Goal: Task Accomplishment & Management: Use online tool/utility

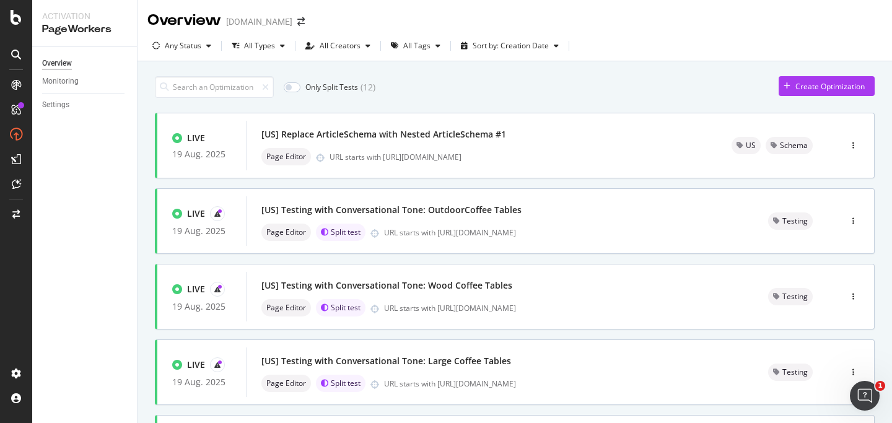
scroll to position [1, 0]
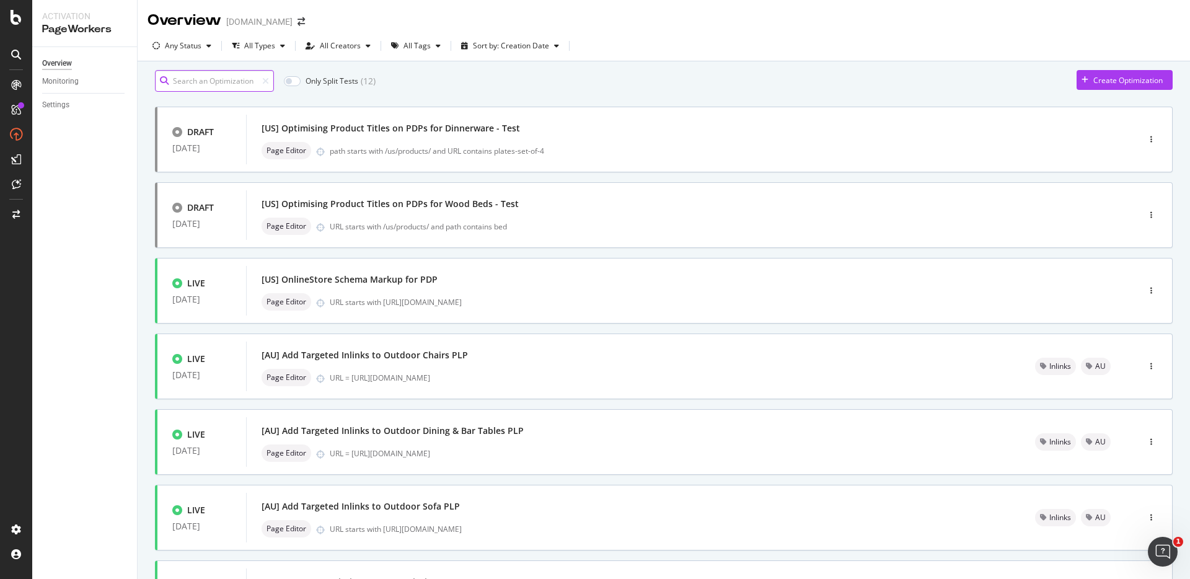
click at [187, 87] on input at bounding box center [214, 81] width 119 height 22
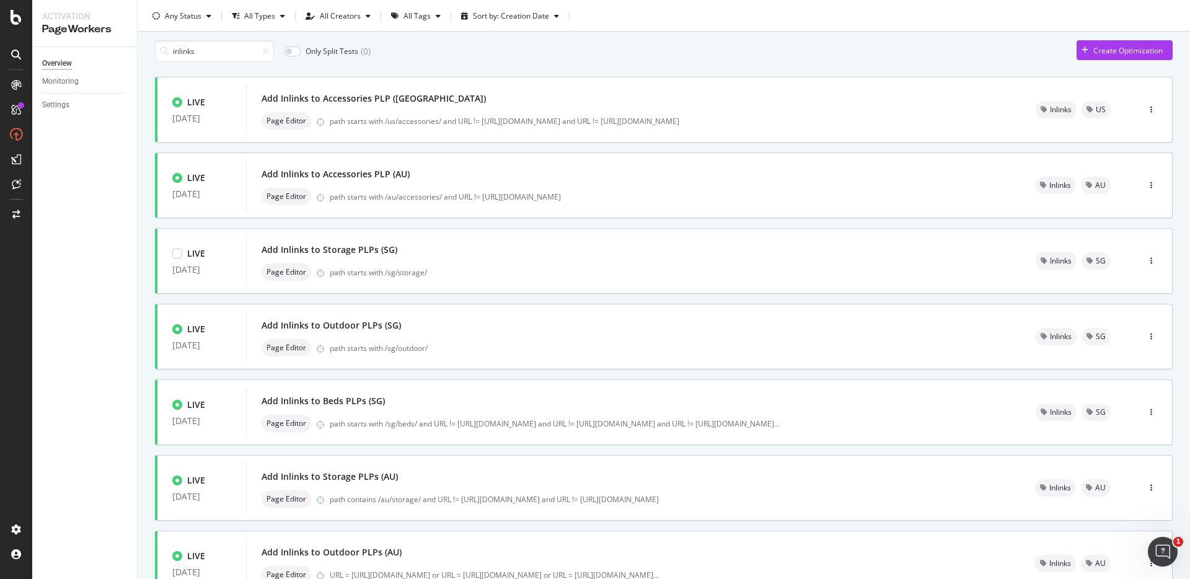
scroll to position [30, 0]
click at [544, 107] on div "Add Inlinks to Accessories PLP ([GEOGRAPHIC_DATA])" at bounding box center [633, 97] width 744 height 17
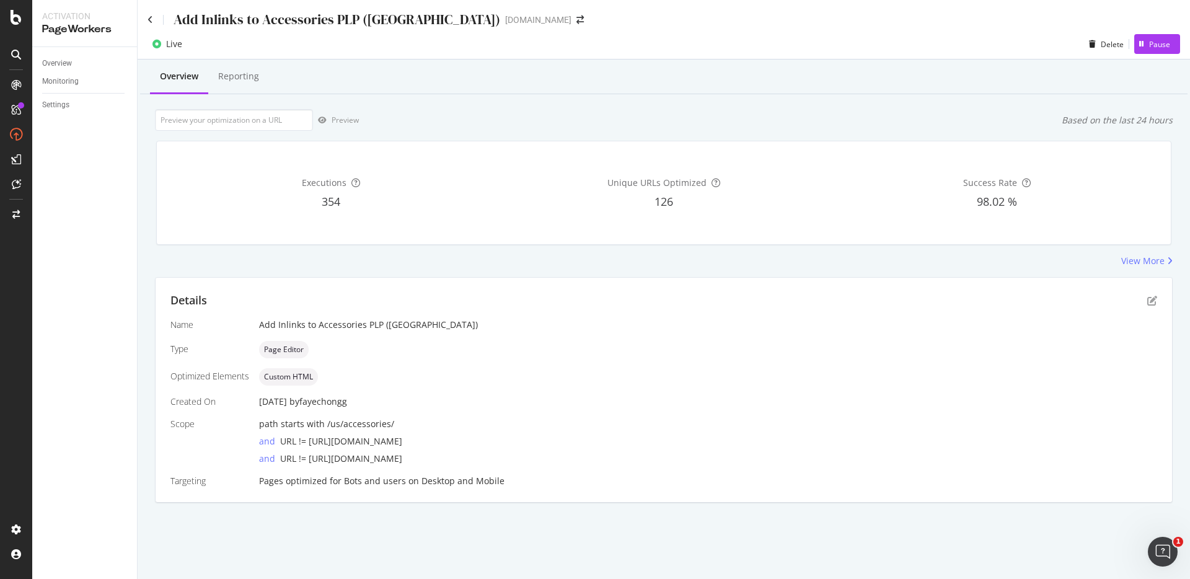
drag, startPoint x: 520, startPoint y: 441, endPoint x: 310, endPoint y: 444, distance: 210.7
click at [310, 444] on div "and URL != [URL][DOMAIN_NAME]" at bounding box center [708, 438] width 898 height 17
copy span "[URL][DOMAIN_NAME]"
click at [1148, 301] on icon "pen-to-square" at bounding box center [1152, 301] width 10 height 10
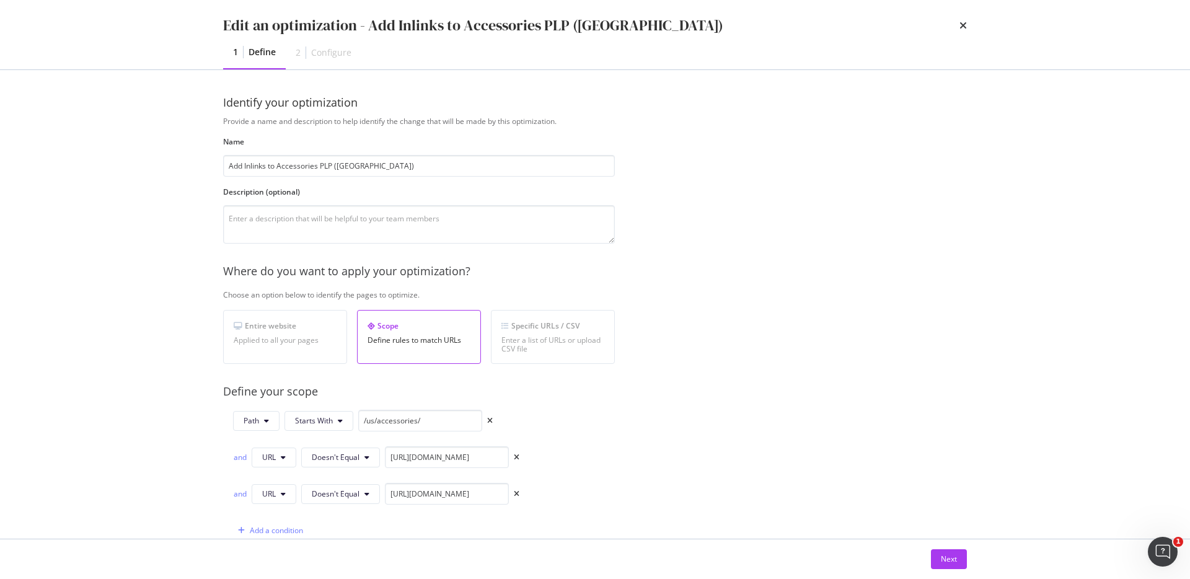
scroll to position [88, 0]
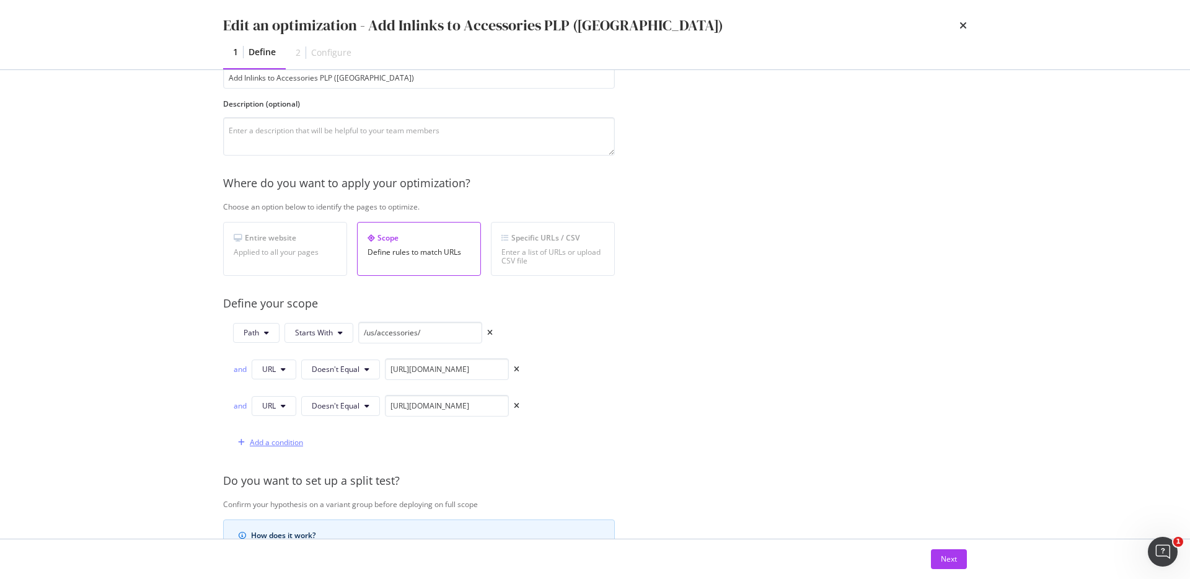
click at [278, 441] on div "Add a condition" at bounding box center [276, 442] width 53 height 11
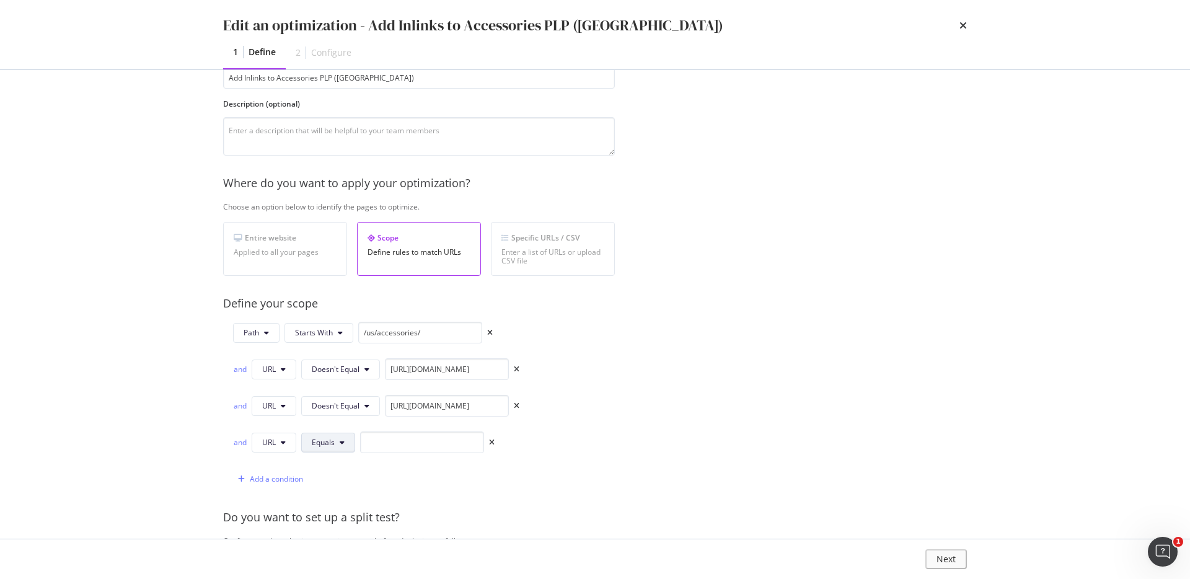
click at [340, 440] on icon "modal" at bounding box center [342, 442] width 5 height 7
click at [346, 321] on span "Doesn't Equal" at bounding box center [348, 326] width 73 height 11
click at [454, 403] on input "[URL][DOMAIN_NAME]" at bounding box center [447, 406] width 124 height 22
click at [460, 449] on input "modal" at bounding box center [447, 442] width 124 height 22
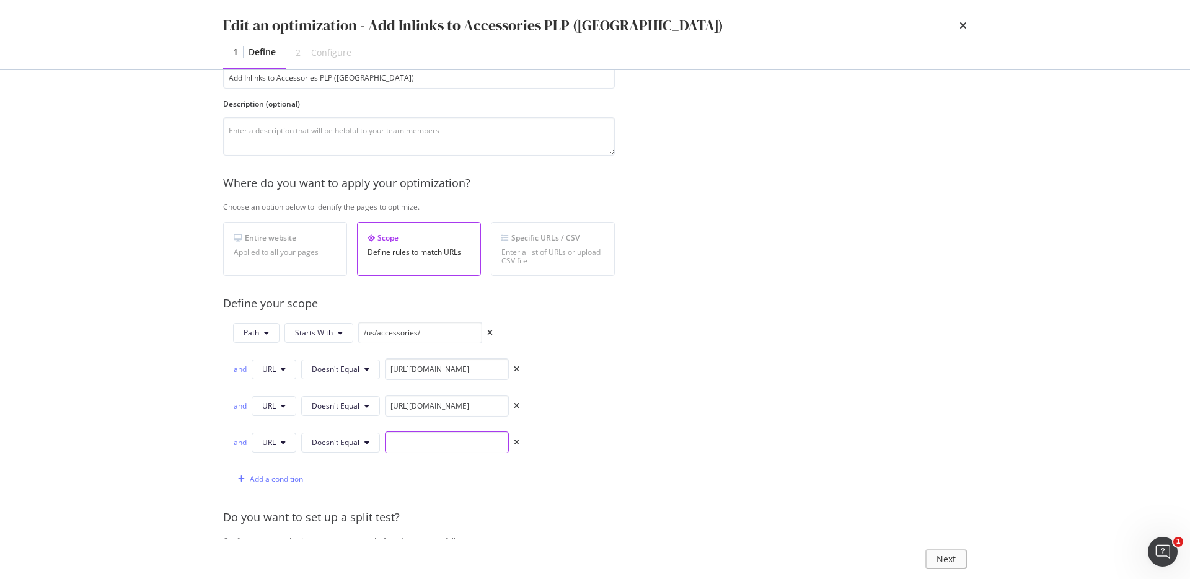
paste input "[URL][DOMAIN_NAME]"
click at [429, 441] on input "[URL][DOMAIN_NAME]" at bounding box center [447, 442] width 124 height 22
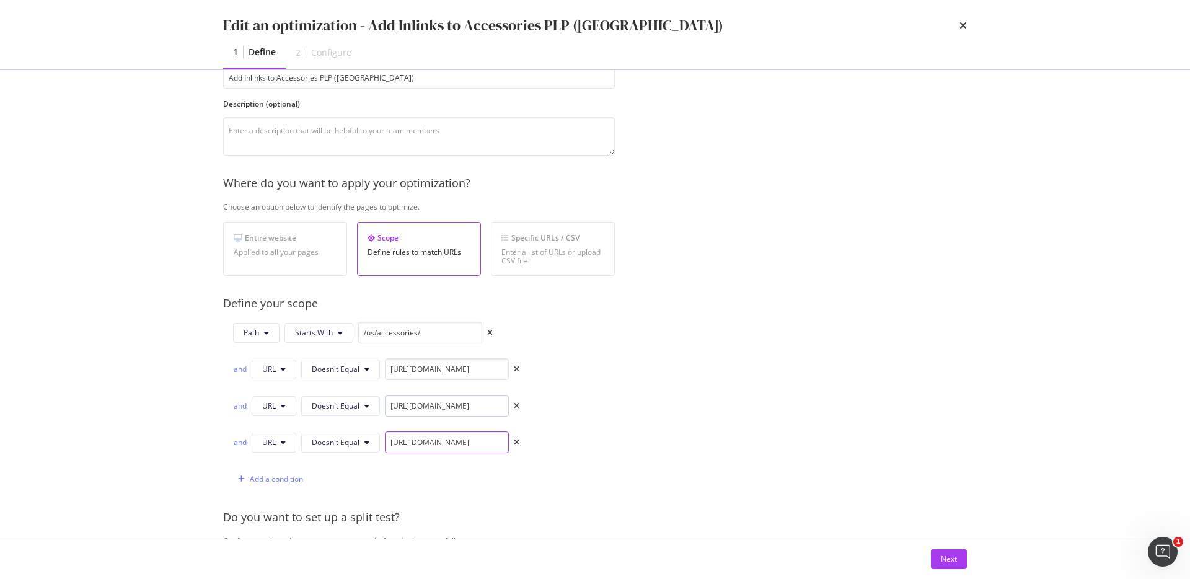
type input "[URL][DOMAIN_NAME]"
click at [475, 411] on input "[URL][DOMAIN_NAME]" at bounding box center [447, 406] width 124 height 22
click at [407, 361] on input "[URL][DOMAIN_NAME]" at bounding box center [447, 369] width 124 height 22
click at [385, 332] on input "/us/accessories/" at bounding box center [420, 333] width 124 height 22
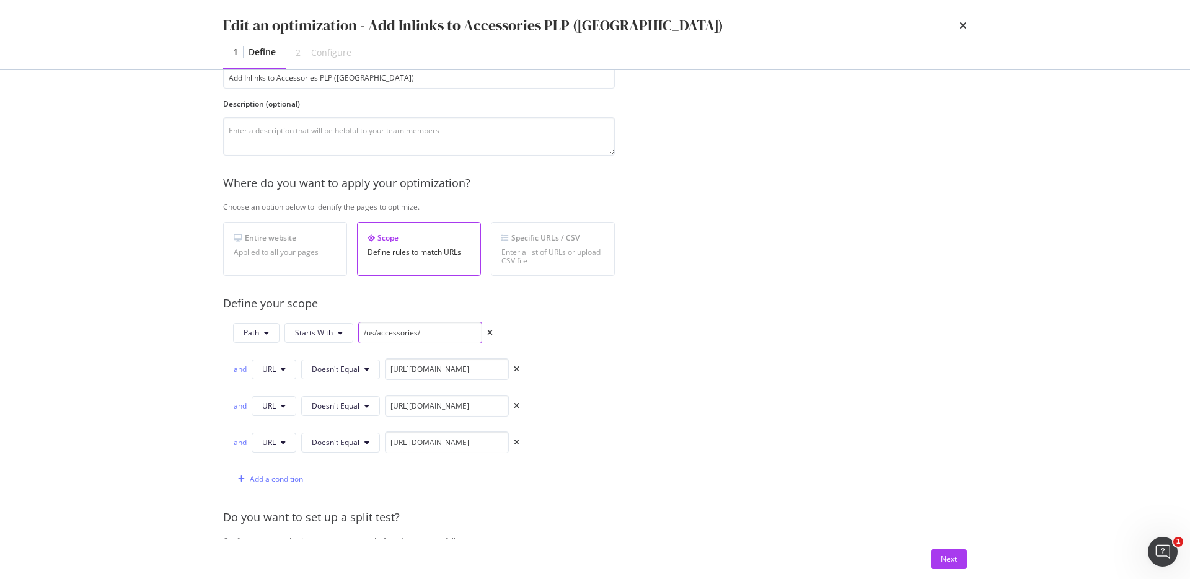
click at [367, 331] on input "/us/accessories/" at bounding box center [420, 333] width 124 height 22
click at [433, 331] on input "/sg/accessories/" at bounding box center [420, 333] width 124 height 22
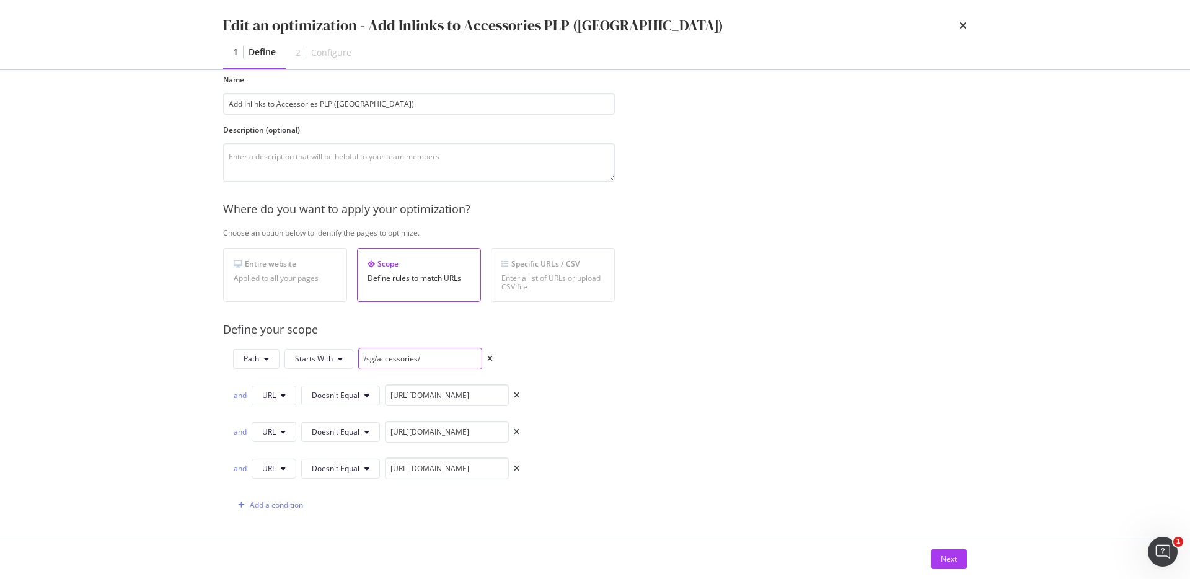
scroll to position [66, 0]
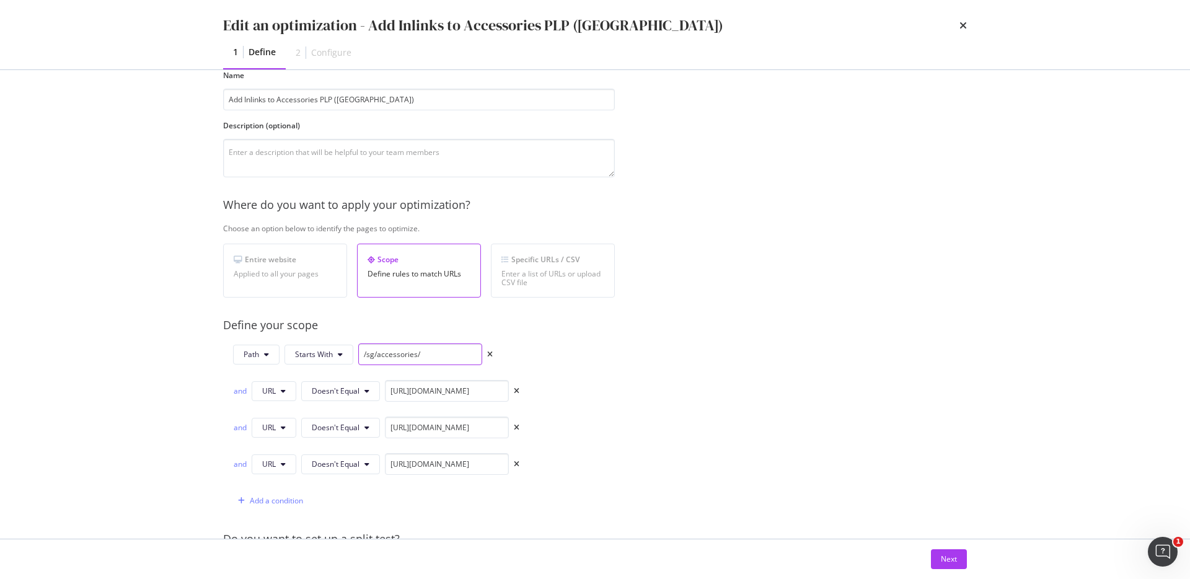
click at [371, 354] on input "/sg/accessories/" at bounding box center [420, 354] width 124 height 22
type input "/us/accessories/"
click at [484, 388] on input "[URL][DOMAIN_NAME]" at bounding box center [447, 391] width 124 height 22
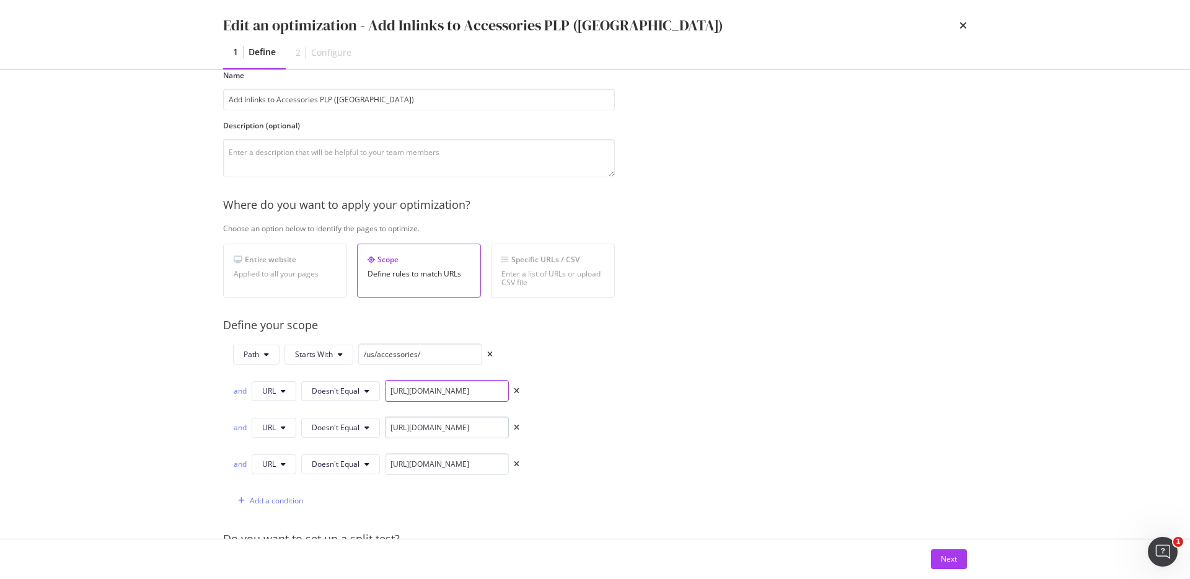
type input "[URL][DOMAIN_NAME]"
click at [486, 428] on input "[URL][DOMAIN_NAME]" at bounding box center [447, 427] width 124 height 22
type input "[URL][DOMAIN_NAME]"
click at [482, 466] on input "[URL][DOMAIN_NAME]" at bounding box center [447, 464] width 124 height 22
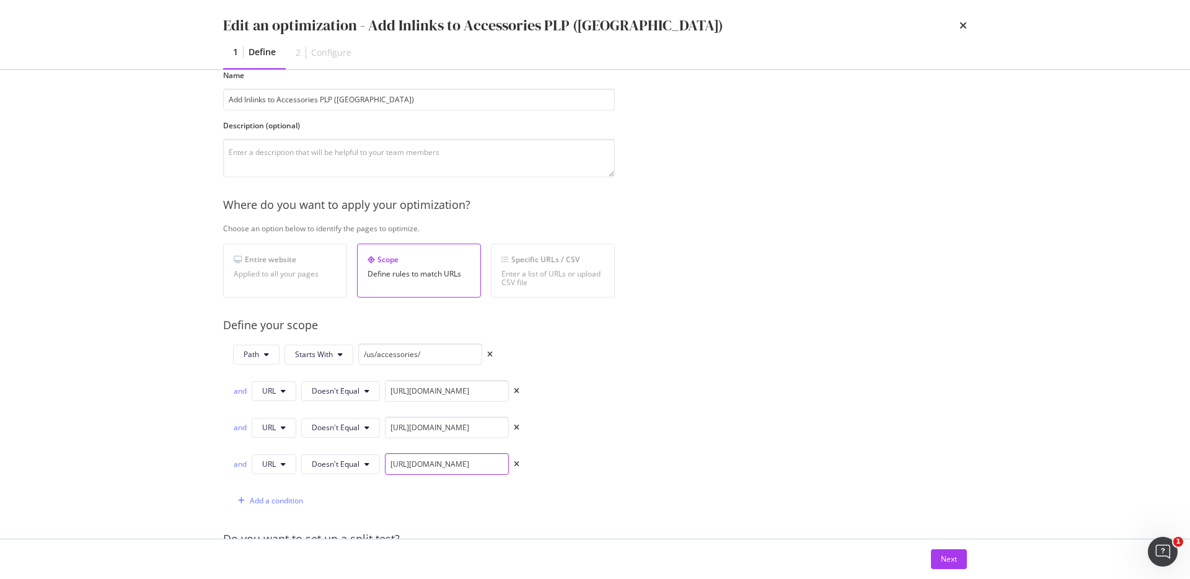
click at [482, 466] on input "[URL][DOMAIN_NAME]" at bounding box center [447, 464] width 124 height 22
drag, startPoint x: 457, startPoint y: 468, endPoint x: 547, endPoint y: 468, distance: 89.8
click at [547, 468] on div "Path Starts With /us/accessories/ and URL Doesn't Equal [URL][DOMAIN_NAME] and …" at bounding box center [419, 427] width 392 height 168
type input "[URL][DOMAIN_NAME]"
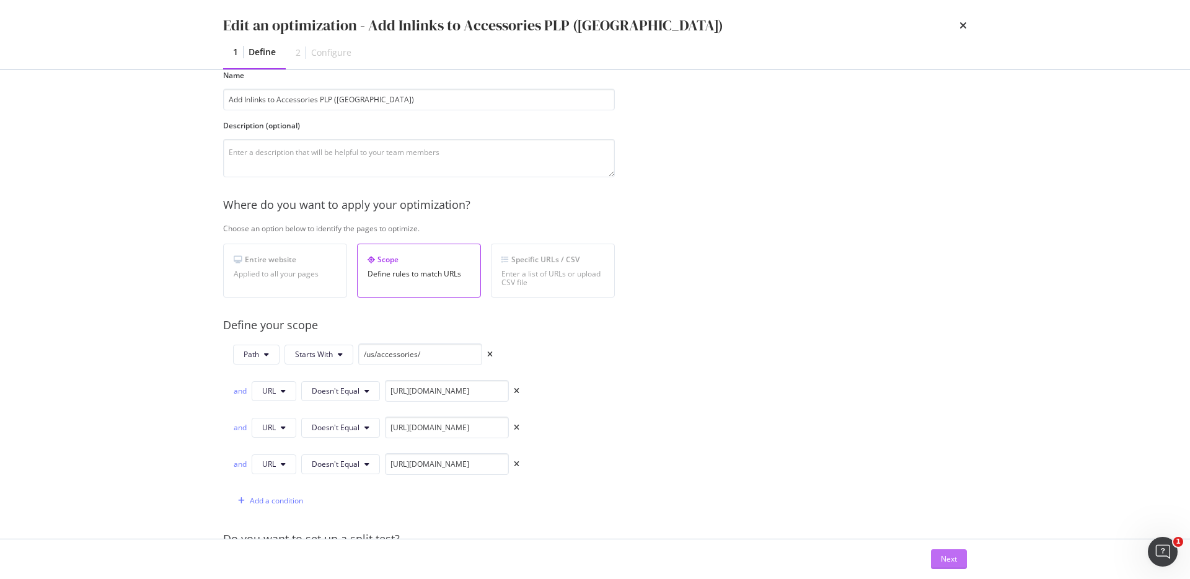
scroll to position [0, 0]
click at [938, 556] on button "Next" at bounding box center [949, 559] width 36 height 20
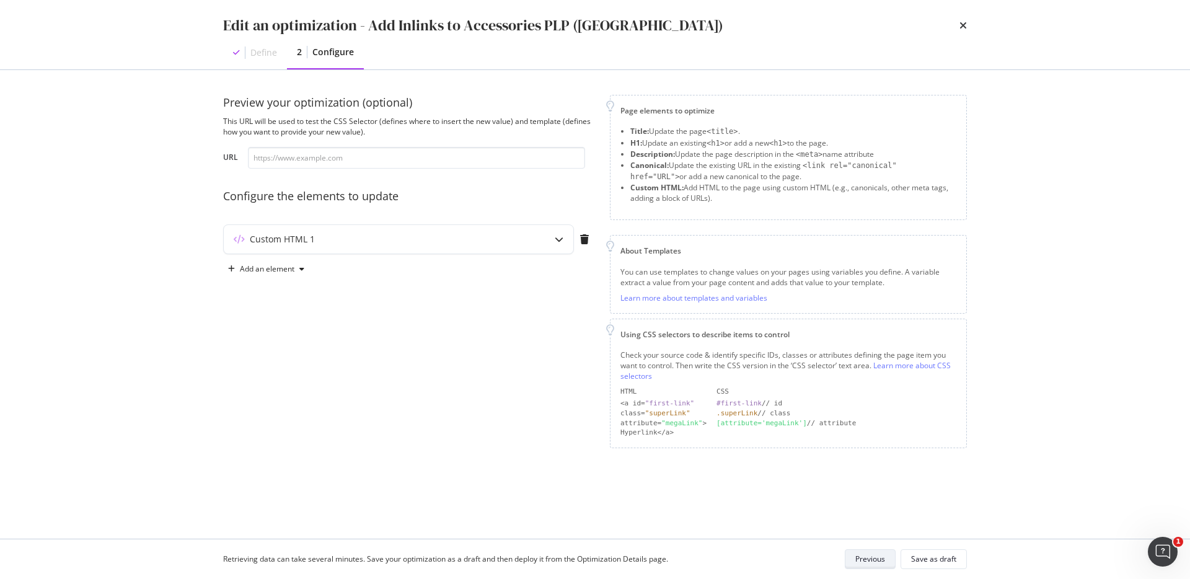
click at [938, 556] on div "Save as draft" at bounding box center [933, 558] width 45 height 11
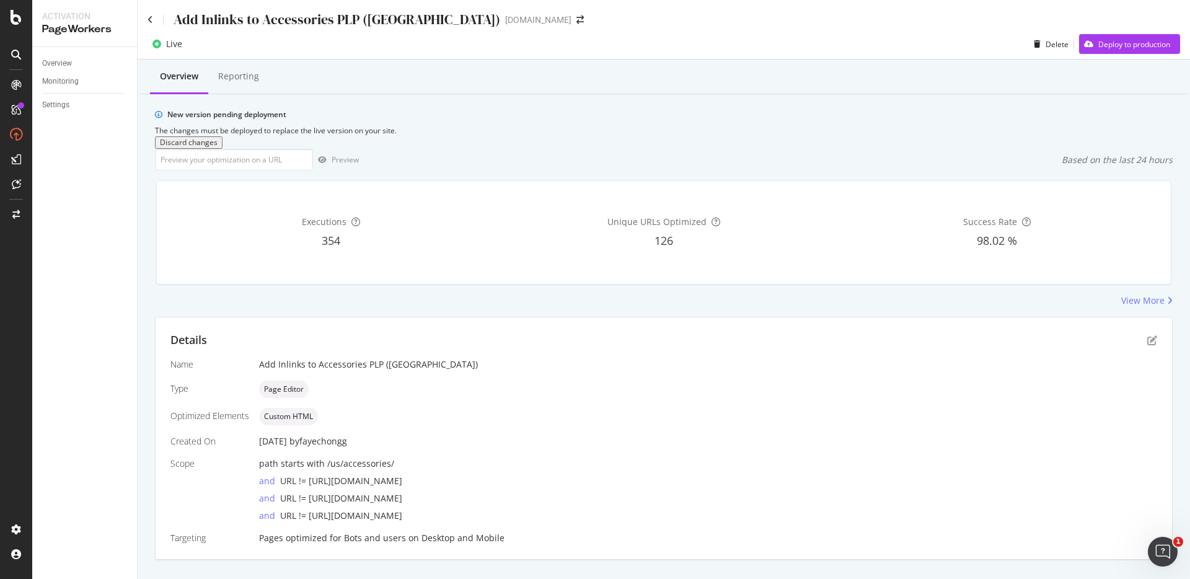
click at [7, 578] on icon "close toast" at bounding box center [3, 585] width 7 height 12
click at [1130, 46] on div "Deploy to production" at bounding box center [1134, 44] width 72 height 11
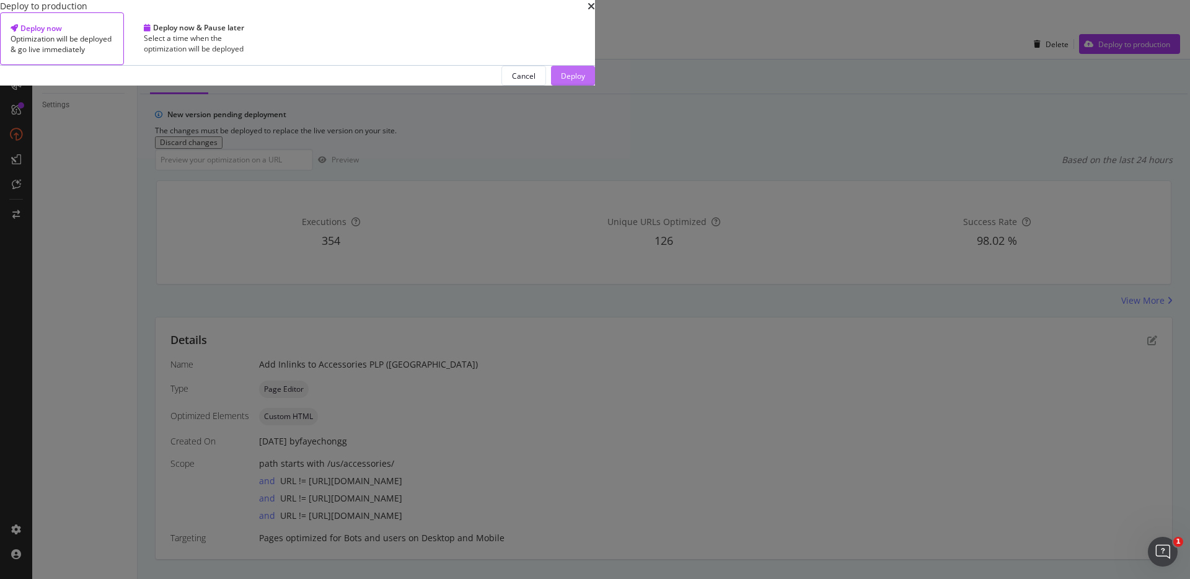
click at [585, 81] on div "Deploy" at bounding box center [573, 76] width 24 height 11
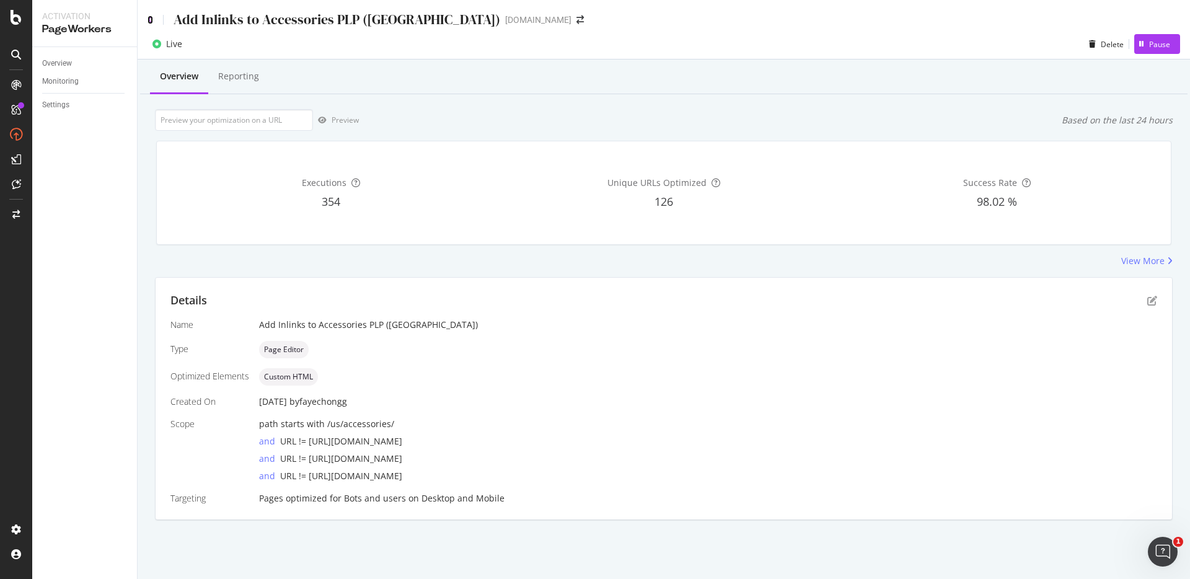
click at [150, 20] on icon at bounding box center [150, 19] width 6 height 9
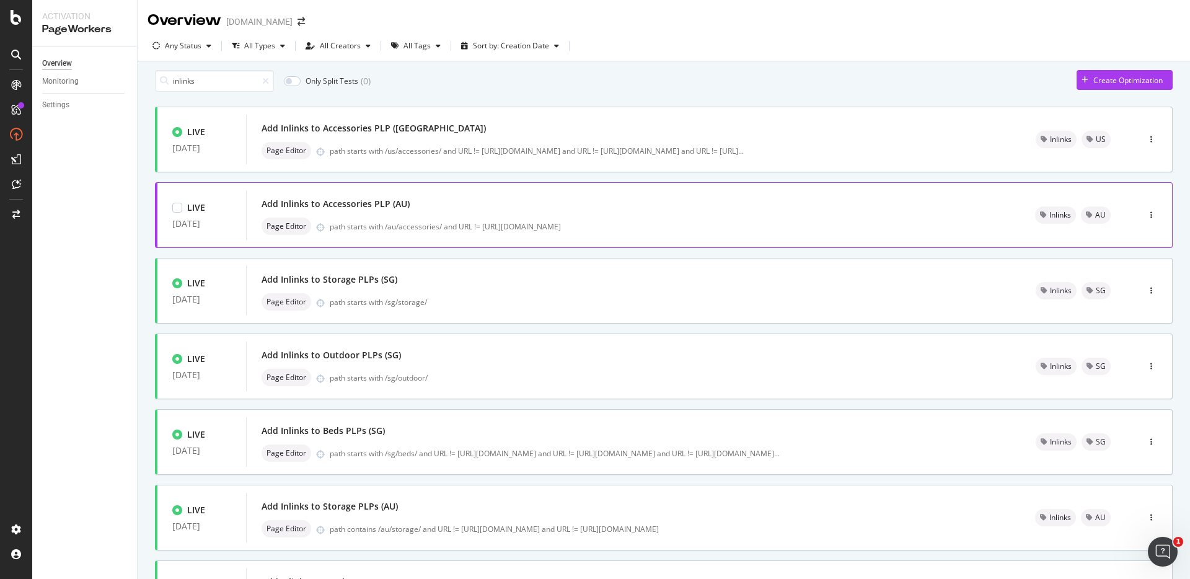
click at [423, 211] on div "Add Inlinks to Accessories PLP (AU)" at bounding box center [633, 203] width 744 height 17
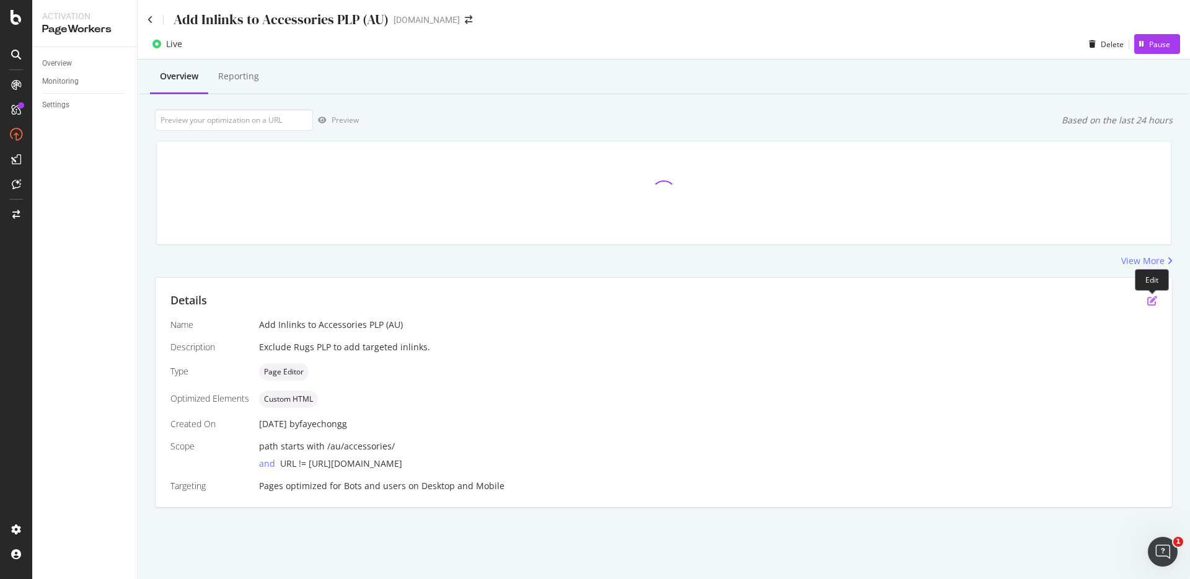
click at [1150, 298] on icon "pen-to-square" at bounding box center [1152, 301] width 10 height 10
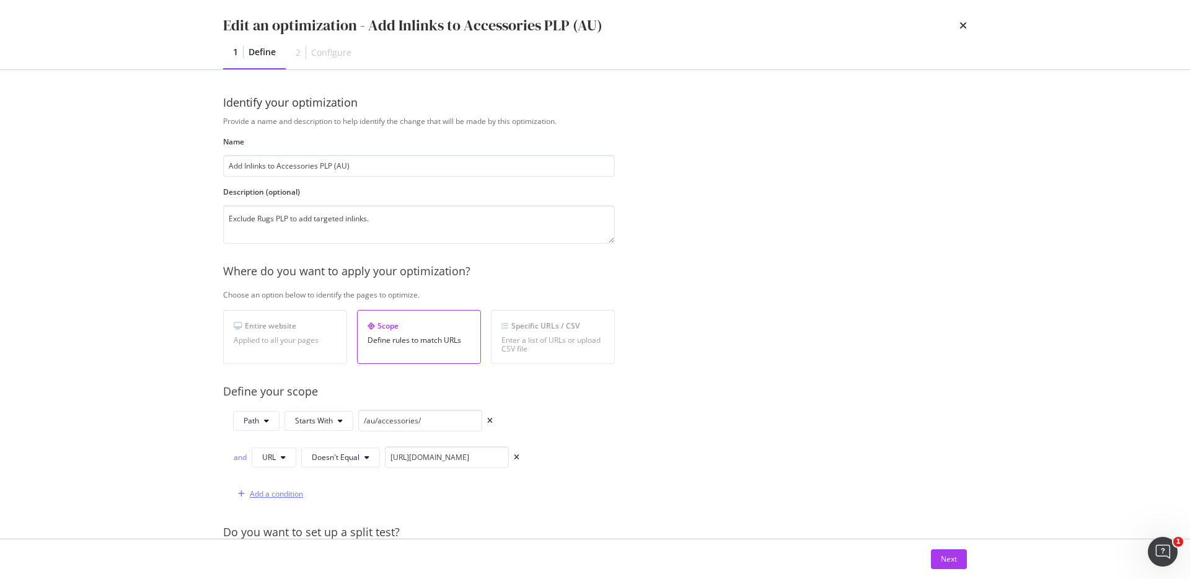
click at [268, 492] on div "Add a condition" at bounding box center [276, 493] width 53 height 11
click at [314, 495] on span "Equals" at bounding box center [323, 493] width 23 height 11
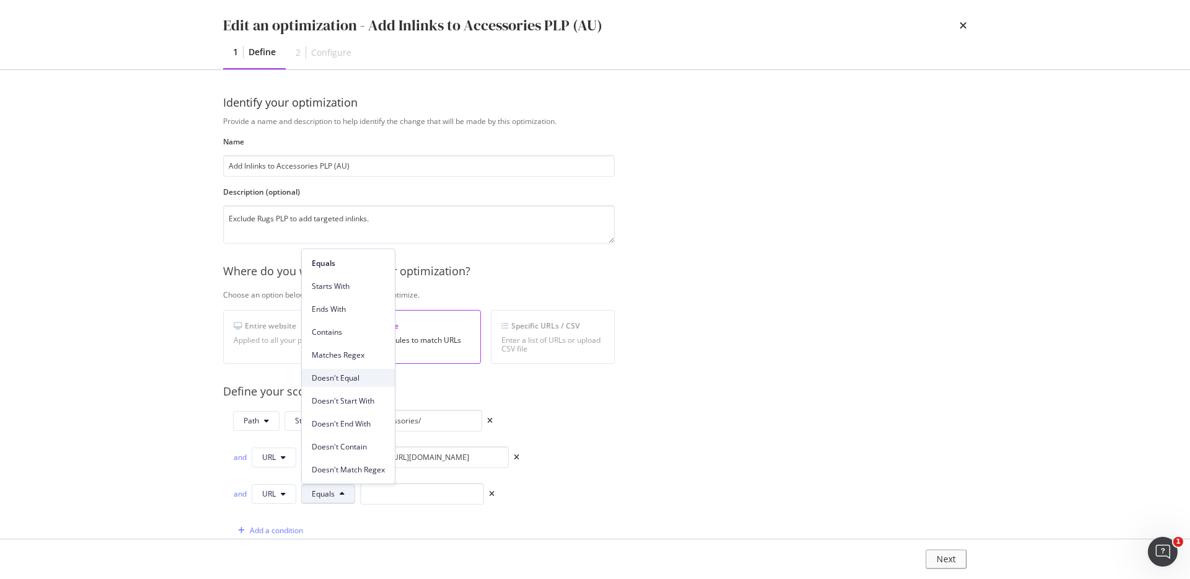
click at [346, 377] on span "Doesn't Equal" at bounding box center [348, 377] width 73 height 11
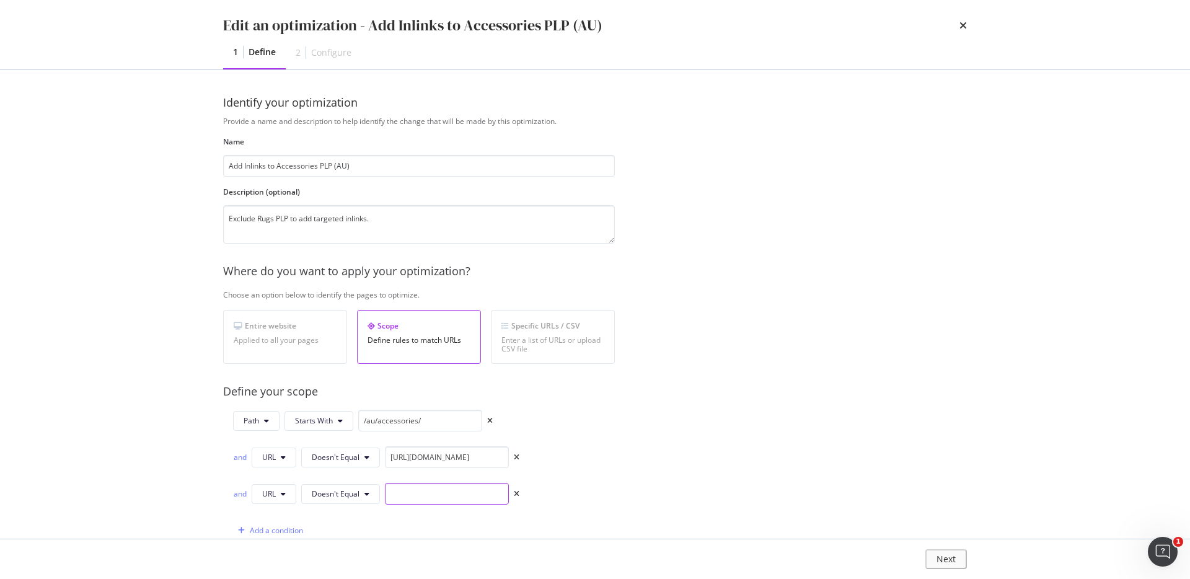
click at [439, 489] on input "modal" at bounding box center [447, 494] width 124 height 22
paste input "https://www.castlery.com/us/accessories/lighting"
click at [426, 492] on input "https://www.castlery.com/us/accessories/lighting" at bounding box center [447, 494] width 124 height 22
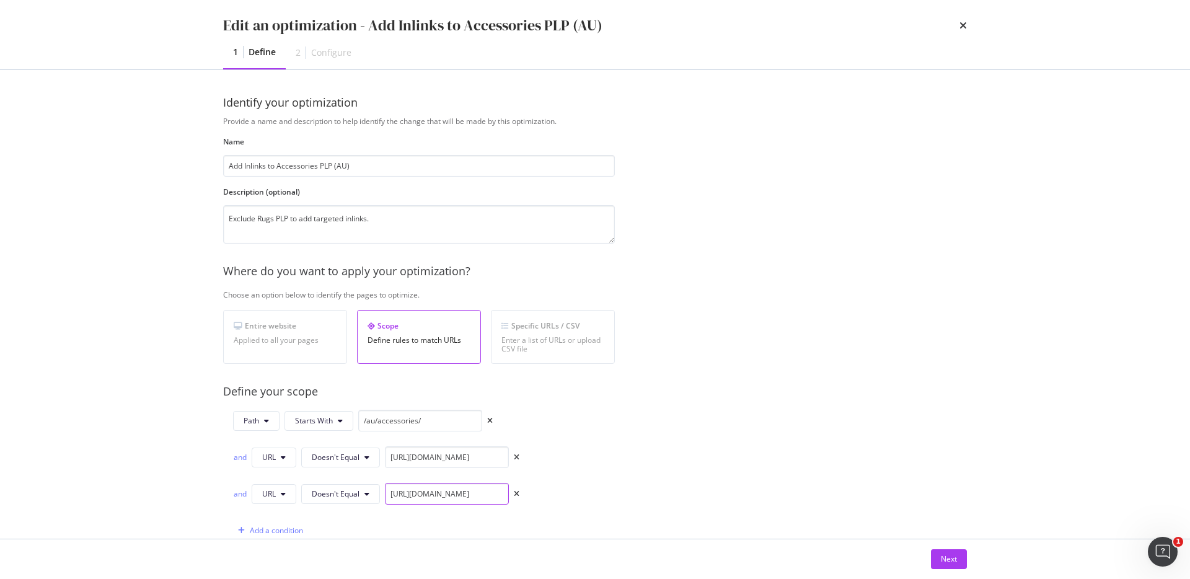
scroll to position [0, 53]
type input "https://www.castlery.com/au/accessories/lighting"
click at [949, 557] on div "Next" at bounding box center [949, 558] width 16 height 11
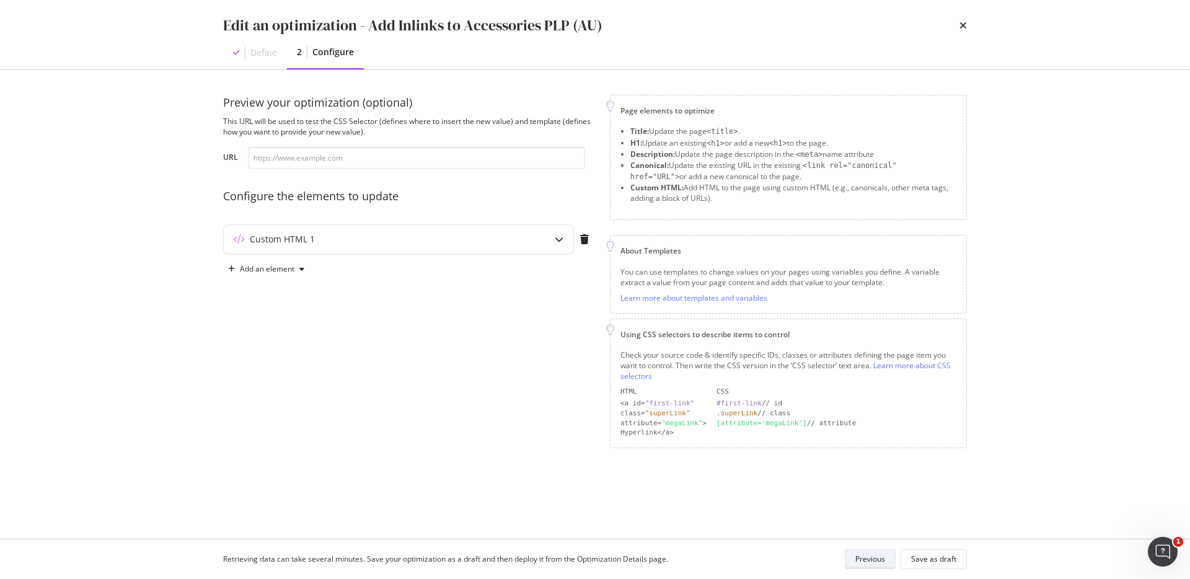
click at [949, 557] on div "Save as draft" at bounding box center [933, 558] width 45 height 11
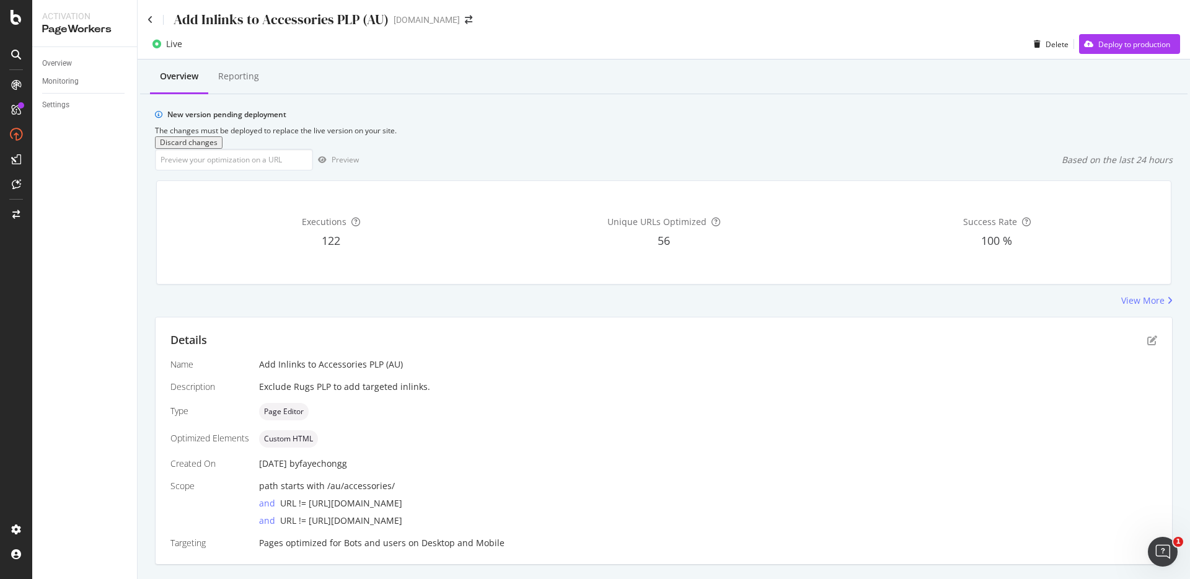
click at [1165, 578] on div "Optimization saved as a draft!" at bounding box center [595, 585] width 1190 height 12
click at [1167, 578] on div "Optimization saved as a draft!" at bounding box center [595, 585] width 1190 height 12
click at [7, 578] on icon "close toast" at bounding box center [3, 585] width 7 height 12
click at [1134, 30] on div "Live Delete Deploy to production" at bounding box center [664, 44] width 1052 height 30
click at [1126, 42] on div "Deploy to production" at bounding box center [1134, 44] width 72 height 11
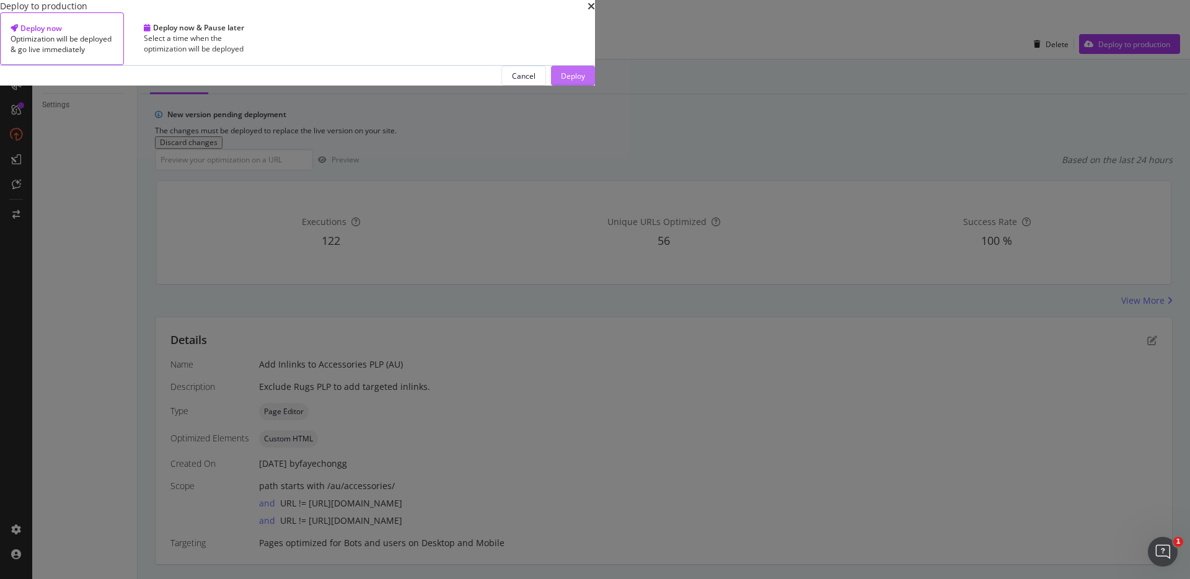
click at [585, 81] on div "Deploy" at bounding box center [573, 76] width 24 height 11
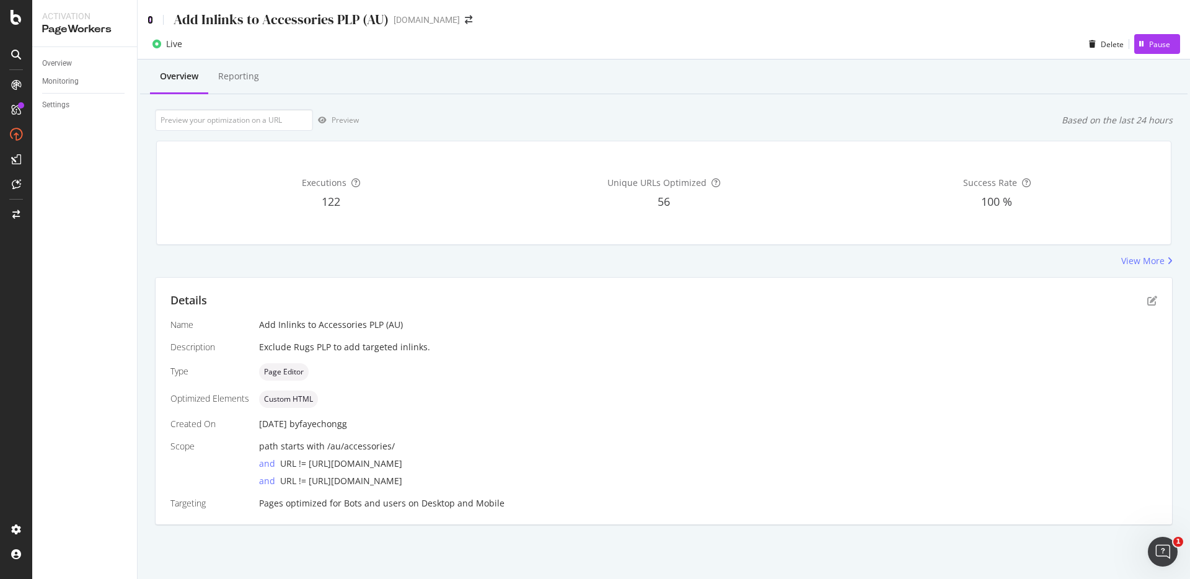
click at [151, 18] on icon at bounding box center [150, 19] width 6 height 9
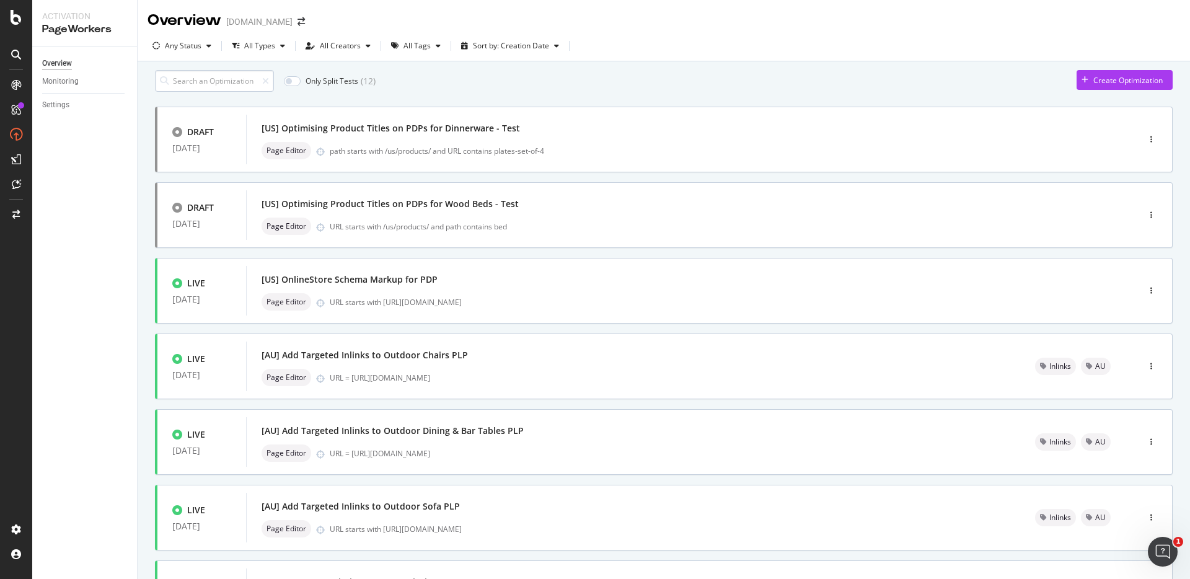
click at [242, 86] on input at bounding box center [214, 81] width 119 height 22
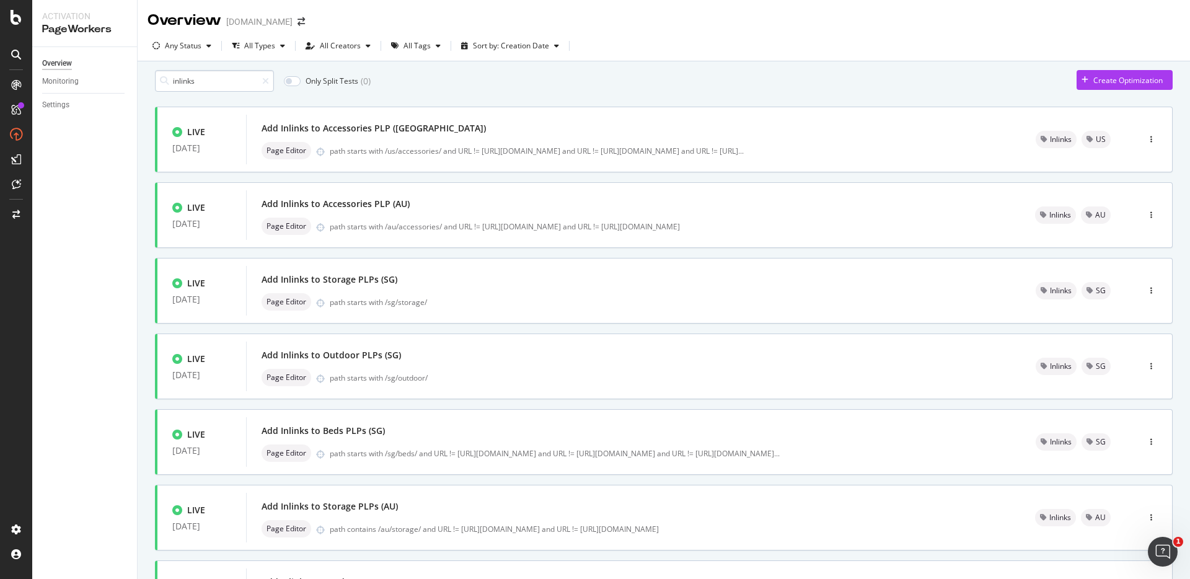
click at [209, 92] on input "inlinks" at bounding box center [214, 81] width 119 height 22
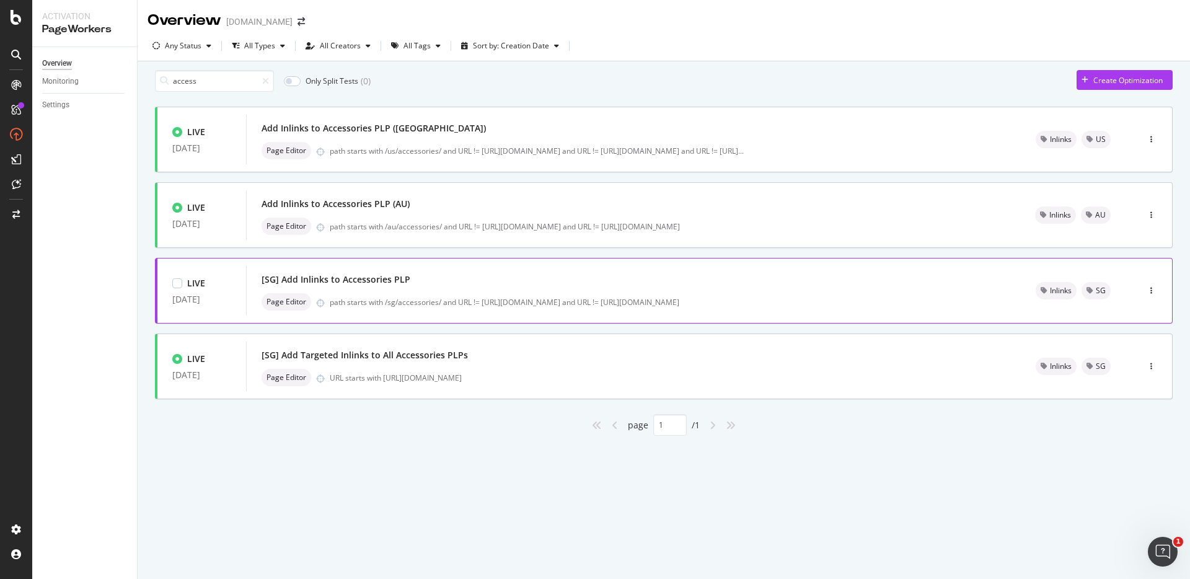
click at [428, 285] on div "[SG] Add Inlinks to Accessories PLP" at bounding box center [633, 279] width 744 height 17
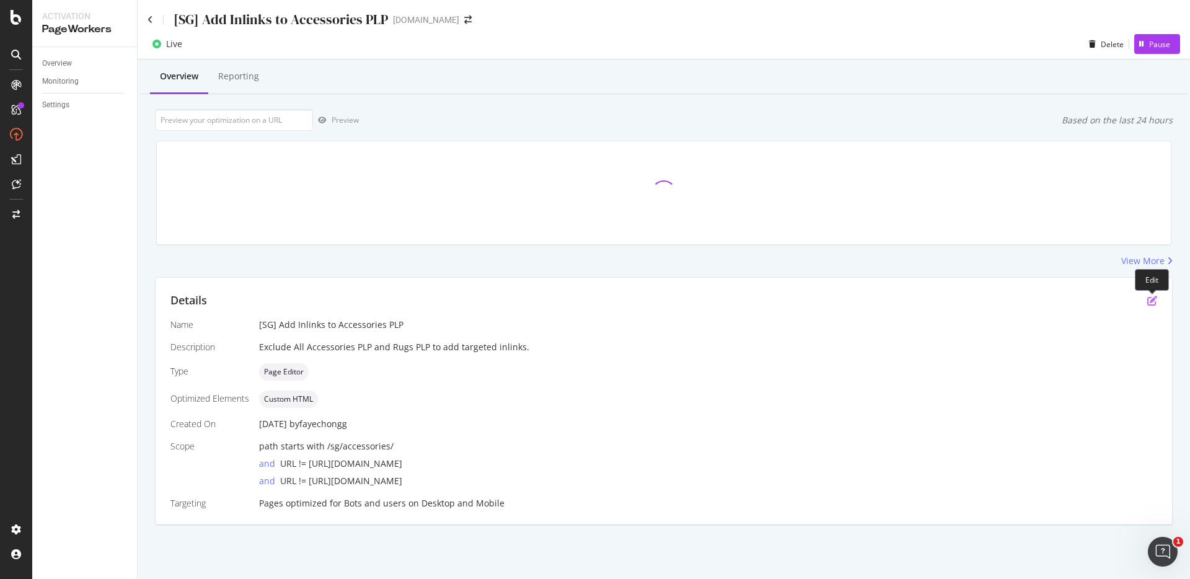
click at [1151, 304] on icon "pen-to-square" at bounding box center [1152, 301] width 10 height 10
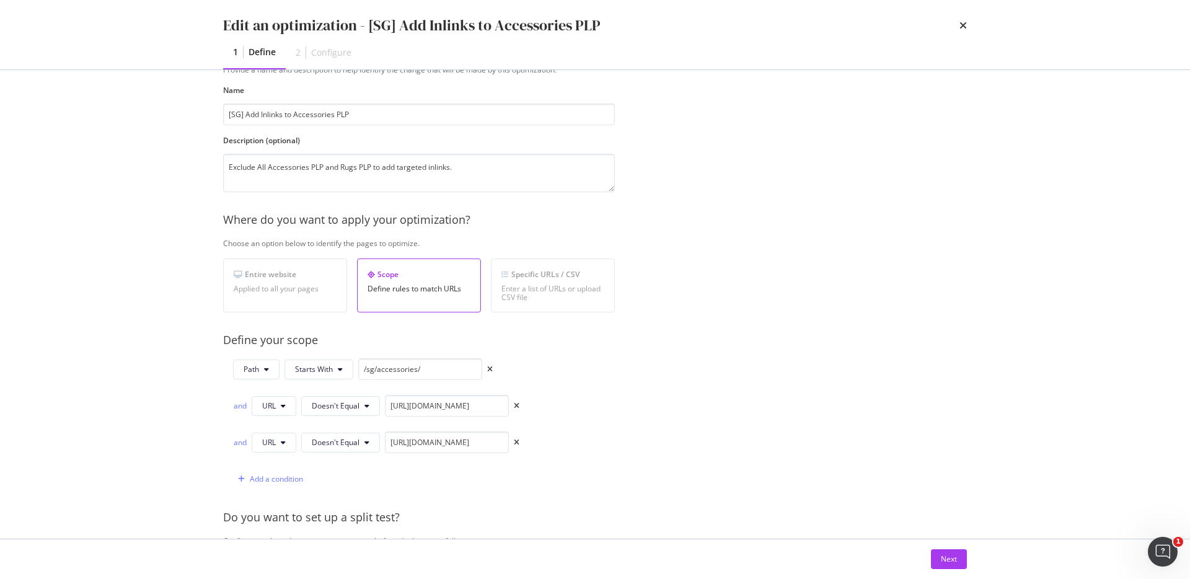
scroll to position [79, 0]
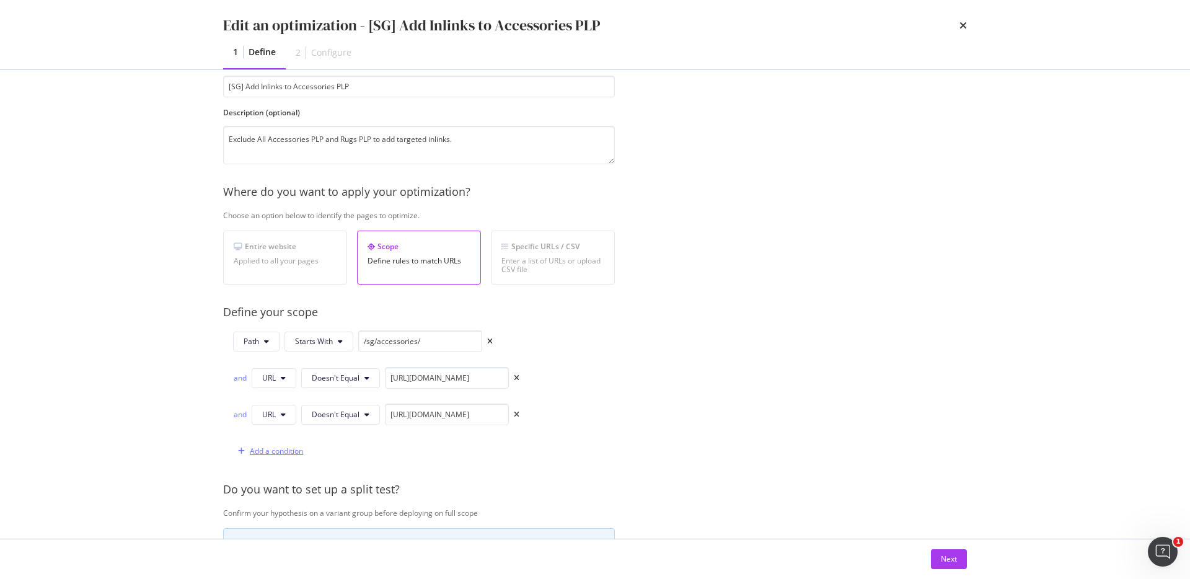
click at [271, 449] on div "Add a condition" at bounding box center [276, 450] width 53 height 11
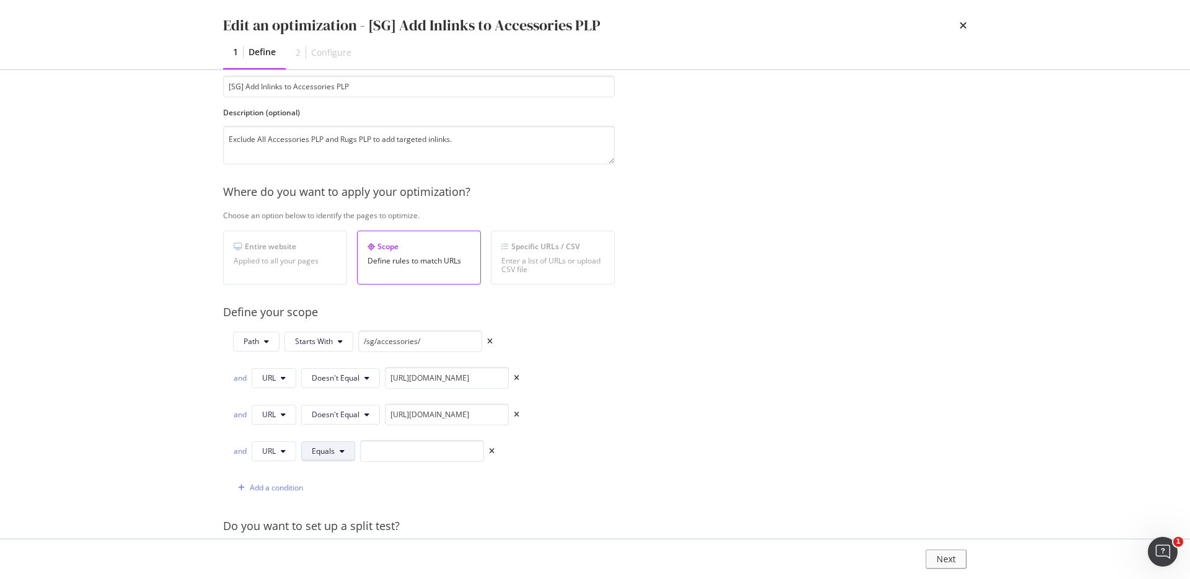
click at [317, 454] on span "Equals" at bounding box center [323, 450] width 23 height 11
click at [347, 338] on span "Doesn't Equal" at bounding box center [348, 335] width 73 height 11
click at [415, 451] on input "modal" at bounding box center [447, 451] width 124 height 22
paste input "https://www.castlery.com/us/accessories/lighting"
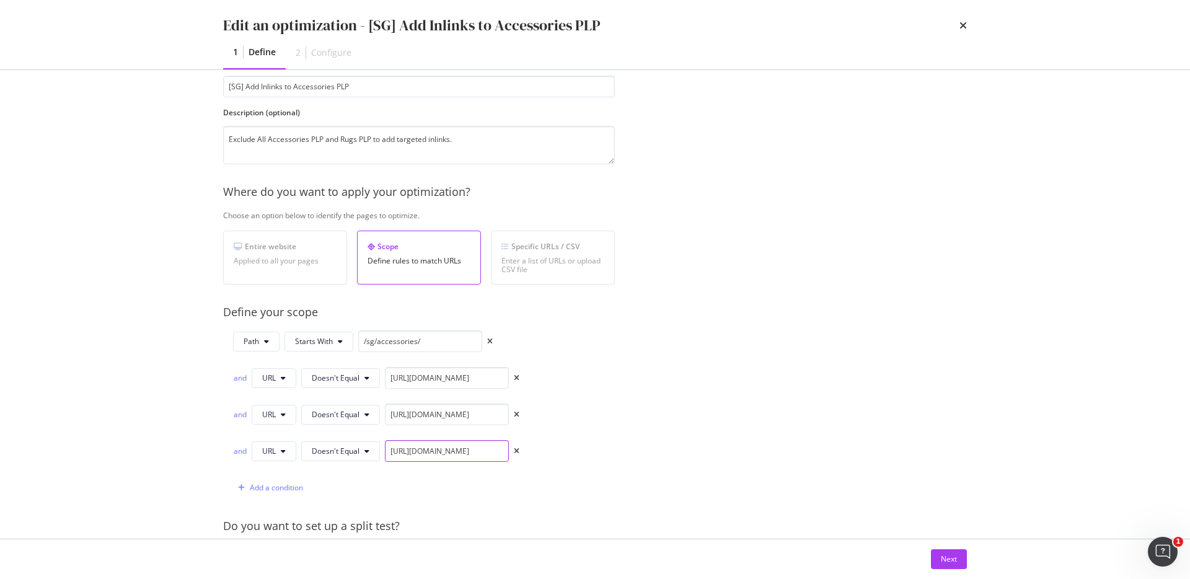
click at [424, 451] on input "https://www.castlery.com/us/accessories/lighting" at bounding box center [447, 451] width 124 height 22
type input "https://www.castlery.com/sg/accessories/lighting"
click at [950, 540] on div "Next" at bounding box center [594, 559] width 793 height 40
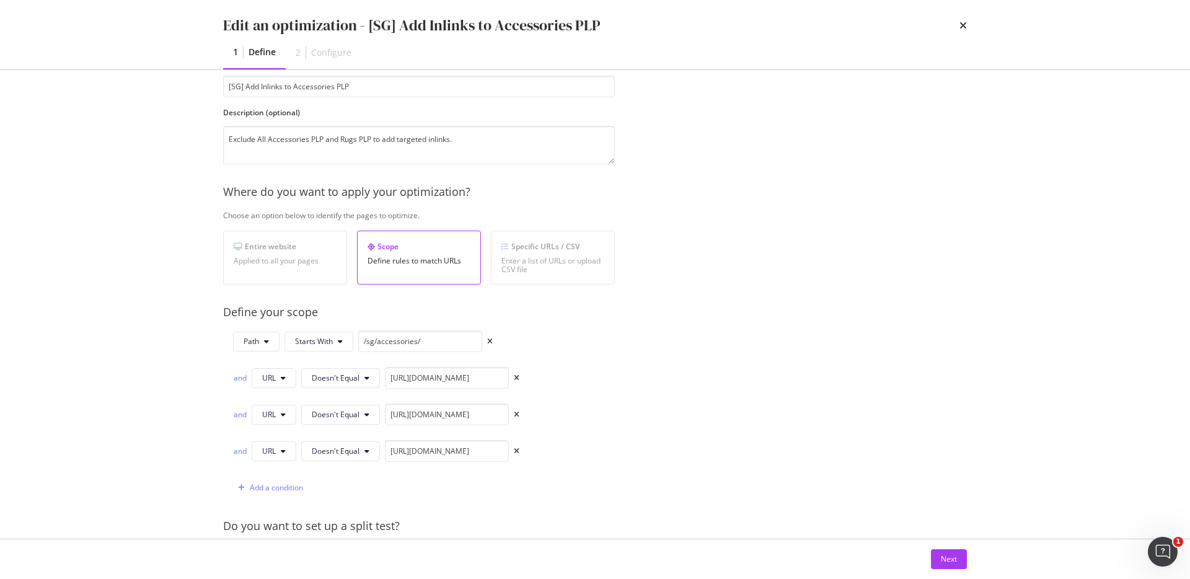
scroll to position [0, 0]
click at [950, 545] on div "Next" at bounding box center [594, 559] width 793 height 40
click at [950, 556] on div "Next" at bounding box center [949, 558] width 16 height 11
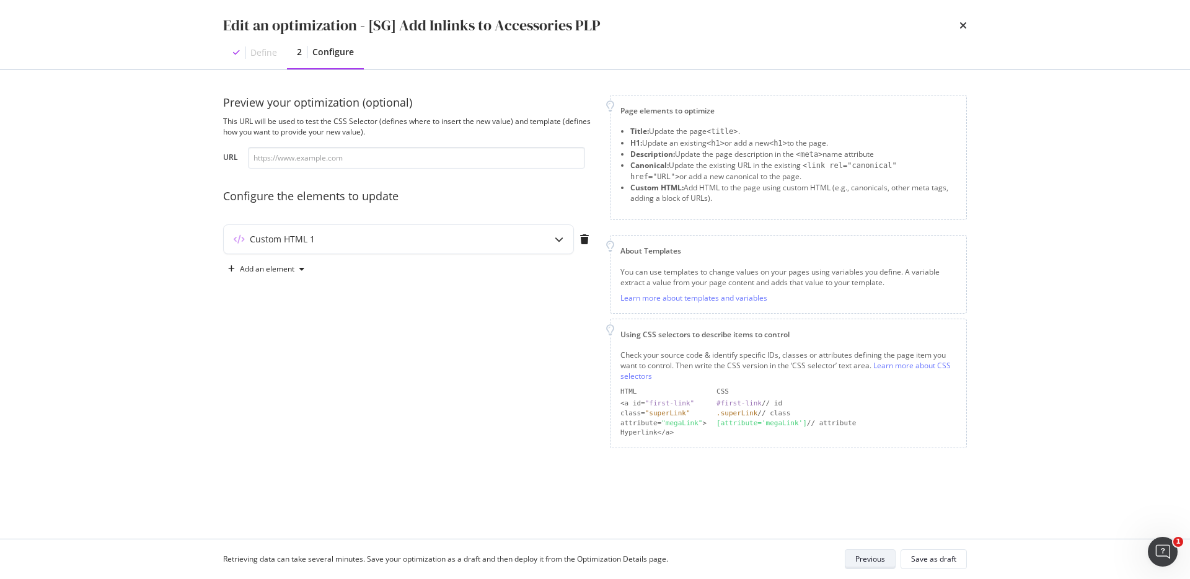
click at [950, 556] on div "Save as draft" at bounding box center [933, 558] width 45 height 11
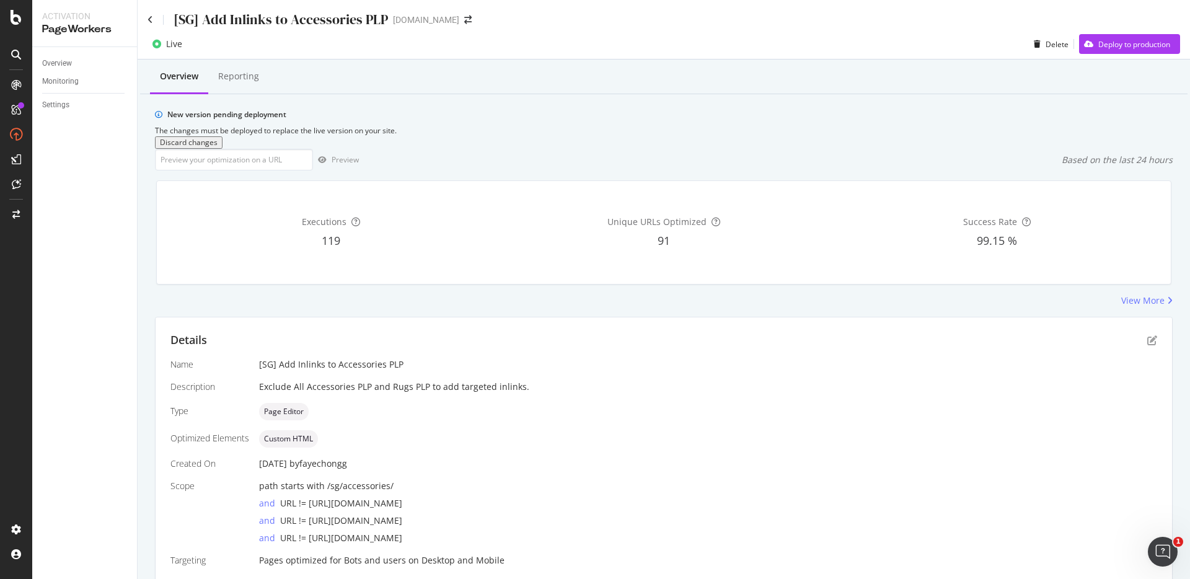
click at [7, 578] on icon "close toast" at bounding box center [3, 585] width 7 height 12
click at [1141, 45] on div "Deploy to production" at bounding box center [1134, 44] width 72 height 11
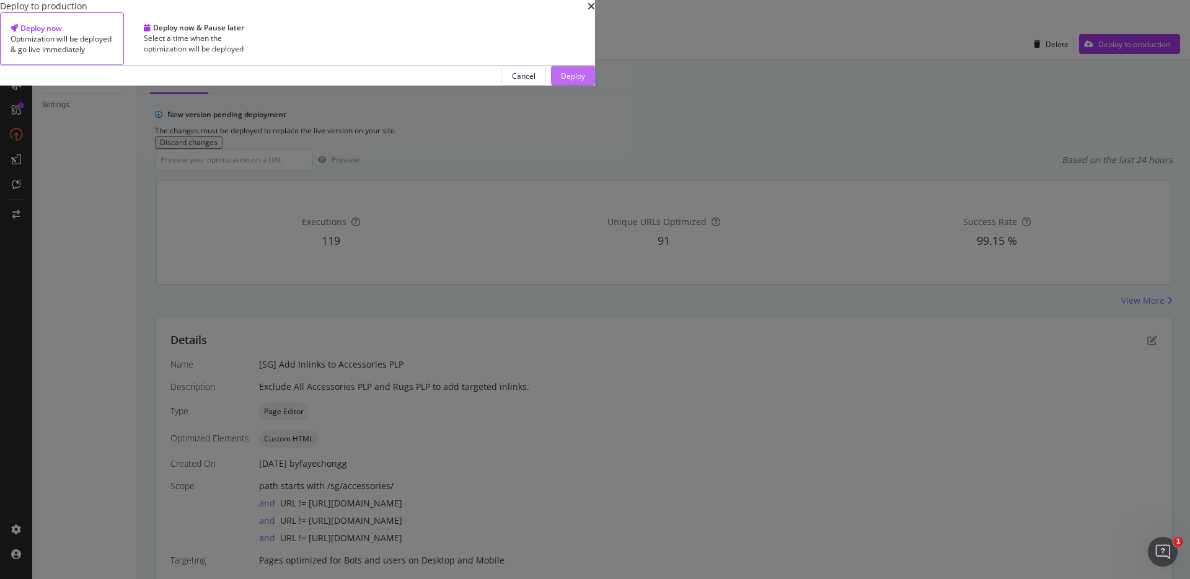
click at [585, 81] on div "Deploy" at bounding box center [573, 76] width 24 height 11
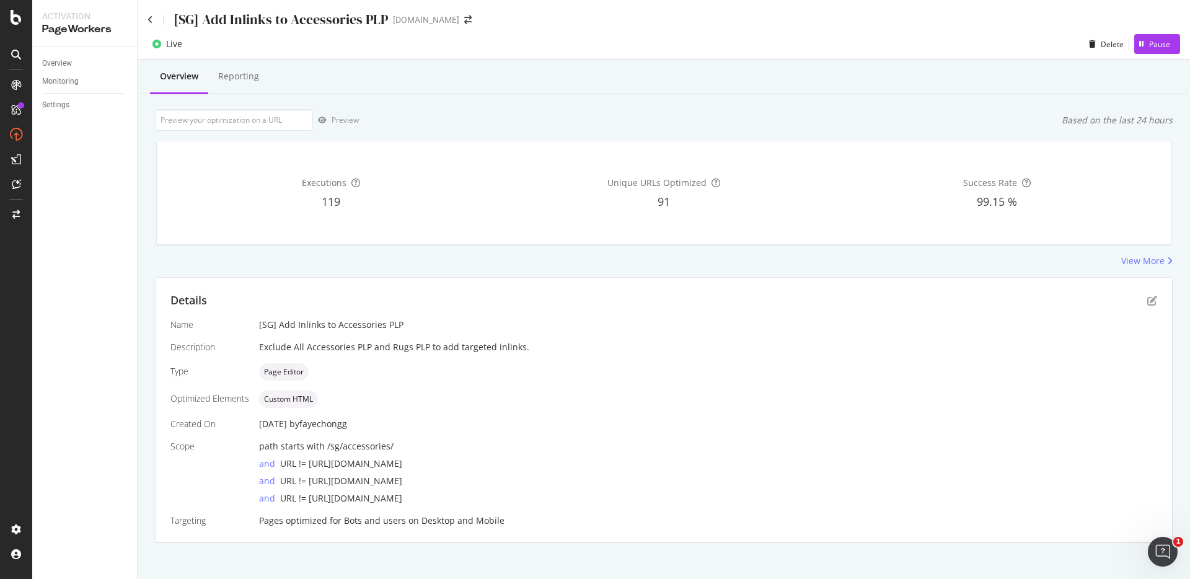
click at [153, 20] on div "[SG] Add Inlinks to Accessories PLP" at bounding box center [267, 19] width 240 height 19
click at [147, 21] on icon at bounding box center [150, 19] width 6 height 9
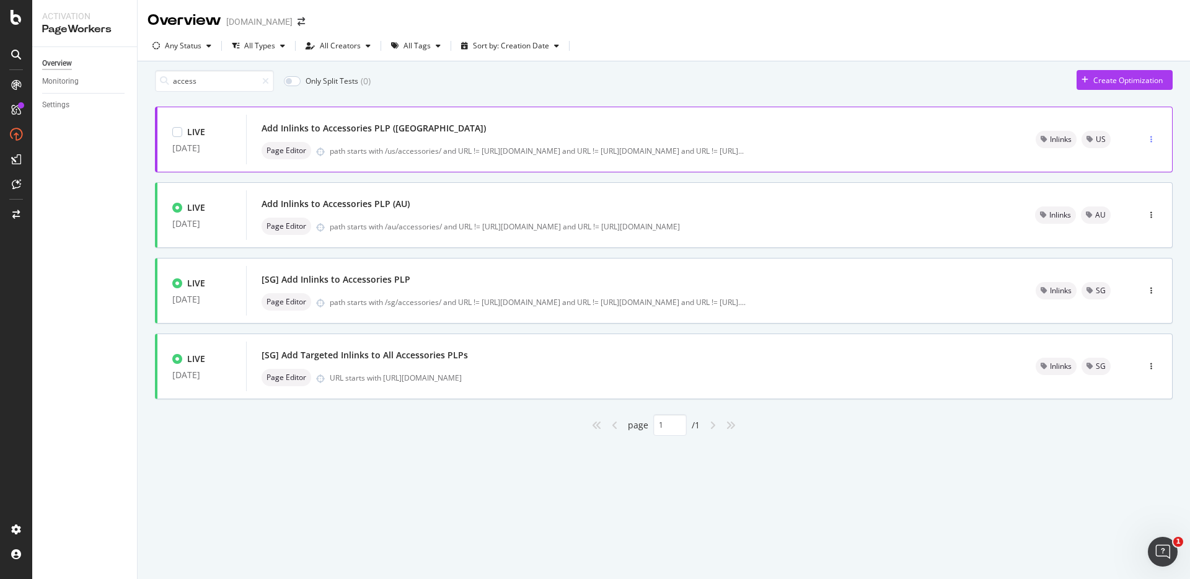
click at [1156, 143] on div "button" at bounding box center [1151, 139] width 12 height 7
click at [1134, 170] on div "Edit" at bounding box center [1132, 169] width 13 height 11
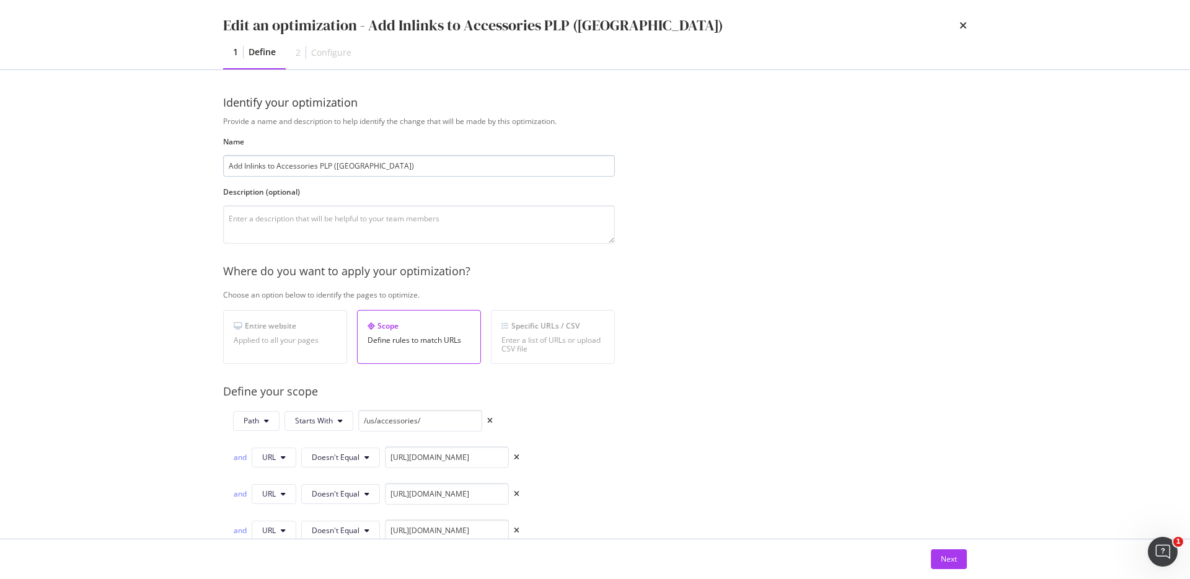
click at [230, 165] on input "Add Inlinks to Accessories PLP (US)" at bounding box center [419, 166] width 392 height 22
click at [373, 159] on input "[US] Add Inlinks to Accessories PLP (US)" at bounding box center [419, 166] width 392 height 22
type input "[US] Add Inlinks to Accessories PLP"
click at [949, 559] on div "Next" at bounding box center [949, 558] width 16 height 11
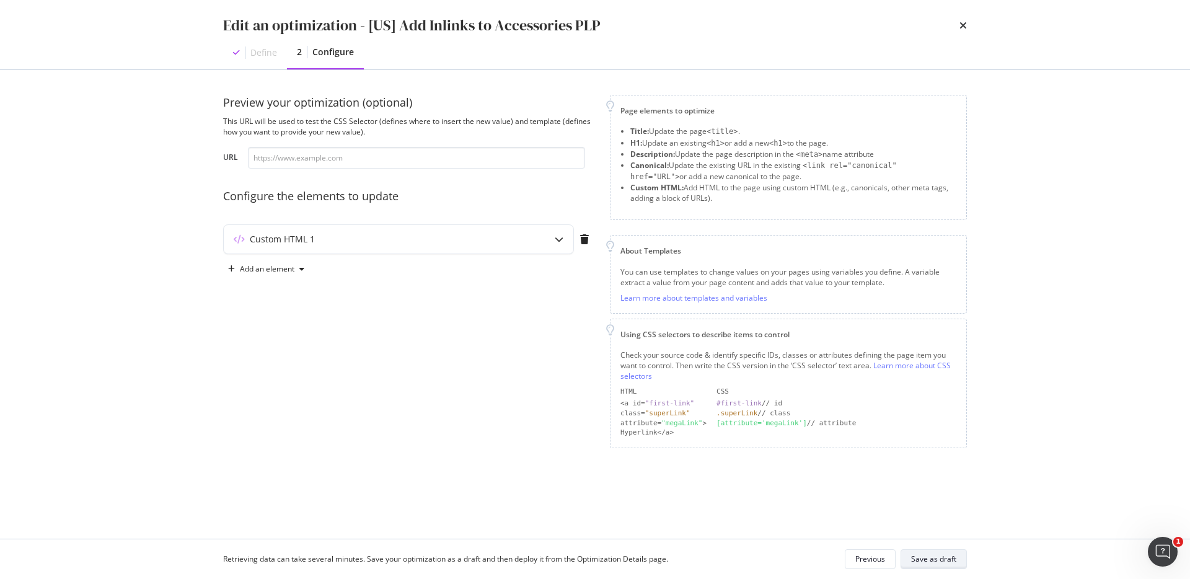
click at [934, 555] on div "Save as draft" at bounding box center [933, 558] width 45 height 11
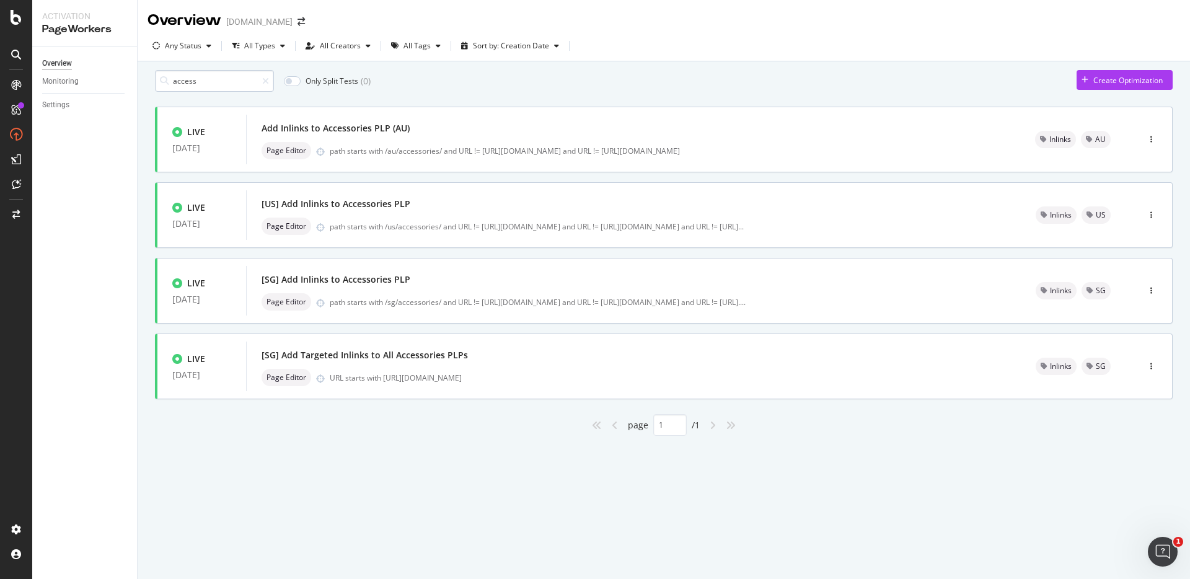
click at [199, 89] on input "access" at bounding box center [214, 81] width 119 height 22
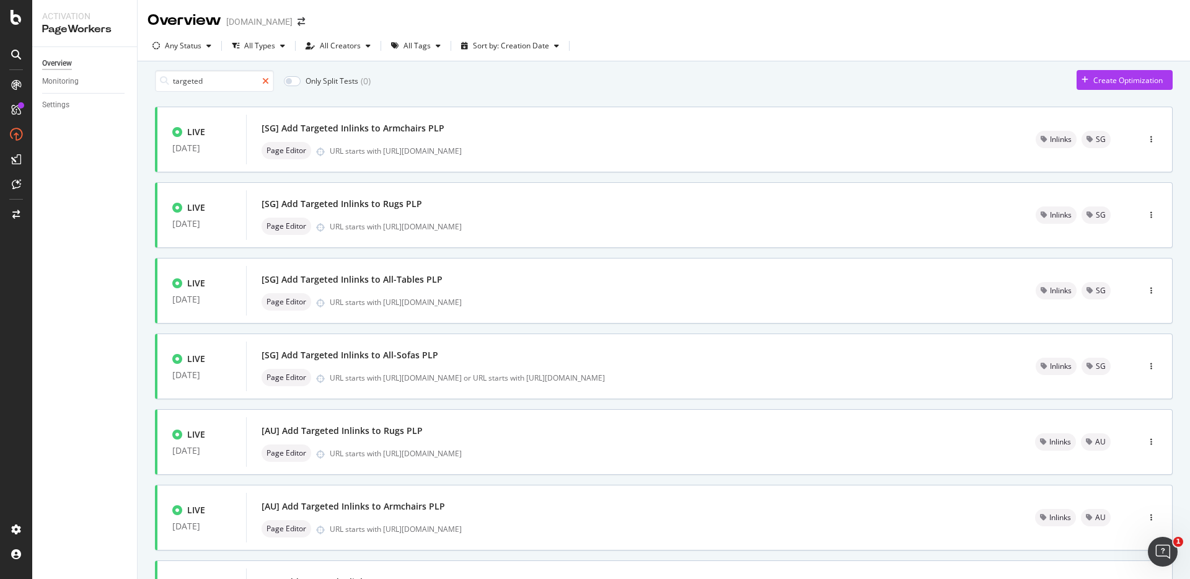
click at [267, 86] on icon at bounding box center [265, 81] width 7 height 9
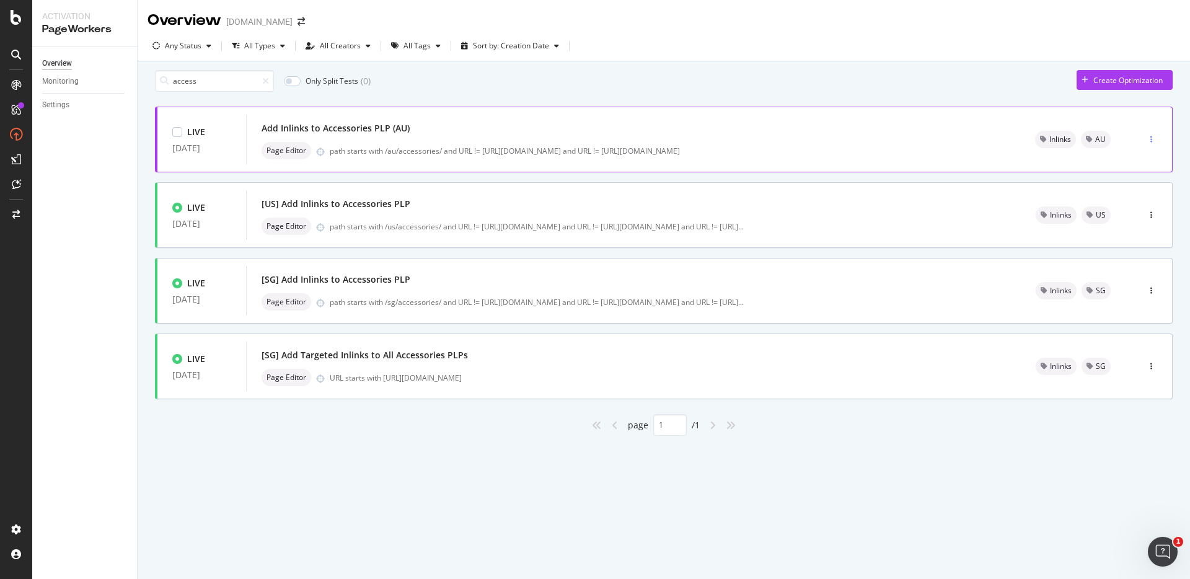
click at [1151, 143] on icon "button" at bounding box center [1151, 139] width 2 height 7
click at [1134, 165] on div "Edit" at bounding box center [1132, 169] width 13 height 11
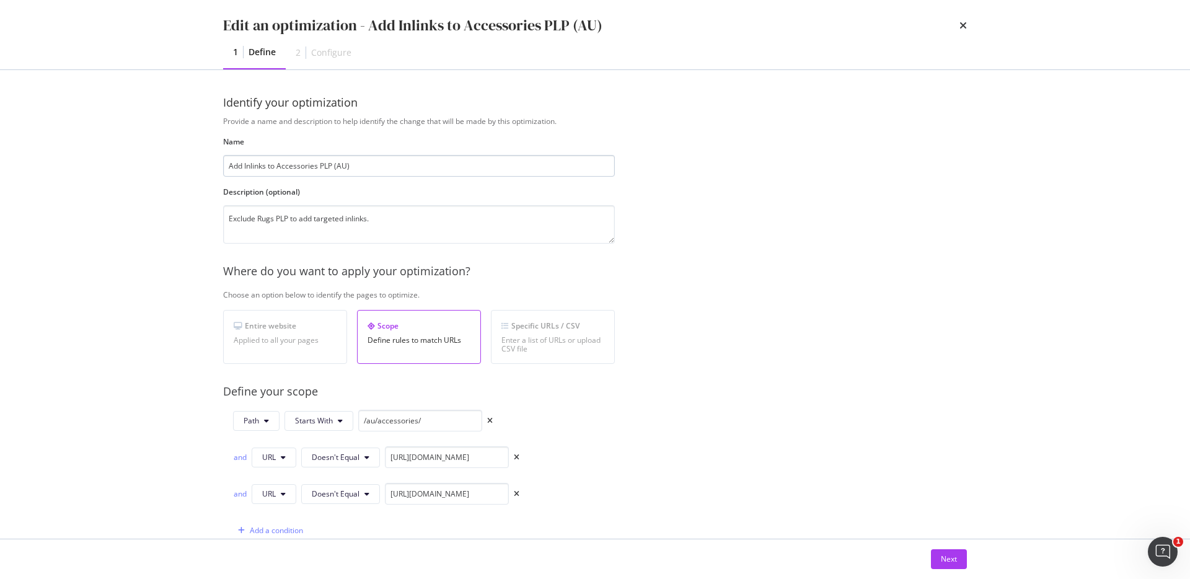
click at [230, 166] on input "Add Inlinks to Accessories PLP (AU)" at bounding box center [419, 166] width 392 height 22
click at [378, 173] on input "[AU] Add Inlinks to Accessories PLP (AU)" at bounding box center [419, 166] width 392 height 22
type input "[AU] Add Inlinks to Accessories PLP"
click at [954, 557] on div "Next" at bounding box center [949, 558] width 16 height 11
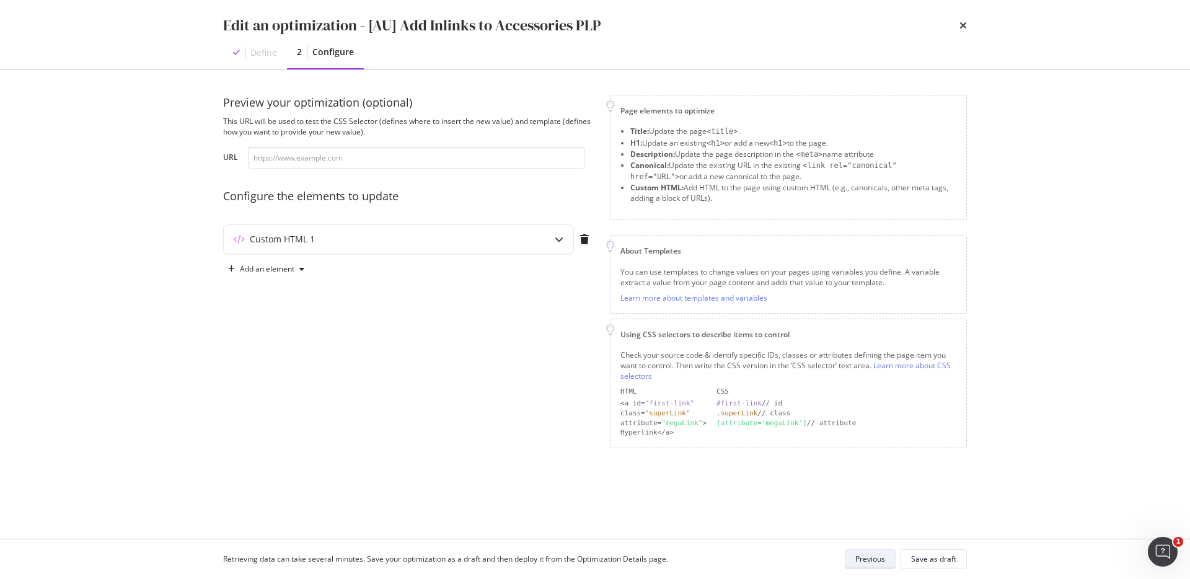
click at [954, 557] on div "Save as draft" at bounding box center [933, 558] width 45 height 11
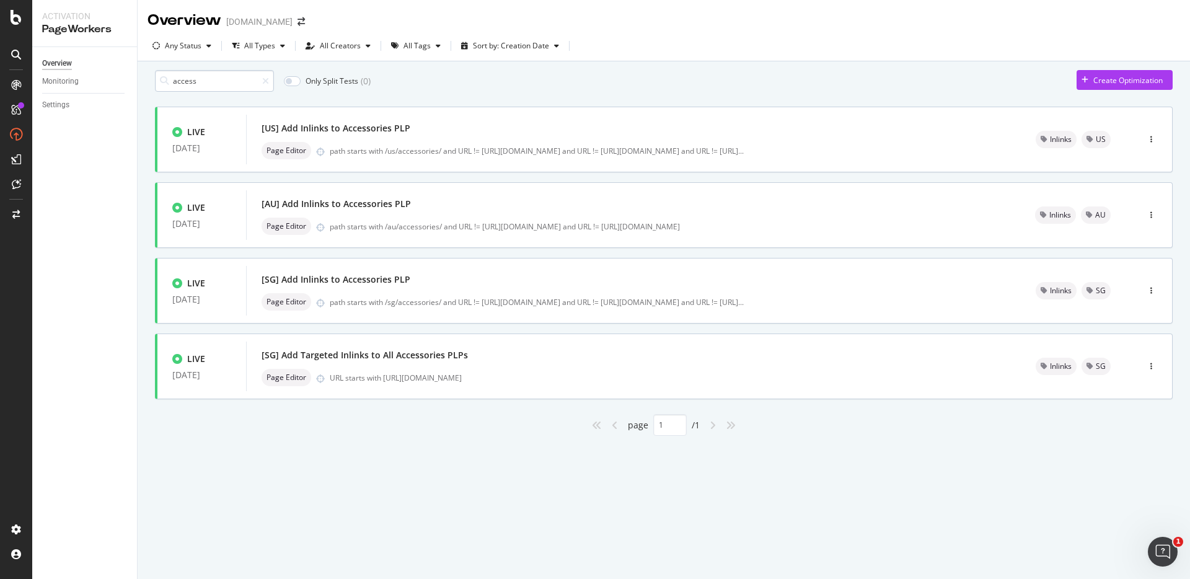
click at [241, 92] on input "access" at bounding box center [214, 81] width 119 height 22
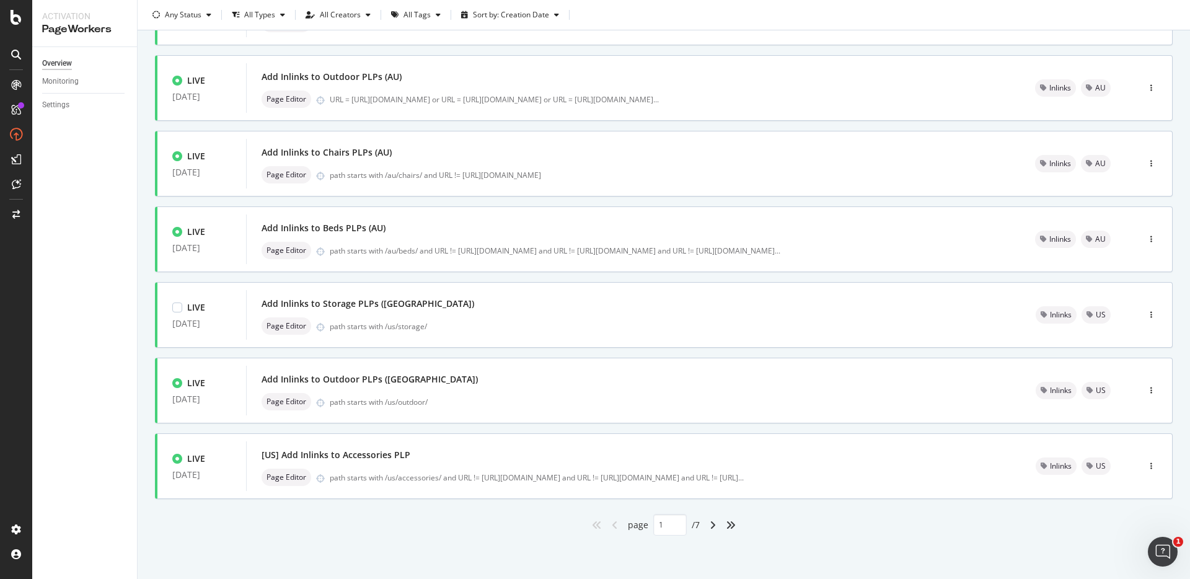
scroll to position [360, 0]
click at [711, 523] on div "angle-right" at bounding box center [712, 525] width 16 height 20
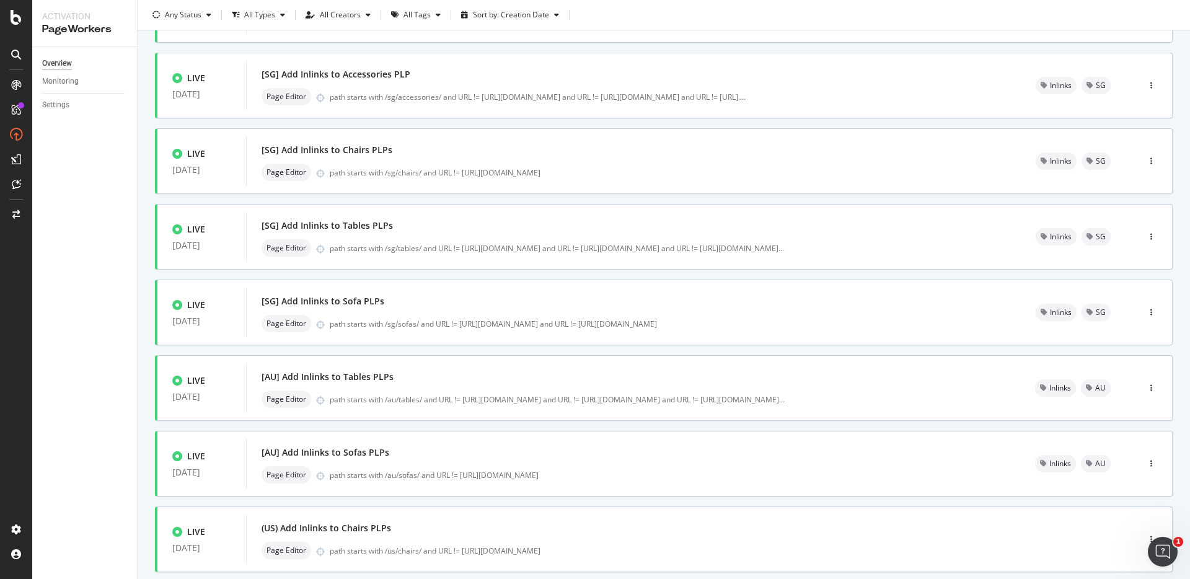
scroll to position [0, 0]
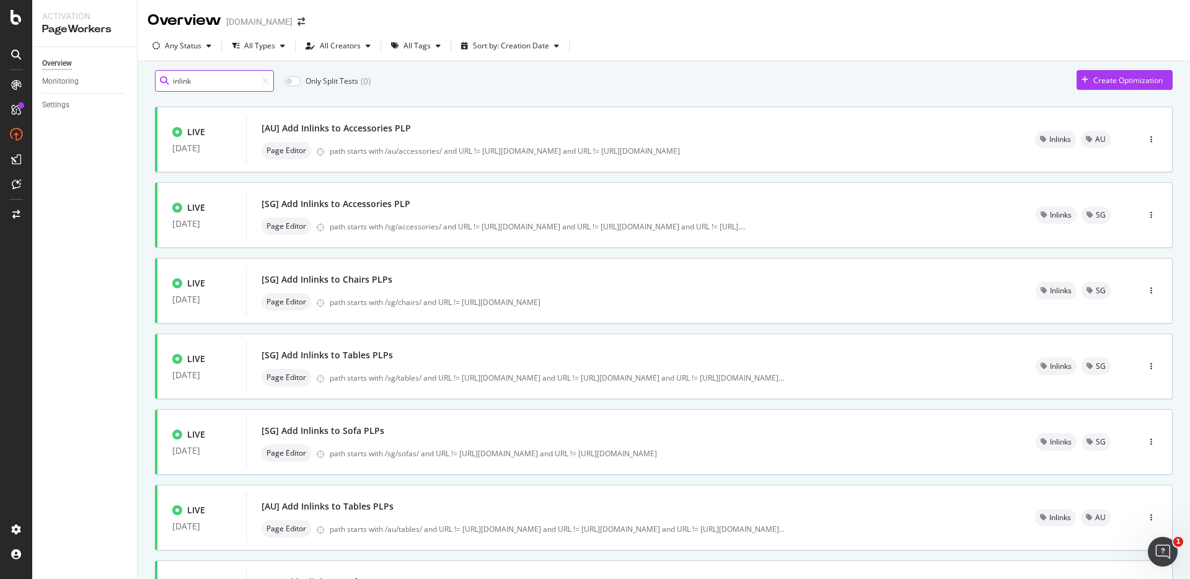
click at [200, 85] on input "inlink" at bounding box center [214, 81] width 119 height 22
type input "1"
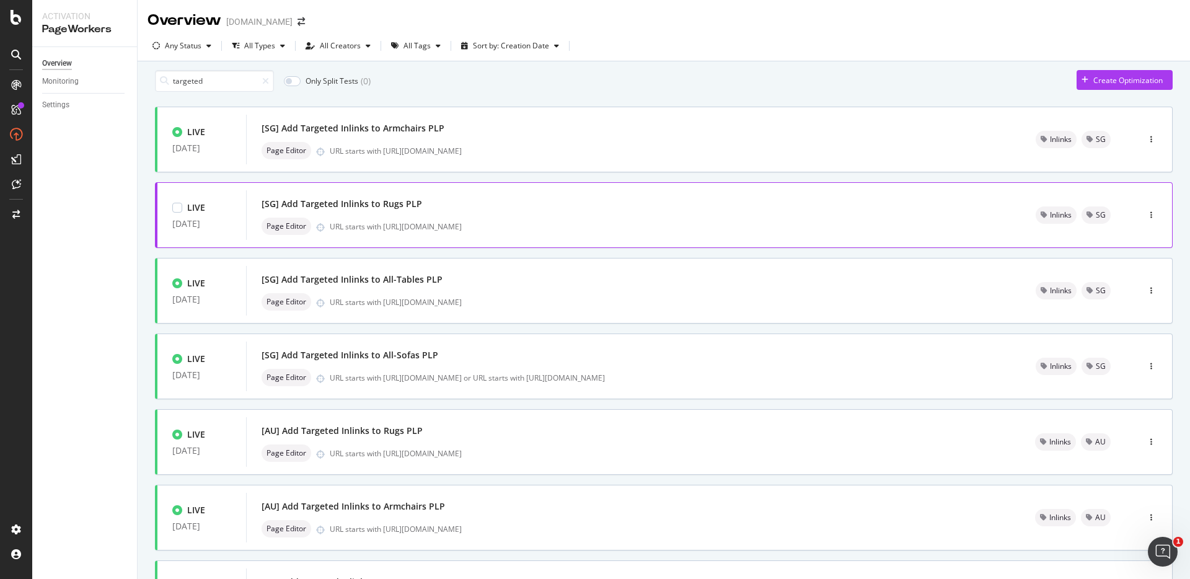
click at [485, 232] on div "URL starts with https://www.castlery.com/sg/accessories/rugs" at bounding box center [668, 226] width 676 height 11
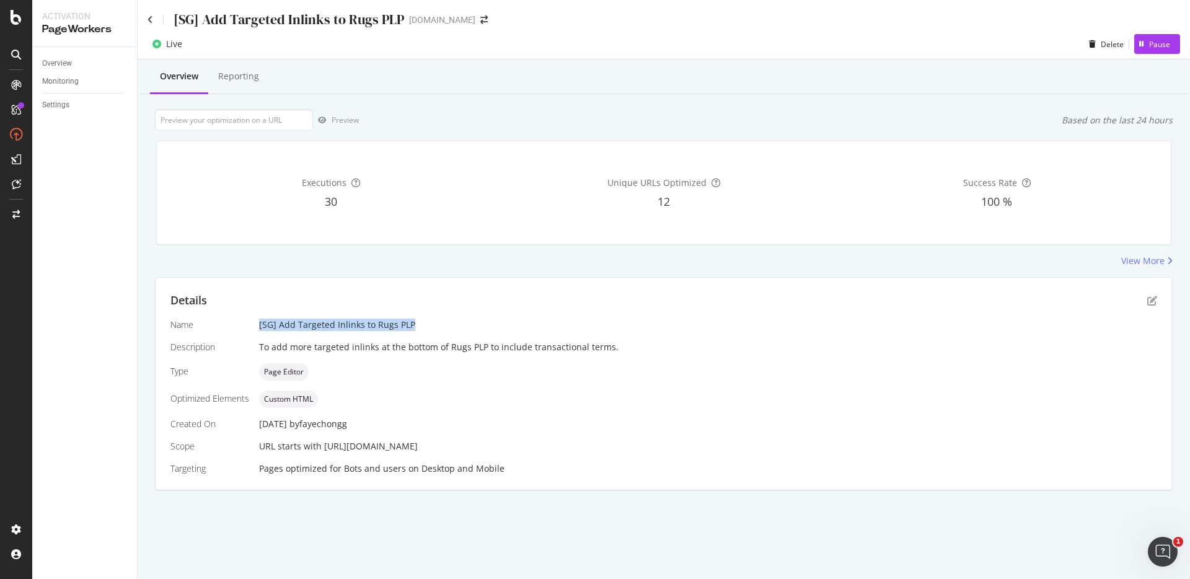
drag, startPoint x: 260, startPoint y: 326, endPoint x: 450, endPoint y: 325, distance: 190.8
click at [450, 325] on div "[SG] Add Targeted Inlinks to Rugs PLP" at bounding box center [708, 324] width 898 height 12
copy div "[SG] Add Targeted Inlinks to Rugs PLP"
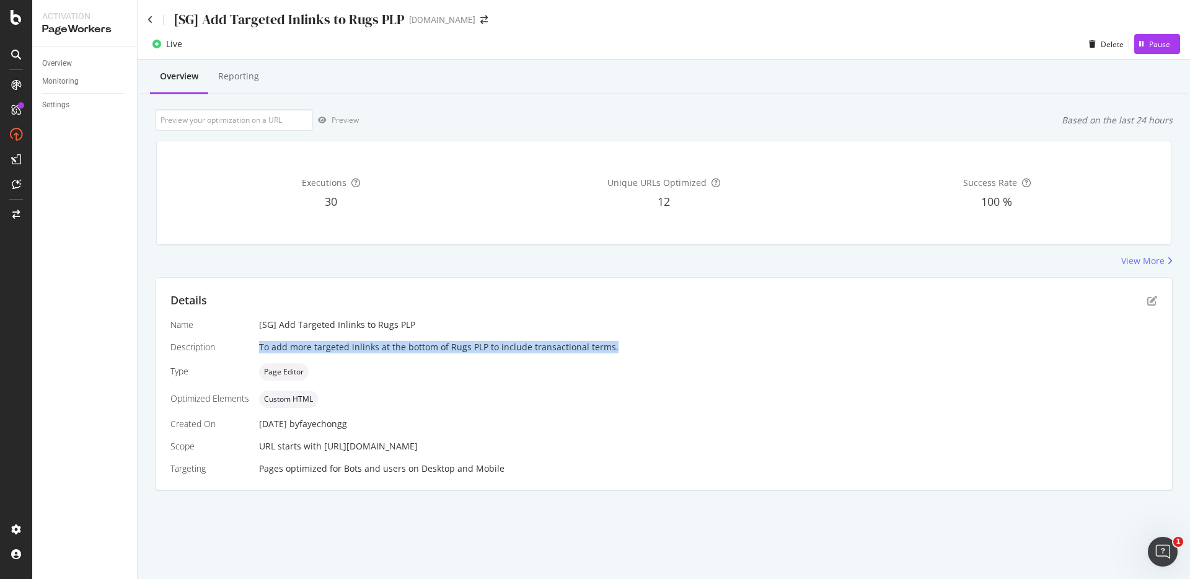
drag, startPoint x: 258, startPoint y: 351, endPoint x: 675, endPoint y: 351, distance: 416.4
click at [675, 351] on div "To add more targeted inlinks at the bottom of Rugs PLP to include transactional…" at bounding box center [708, 347] width 898 height 12
copy div "To add more targeted inlinks at the bottom of Rugs PLP to include transactional…"
click at [1151, 300] on icon "pen-to-square" at bounding box center [1152, 301] width 10 height 10
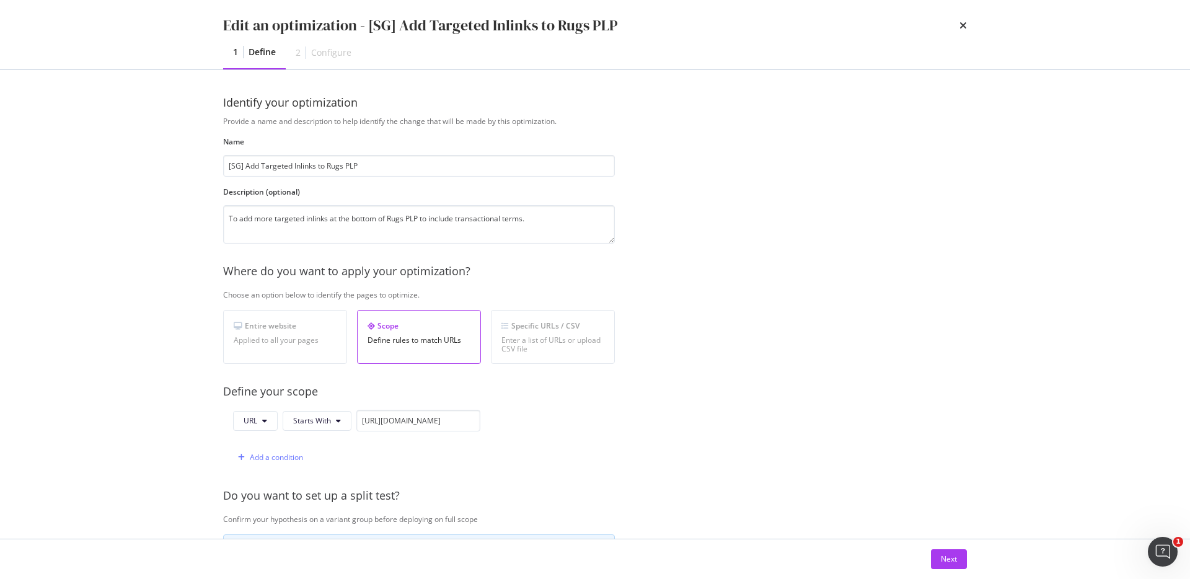
scroll to position [169, 0]
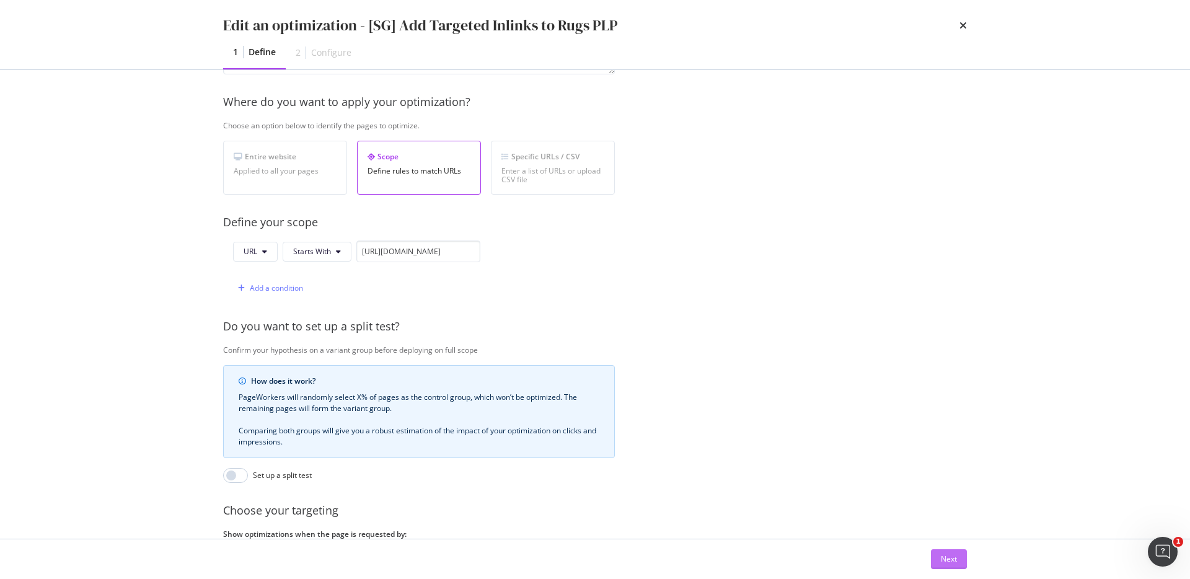
click at [937, 554] on button "Next" at bounding box center [949, 559] width 36 height 20
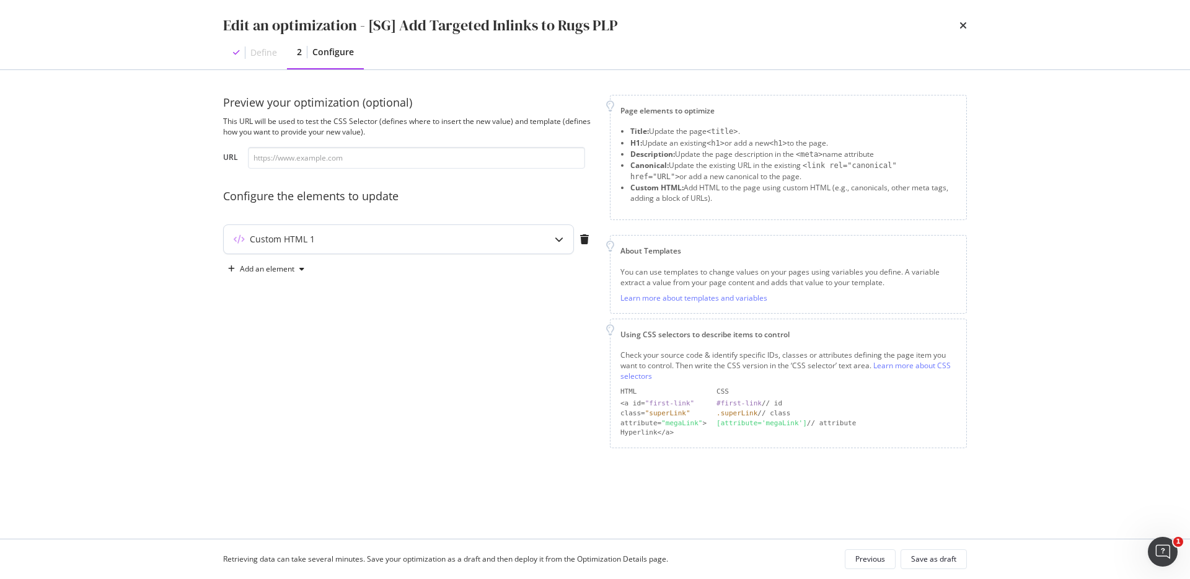
click at [442, 233] on div "Custom HTML 1" at bounding box center [374, 239] width 301 height 12
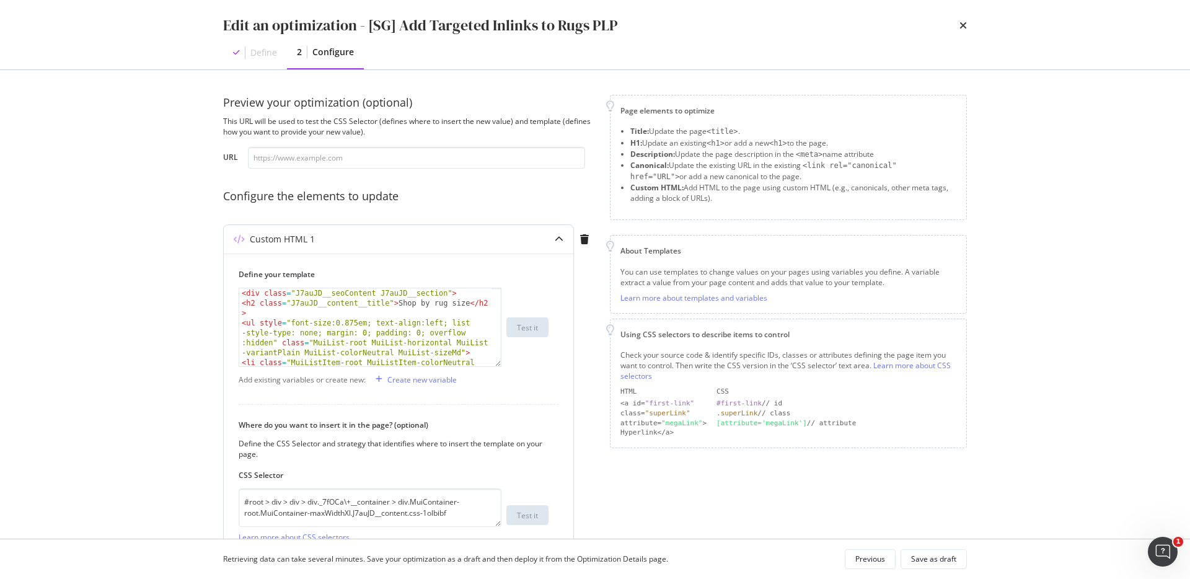
click at [368, 336] on div "< div class = "J7auJD__seoContent J7auJD__section" > < h2 class = "J7auJD__cont…" at bounding box center [365, 352] width 252 height 128
type textarea "</ul> </div>"
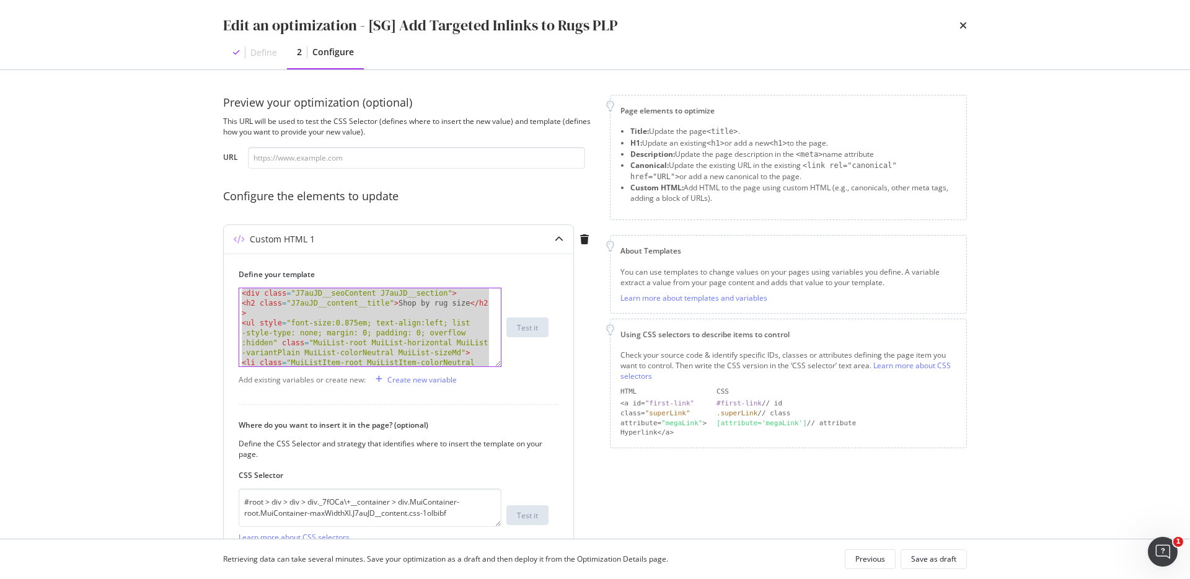
scroll to position [117, 0]
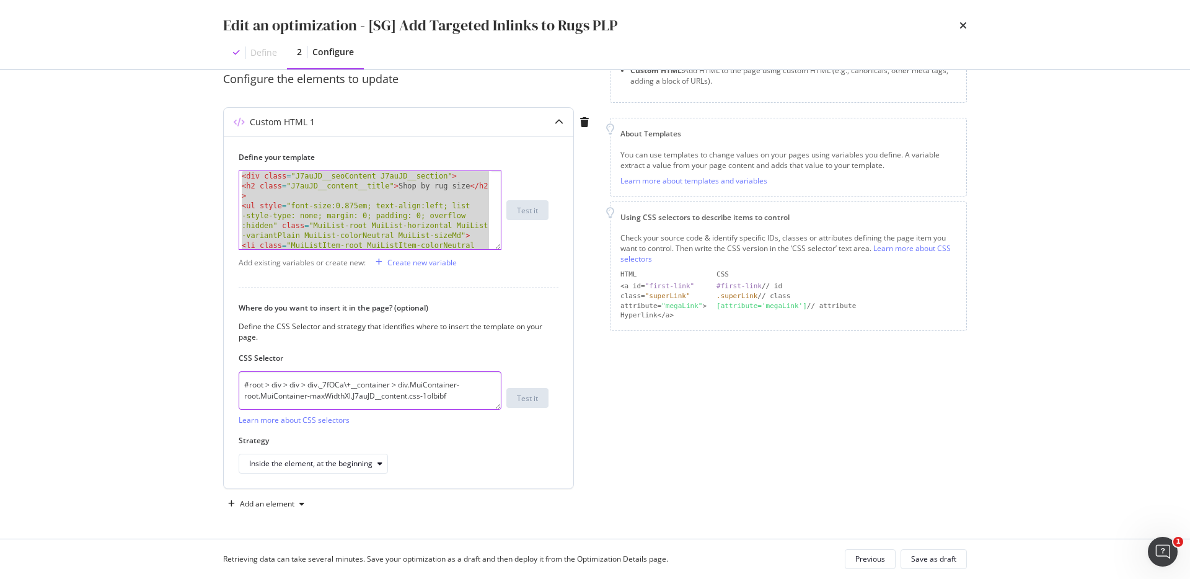
click at [418, 393] on textarea "#root > div > div > div._7fOCa\+__container > div.MuiContainer-root.MuiContaine…" at bounding box center [370, 390] width 263 height 38
click at [958, 25] on div "Edit an optimization - [SG] Add Targeted Inlinks to Rugs PLP" at bounding box center [595, 25] width 744 height 21
click at [964, 25] on icon "times" at bounding box center [962, 25] width 7 height 10
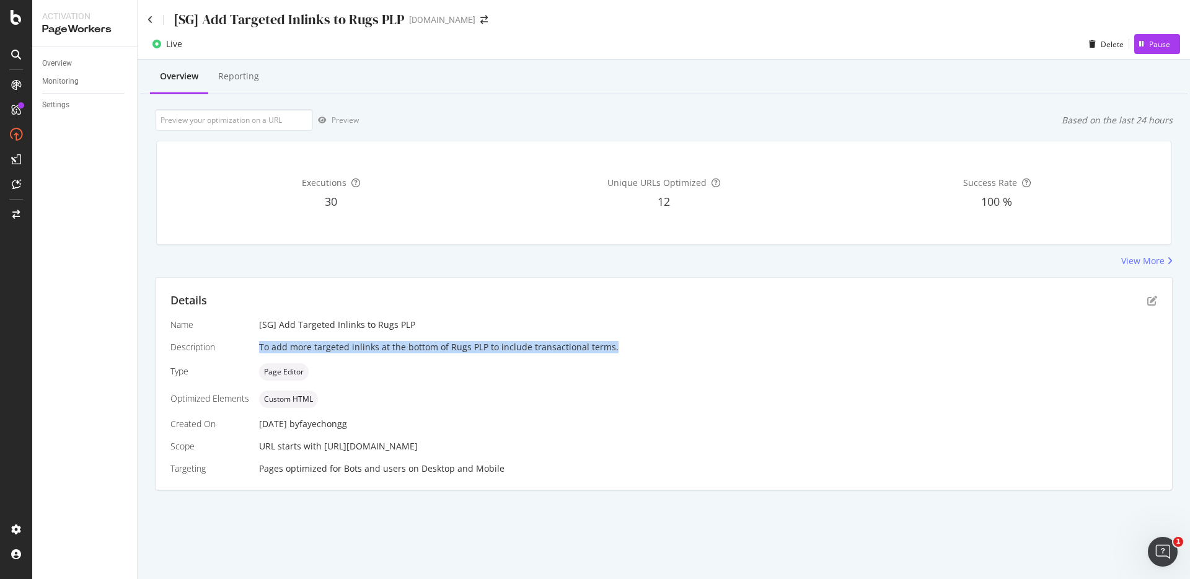
drag, startPoint x: 252, startPoint y: 346, endPoint x: 714, endPoint y: 346, distance: 461.6
click at [714, 346] on div "Name [SG] Add Targeted Inlinks to Rugs PLP Description To add more targeted inl…" at bounding box center [663, 396] width 986 height 156
copy div "To add more targeted inlinks at the bottom of Rugs PLP to include transactional…"
click at [1155, 300] on icon "pen-to-square" at bounding box center [1152, 301] width 10 height 10
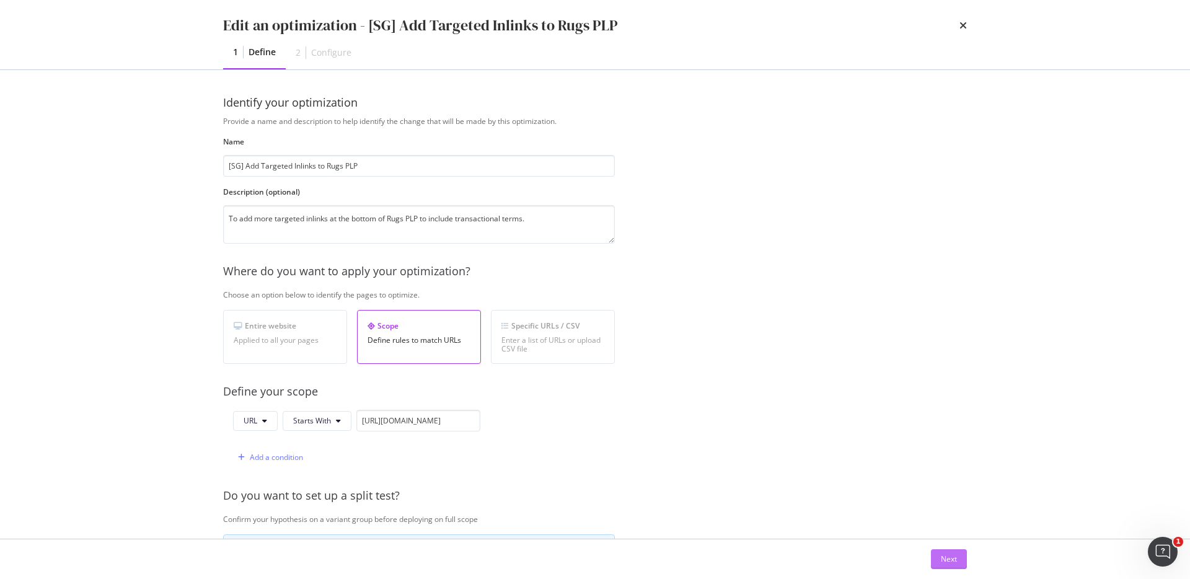
click at [952, 559] on div "Next" at bounding box center [949, 558] width 16 height 11
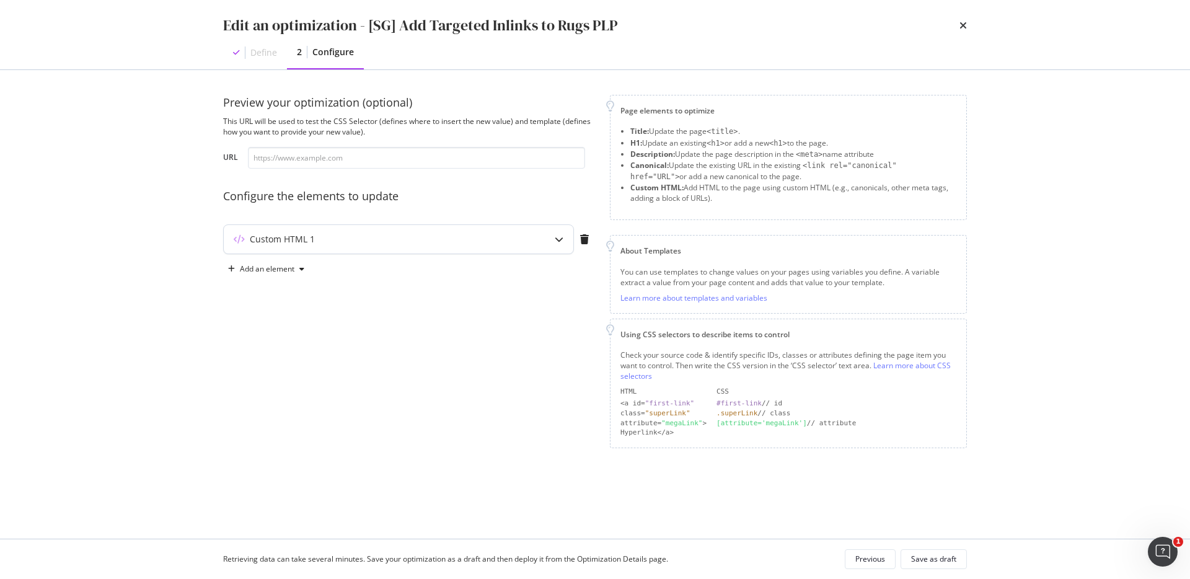
click at [371, 227] on div "Custom HTML 1" at bounding box center [398, 239] width 349 height 29
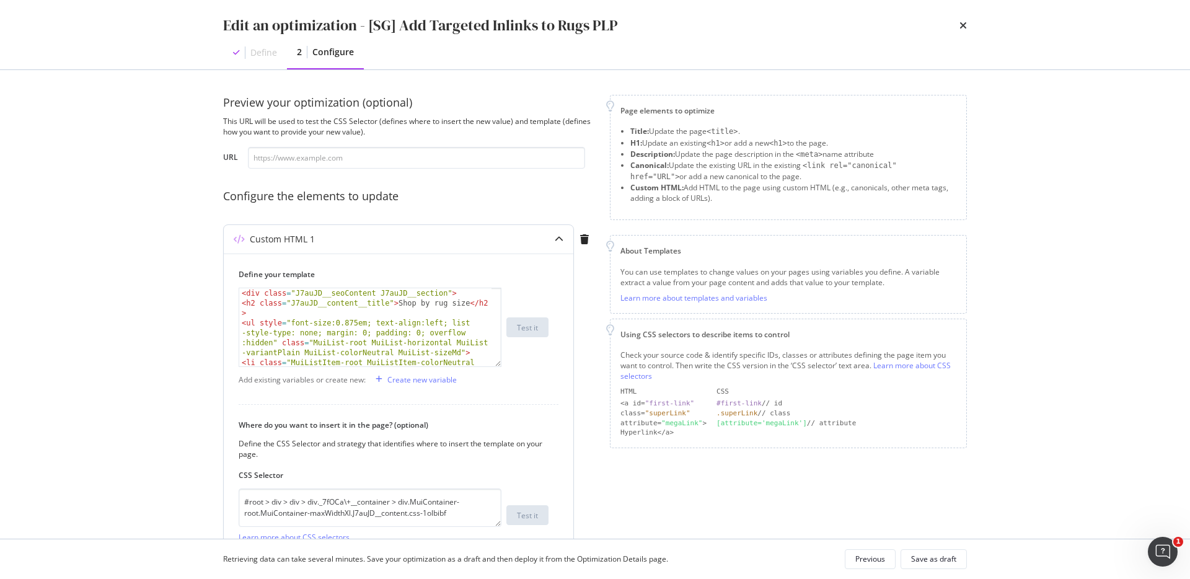
click at [344, 297] on div "< div class = "J7auJD__seoContent J7auJD__section" > < h2 class = "J7auJD__cont…" at bounding box center [365, 352] width 252 height 128
type textarea "</ul> </div>"
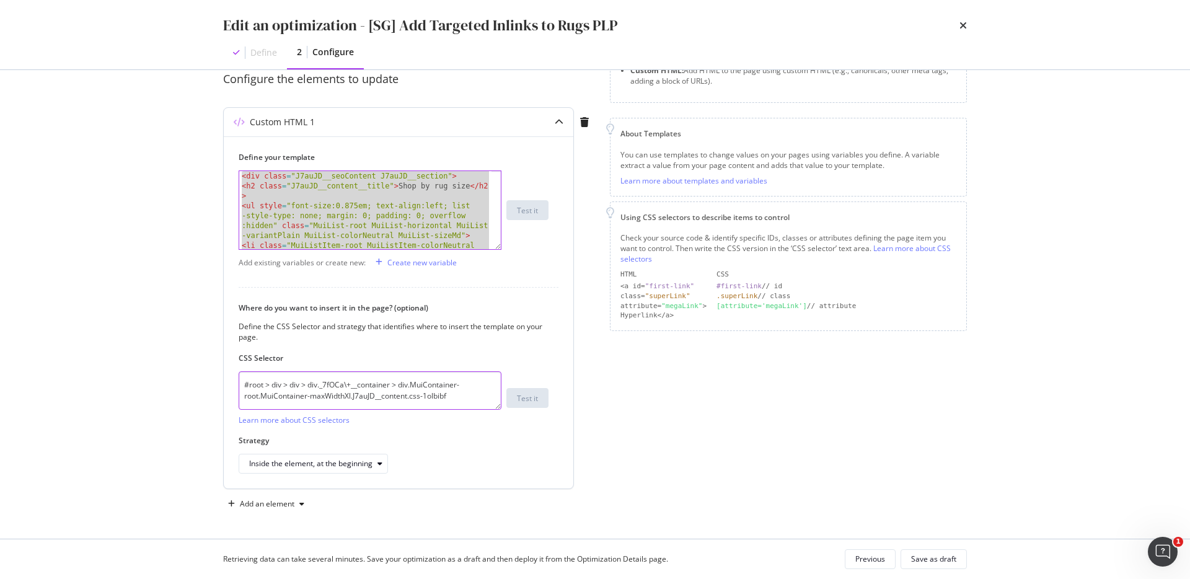
click at [432, 394] on textarea "#root > div > div > div._7fOCa\+__container > div.MuiContainer-root.MuiContaine…" at bounding box center [370, 390] width 263 height 38
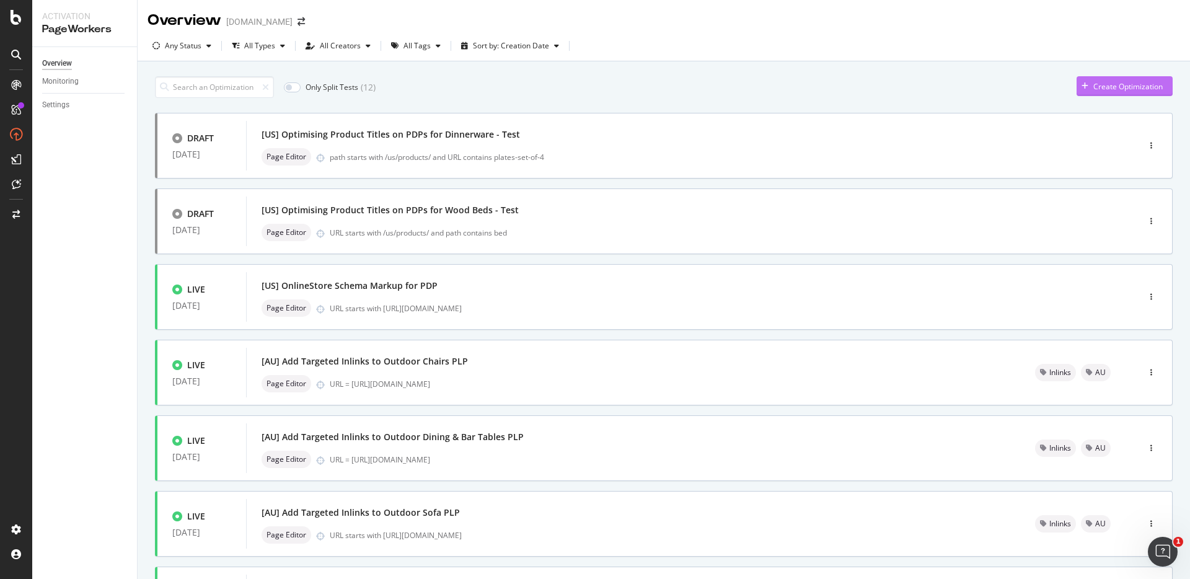
click at [1134, 83] on div "Create Optimization" at bounding box center [1127, 86] width 69 height 11
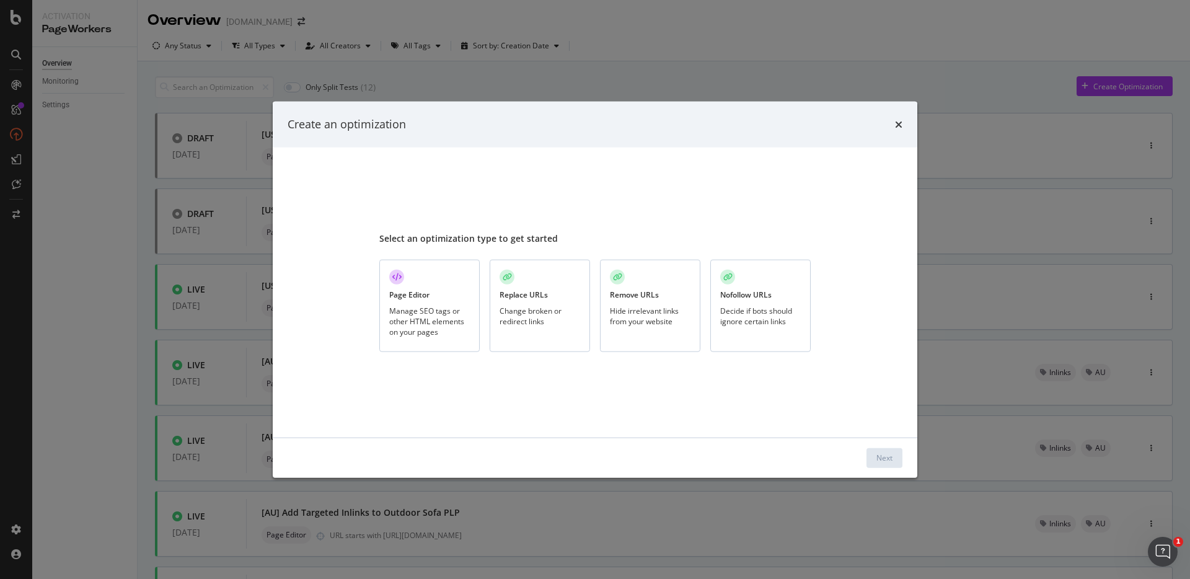
click at [439, 310] on div "Manage SEO tags or other HTML elements on your pages" at bounding box center [429, 321] width 81 height 32
click at [881, 455] on div "Next" at bounding box center [884, 457] width 16 height 11
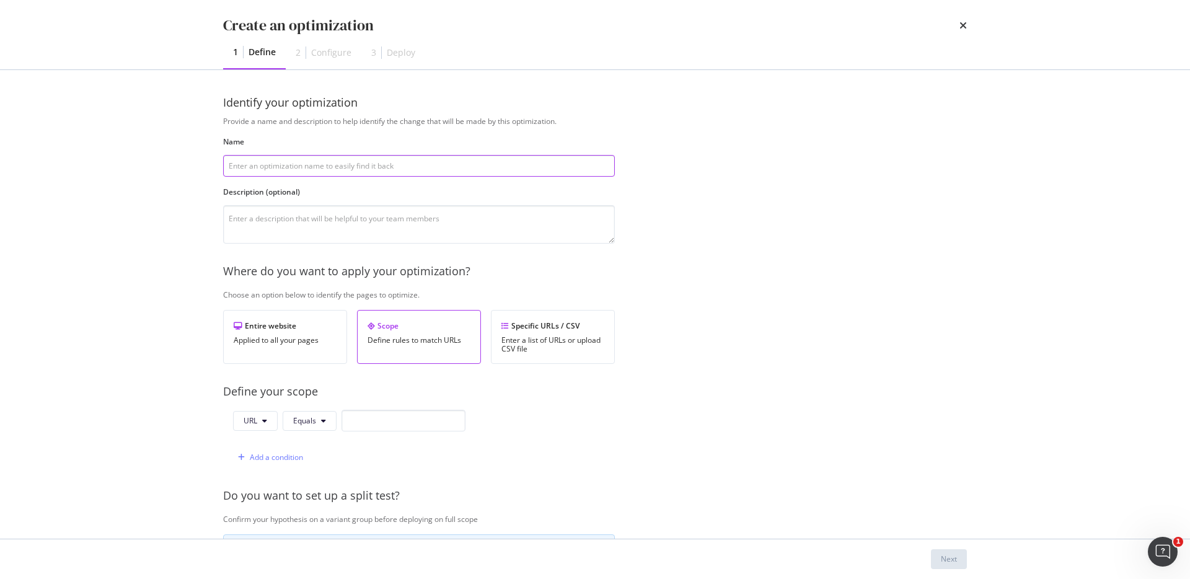
paste input "[SG] Add Targeted Inlinks to Rugs PLP"
click at [235, 165] on input "[SG] Add Targeted Inlinks to Rugs PLP" at bounding box center [419, 166] width 392 height 22
type input "[US] Add Targeted Inlinks to Rugs PLP"
click at [331, 213] on textarea "modal" at bounding box center [419, 224] width 392 height 38
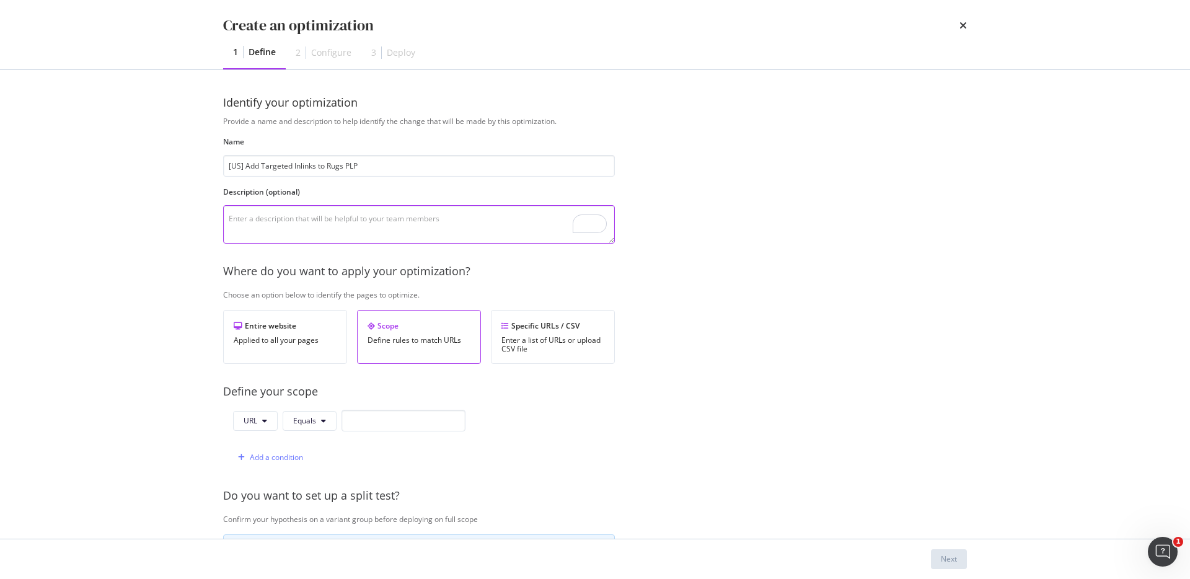
paste textarea "To add more targeted inlinks at the bottom of Rugs PLP to include transactional…"
click at [394, 222] on textarea "To add more targeted inlinks at the bottom of Rugs PLP to include transactional…" at bounding box center [419, 224] width 392 height 38
click at [464, 224] on textarea "To add more targeted inlinks at the bottom of Lighting PLP to include transacti…" at bounding box center [419, 224] width 392 height 38
type textarea "To add more targeted inlinks at the bottom of Lighting PLP to include transacti…"
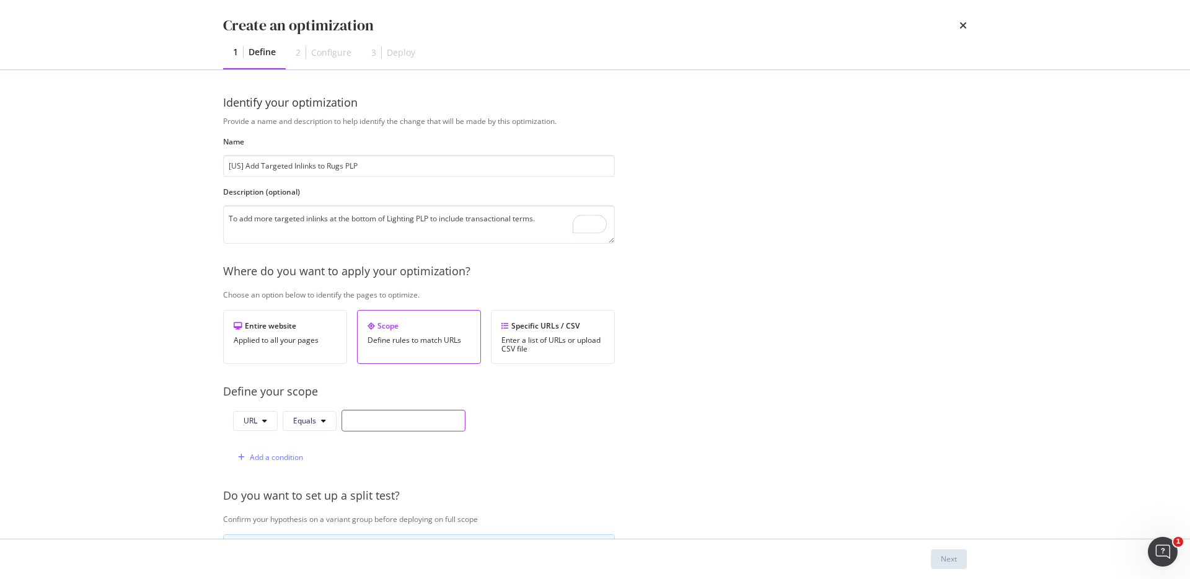
click at [361, 424] on input "modal" at bounding box center [403, 421] width 124 height 22
paste input "[URL][DOMAIN_NAME]"
type input "[URL][DOMAIN_NAME]"
click at [439, 474] on div "Provide a name and description to help identify the change that will be made by…" at bounding box center [595, 450] width 744 height 669
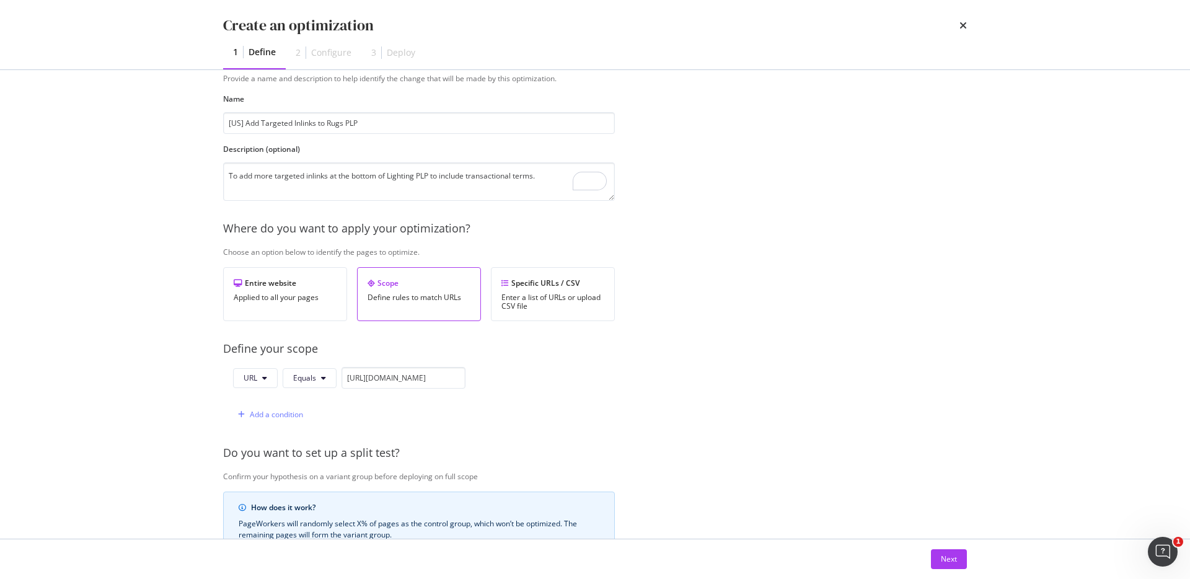
scroll to position [51, 0]
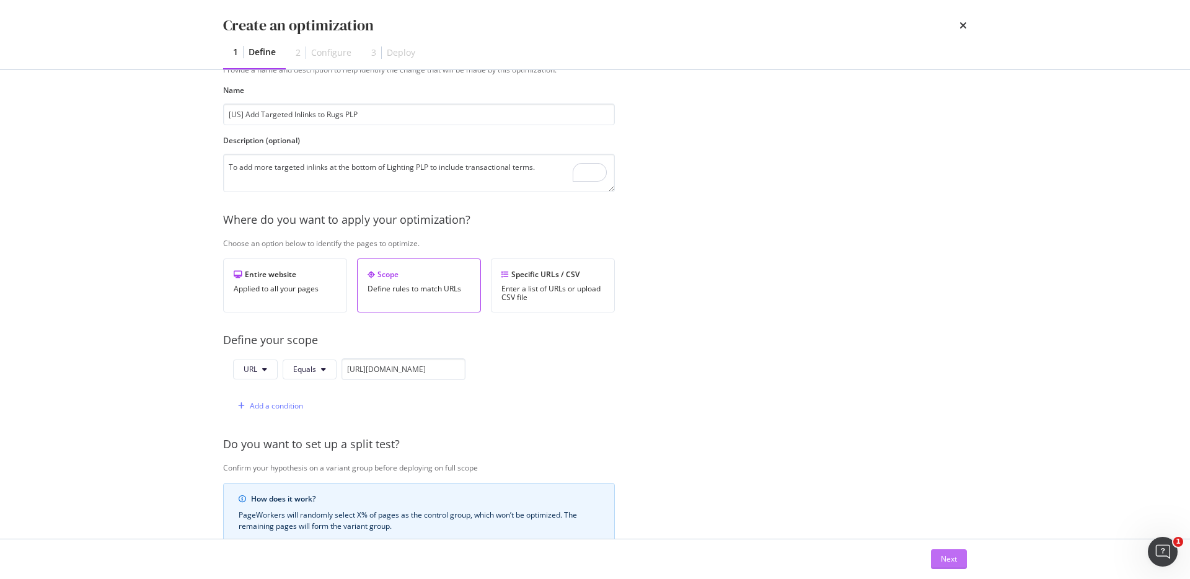
click at [936, 554] on button "Next" at bounding box center [949, 559] width 36 height 20
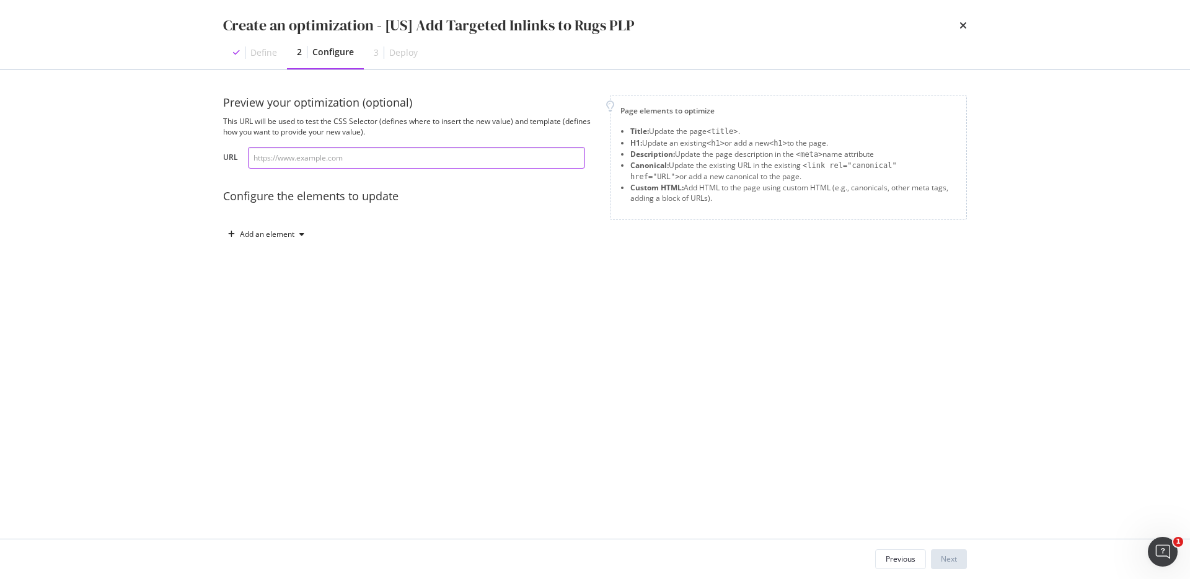
click at [461, 157] on input "modal" at bounding box center [416, 158] width 337 height 22
paste input "[URL][DOMAIN_NAME]"
type input "[URL][DOMAIN_NAME]"
click at [278, 234] on div "Add an element" at bounding box center [267, 233] width 55 height 7
click at [276, 333] on div "Custom HTML" at bounding box center [273, 339] width 84 height 15
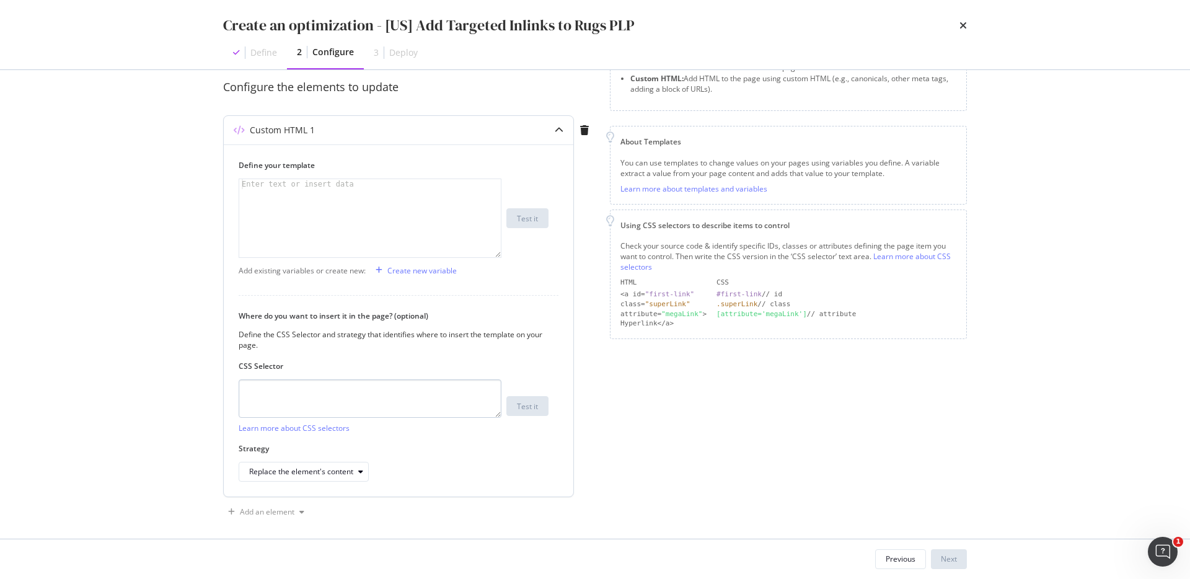
scroll to position [117, 0]
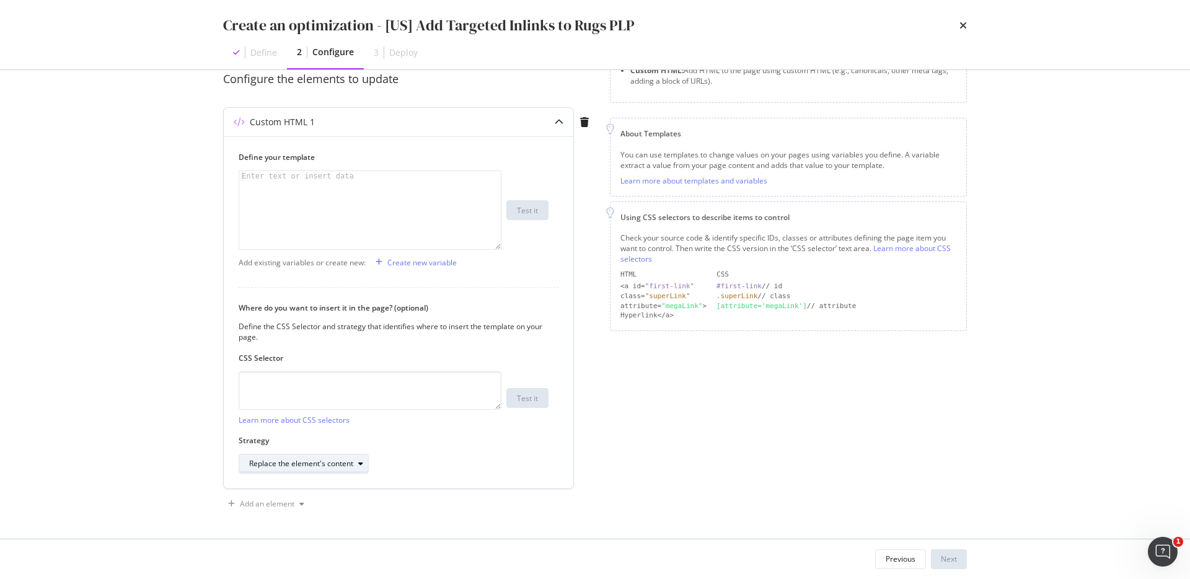
click at [322, 464] on div "Replace the element's content" at bounding box center [301, 463] width 104 height 7
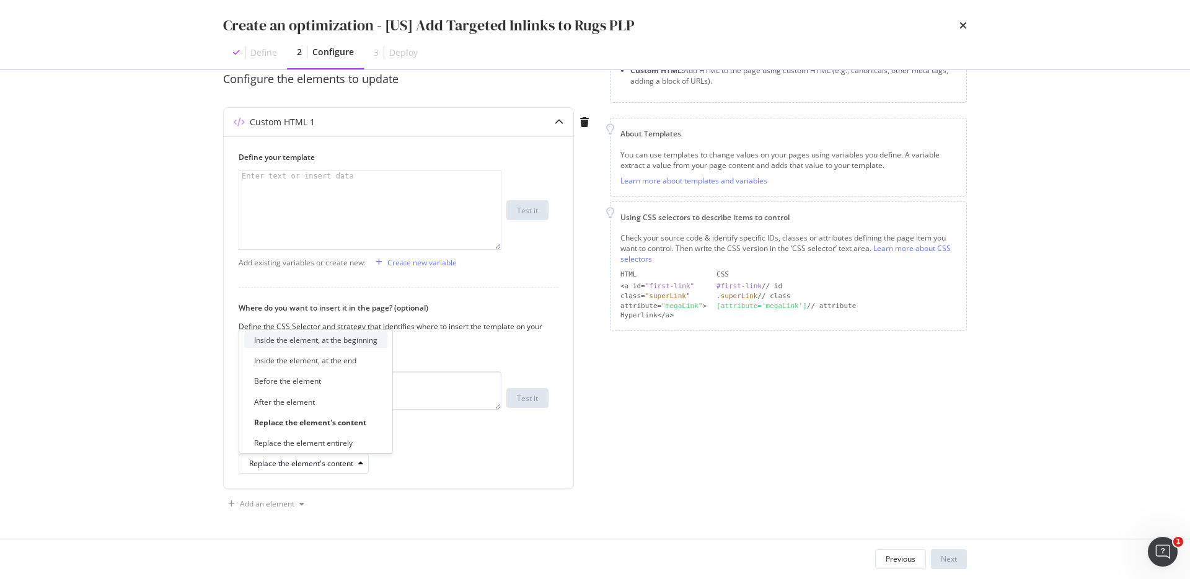
click at [331, 343] on div "Inside the element, at the beginning" at bounding box center [315, 340] width 123 height 11
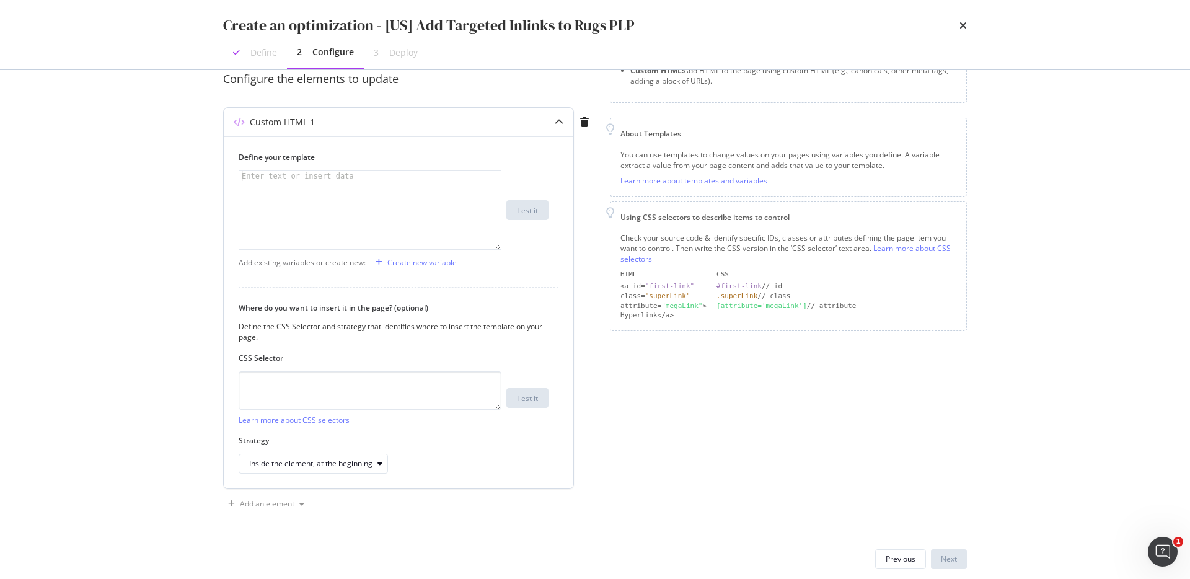
click at [441, 228] on div "modal" at bounding box center [369, 220] width 261 height 98
paste textarea "</div>"
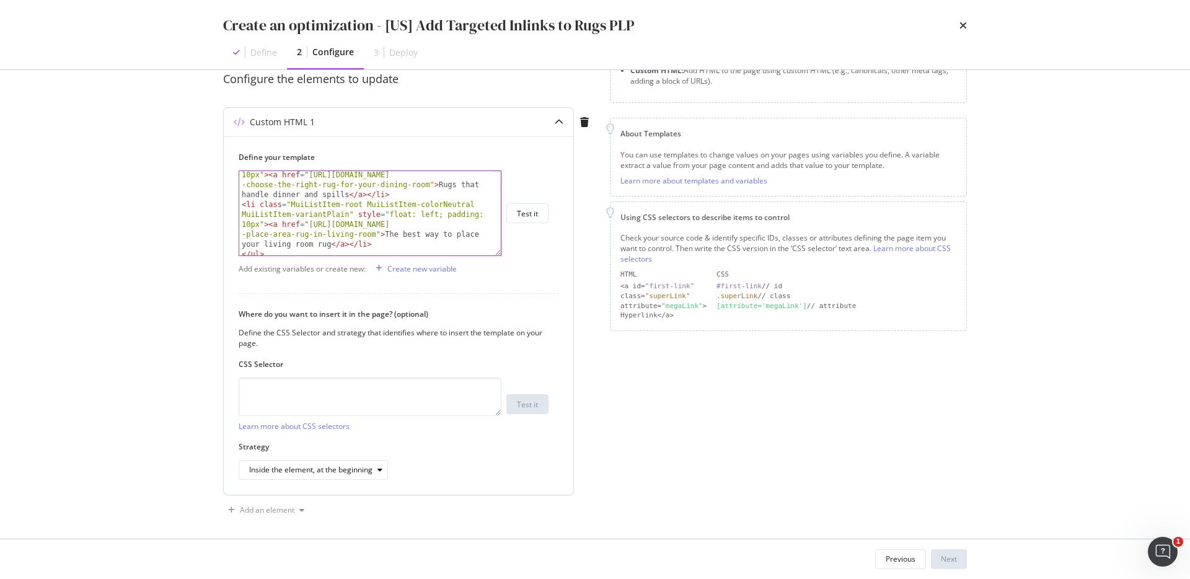
drag, startPoint x: 496, startPoint y: 248, endPoint x: 496, endPoint y: 502, distance: 253.4
click at [496, 256] on div "</div> < li class = "MuiListItem-root MuiListItem-colorNeutral MuiListItem-vari…" at bounding box center [370, 213] width 263 height 86
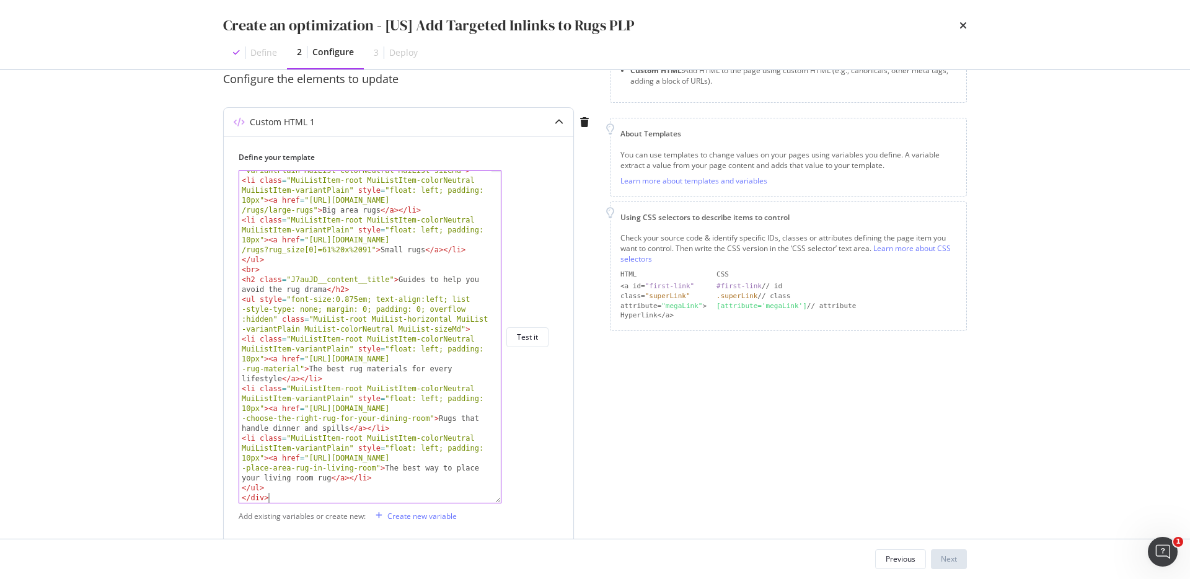
scroll to position [65, 0]
click at [421, 323] on div "< ul style = "font-size:0.875em; text-align:left; list -style-type: none; margi…" at bounding box center [365, 326] width 252 height 381
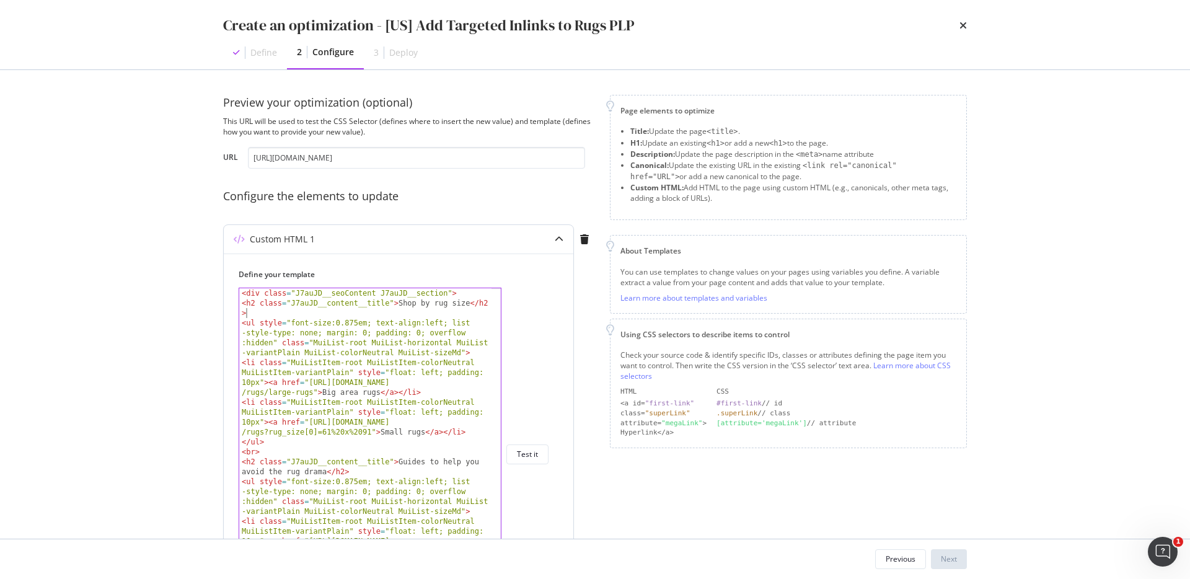
click at [418, 314] on div "< div class = "J7auJD__seoContent J7auJD__section" > < h2 class = "J7auJD__cont…" at bounding box center [365, 483] width 252 height 391
click at [444, 303] on div "< div class = "J7auJD__seoContent J7auJD__section" > < h2 class = "J7auJD__cont…" at bounding box center [365, 483] width 252 height 391
click at [469, 304] on div "< div class = "J7auJD__seoContent J7auJD__section" > < h2 class = "J7auJD__cont…" at bounding box center [365, 483] width 252 height 391
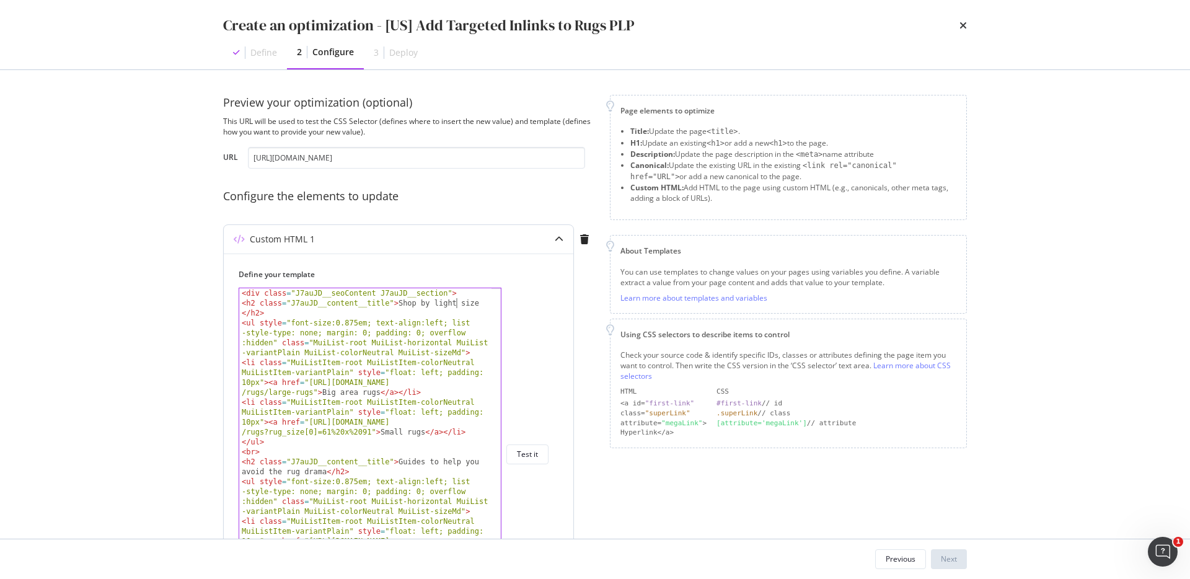
click at [469, 304] on div "< div class = "J7auJD__seoContent J7auJD__section" > < h2 class = "J7auJD__cont…" at bounding box center [365, 483] width 252 height 391
click at [445, 349] on div "< div class = "J7auJD__seoContent J7auJD__section" > < h2 class = "J7auJD__cont…" at bounding box center [365, 483] width 252 height 391
drag, startPoint x: 379, startPoint y: 393, endPoint x: 321, endPoint y: 394, distance: 58.2
click at [322, 394] on div "< div class = "J7auJD__seoContent J7auJD__section" > < h2 class = "J7auJD__cont…" at bounding box center [365, 483] width 252 height 391
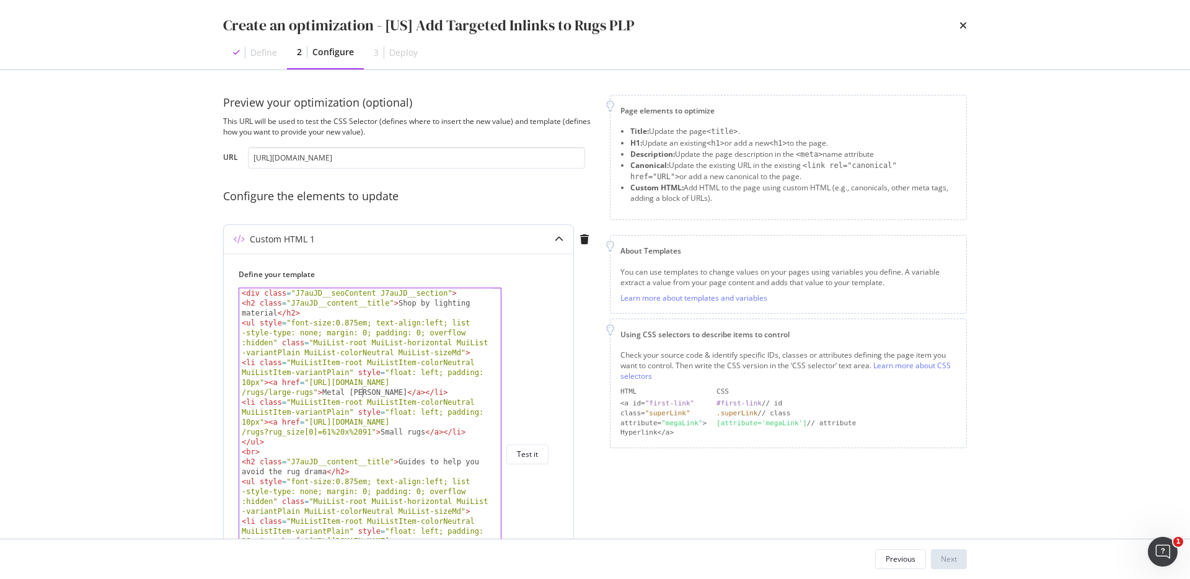
scroll to position [0, 71]
drag, startPoint x: 310, startPoint y: 382, endPoint x: 312, endPoint y: 392, distance: 10.2
click at [312, 392] on div "< div class = "J7auJD__seoContent J7auJD__section" > < h2 class = "J7auJD__cont…" at bounding box center [365, 483] width 252 height 391
paste textarea "us/accessories/lighting?material_filter[0]=Metal"
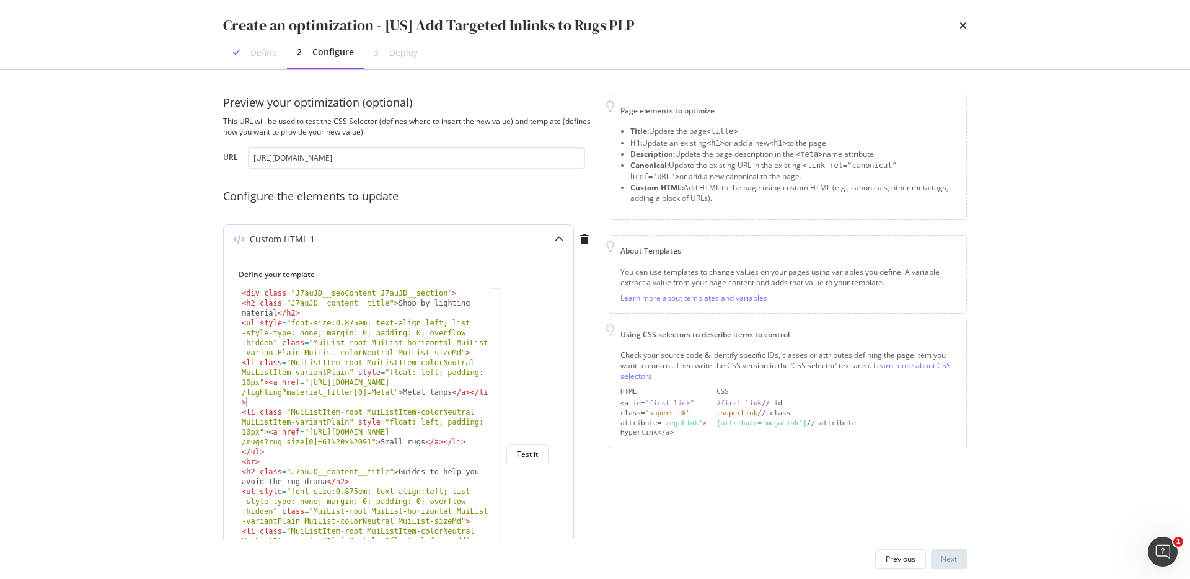
click at [315, 405] on div "< div class = "J7auJD__seoContent J7auJD__section" > < h2 class = "J7auJD__cont…" at bounding box center [365, 483] width 252 height 391
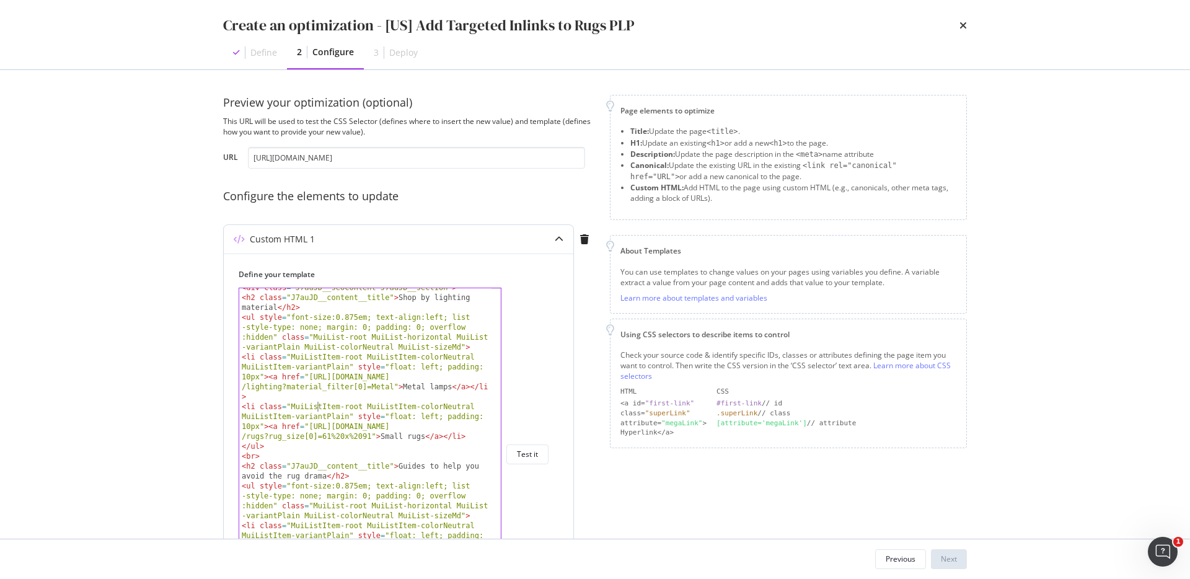
click at [315, 405] on div "< div class = "J7auJD__seoContent J7auJD__section" > < h2 class = "J7auJD__cont…" at bounding box center [365, 478] width 252 height 391
click at [388, 434] on div "< div class = "J7auJD__seoContent J7auJD__section" > < h2 class = "J7auJD__cont…" at bounding box center [365, 474] width 252 height 391
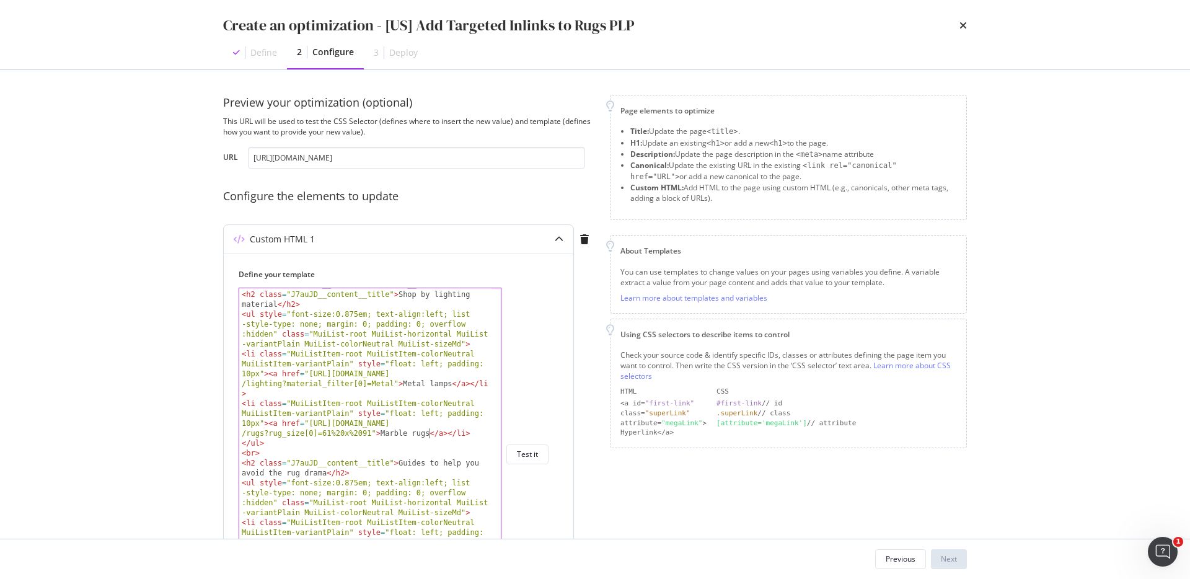
click at [428, 429] on div "< div class = "J7auJD__seoContent J7auJD__section" > < h2 class = "J7auJD__cont…" at bounding box center [365, 474] width 252 height 391
click at [424, 429] on div "< div class = "J7auJD__seoContent J7auJD__section" > < h2 class = "J7auJD__cont…" at bounding box center [365, 474] width 252 height 391
drag, startPoint x: 310, startPoint y: 423, endPoint x: 370, endPoint y: 434, distance: 61.1
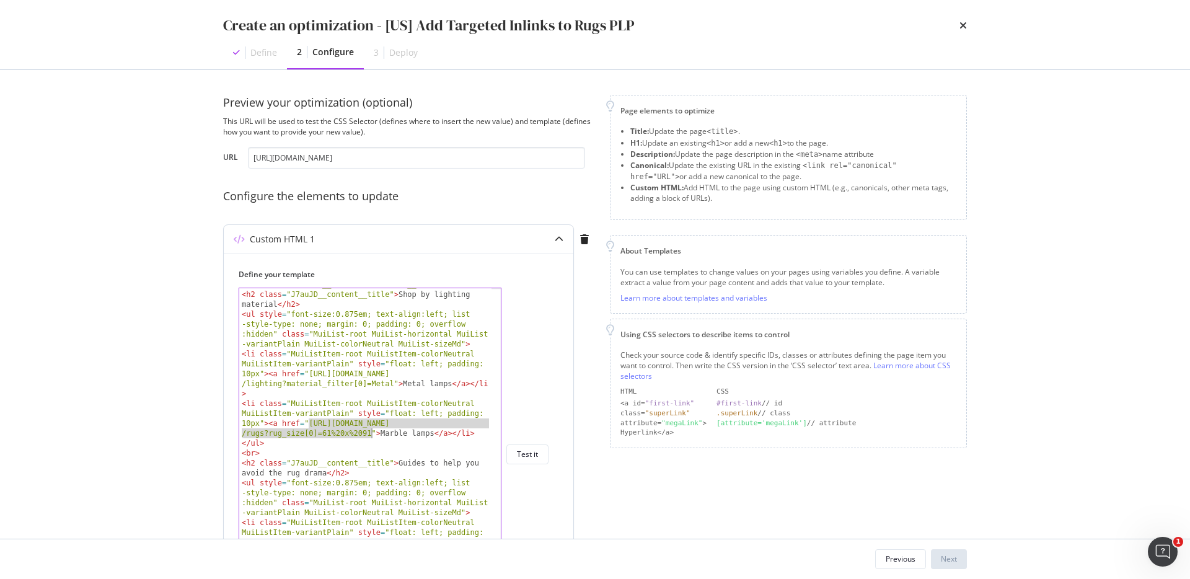
click at [370, 434] on div "< div class = "J7auJD__seoContent J7auJD__section" > < h2 class = "J7auJD__cont…" at bounding box center [365, 474] width 252 height 391
paste textarea "us/accessories/lighting?material_filter[0]=Marble"
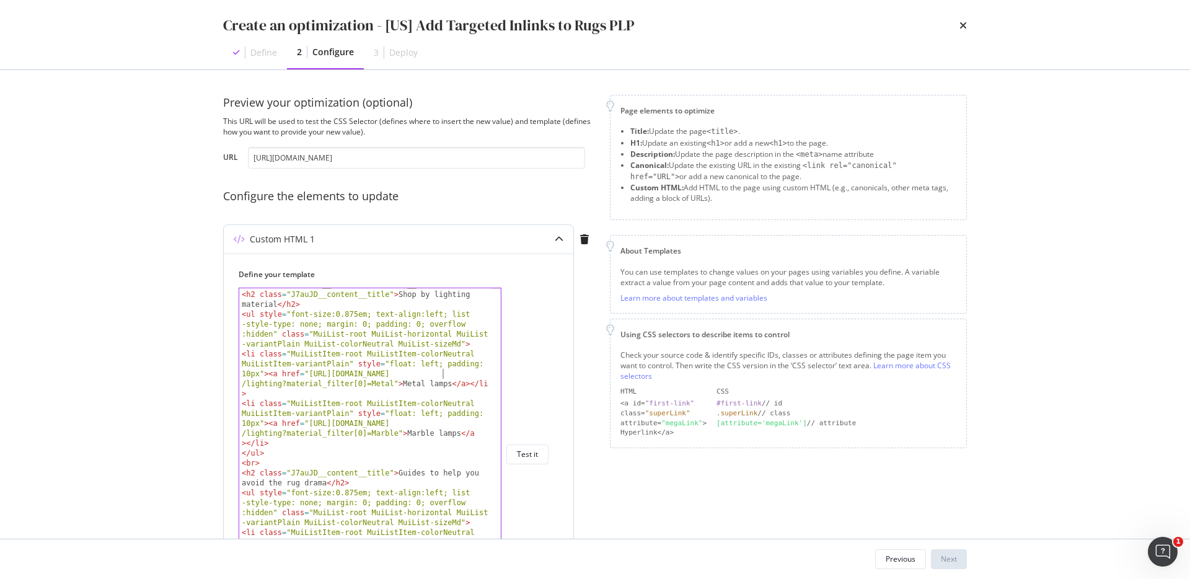
click at [442, 377] on div "< div class = "J7auJD__seoContent J7auJD__section" > < h2 class = "J7auJD__cont…" at bounding box center [365, 474] width 252 height 391
click at [439, 383] on div "< div class = "J7auJD__seoContent J7auJD__section" > < h2 class = "J7auJD__cont…" at bounding box center [365, 474] width 252 height 391
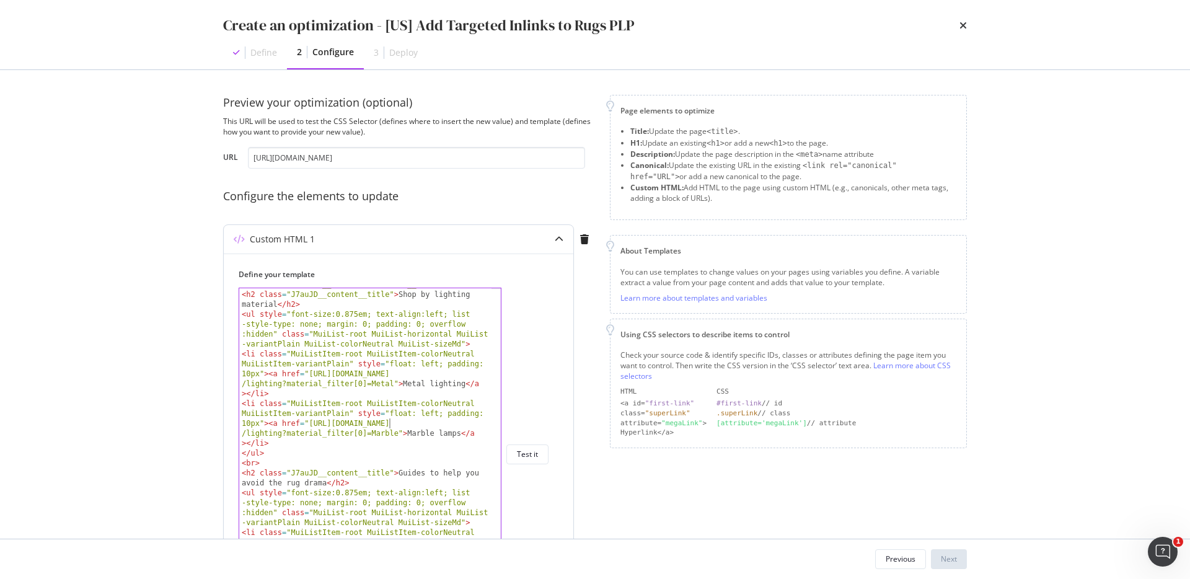
click at [389, 420] on div "< div class = "J7auJD__seoContent J7auJD__section" > < h2 class = "J7auJD__cont…" at bounding box center [365, 474] width 252 height 391
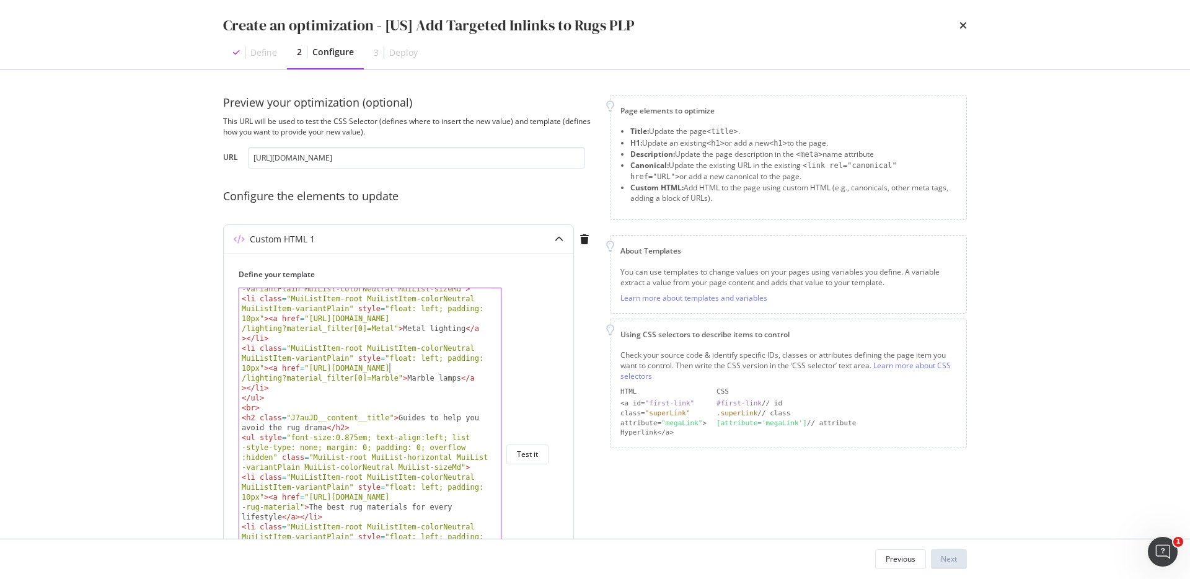
scroll to position [64, 0]
click at [369, 402] on div "< ul style = "font-size:0.875em; text-align:left; list -style-type: none; margi…" at bounding box center [365, 444] width 252 height 381
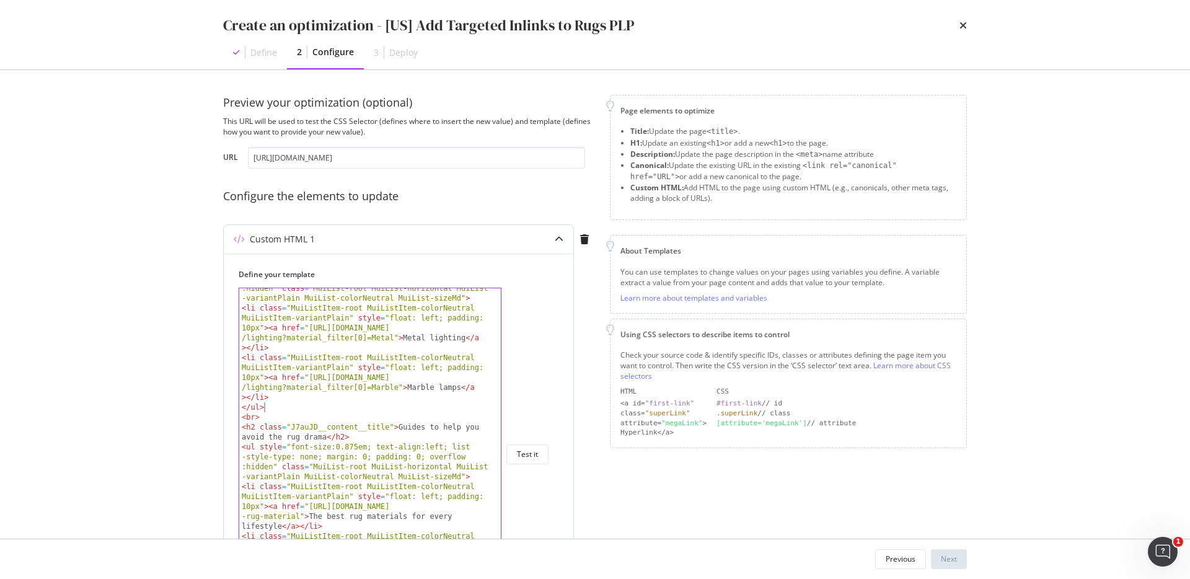
scroll to position [55, 0]
drag, startPoint x: 309, startPoint y: 514, endPoint x: 281, endPoint y: 524, distance: 29.6
click at [281, 524] on div "< ul style = "font-size:0.875em; text-align:left; list -style-type: none; margi…" at bounding box center [365, 473] width 252 height 421
drag, startPoint x: 310, startPoint y: 506, endPoint x: 298, endPoint y: 514, distance: 14.3
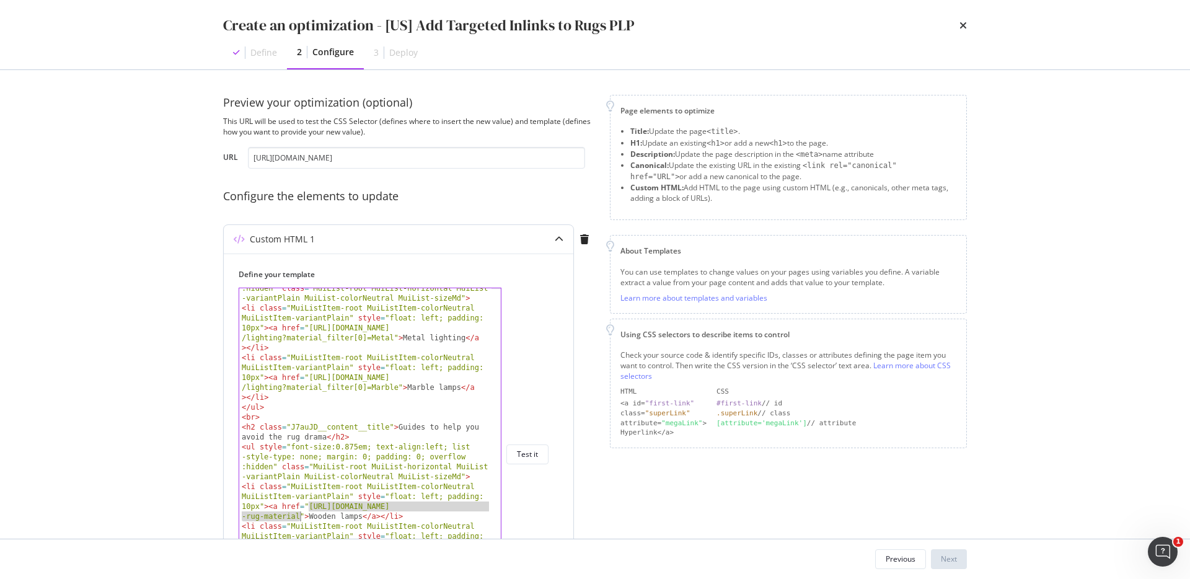
click at [298, 514] on div "< ul style = "font-size:0.875em; text-align:left; list -style-type: none; margi…" at bounding box center [365, 453] width 252 height 381
paste textarea "us/accessories/lighting?material_filter[0]=Wood"
click at [364, 525] on div "< ul style = "font-size:0.875em; text-align:left; list -style-type: none; margi…" at bounding box center [365, 473] width 252 height 421
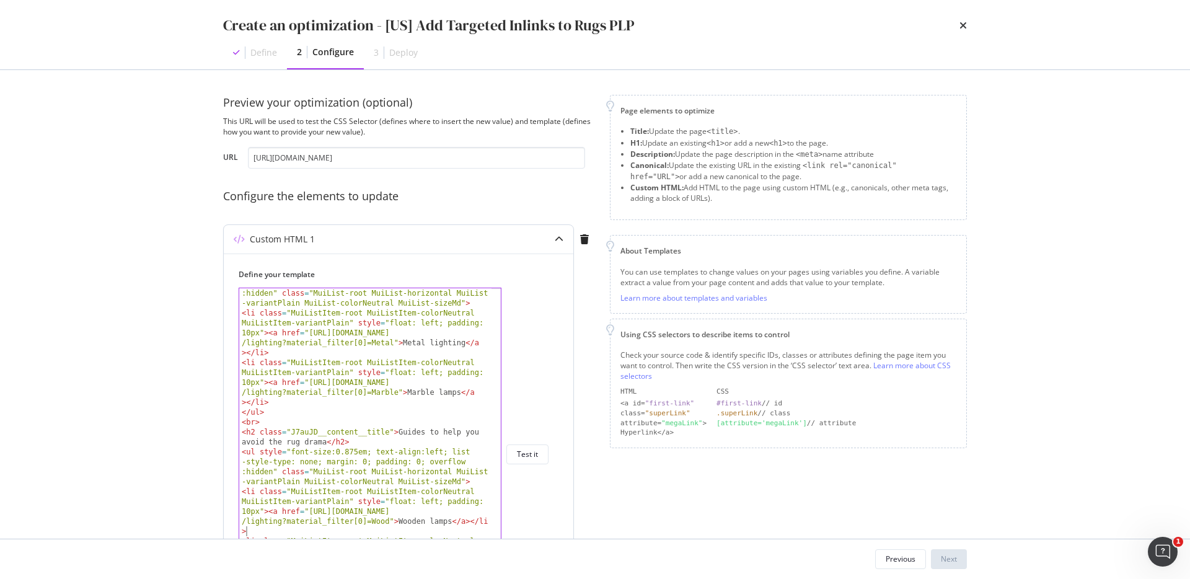
scroll to position [49, 0]
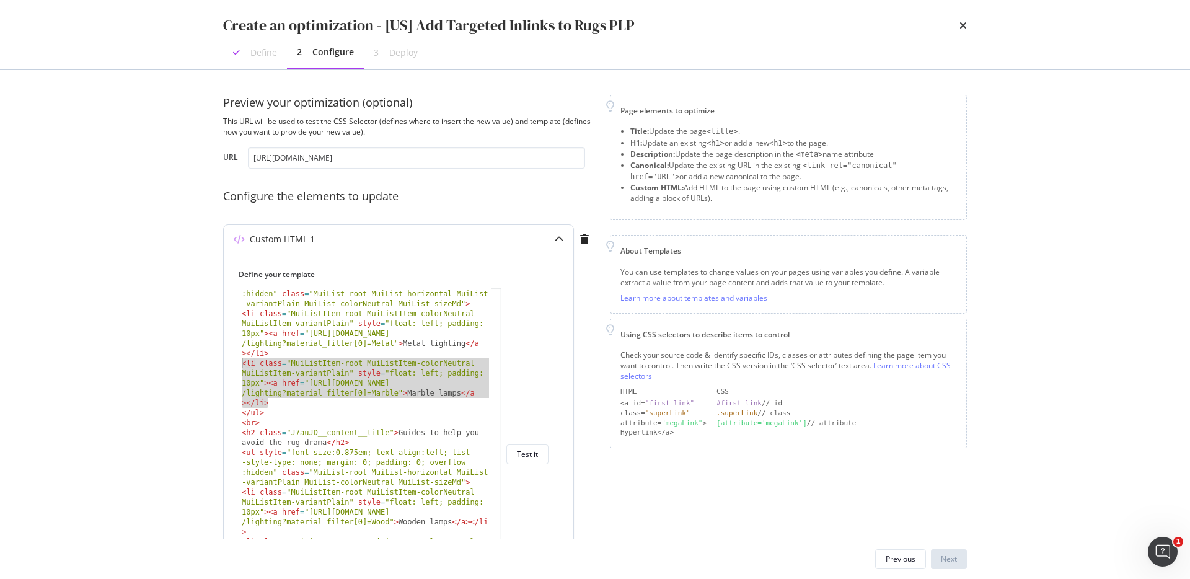
drag, startPoint x: 279, startPoint y: 402, endPoint x: 235, endPoint y: 359, distance: 60.9
click at [235, 359] on div "Define your template <li class="MuiListItem-root MuiListItem-colorNeutral MuiLi…" at bounding box center [398, 555] width 349 height 605
type textarea "<li class="MuiListItem-root MuiListItem-colorNeutral MuiListItem-variantPlain" …"
click at [280, 403] on div "< ul style = "font-size:0.875em; text-align:left; list -style-type: none; margi…" at bounding box center [365, 479] width 252 height 421
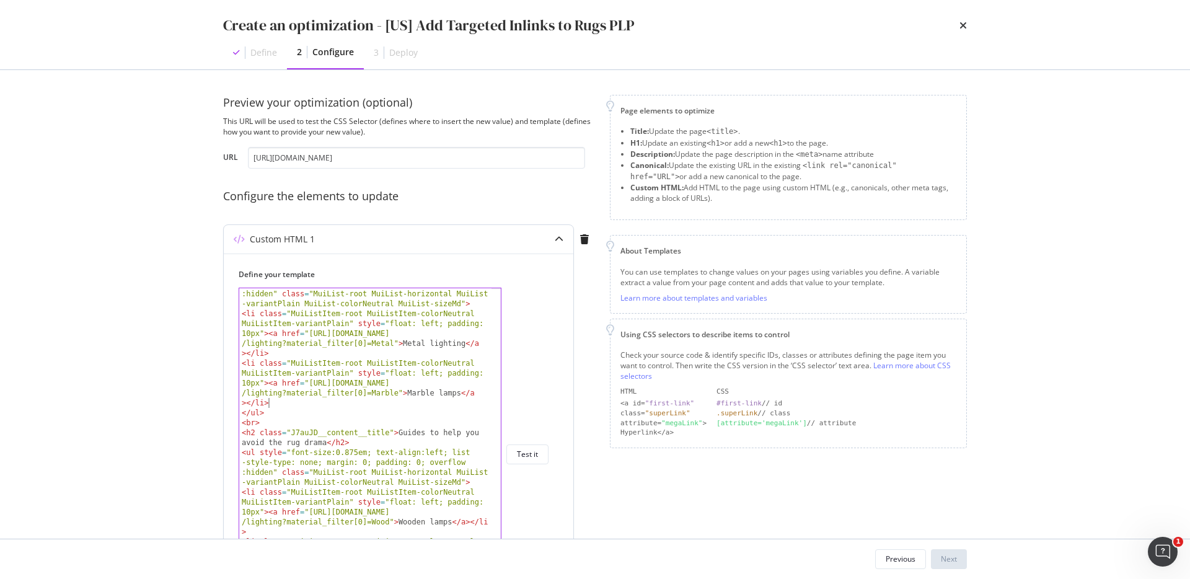
scroll to position [0, 0]
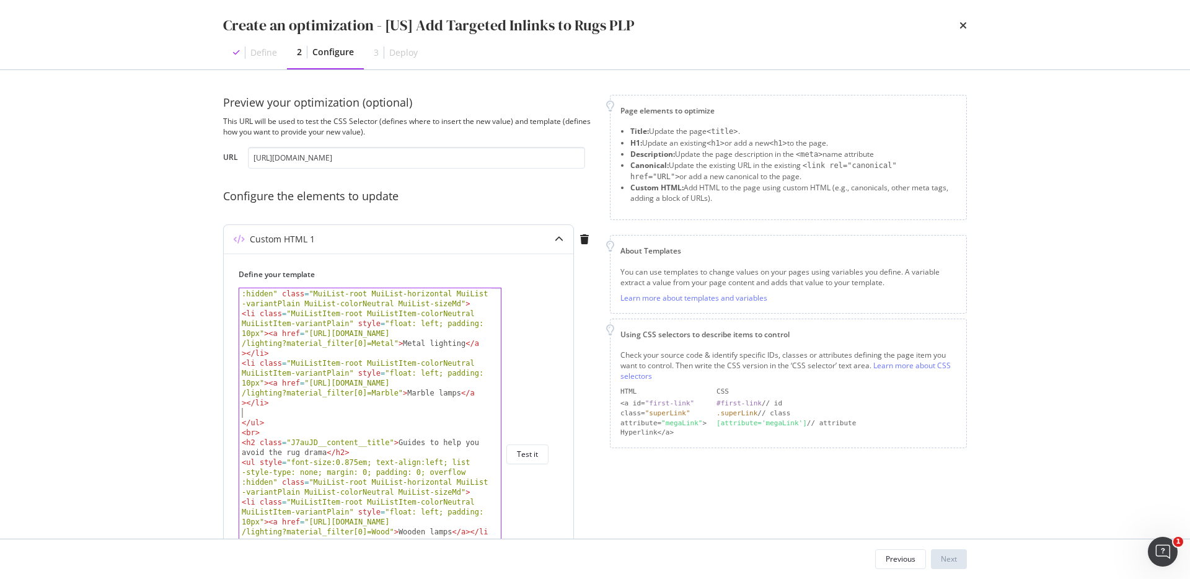
paste textarea "<li class="MuiListItem-root MuiListItem-colorNeutral MuiListItem-variantPlain" …"
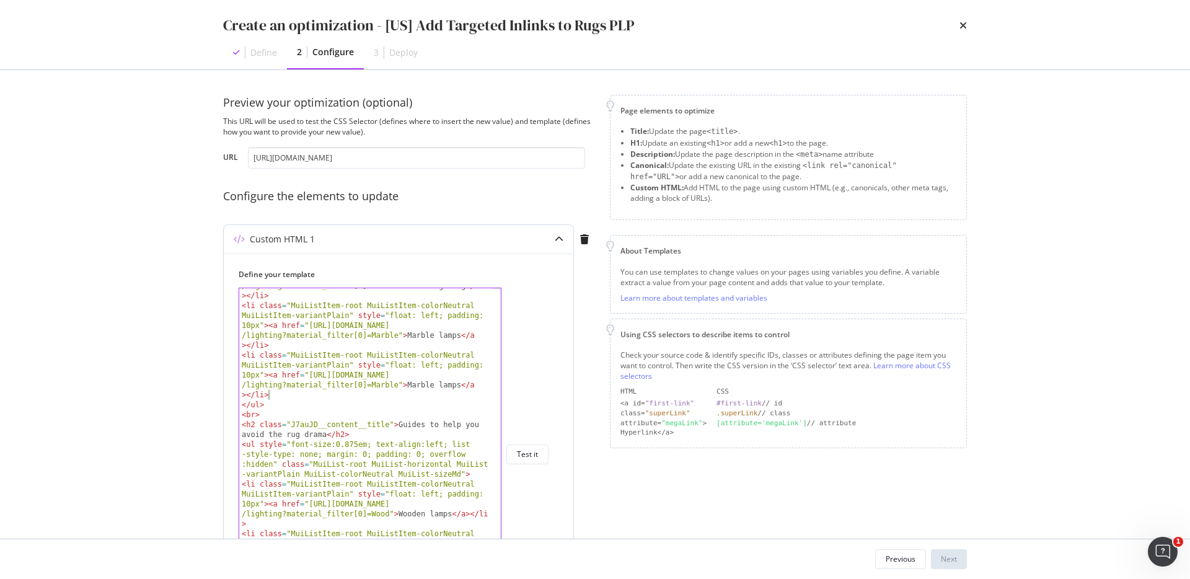
scroll to position [116, 0]
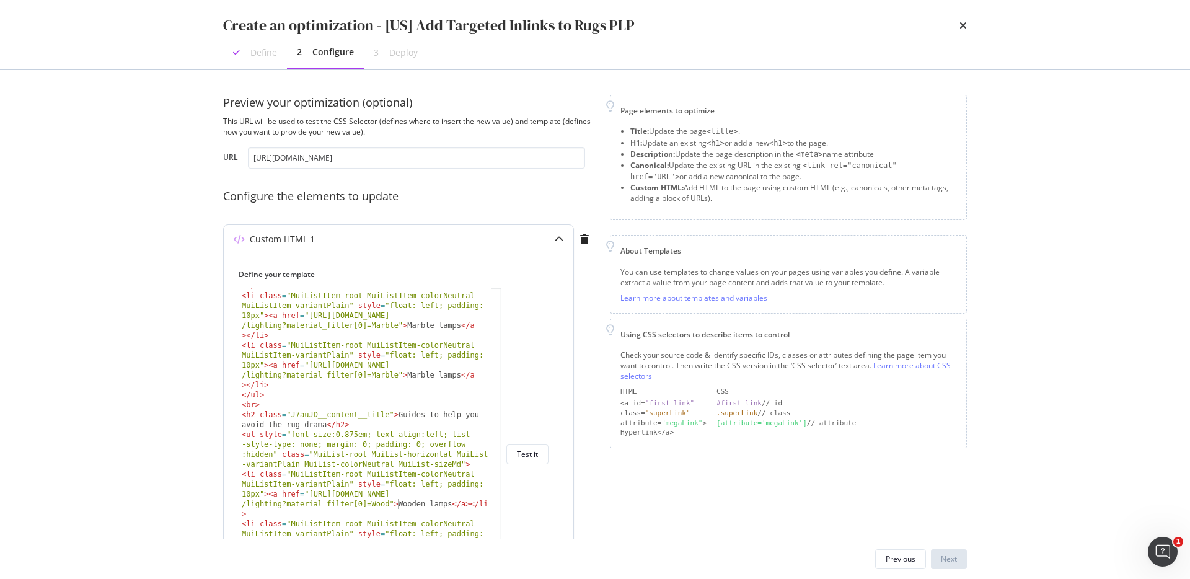
click at [398, 504] on div "< li class = "MuiListItem-root MuiListItem-colorNeutral MuiListItem-variantPlai…" at bounding box center [365, 436] width 252 height 391
click at [422, 377] on div "< li class = "MuiListItem-root MuiListItem-colorNeutral MuiListItem-variantPlai…" at bounding box center [365, 436] width 252 height 391
paste textarea "Wooden"
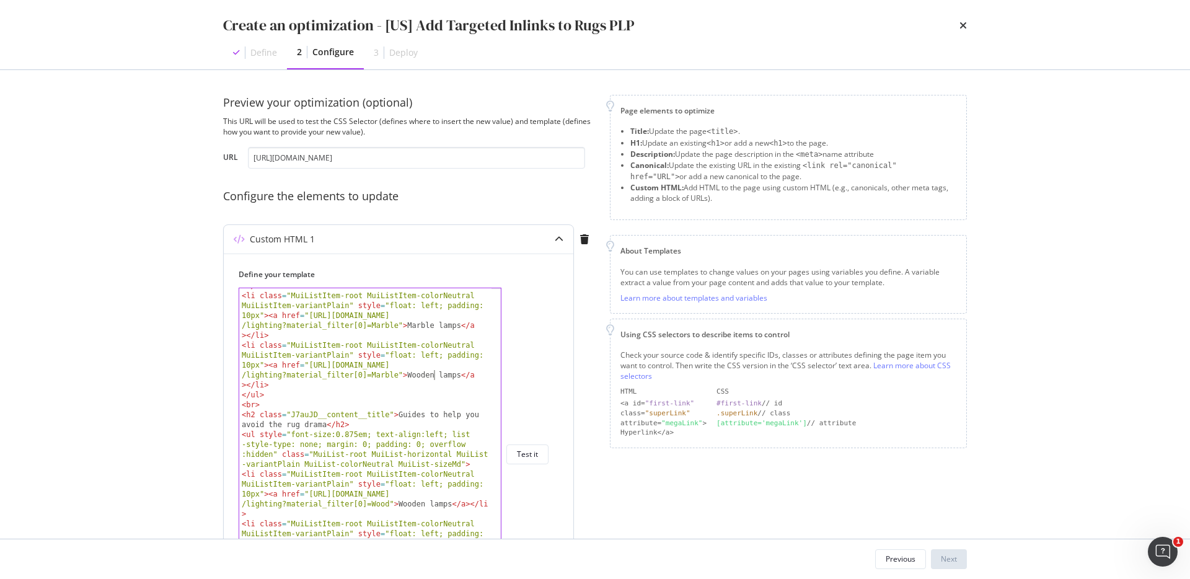
click at [381, 498] on div "< li class = "MuiListItem-root MuiListItem-colorNeutral MuiListItem-variantPlai…" at bounding box center [365, 436] width 252 height 391
drag, startPoint x: 387, startPoint y: 504, endPoint x: 310, endPoint y: 495, distance: 77.9
click at [310, 495] on div "< li class = "MuiListItem-root MuiListItem-colorNeutral MuiListItem-variantPlai…" at bounding box center [365, 436] width 252 height 391
drag, startPoint x: 398, startPoint y: 375, endPoint x: 309, endPoint y: 368, distance: 88.9
click at [309, 368] on div "< li class = "MuiListItem-root MuiListItem-colorNeutral MuiListItem-variantPlai…" at bounding box center [365, 436] width 252 height 391
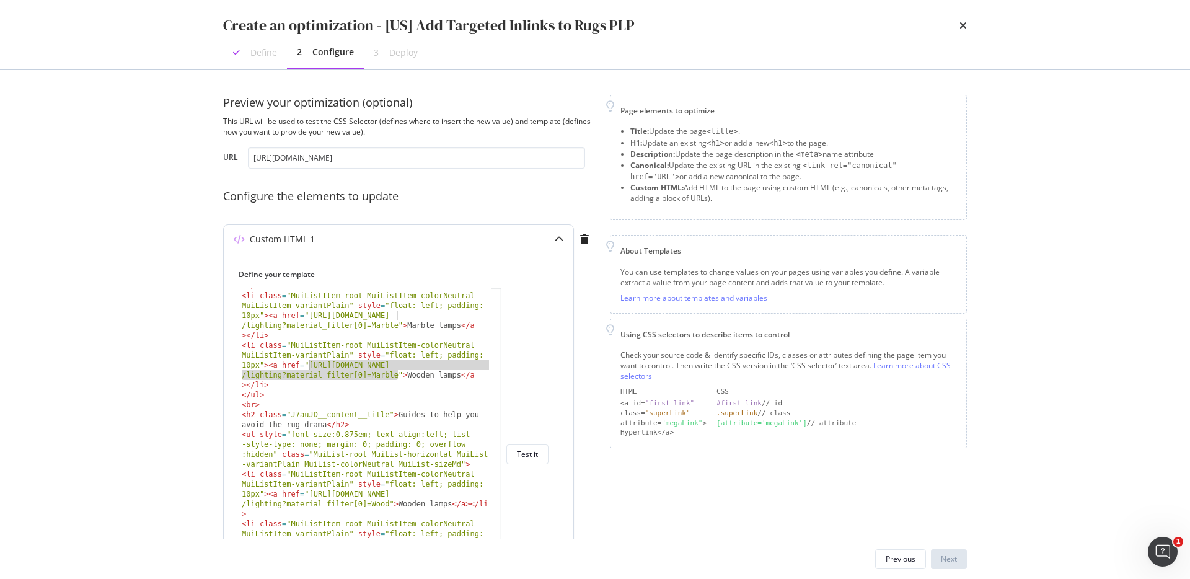
paste textarea "Wood"
click at [346, 419] on div "< li class = "MuiListItem-root MuiListItem-colorNeutral MuiListItem-variantPlai…" at bounding box center [365, 436] width 252 height 391
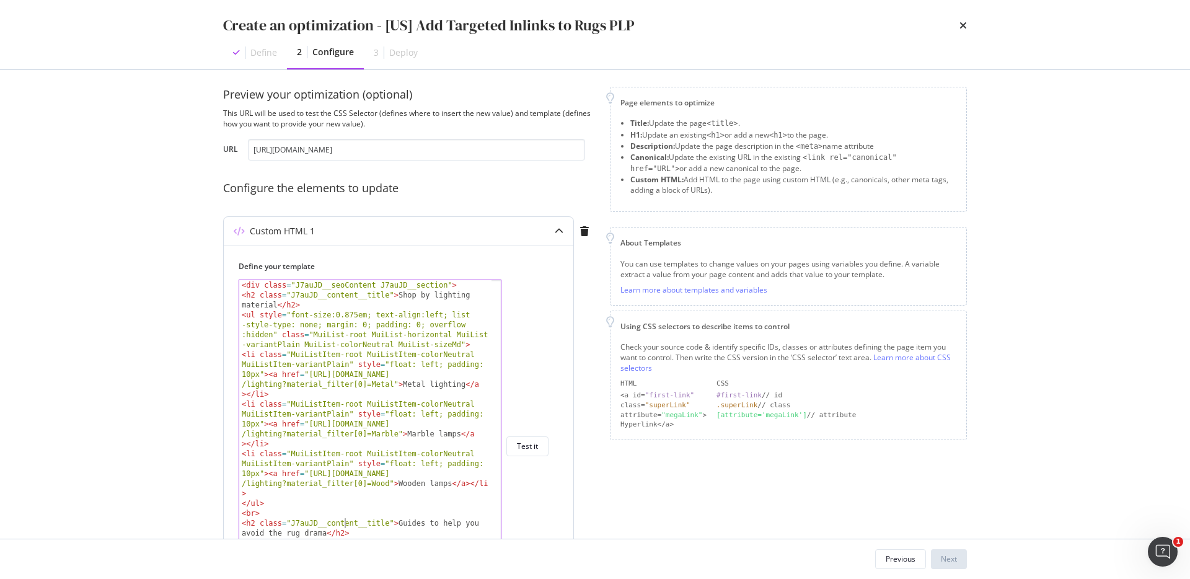
scroll to position [0, 0]
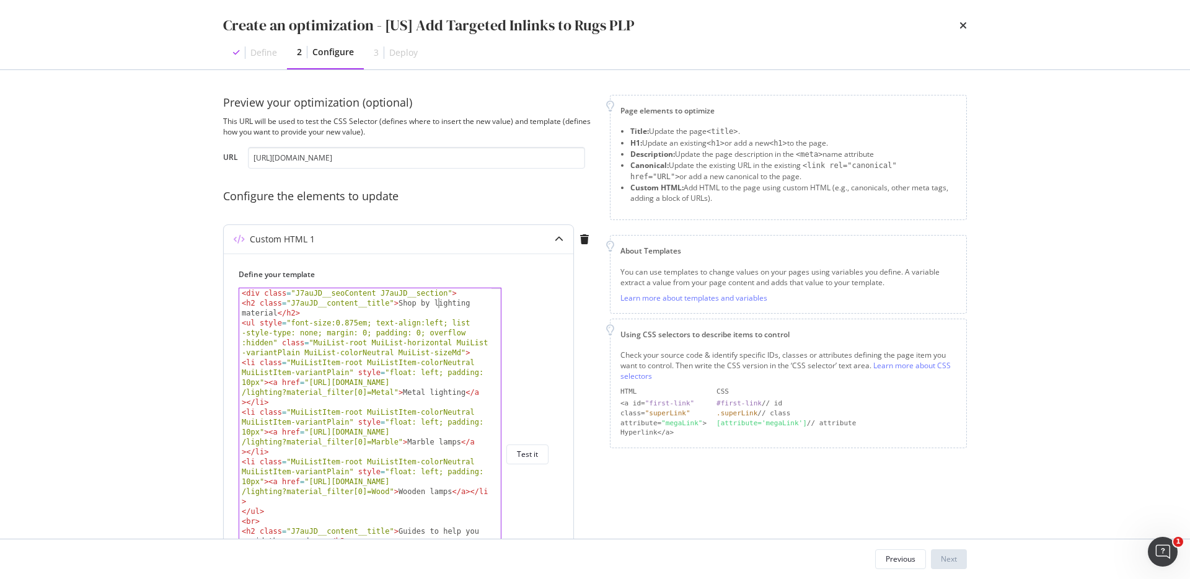
click at [438, 308] on div "< div class = "J7auJD__seoContent J7auJD__section" > < h2 class = "J7auJD__cont…" at bounding box center [365, 483] width 252 height 391
type textarea "<h2 class="J7auJD__content__title">Shop by lighting material</h2>"
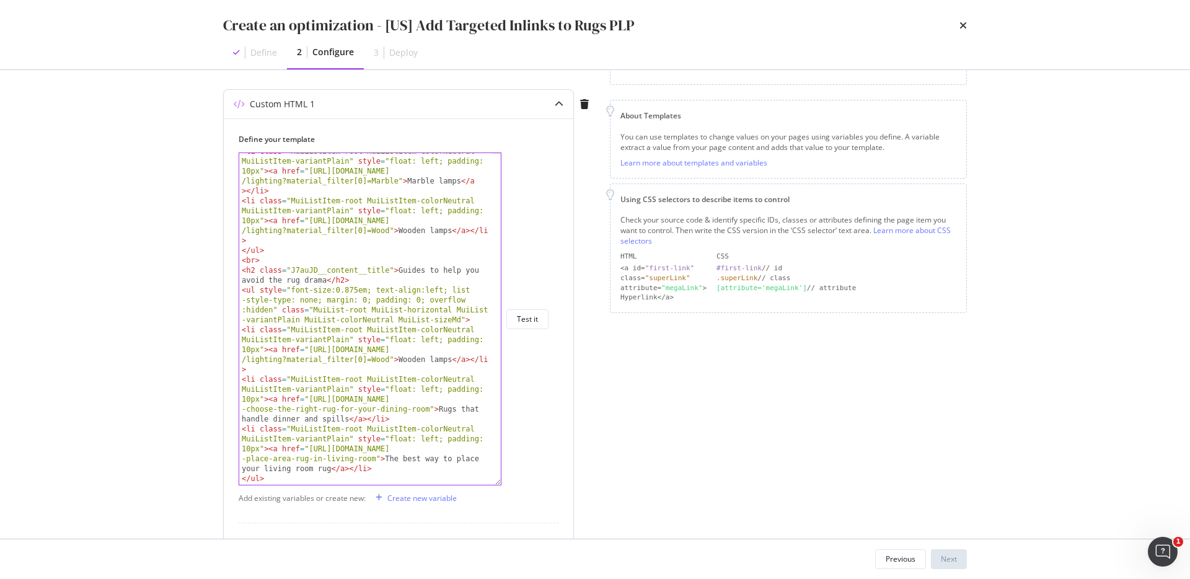
scroll to position [134, 0]
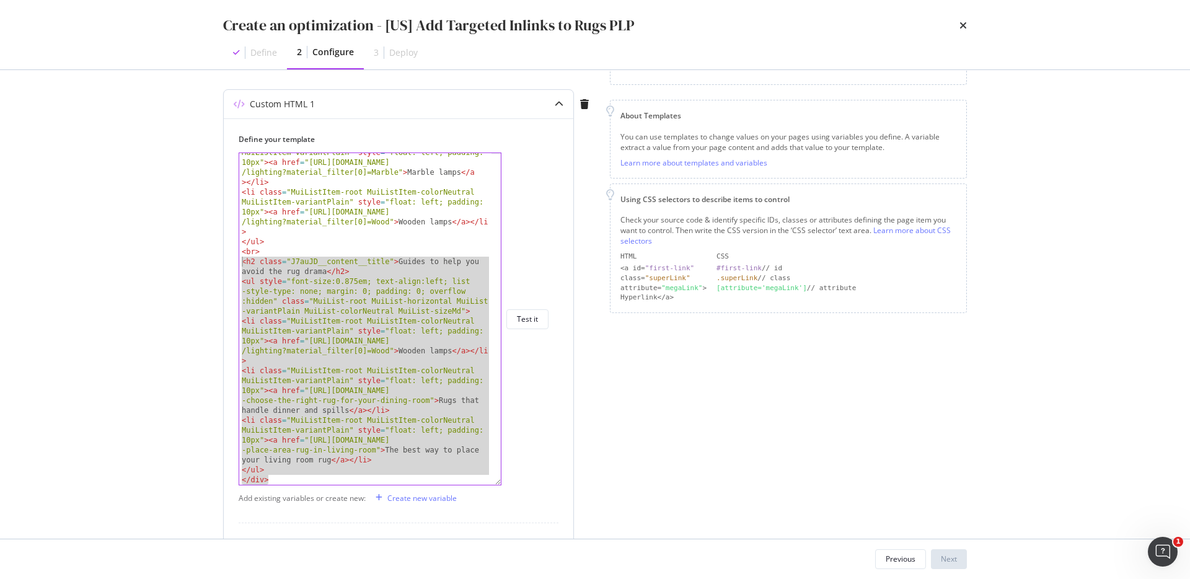
drag, startPoint x: 289, startPoint y: 483, endPoint x: 240, endPoint y: 373, distance: 120.1
click at [240, 373] on div "< li class = "MuiListItem-root MuiListItem-colorNeutral MuiListItem-variantPlai…" at bounding box center [365, 333] width 252 height 391
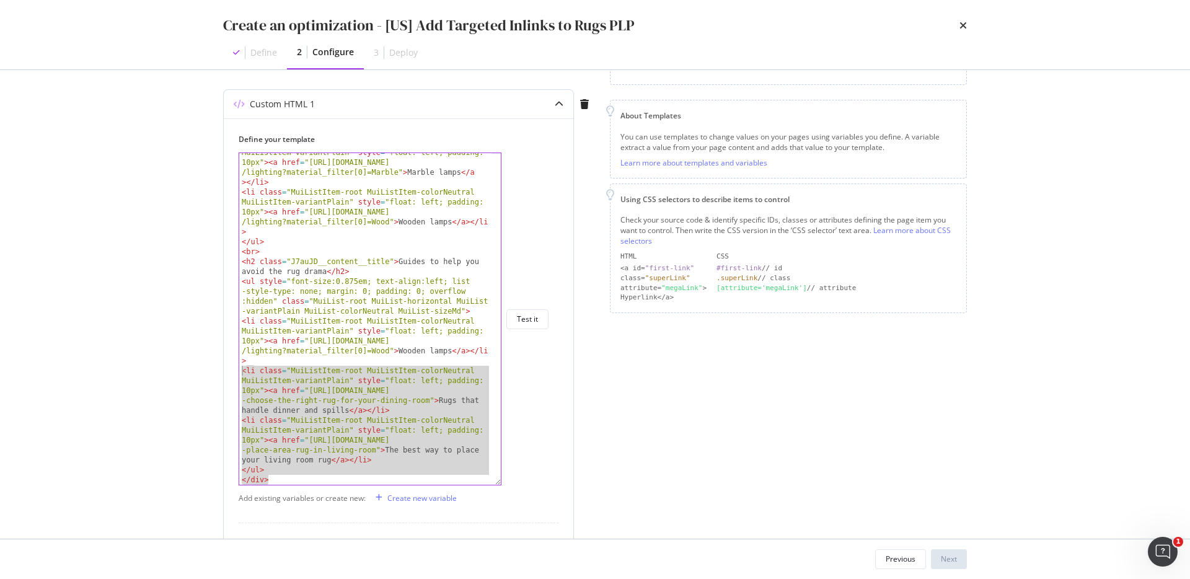
click at [240, 373] on div "< li class = "MuiListItem-root MuiListItem-colorNeutral MuiListItem-variantPlai…" at bounding box center [365, 333] width 252 height 391
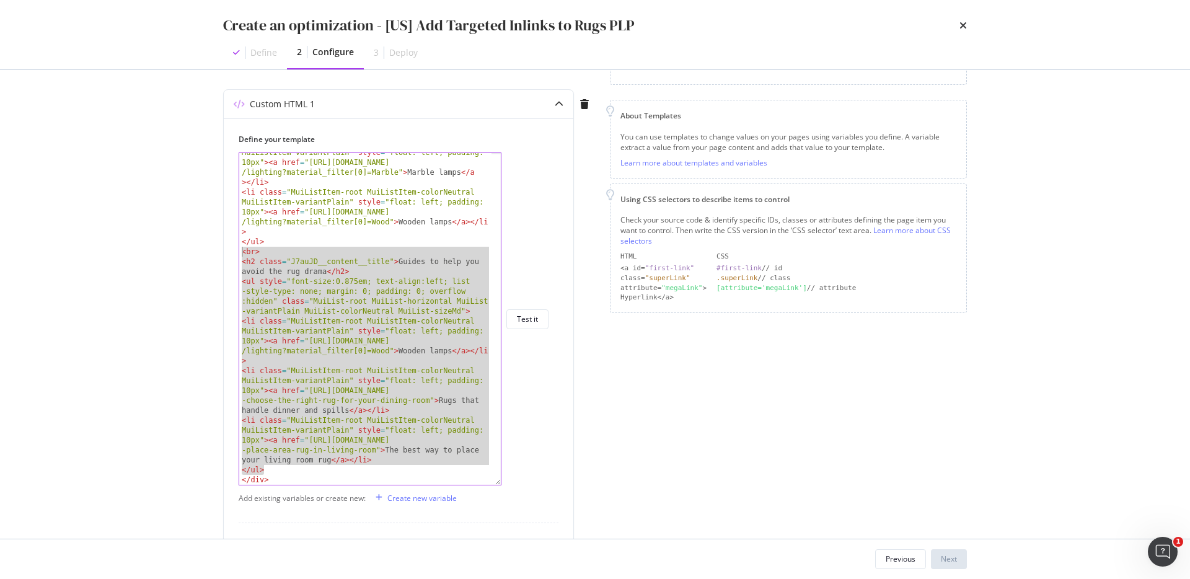
drag, startPoint x: 274, startPoint y: 475, endPoint x: 219, endPoint y: 253, distance: 228.0
click at [219, 253] on div "Preview your optimization (optional) This URL will be used to test the CSS Sele…" at bounding box center [594, 304] width 793 height 468
type textarea "<br> <h2 class="J7auJD__content__title">Guides to help you avoid the rug drama<…"
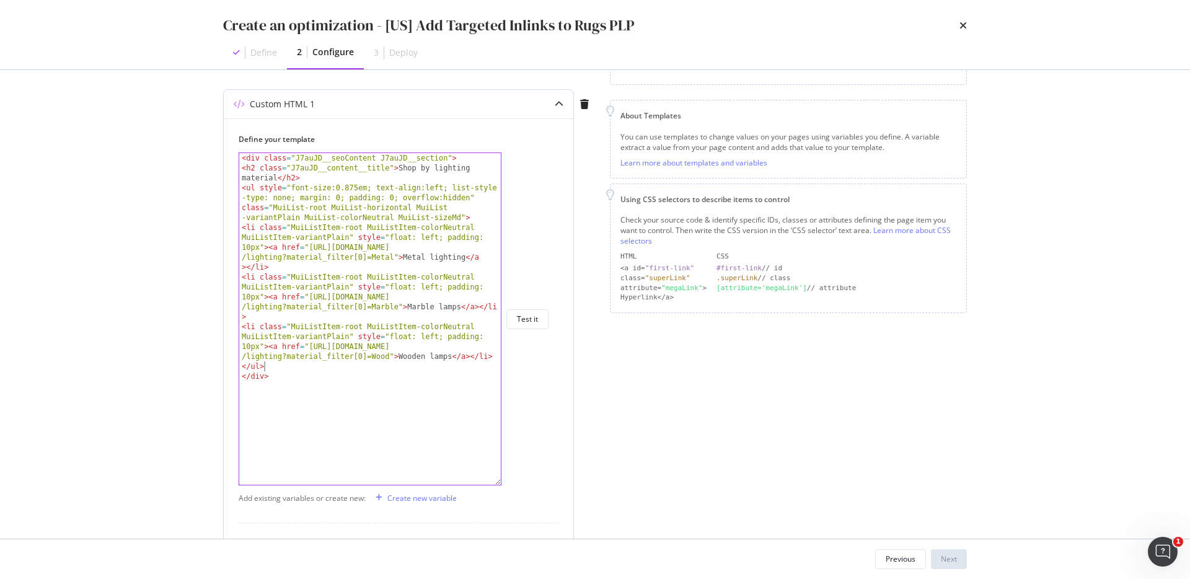
click at [332, 255] on div "< div class = "J7auJD__seoContent J7auJD__section" > < h2 class = "J7auJD__cont…" at bounding box center [369, 328] width 261 height 351
type textarea "<li class="MuiListItem-root MuiListItem-colorNeutral MuiListItem-variantPlain" …"
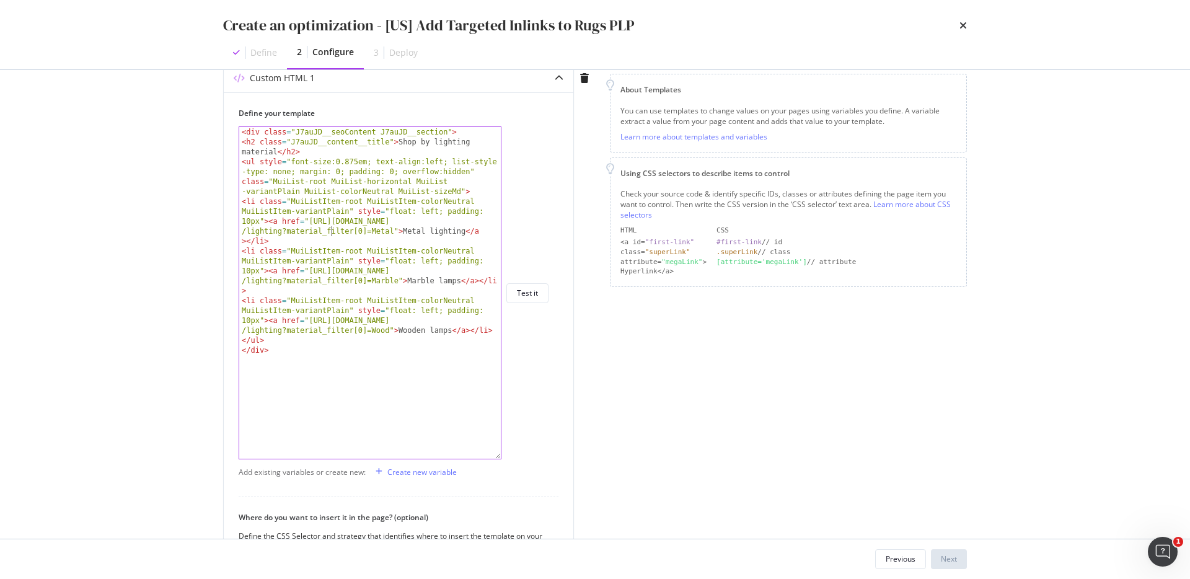
scroll to position [79, 0]
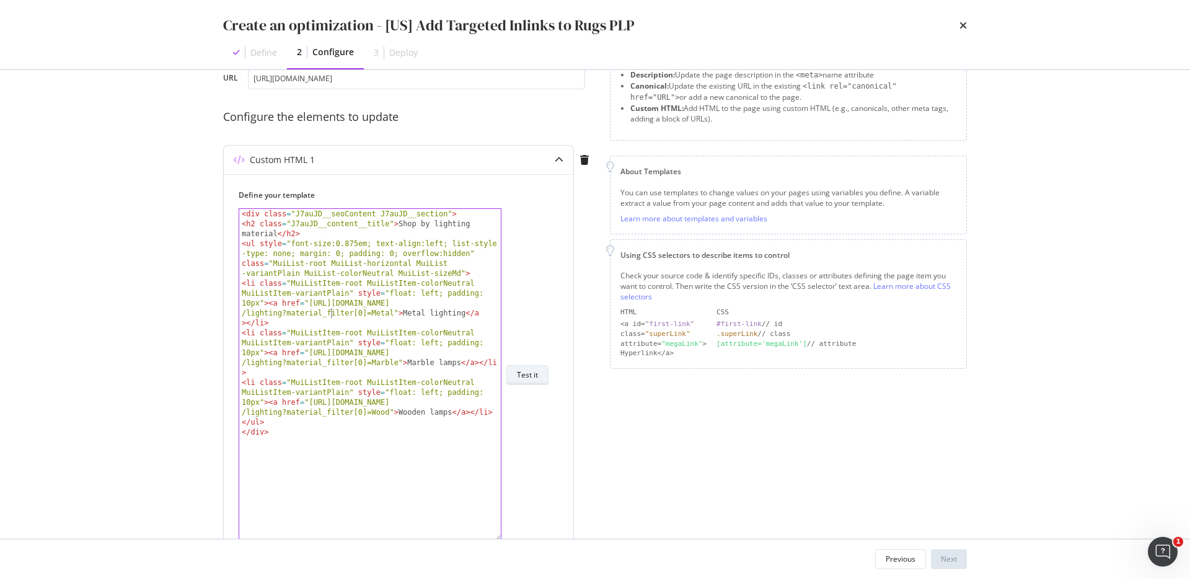
click at [514, 377] on button "Test it" at bounding box center [527, 375] width 42 height 20
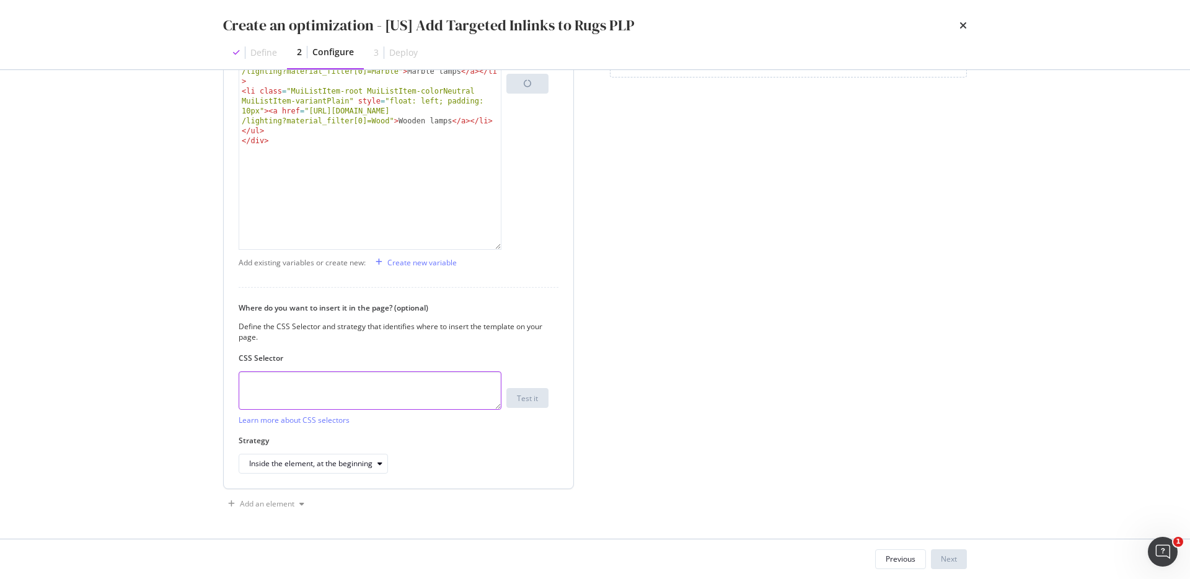
click at [395, 385] on textarea "modal" at bounding box center [370, 390] width 263 height 38
paste textarea "#root > div > div > div._7fOCa\+__container > div.MuiContainer-root.MuiContaine…"
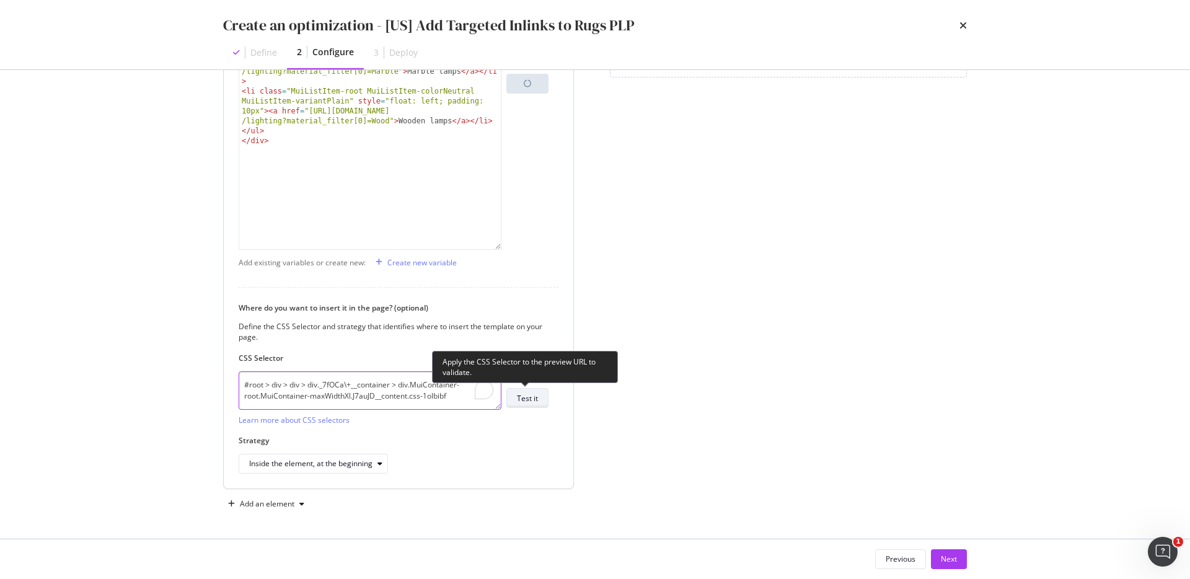
type textarea "#root > div > div > div._7fOCa\+__container > div.MuiContainer-root.MuiContaine…"
click at [512, 400] on button "Test it" at bounding box center [527, 398] width 42 height 20
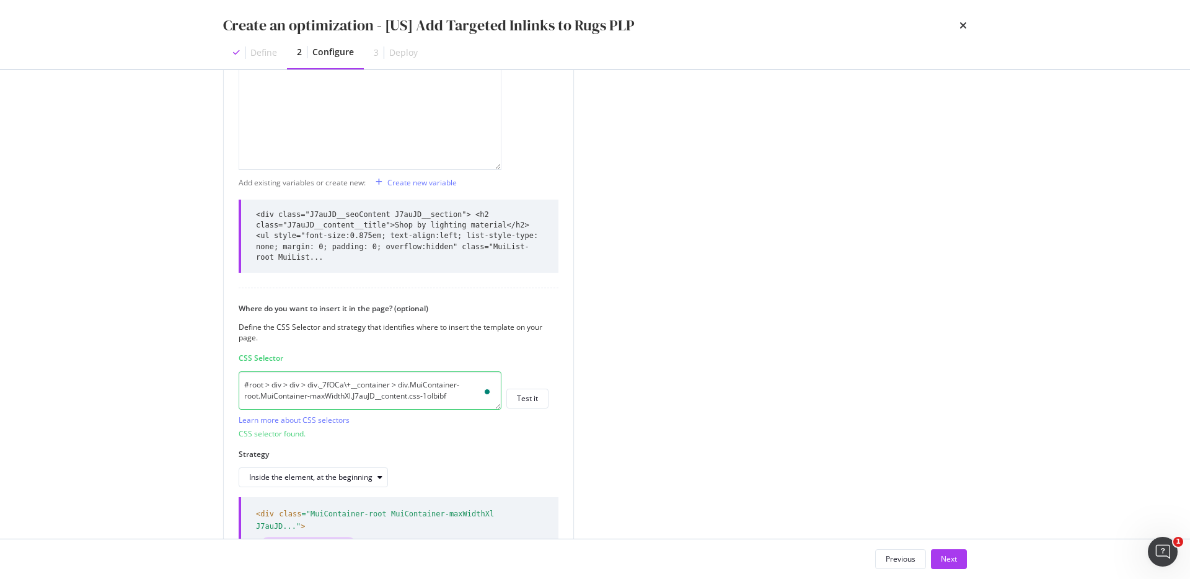
scroll to position [567, 0]
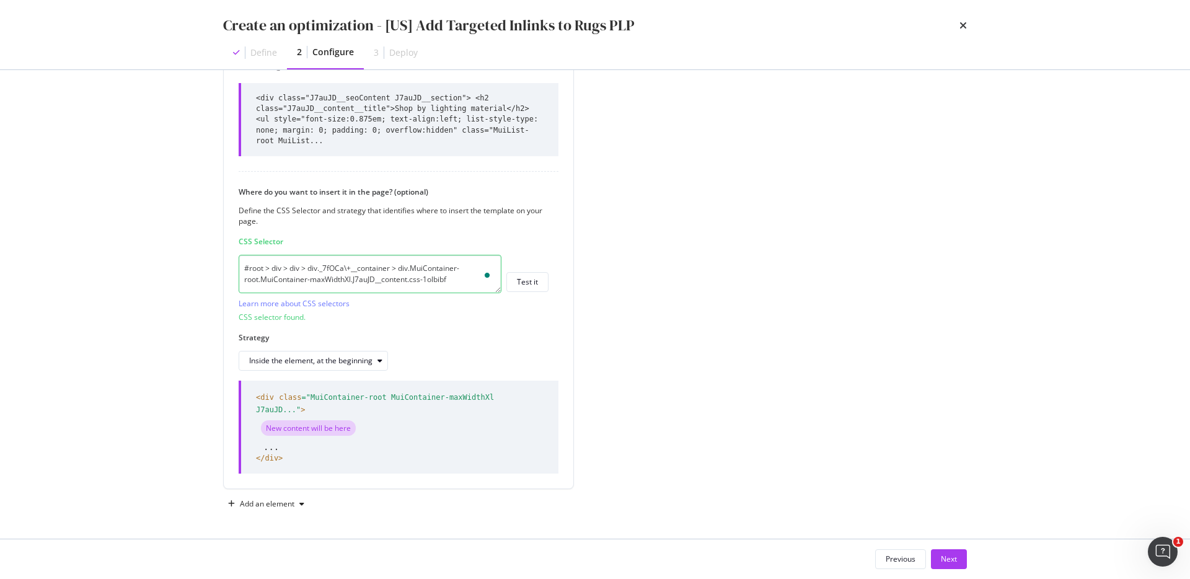
click at [955, 548] on div "Previous Next" at bounding box center [594, 559] width 793 height 40
click at [954, 562] on div "Next" at bounding box center [949, 558] width 16 height 11
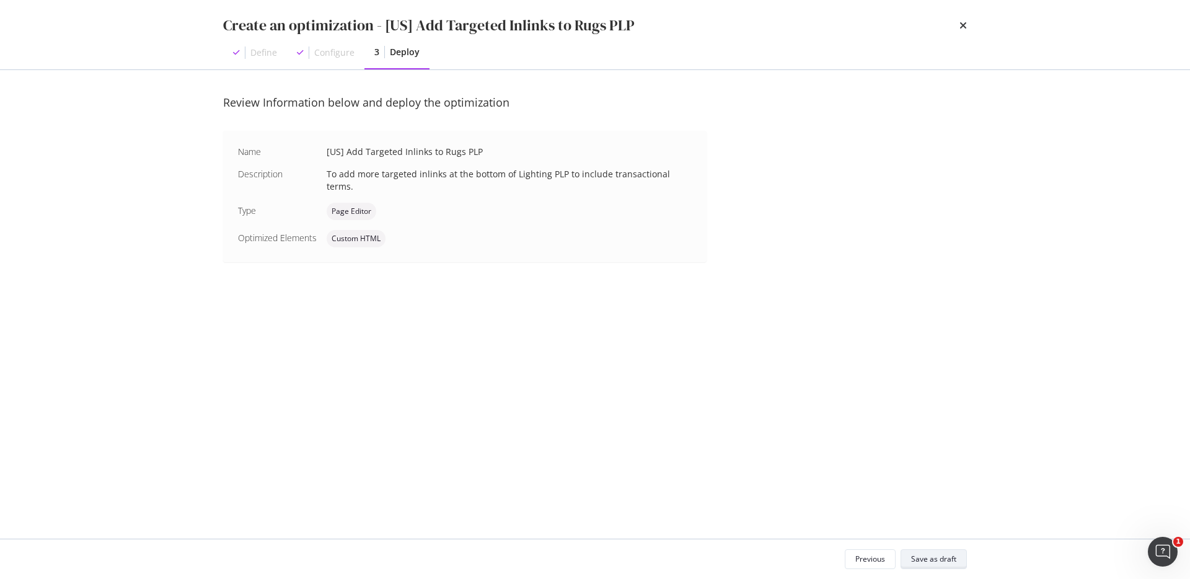
click at [944, 561] on div "Save as draft" at bounding box center [933, 558] width 45 height 11
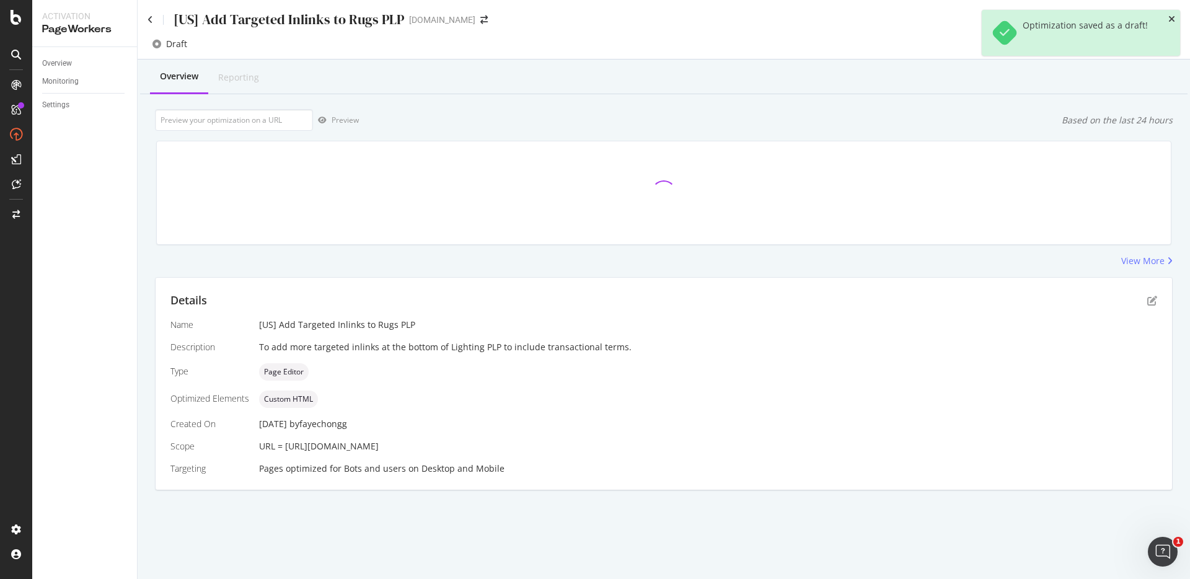
click at [1172, 15] on icon "close toast" at bounding box center [1171, 19] width 7 height 9
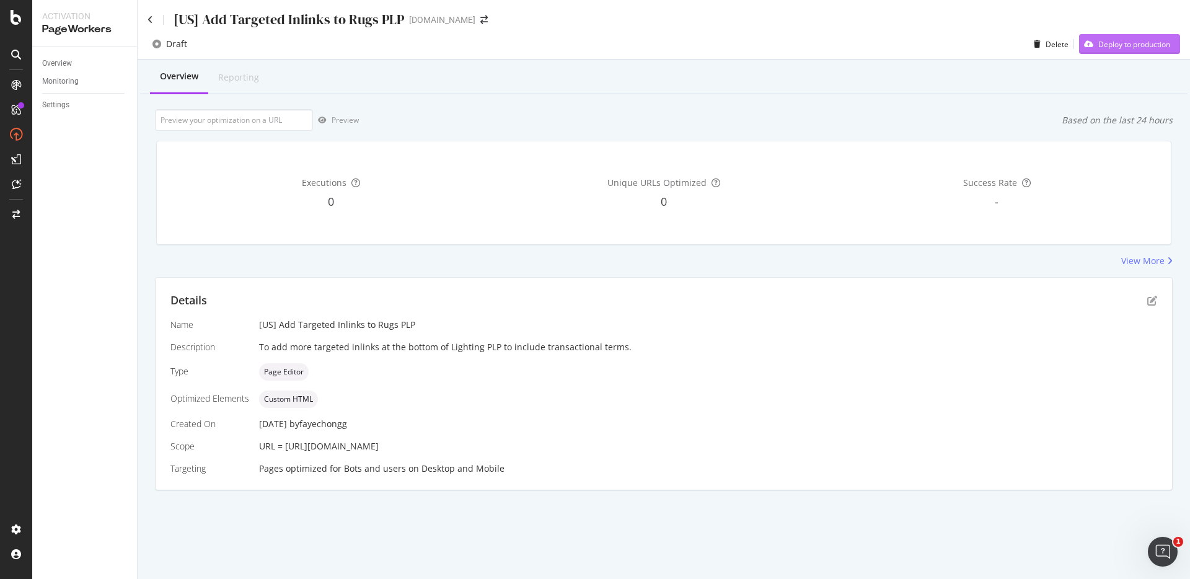
click at [1150, 42] on div "Deploy to production" at bounding box center [1134, 44] width 72 height 11
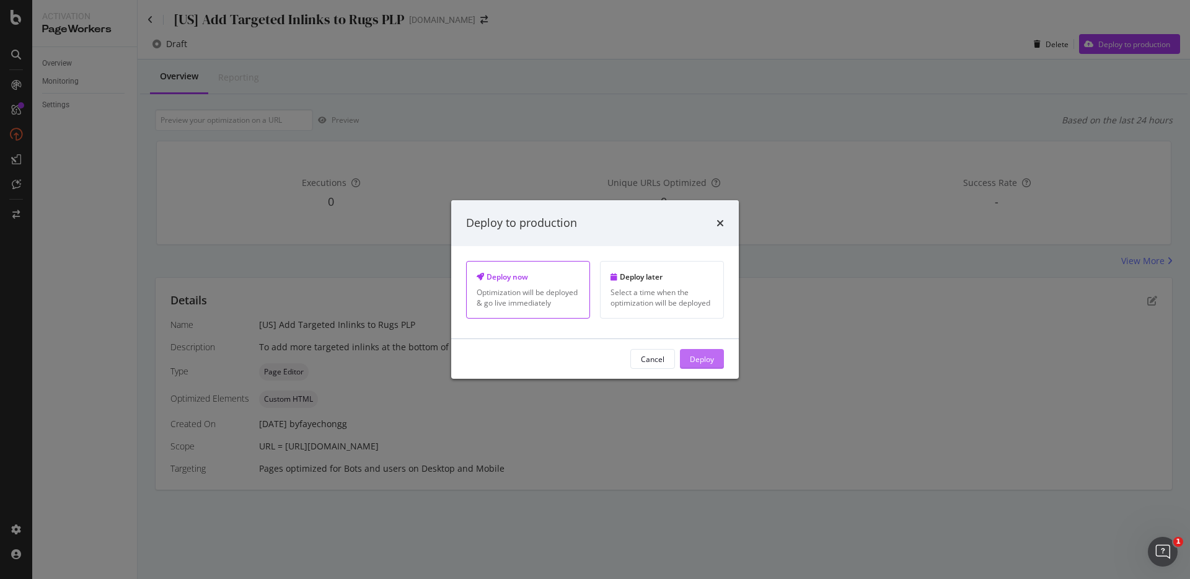
click at [715, 355] on button "Deploy" at bounding box center [702, 359] width 44 height 20
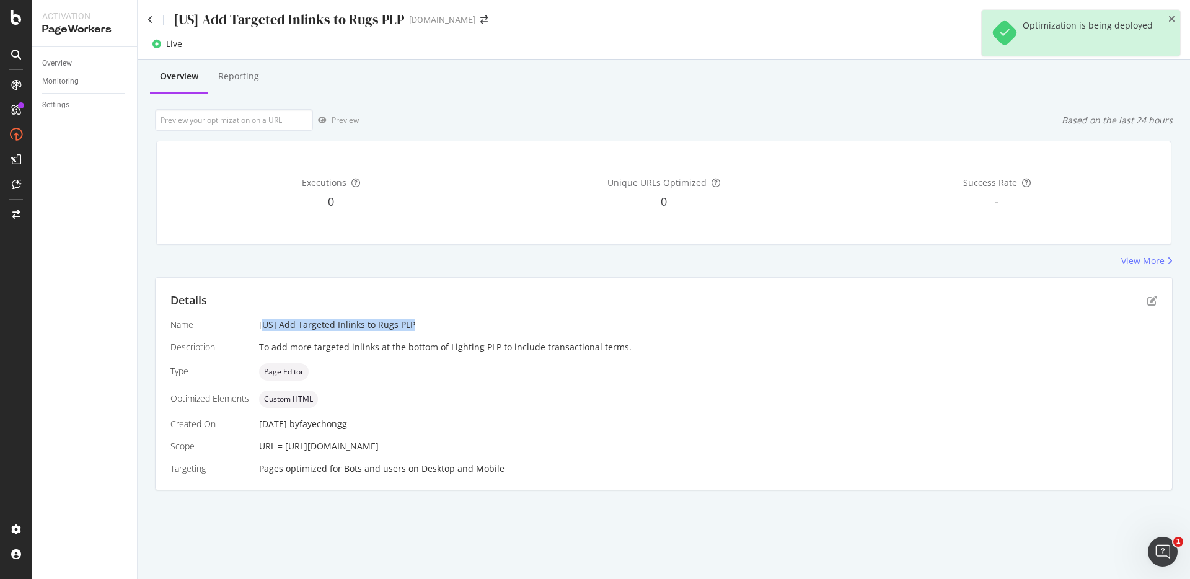
drag, startPoint x: 262, startPoint y: 323, endPoint x: 441, endPoint y: 323, distance: 178.4
click at [441, 323] on div "[US] Add Targeted Inlinks to Rugs PLP" at bounding box center [708, 324] width 898 height 12
drag, startPoint x: 441, startPoint y: 323, endPoint x: 241, endPoint y: 324, distance: 199.5
click at [241, 324] on div "Name [US] Add Targeted Inlinks to Rugs PLP Description To add more targeted inl…" at bounding box center [663, 396] width 986 height 156
copy div "[US] Add Targeted Inlinks to Rugs PLP"
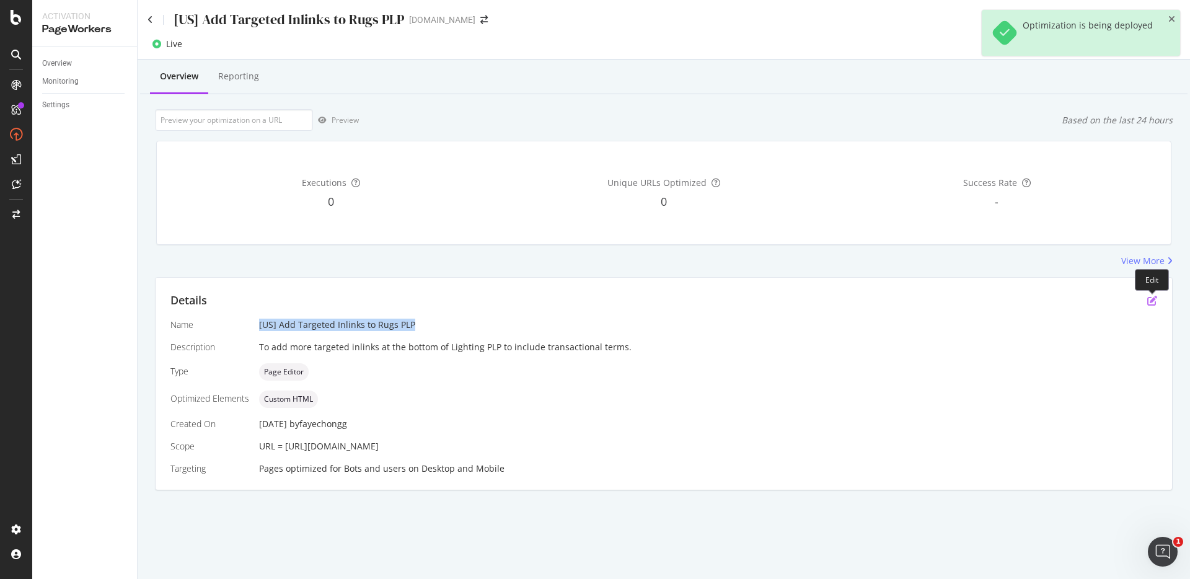
click at [1149, 300] on icon "pen-to-square" at bounding box center [1152, 301] width 10 height 10
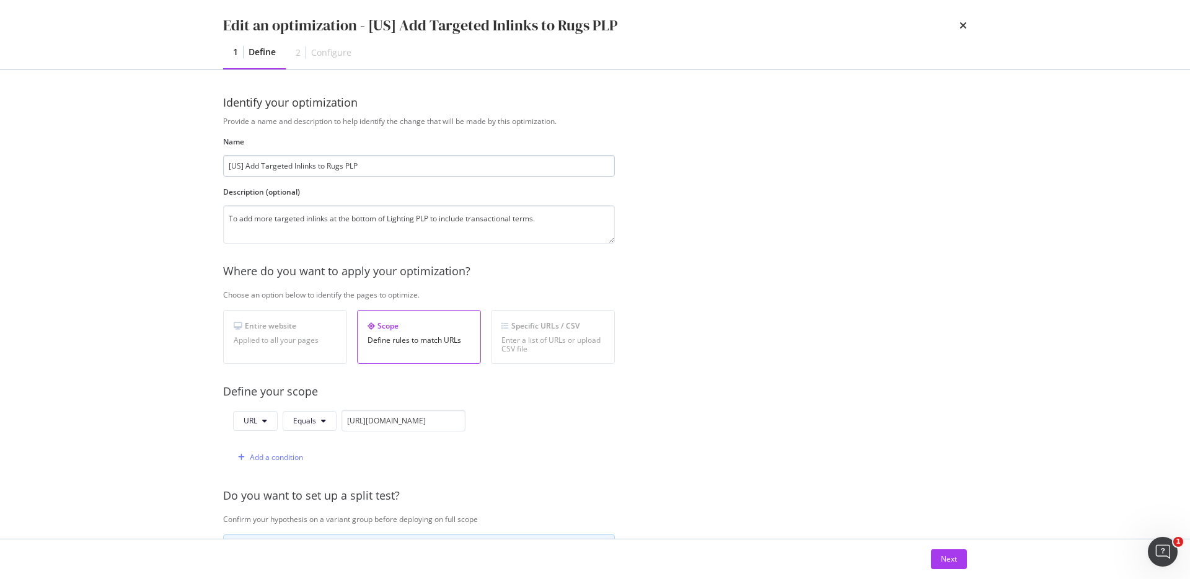
click at [333, 164] on input "[US] Add Targeted Inlinks to Rugs PLP" at bounding box center [419, 166] width 392 height 22
type input "[US] Add Targeted Inlinks to Lighting PLP"
click at [950, 553] on div "Next" at bounding box center [949, 558] width 16 height 11
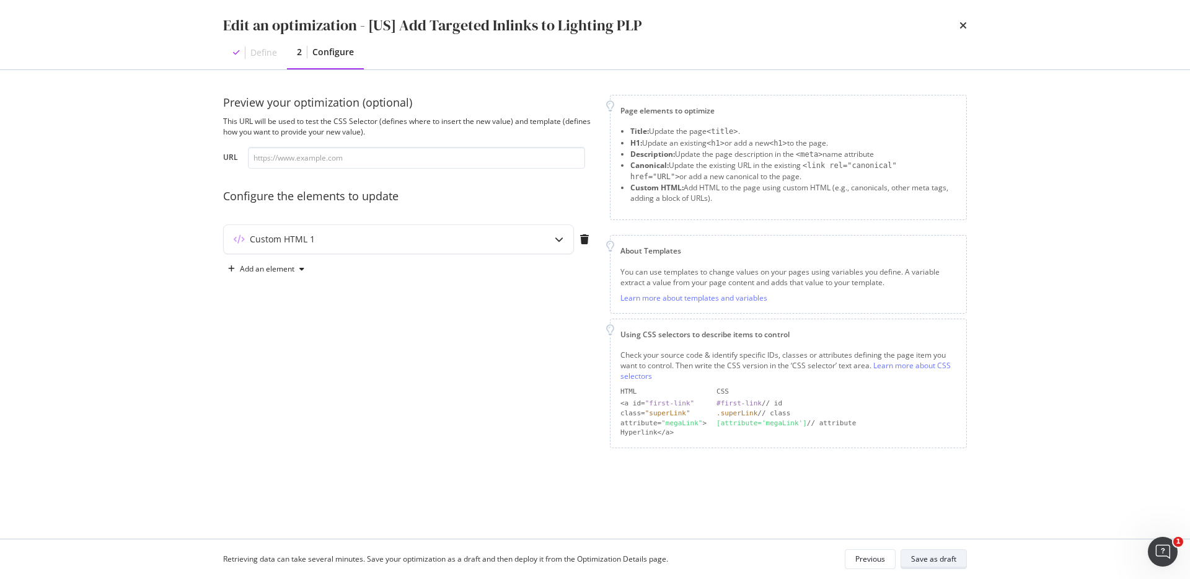
click at [947, 563] on div "Save as draft" at bounding box center [933, 558] width 45 height 11
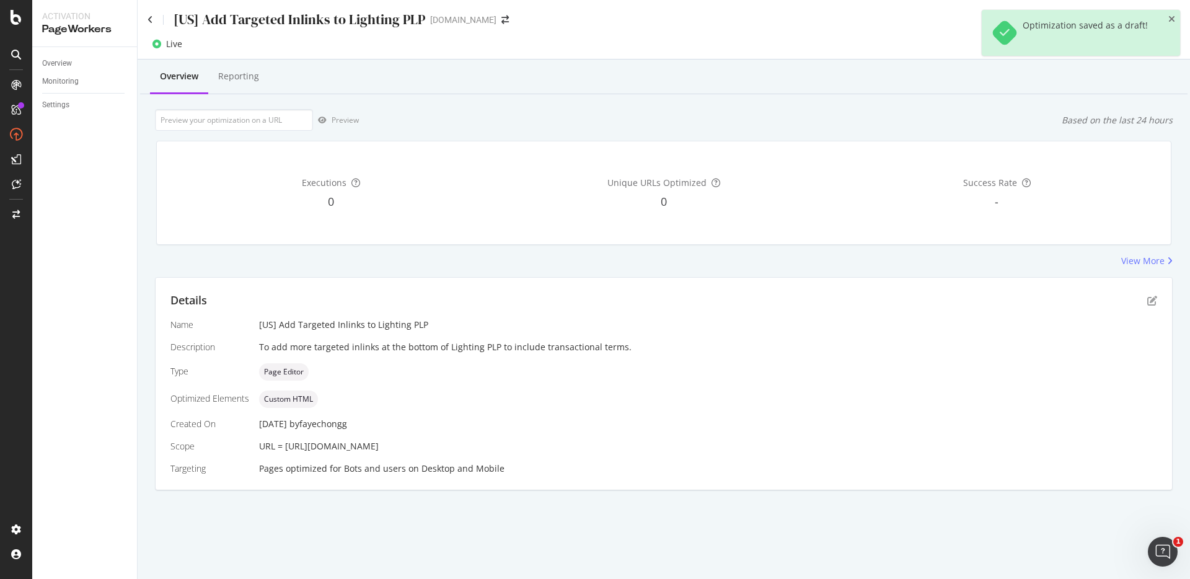
click at [1174, 13] on div "Optimization saved as a draft!" at bounding box center [1080, 33] width 198 height 46
click at [1172, 18] on icon "close toast" at bounding box center [1171, 19] width 7 height 9
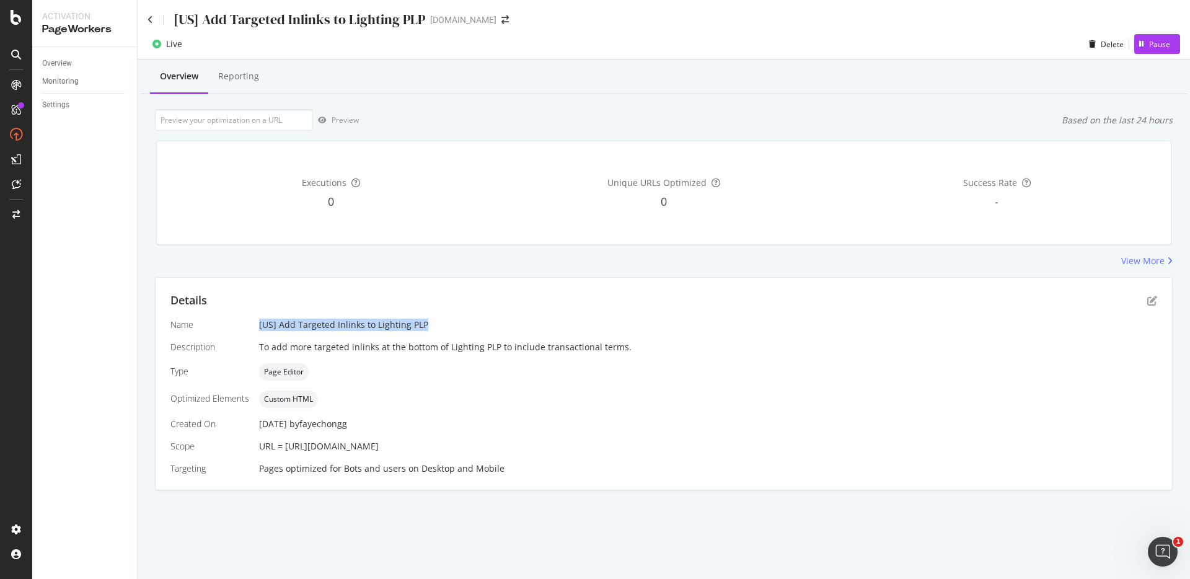
drag, startPoint x: 436, startPoint y: 333, endPoint x: 257, endPoint y: 322, distance: 180.0
click at [257, 322] on div "Name [US] Add Targeted Inlinks to Lighting PLP Description To add more targeted…" at bounding box center [663, 396] width 986 height 156
copy div "[US] Add Targeted Inlinks to Lighting PLP"
click at [152, 20] on icon at bounding box center [150, 19] width 6 height 9
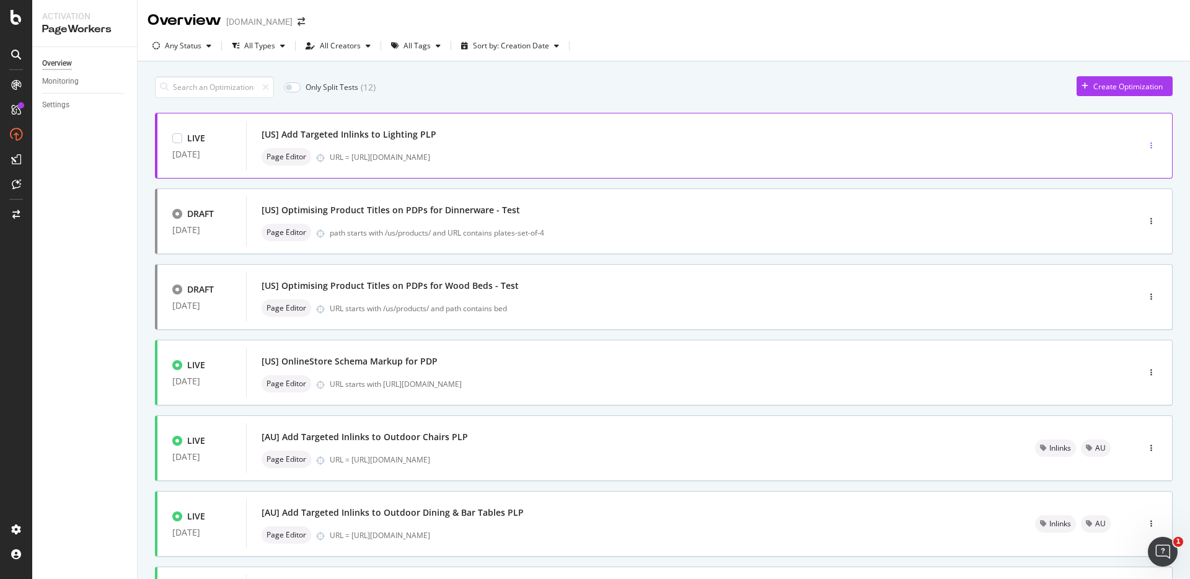
click at [1145, 142] on div "button" at bounding box center [1151, 145] width 12 height 7
click at [1118, 207] on div "Tags" at bounding box center [1125, 209] width 17 height 11
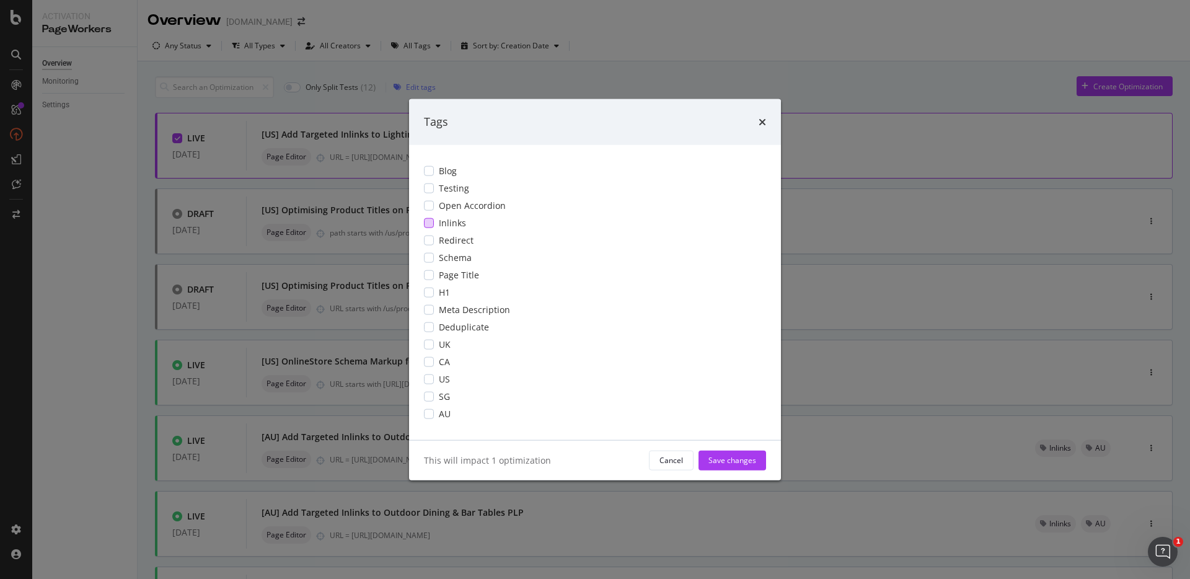
click at [429, 222] on div "modal" at bounding box center [429, 222] width 10 height 10
click at [431, 379] on div "modal" at bounding box center [429, 379] width 10 height 10
click at [711, 465] on div "Save changes" at bounding box center [732, 459] width 48 height 19
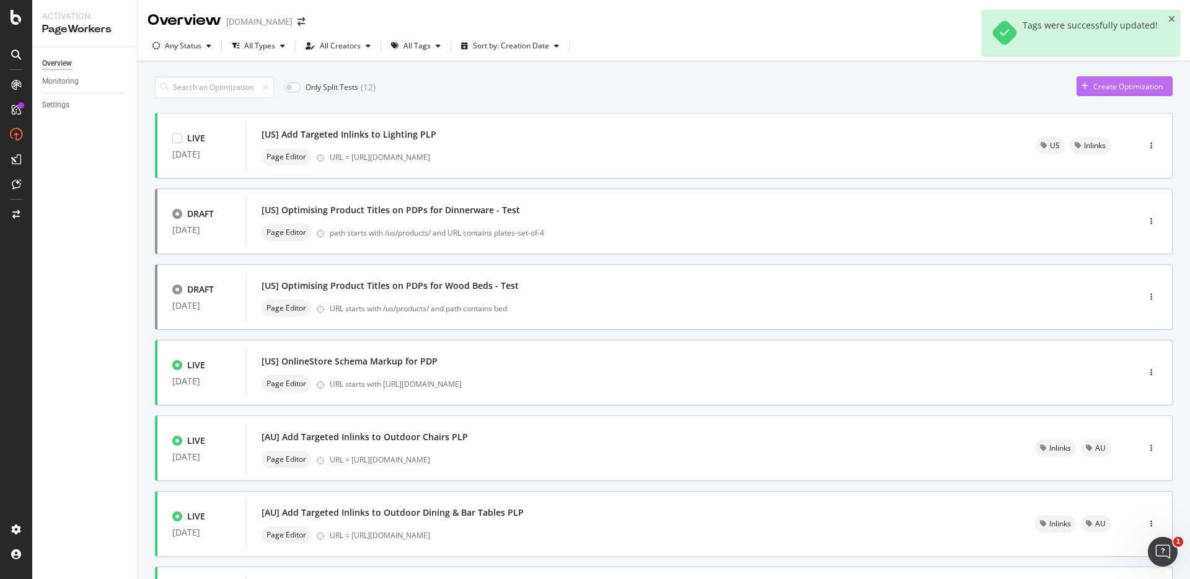
click at [1093, 87] on div "Create Optimization" at bounding box center [1127, 86] width 69 height 11
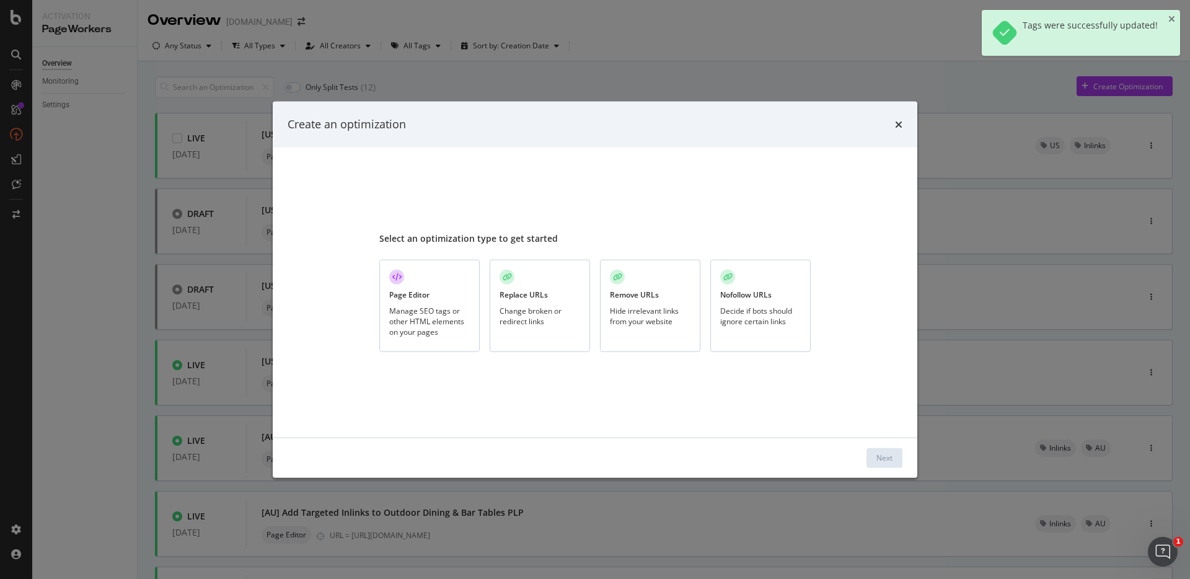
click at [426, 303] on div "Page Editor Manage SEO tags or other HTML elements on your pages" at bounding box center [429, 306] width 100 height 92
click at [871, 460] on button "Next" at bounding box center [884, 457] width 36 height 20
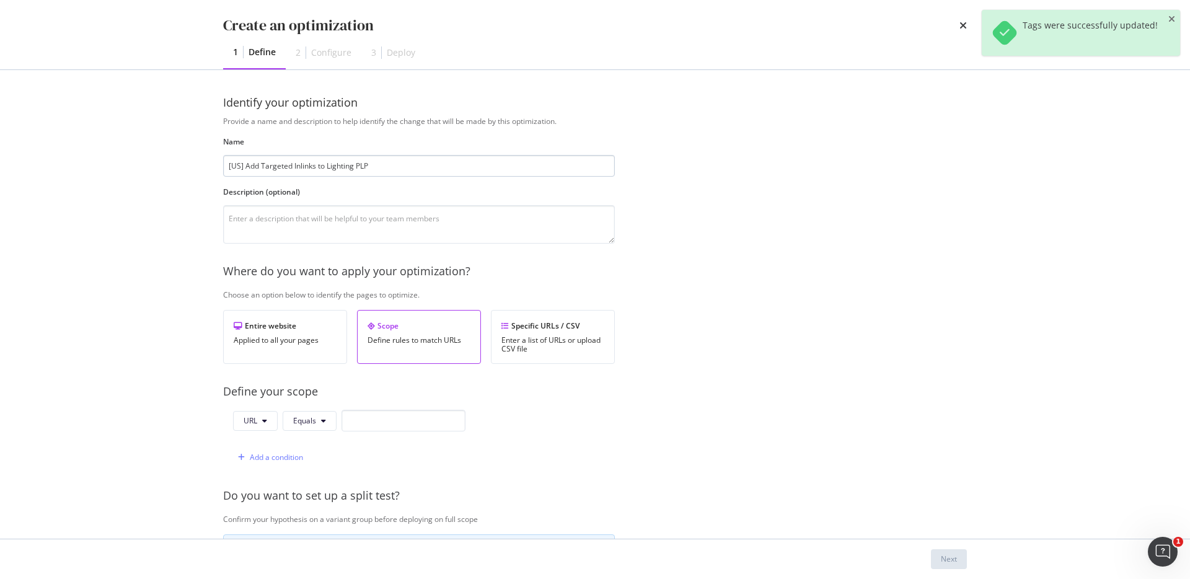
click at [236, 169] on input "[US] Add Targeted Inlinks to Lighting PLP" at bounding box center [419, 166] width 392 height 22
type input "[AU] Add Targeted Inlinks to Lighting PLP"
click at [359, 242] on textarea "modal" at bounding box center [419, 224] width 392 height 38
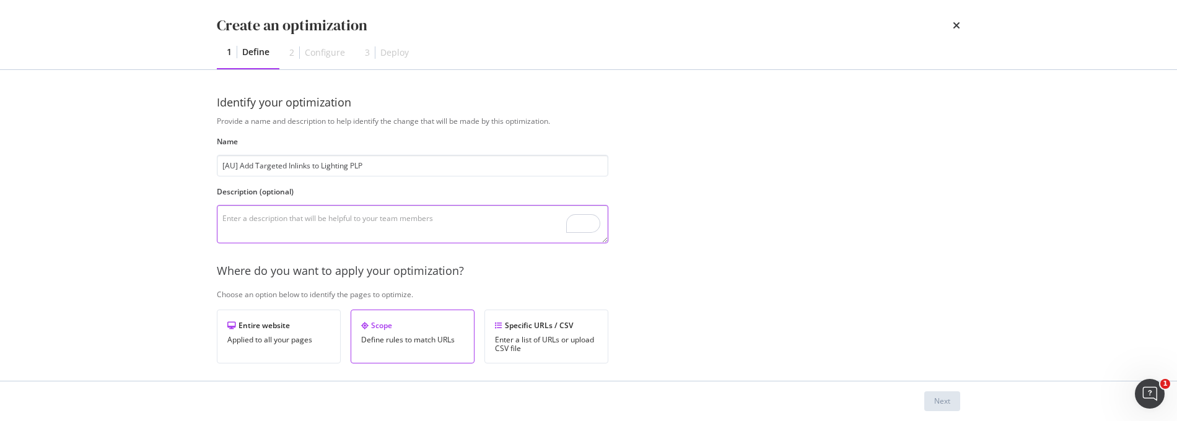
paste textarea "To add more targeted inlinks at the bottom of Rugs PLP to include transactional…"
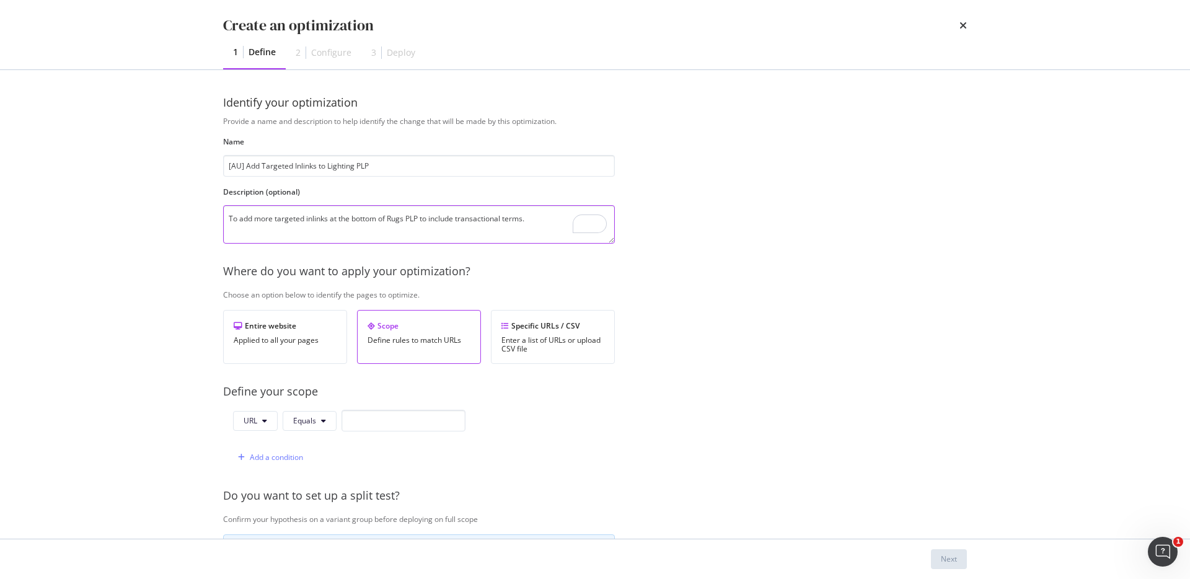
click at [230, 230] on textarea "To add more targeted inlinks at the bottom of Rugs PLP to include transactional…" at bounding box center [419, 224] width 392 height 38
click at [340, 170] on input "[AU] Add Targeted Inlinks to Lighting PLP" at bounding box center [419, 166] width 392 height 22
click at [394, 218] on textarea "To add more targeted inlinks at the bottom of Rugs PLP to include transactional…" at bounding box center [419, 224] width 392 height 38
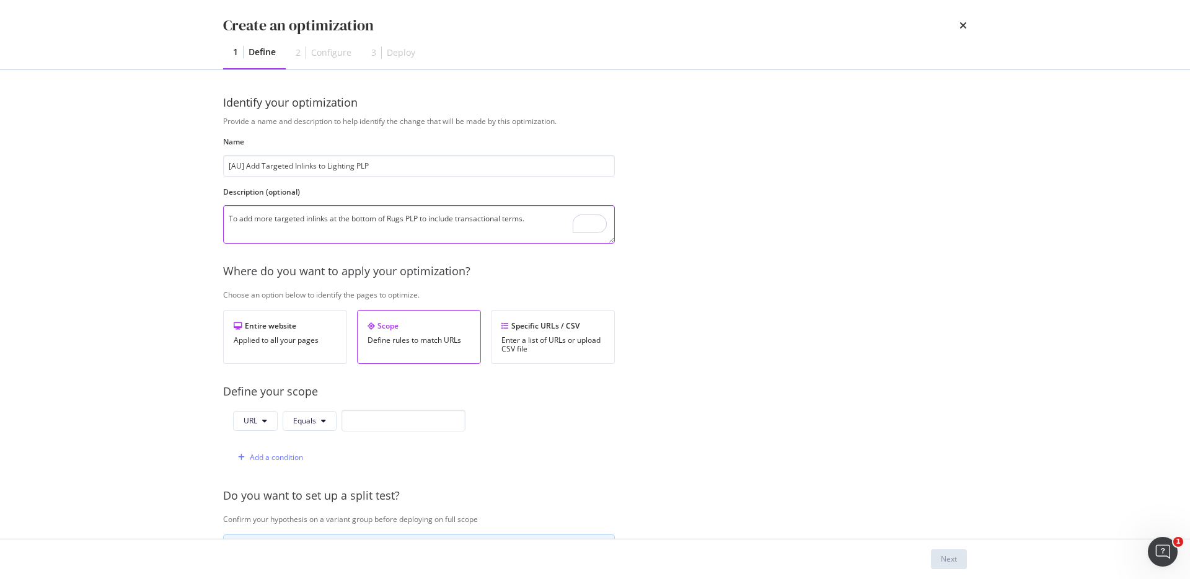
paste textarea "Lighting"
type textarea "To add more targeted inlinks at the bottom of Lighting PLP to include transacti…"
click at [406, 415] on input "modal" at bounding box center [403, 421] width 124 height 22
paste input "https://www.castlery.com/us/accessories/lighting"
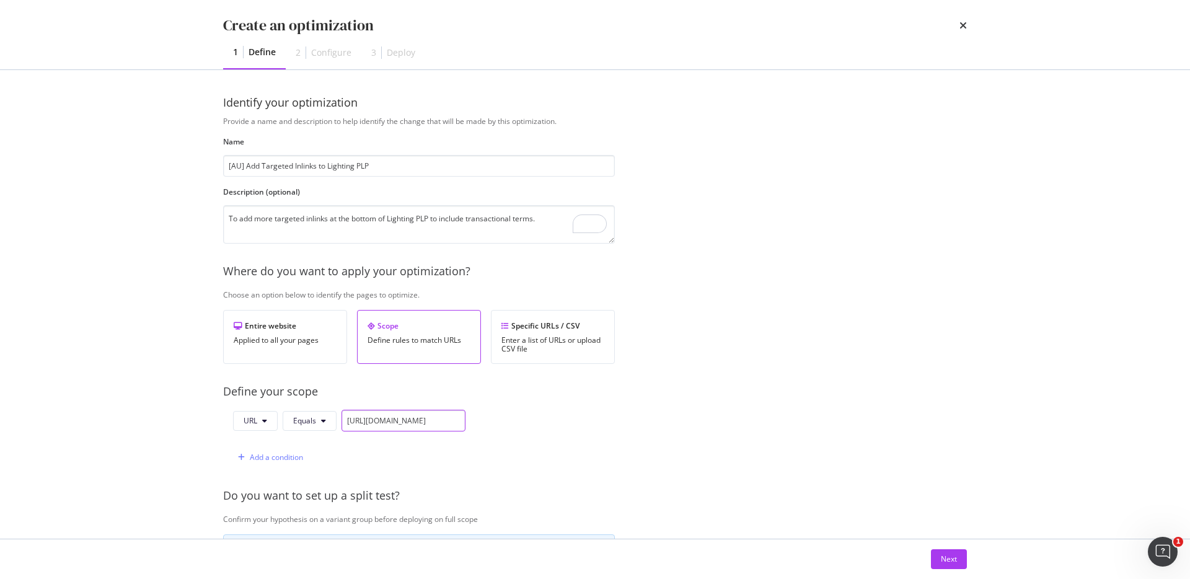
click at [382, 419] on input "https://www.castlery.com/us/accessories/lighting" at bounding box center [403, 421] width 124 height 22
type input "https://www.castlery.com/au/accessories/lighting"
click at [471, 446] on div "URL Equals https://www.castlery.com/au/accessories/lighting Add a condition" at bounding box center [419, 439] width 392 height 58
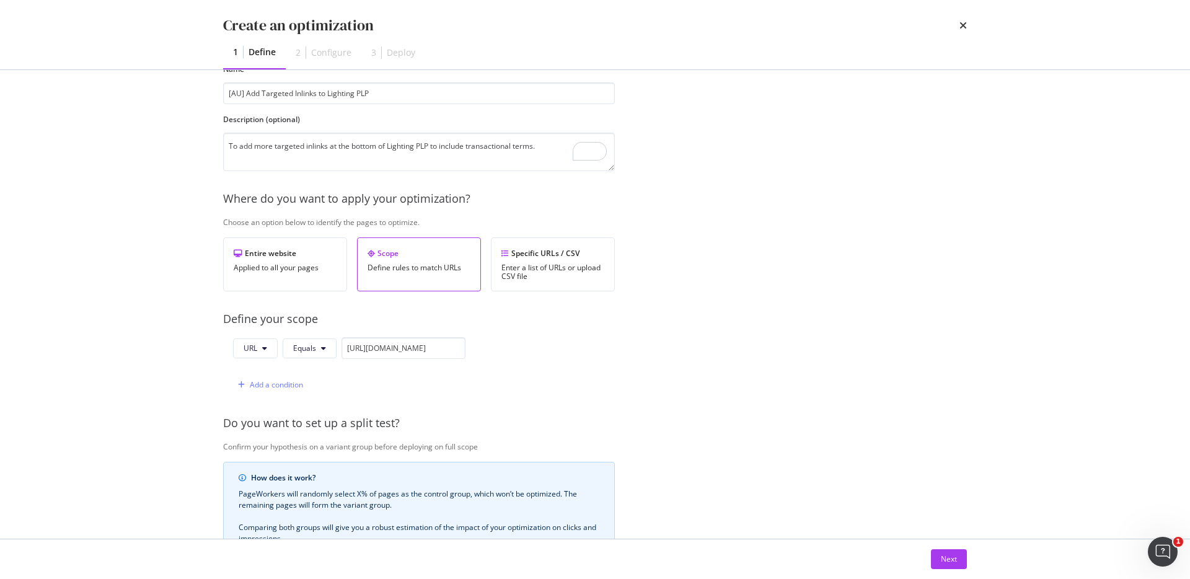
scroll to position [207, 0]
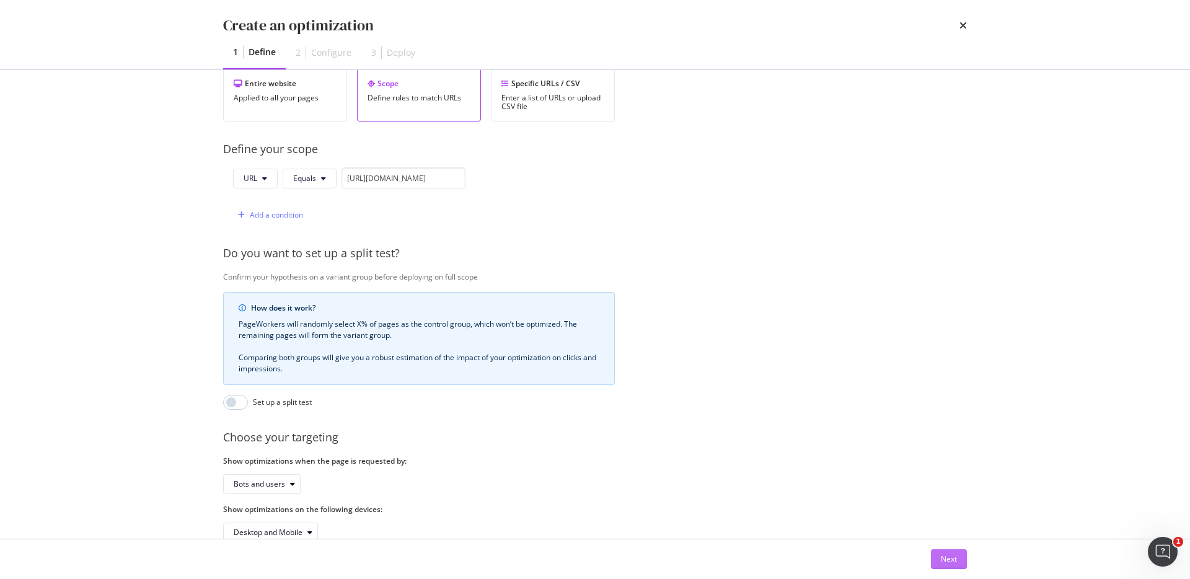
click at [937, 551] on button "Next" at bounding box center [949, 559] width 36 height 20
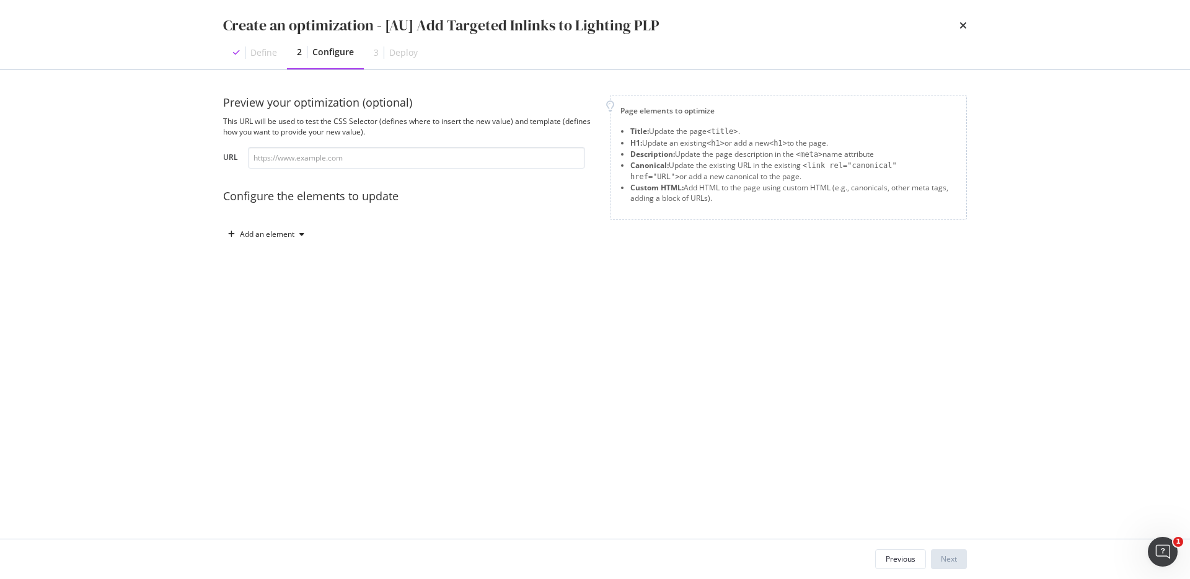
click at [369, 169] on div "Preview your optimization (optional) This URL will be used to test the CSS Sele…" at bounding box center [409, 169] width 372 height 149
click at [366, 157] on input "modal" at bounding box center [416, 158] width 337 height 22
paste input "https://www.castlery.com/us/accessories/lighting"
type input "https://www.castlery.com/us/accessories/lighting"
click at [263, 230] on div "Add an element" at bounding box center [267, 233] width 55 height 7
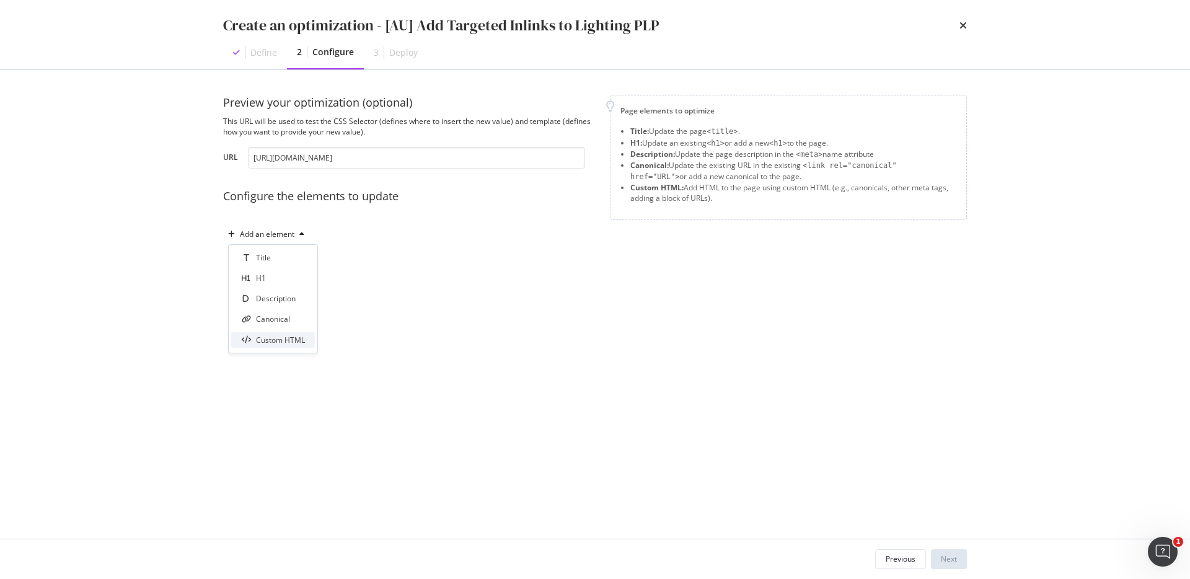
click at [258, 338] on div "Custom HTML" at bounding box center [280, 340] width 49 height 11
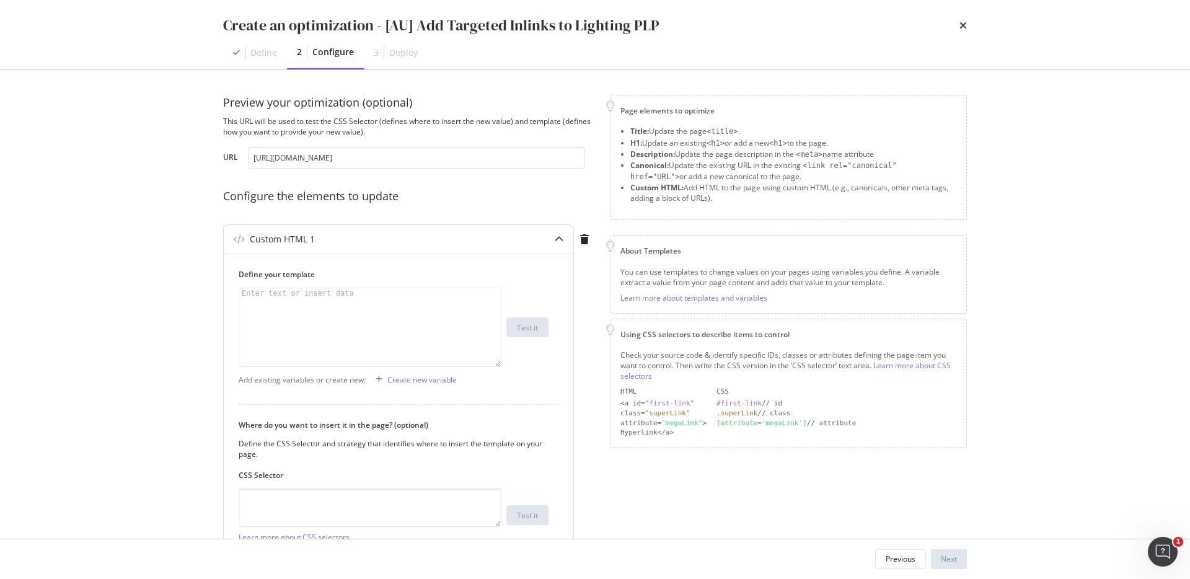
click at [400, 362] on div "modal" at bounding box center [369, 337] width 261 height 98
paste textarea "</div>"
type textarea "</div>"
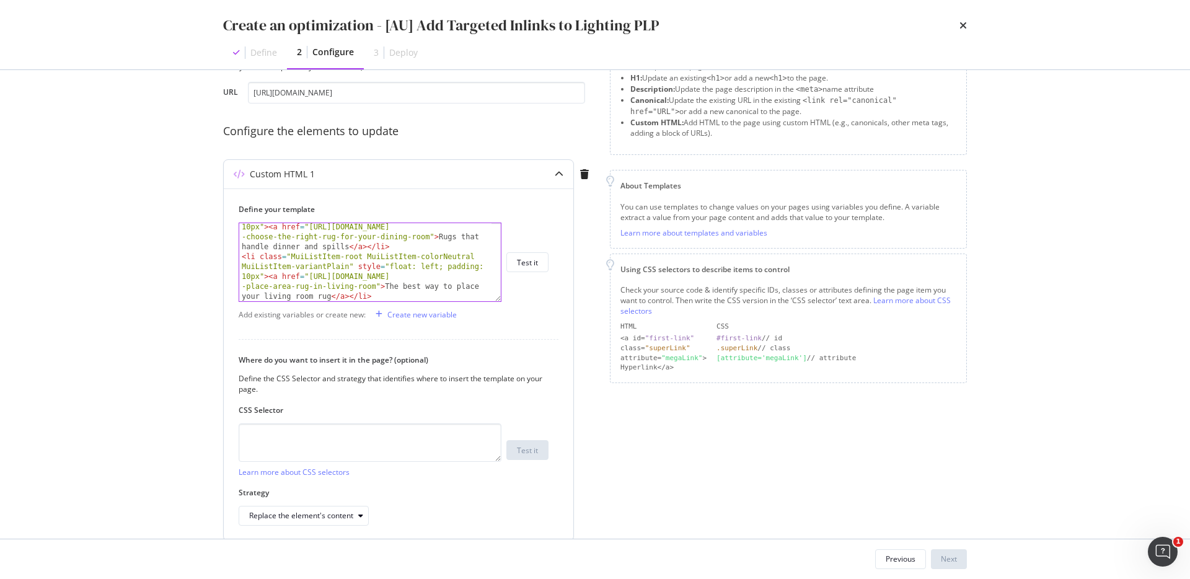
scroll to position [100, 0]
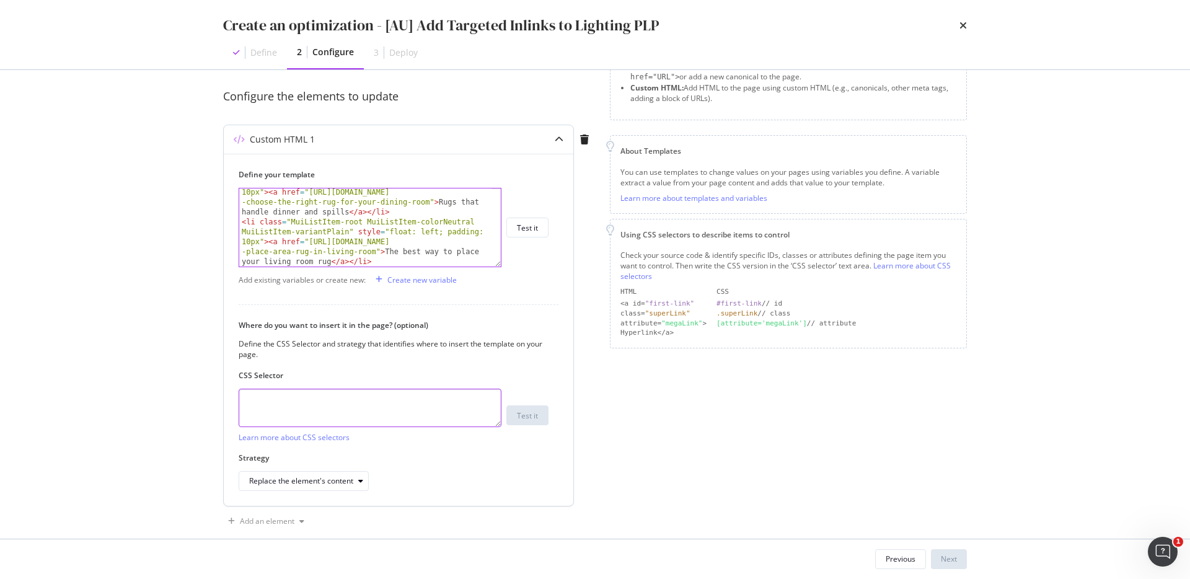
click at [423, 411] on textarea "modal" at bounding box center [370, 407] width 263 height 38
paste textarea "#root > div > div > div._7fOCa\+__container > div.MuiContainer-root.MuiContaine…"
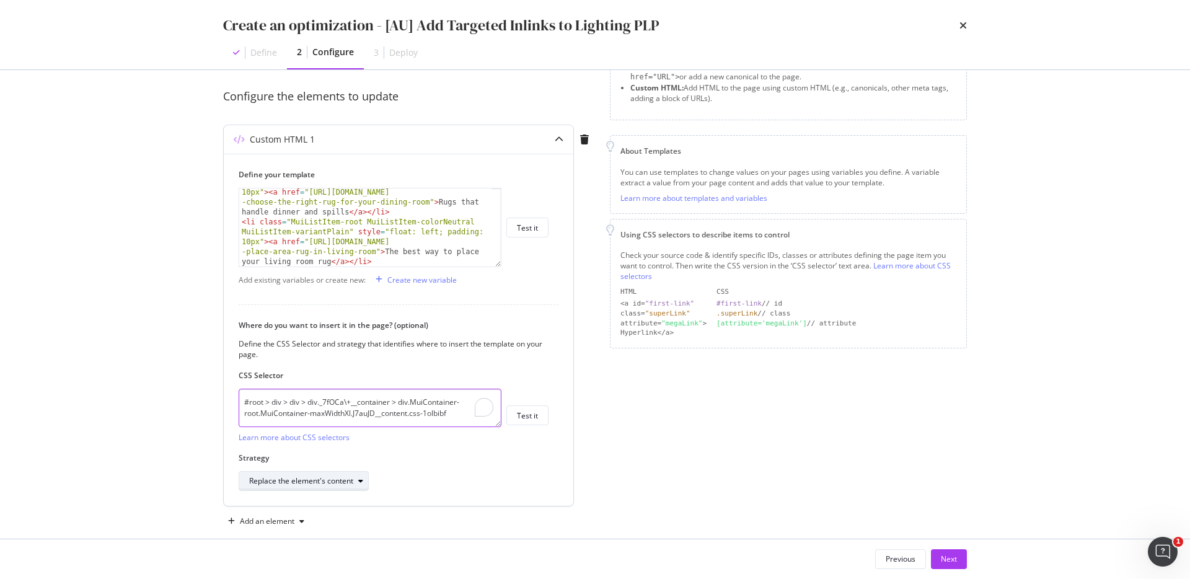
type textarea "#root > div > div > div._7fOCa\+__container > div.MuiContainer-root.MuiContaine…"
click at [313, 473] on div "Replace the element's content" at bounding box center [308, 480] width 119 height 17
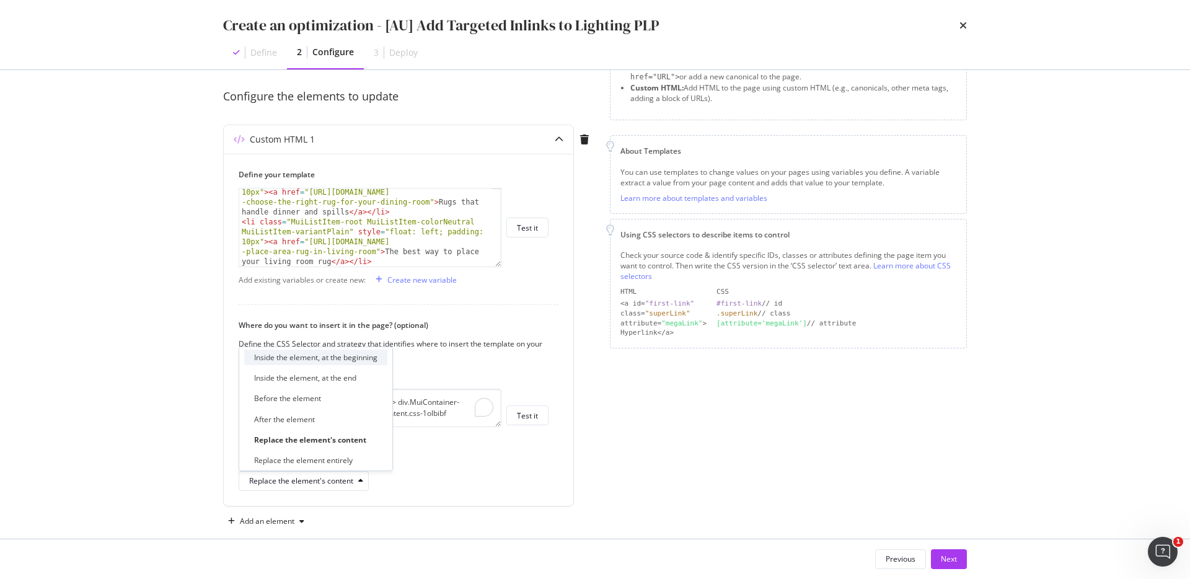
click at [332, 356] on div "Inside the element, at the beginning" at bounding box center [315, 357] width 123 height 11
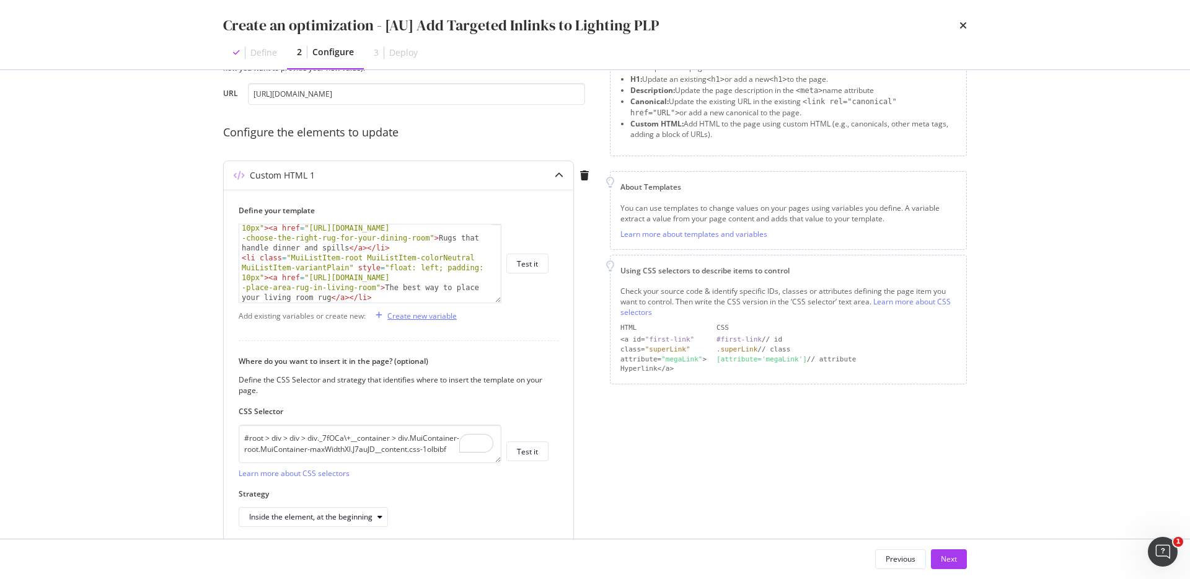
scroll to position [54, 0]
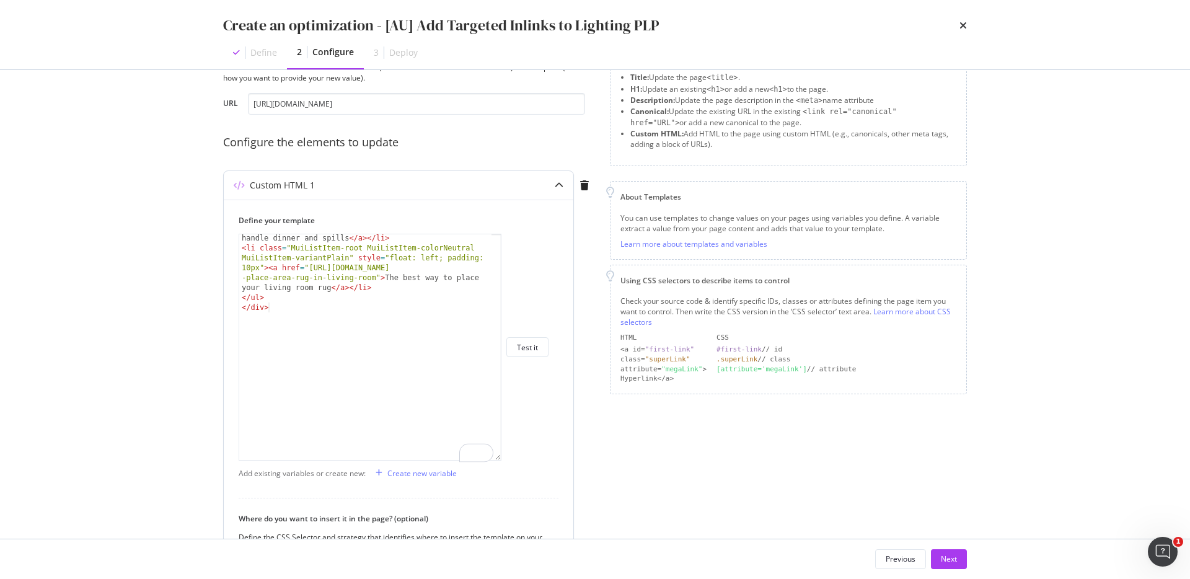
drag, startPoint x: 498, startPoint y: 310, endPoint x: 460, endPoint y: 520, distance: 214.1
click at [460, 460] on div "</div> < li class = "MuiListItem-root MuiListItem-colorNeutral MuiListItem-vari…" at bounding box center [370, 347] width 263 height 227
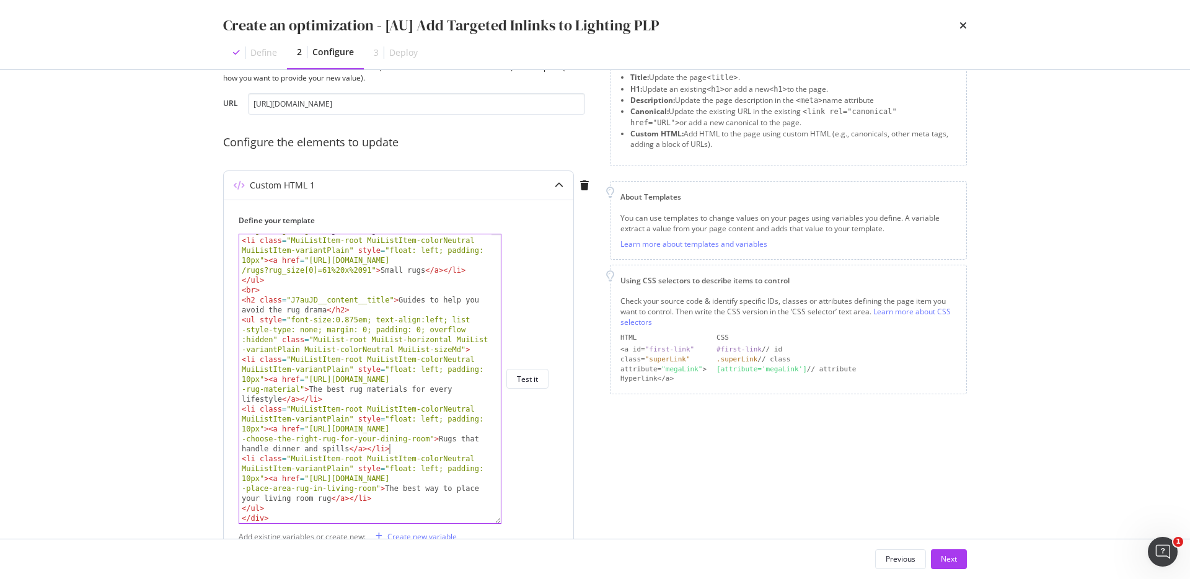
click at [429, 444] on div "< li class = "MuiListItem-root MuiListItem-colorNeutral MuiListItem-variantPlai…" at bounding box center [365, 365] width 252 height 338
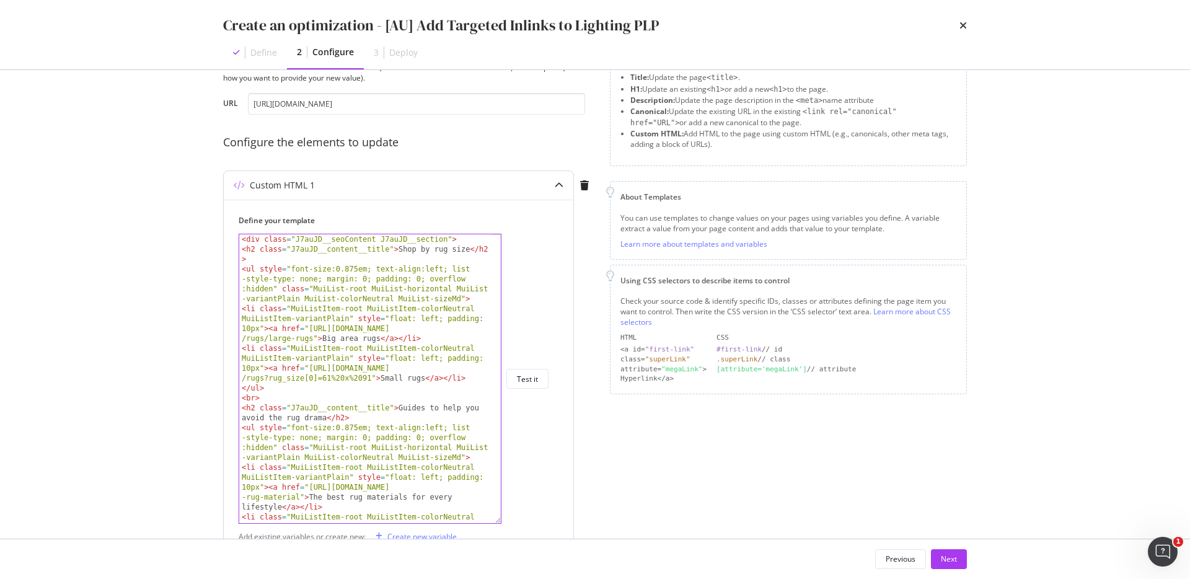
click at [432, 358] on div "< div class = "J7auJD__seoContent J7auJD__section" > < h2 class = "J7auJD__cont…" at bounding box center [365, 408] width 252 height 348
click at [410, 299] on div "< div class = "J7auJD__seoContent J7auJD__section" > < h2 class = "J7auJD__cont…" at bounding box center [365, 408] width 252 height 348
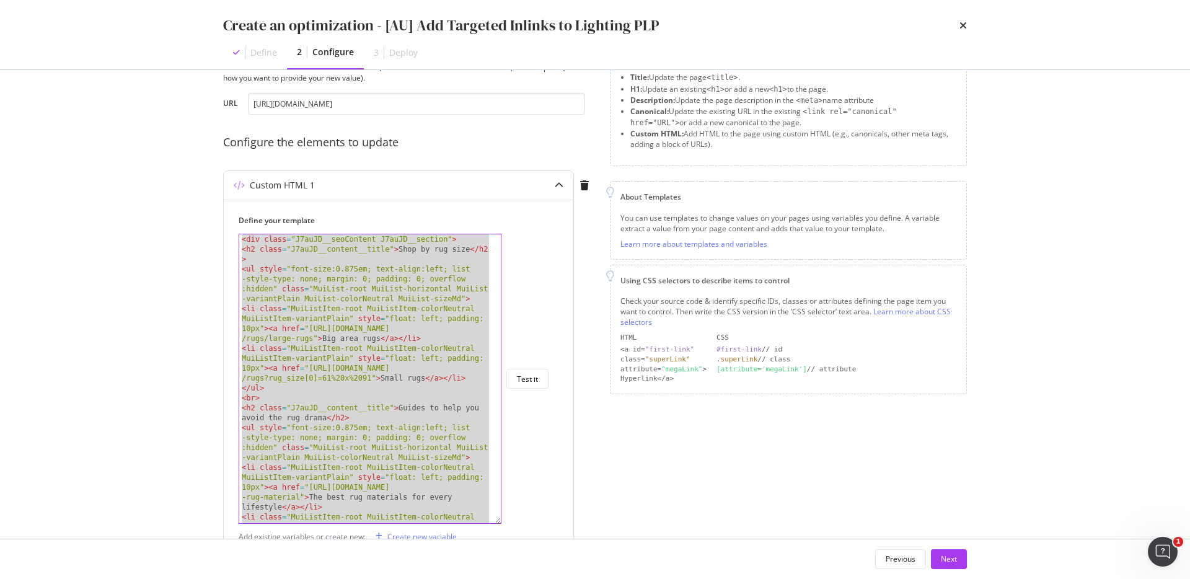
paste textarea "Cursor at row 14"
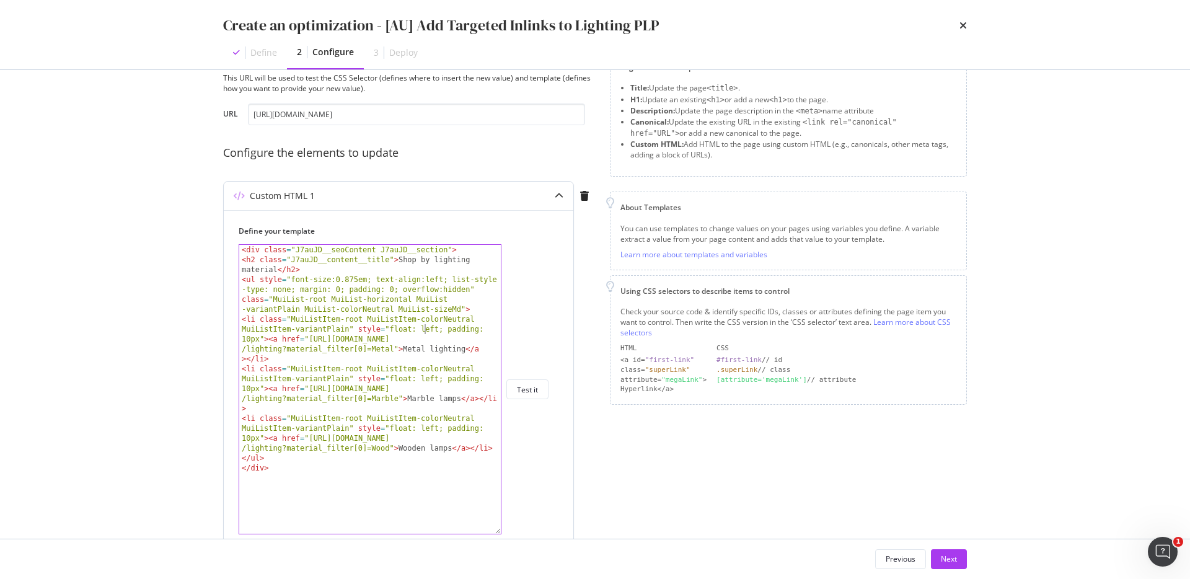
click at [424, 331] on div "< div class = "J7auJD__seoContent J7auJD__section" > < h2 class = "J7auJD__cont…" at bounding box center [369, 399] width 261 height 309
click at [423, 340] on div "< div class = "J7auJD__seoContent J7auJD__section" > < h2 class = "J7auJD__cont…" at bounding box center [369, 399] width 261 height 309
drag, startPoint x: 393, startPoint y: 349, endPoint x: 309, endPoint y: 343, distance: 85.2
click at [309, 343] on div "< div class = "J7auJD__seoContent J7auJD__section" > < h2 class = "J7auJD__cont…" at bounding box center [369, 399] width 261 height 309
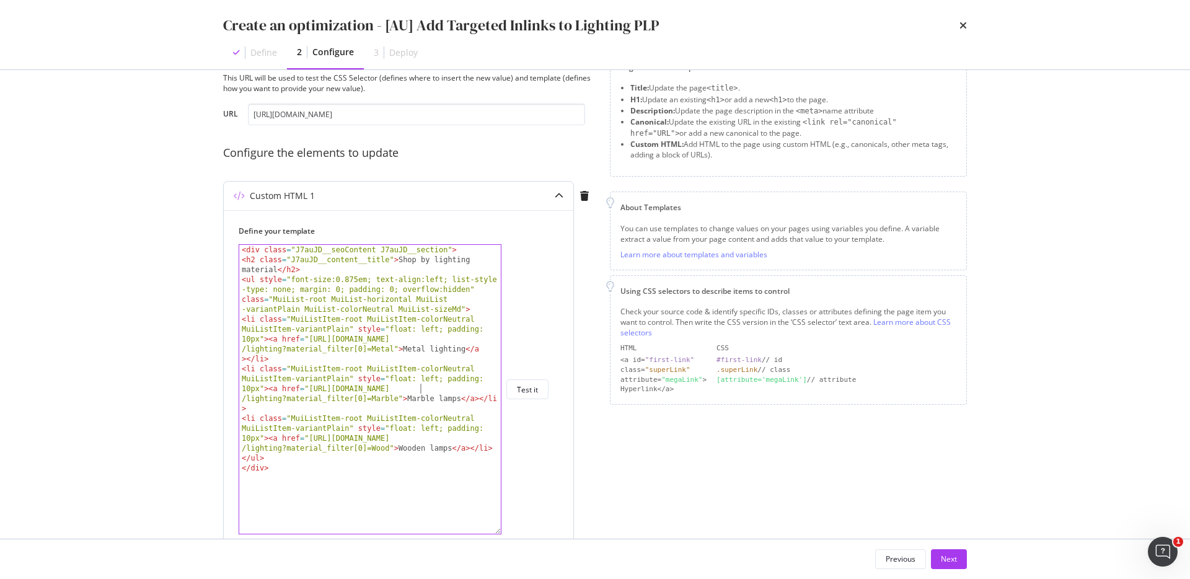
click at [421, 390] on div "< div class = "J7auJD__seoContent J7auJD__section" > < h2 class = "J7auJD__cont…" at bounding box center [369, 399] width 261 height 309
click at [424, 438] on div "< div class = "J7auJD__seoContent J7auJD__section" > < h2 class = "J7auJD__cont…" at bounding box center [369, 399] width 261 height 309
drag, startPoint x: 309, startPoint y: 388, endPoint x: 397, endPoint y: 398, distance: 88.5
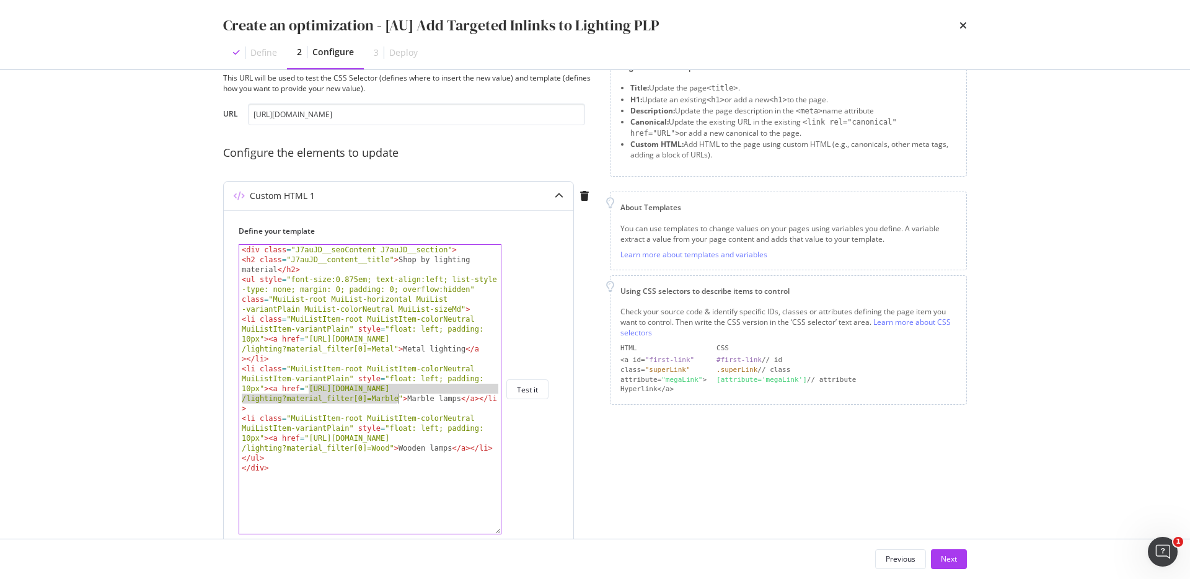
click at [397, 398] on div "< div class = "J7auJD__seoContent J7auJD__section" > < h2 class = "J7auJD__cont…" at bounding box center [369, 399] width 261 height 309
paste textarea "Ceramic"
click at [420, 398] on div "< div class = "J7auJD__seoContent J7auJD__section" > < h2 class = "J7auJD__cont…" at bounding box center [369, 399] width 261 height 309
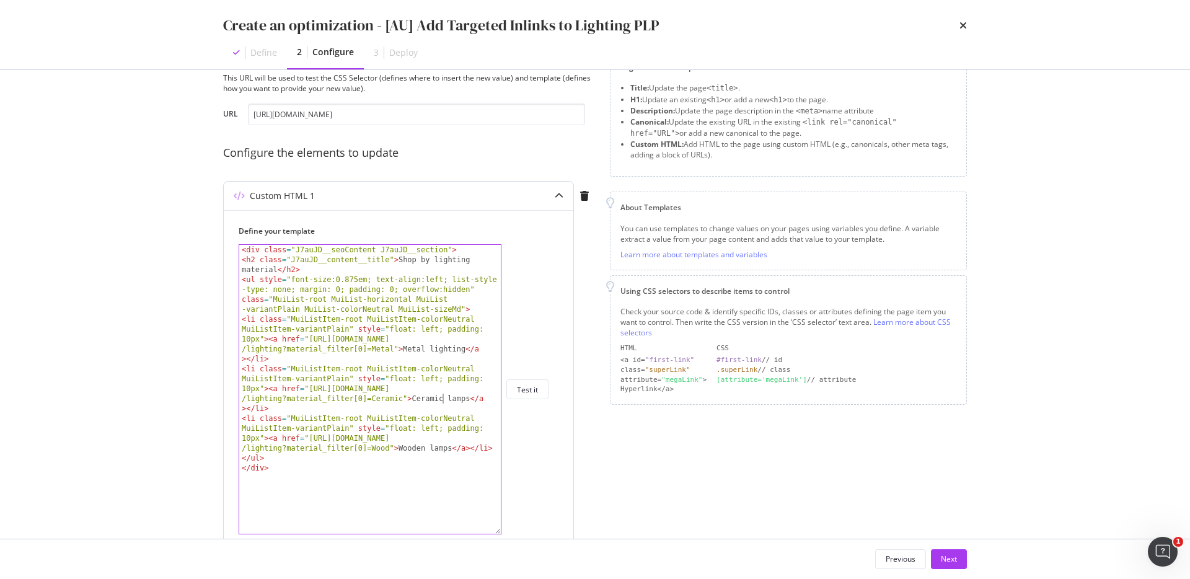
click at [423, 408] on div "< div class = "J7auJD__seoContent J7auJD__section" > < h2 class = "J7auJD__cont…" at bounding box center [369, 399] width 261 height 309
click at [446, 400] on div "< div class = "J7auJD__seoContent J7auJD__section" > < h2 class = "J7auJD__cont…" at bounding box center [369, 399] width 261 height 309
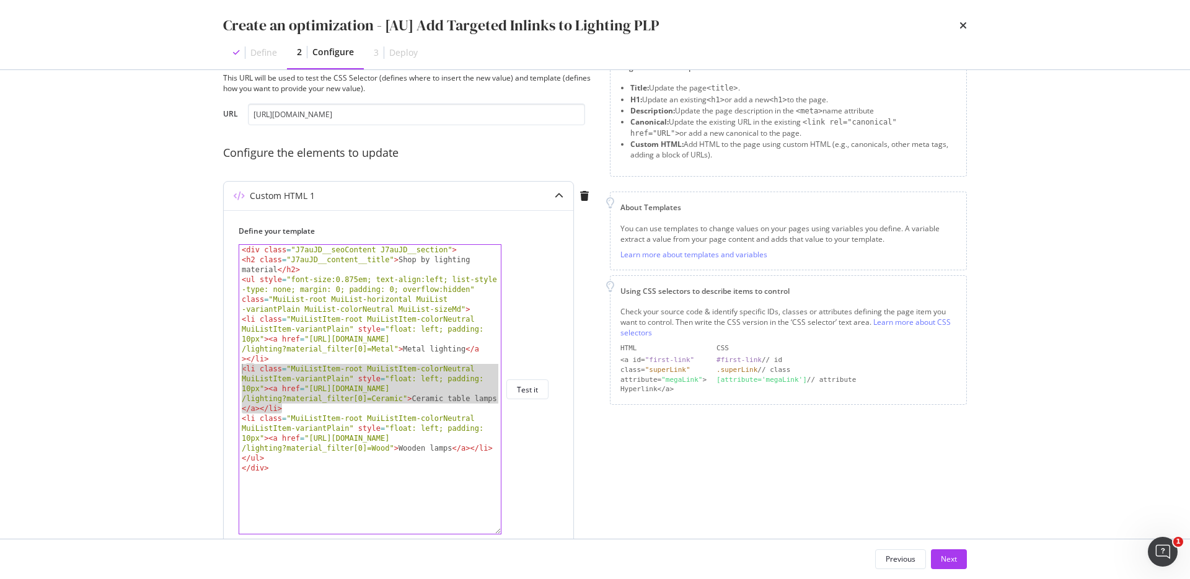
drag, startPoint x: 287, startPoint y: 406, endPoint x: 237, endPoint y: 371, distance: 62.2
click at [237, 371] on div "Define your template <li class="MuiListItem-root MuiListItem-colorNeutral MuiLi…" at bounding box center [398, 491] width 349 height 563
click at [460, 415] on div "< div class = "J7auJD__seoContent J7auJD__section" > < h2 class = "J7auJD__cont…" at bounding box center [369, 399] width 261 height 309
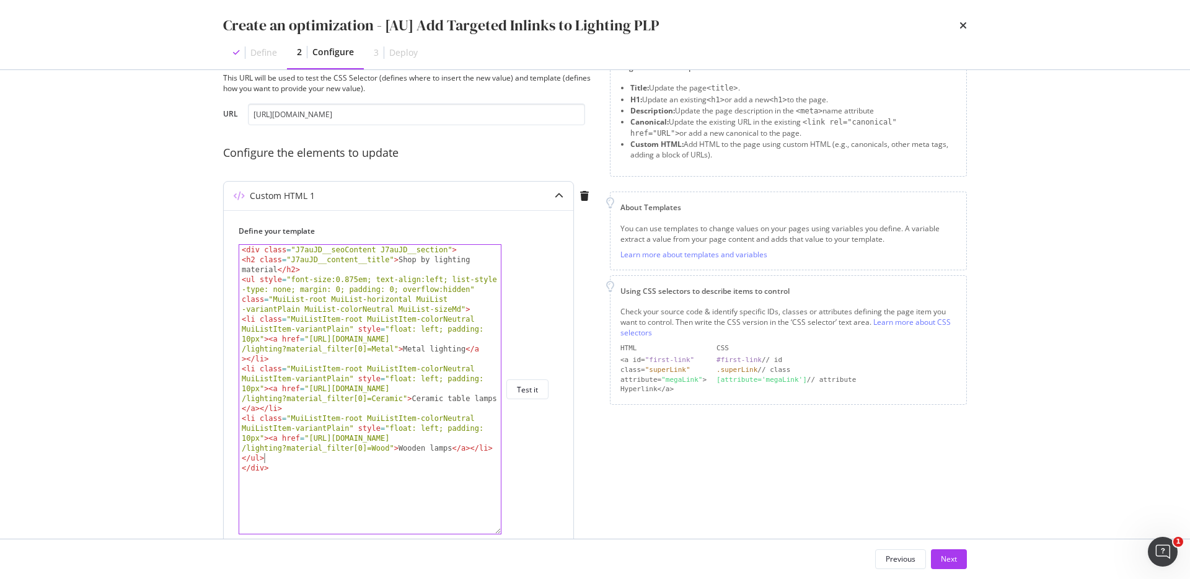
click at [399, 460] on div "< div class = "J7auJD__seoContent J7auJD__section" > < h2 class = "J7auJD__cont…" at bounding box center [369, 399] width 261 height 309
drag, startPoint x: 389, startPoint y: 447, endPoint x: 309, endPoint y: 441, distance: 80.2
click at [309, 441] on div "< div class = "J7auJD__seoContent J7auJD__section" > < h2 class = "J7auJD__cont…" at bounding box center [369, 399] width 261 height 309
click at [302, 461] on div "< div class = "J7auJD__seoContent J7auJD__section" > < h2 class = "J7auJD__cont…" at bounding box center [369, 399] width 261 height 309
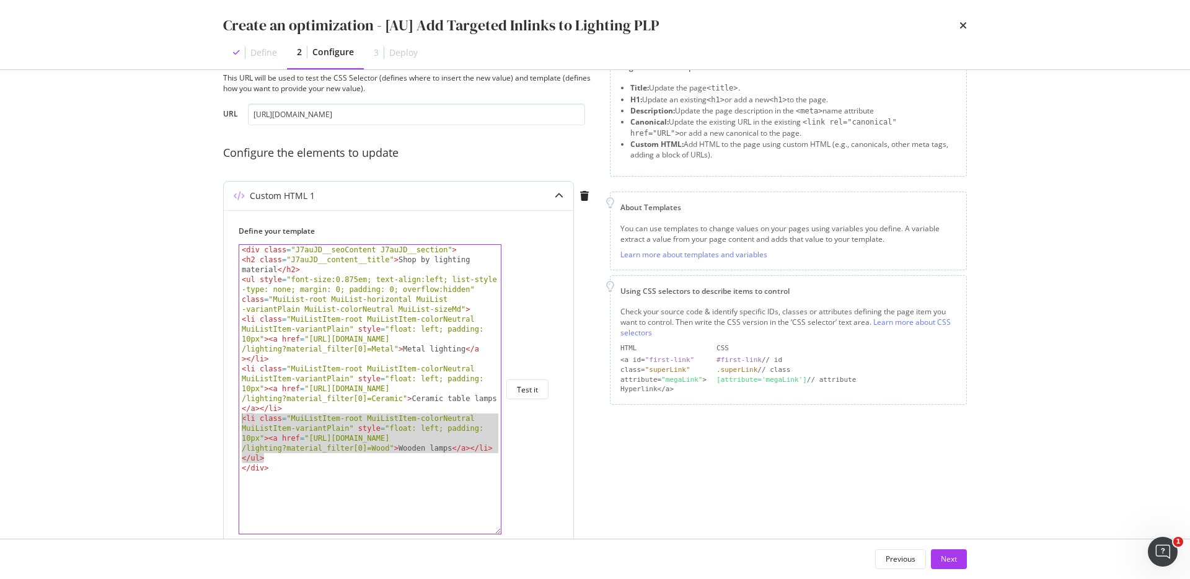
drag, startPoint x: 285, startPoint y: 460, endPoint x: 241, endPoint y: 421, distance: 59.2
click at [241, 421] on div "< div class = "J7auJD__seoContent J7auJD__section" > < h2 class = "J7auJD__cont…" at bounding box center [369, 399] width 261 height 309
click at [286, 462] on div "< div class = "J7auJD__seoContent J7auJD__section" > < h2 class = "J7auJD__cont…" at bounding box center [369, 399] width 261 height 309
type textarea "</ul>"
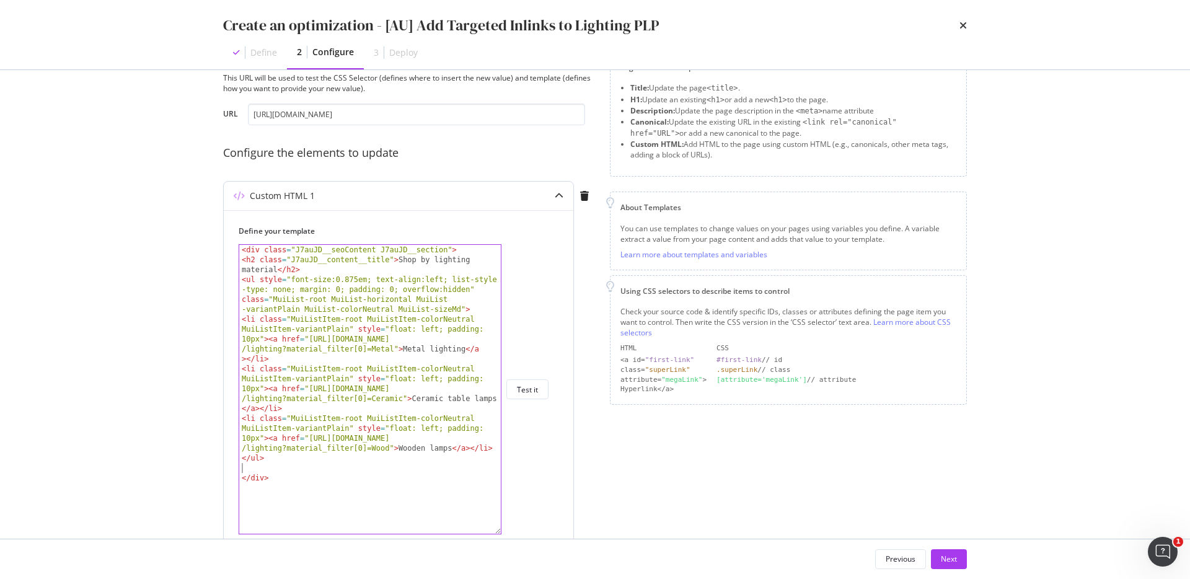
scroll to position [0, 0]
paste textarea "</ul>"
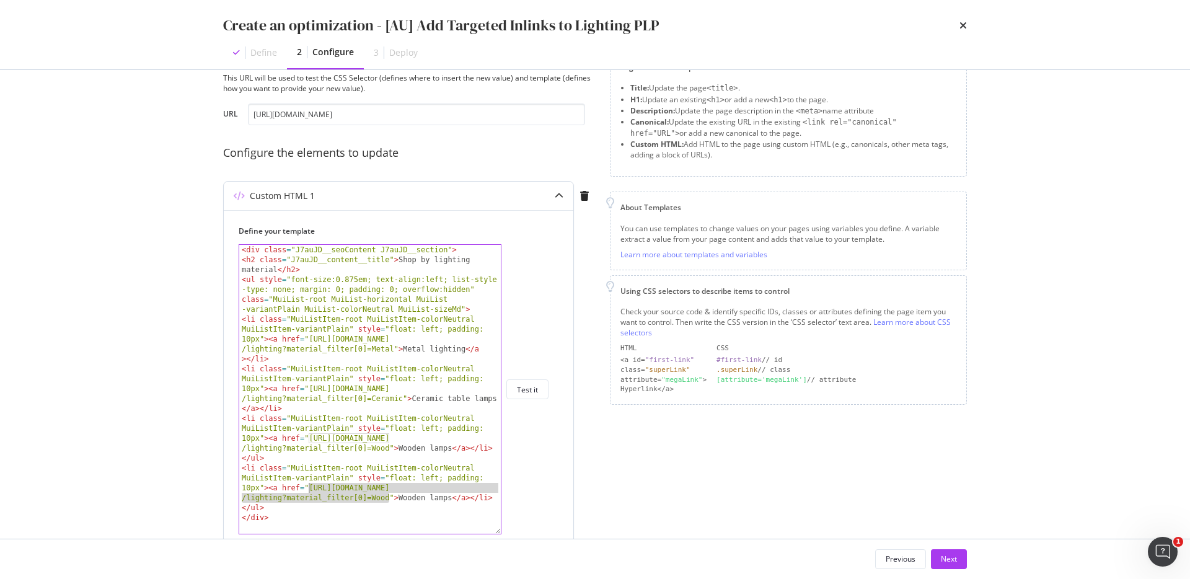
drag, startPoint x: 389, startPoint y: 498, endPoint x: 309, endPoint y: 491, distance: 80.8
click at [309, 491] on div "< div class = "J7auJD__seoContent J7auJD__section" > < h2 class = "J7auJD__cont…" at bounding box center [369, 399] width 261 height 309
paste textarea "Resin"
click at [415, 498] on div "< div class = "J7auJD__seoContent J7auJD__section" > < h2 class = "J7auJD__cont…" at bounding box center [369, 399] width 261 height 309
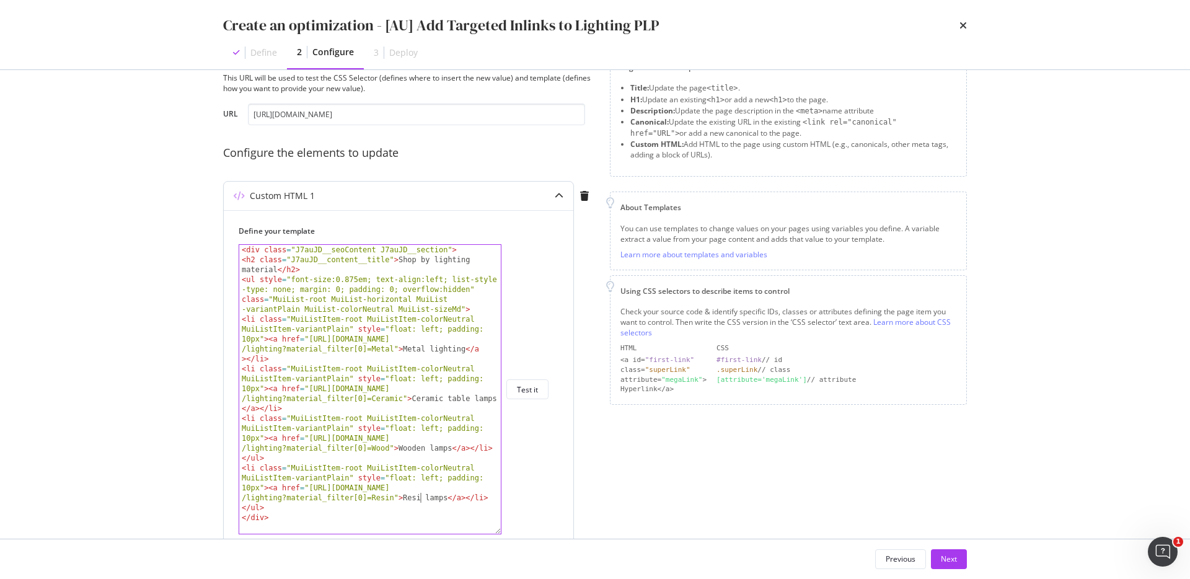
scroll to position [0, 75]
click at [444, 502] on div "< div class = "J7auJD__seoContent J7auJD__section" > < h2 class = "J7auJD__cont…" at bounding box center [369, 399] width 261 height 309
drag, startPoint x: 388, startPoint y: 516, endPoint x: 376, endPoint y: 457, distance: 60.2
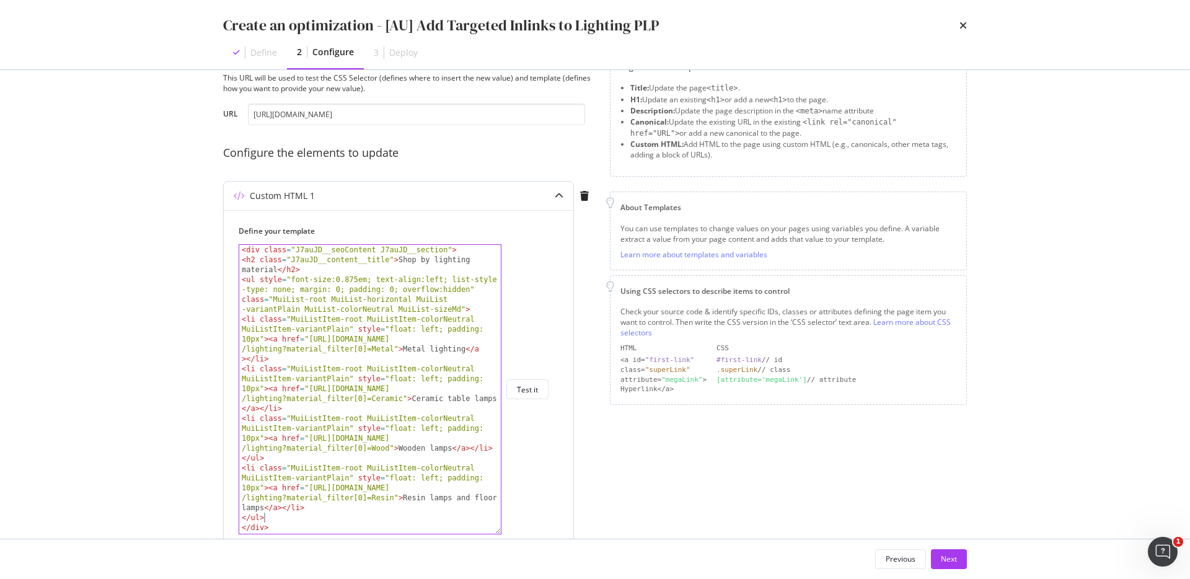
click at [376, 457] on div "< div class = "J7auJD__seoContent J7auJD__section" > < h2 class = "J7auJD__cont…" at bounding box center [369, 399] width 261 height 309
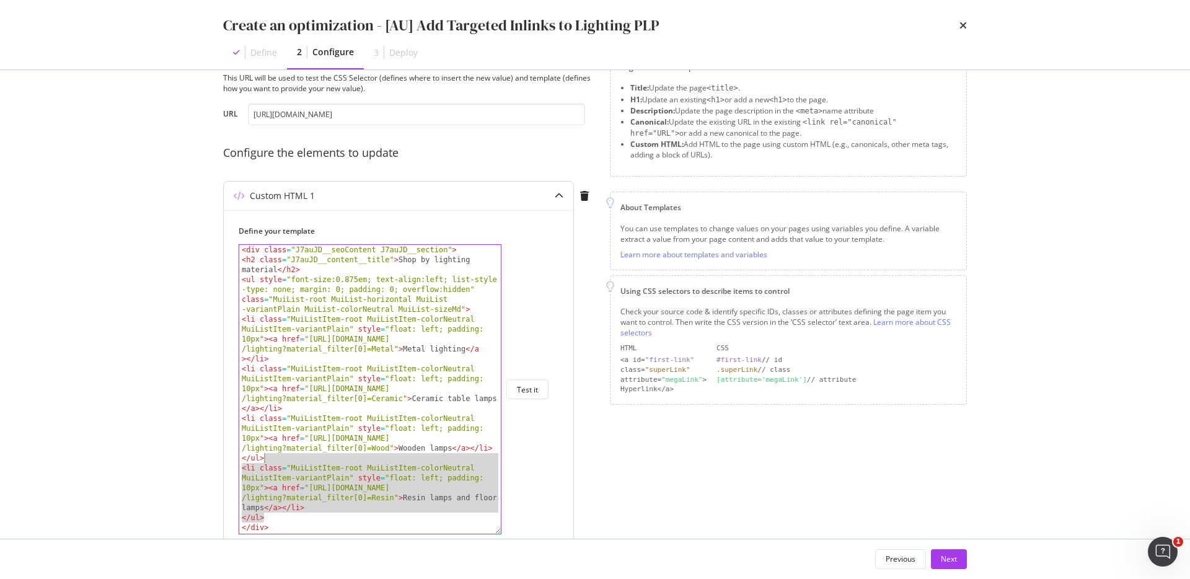
click at [376, 457] on div "< div class = "J7auJD__seoContent J7auJD__section" > < h2 class = "J7auJD__cont…" at bounding box center [369, 399] width 261 height 309
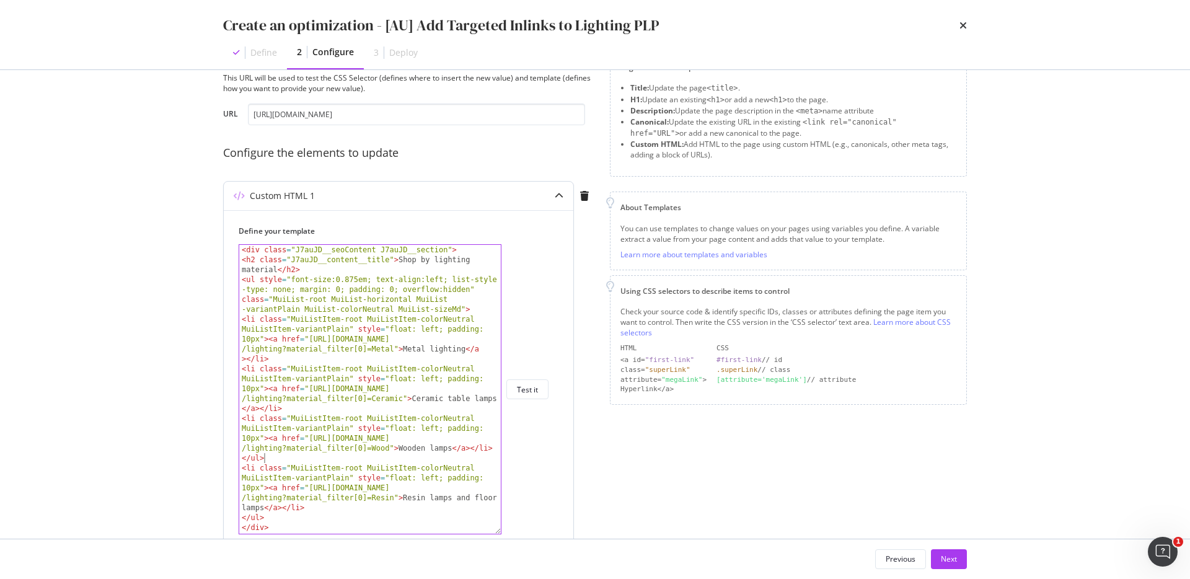
click at [444, 498] on div "< div class = "J7auJD__seoContent J7auJD__section" > < h2 class = "J7auJD__cont…" at bounding box center [369, 399] width 261 height 309
click at [464, 498] on div "< div class = "J7auJD__seoContent J7auJD__section" > < h2 class = "J7auJD__cont…" at bounding box center [369, 399] width 261 height 309
click at [429, 501] on div "< div class = "J7auJD__seoContent J7auJD__section" > < h2 class = "J7auJD__cont…" at bounding box center [369, 399] width 261 height 309
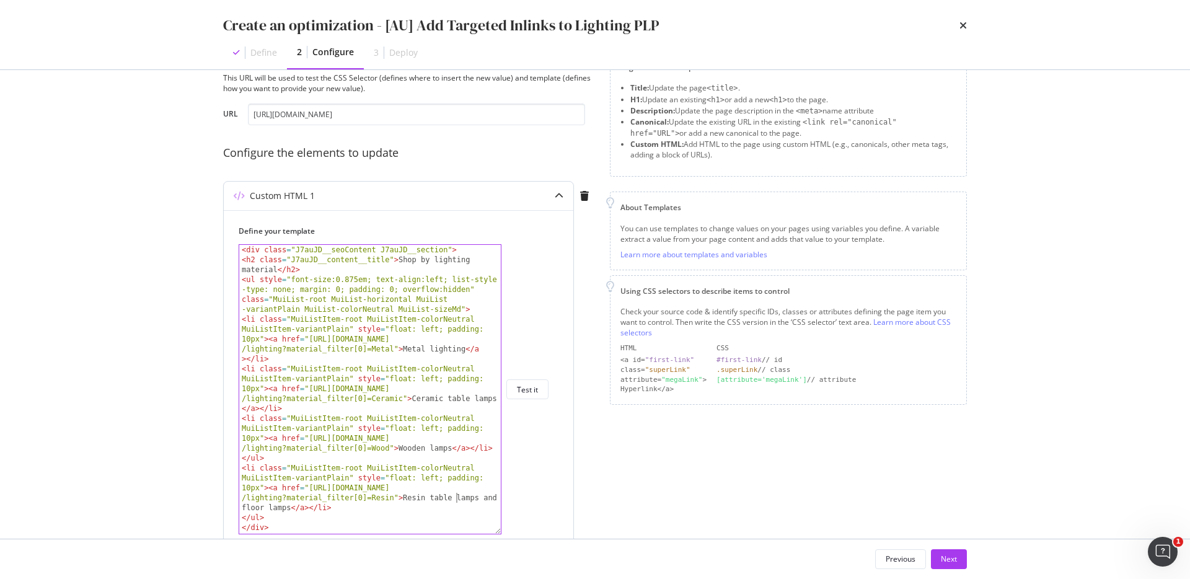
click at [464, 497] on div "< div class = "J7auJD__seoContent J7auJD__section" > < h2 class = "J7auJD__cont…" at bounding box center [369, 399] width 261 height 309
type textarea "<li class="MuiListItem-root MuiListItem-colorNeutral MuiListItem-variantPlain" …"
click at [429, 512] on div "< div class = "J7auJD__seoContent J7auJD__section" > < h2 class = "J7auJD__cont…" at bounding box center [369, 399] width 261 height 309
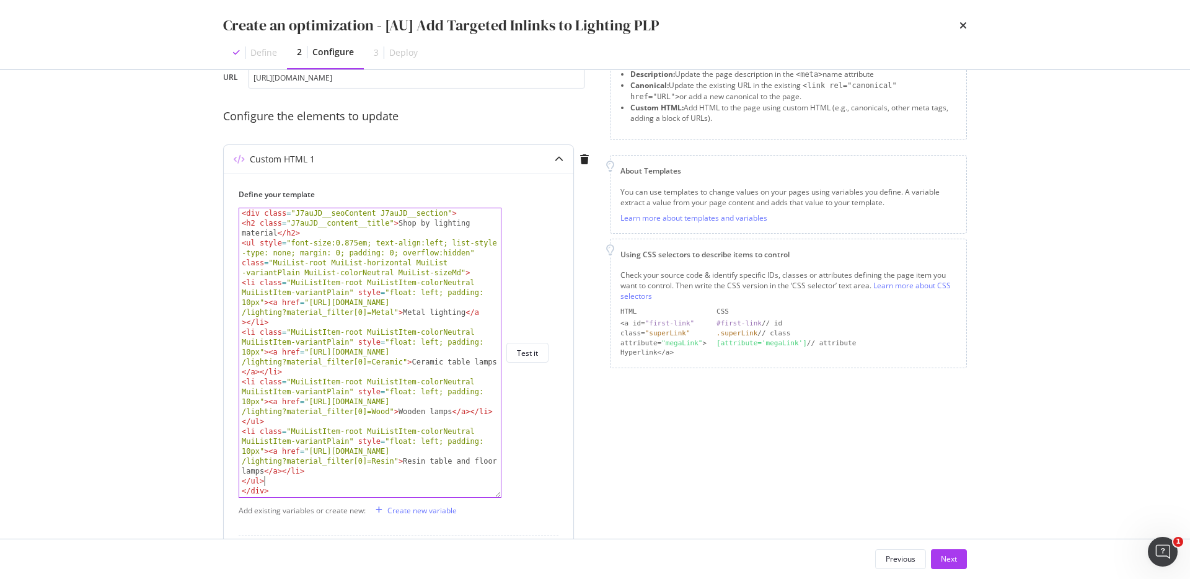
drag, startPoint x: 364, startPoint y: 478, endPoint x: 364, endPoint y: 297, distance: 180.9
click at [364, 297] on div "< div class = "J7auJD__seoContent J7auJD__section" > < h2 class = "J7auJD__cont…" at bounding box center [369, 362] width 261 height 309
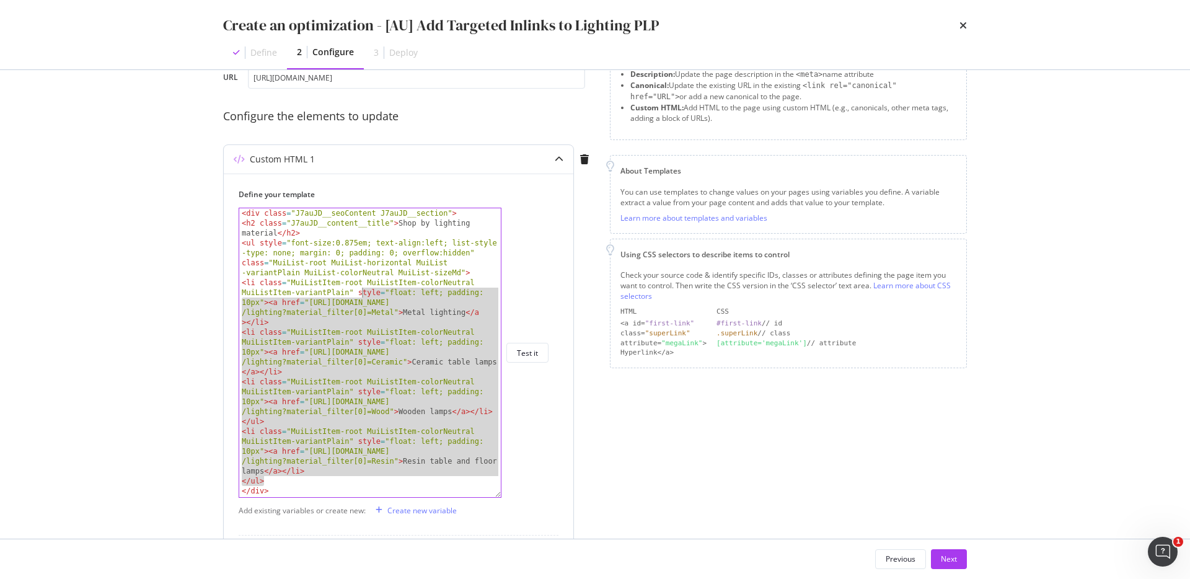
scroll to position [0, 0]
click at [364, 297] on div "< div class = "J7auJD__seoContent J7auJD__section" > < h2 class = "J7auJD__cont…" at bounding box center [369, 362] width 261 height 309
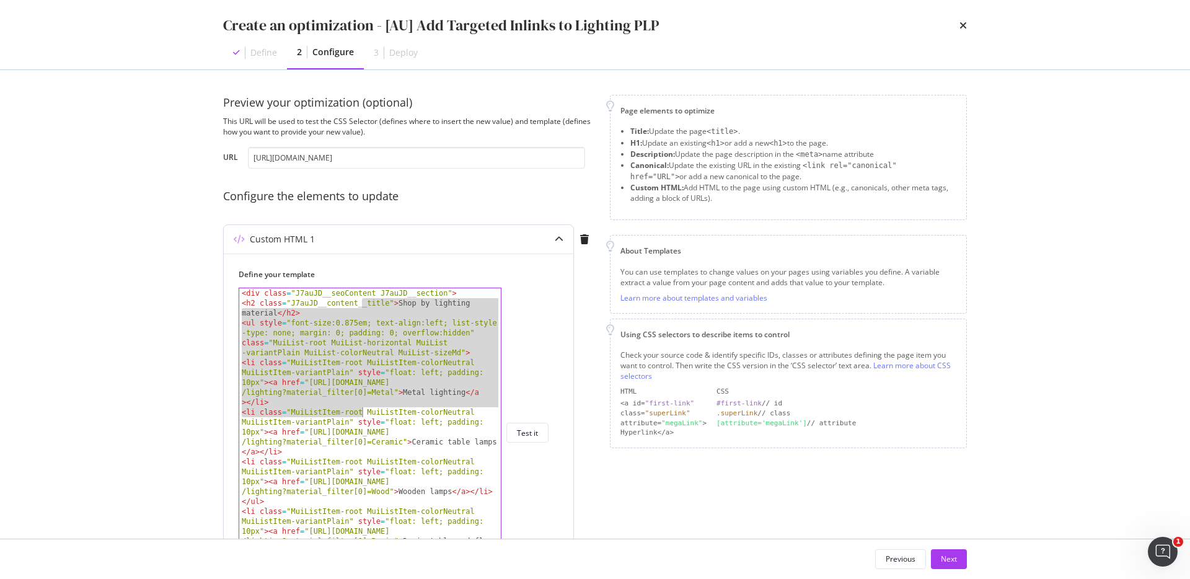
drag, startPoint x: 361, startPoint y: 307, endPoint x: 359, endPoint y: 430, distance: 122.7
click at [359, 430] on div "< div class = "J7auJD__seoContent J7auJD__section" > < h2 class = "J7auJD__cont…" at bounding box center [369, 442] width 261 height 309
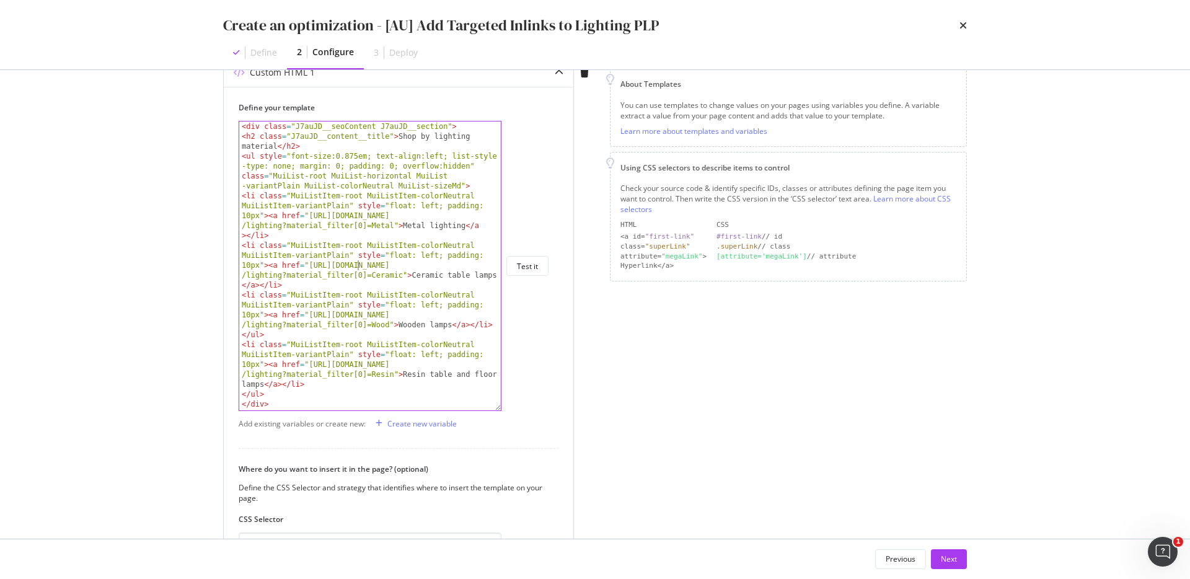
scroll to position [220, 0]
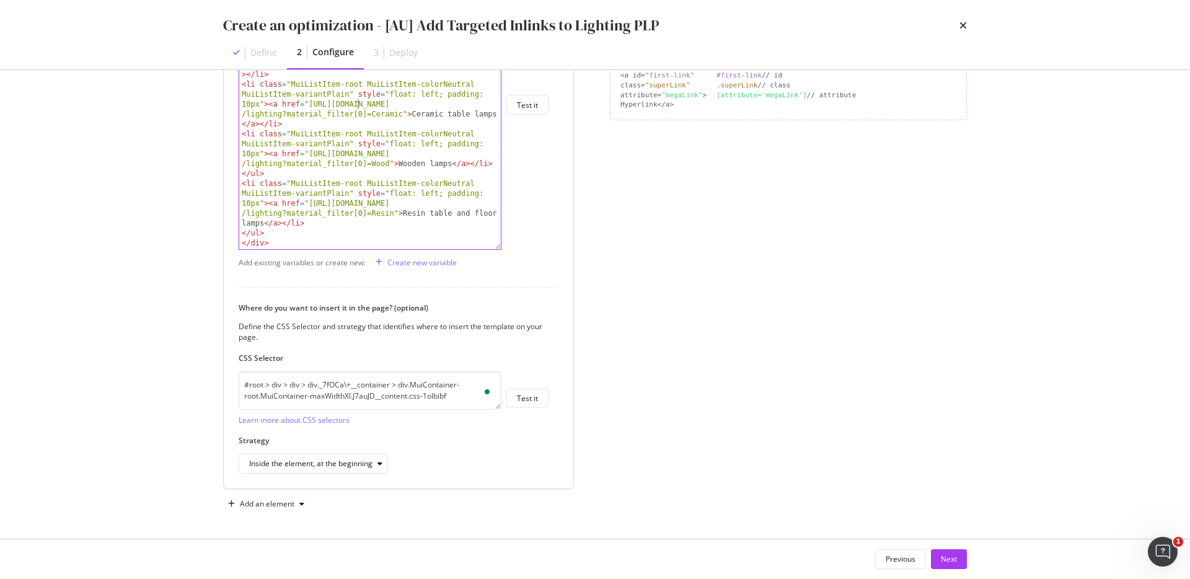
click at [428, 162] on div "< div class = "J7auJD__seoContent J7auJD__section" > < h2 class = "J7auJD__cont…" at bounding box center [369, 114] width 261 height 309
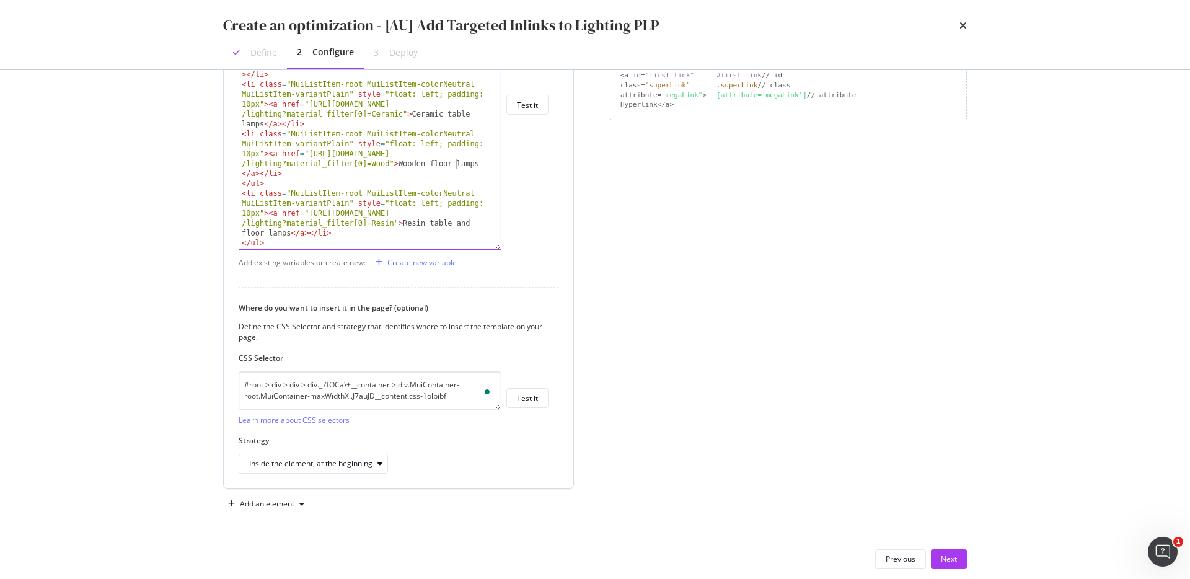
type textarea "<li class="MuiListItem-root MuiListItem-colorNeutral MuiListItem-variantPlain" …"
click at [535, 410] on div "#root > div > div > div._7fOCa\+__container > div.MuiContainer-root.MuiContaine…" at bounding box center [394, 398] width 310 height 54
click at [535, 397] on div "Test it" at bounding box center [527, 398] width 21 height 11
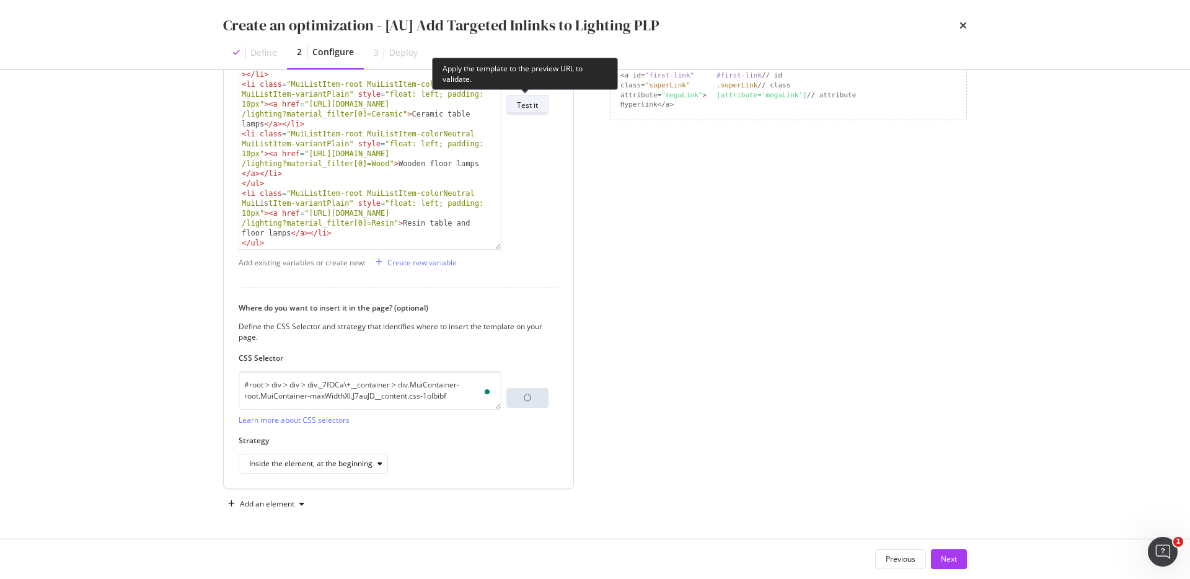
click at [532, 114] on button "Test it" at bounding box center [527, 105] width 42 height 20
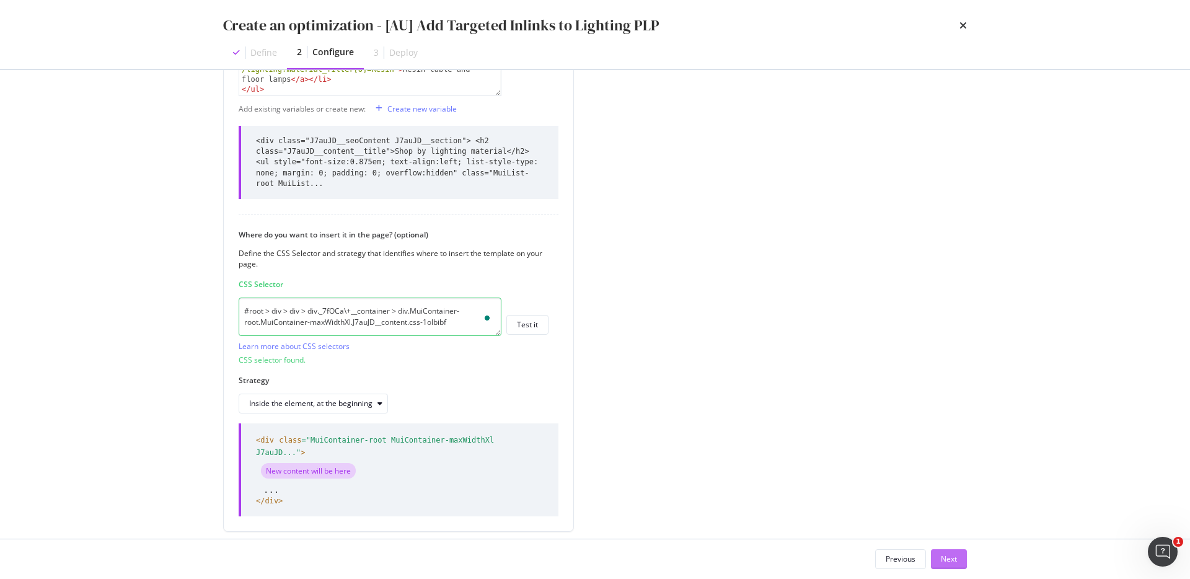
click at [946, 563] on div "Next" at bounding box center [949, 558] width 16 height 11
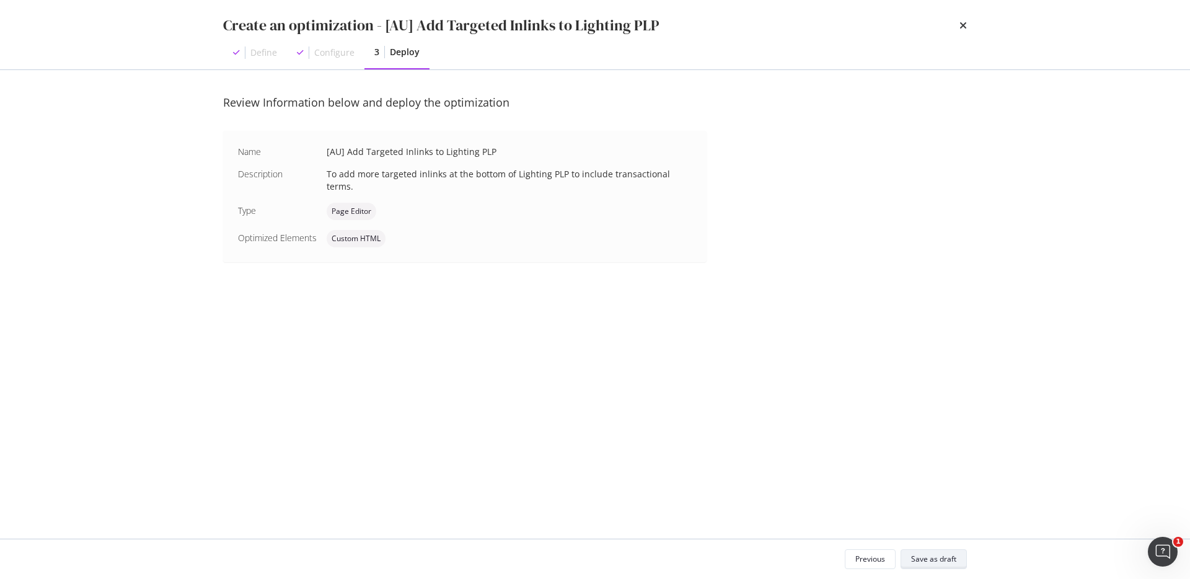
click at [926, 557] on div "Save as draft" at bounding box center [933, 558] width 45 height 11
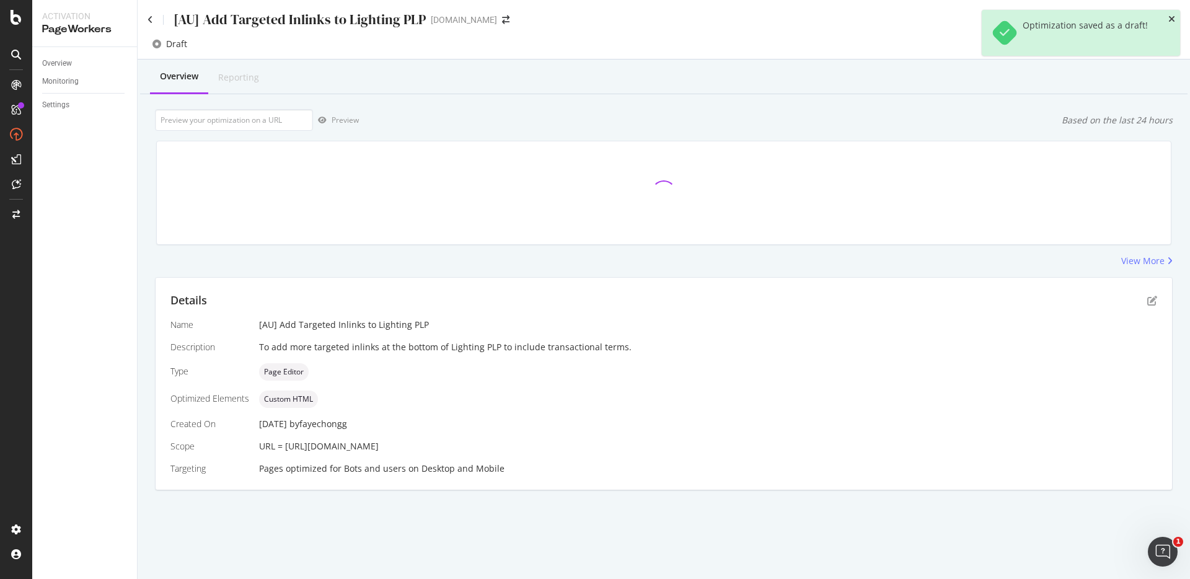
click at [1172, 17] on icon "close toast" at bounding box center [1171, 19] width 7 height 9
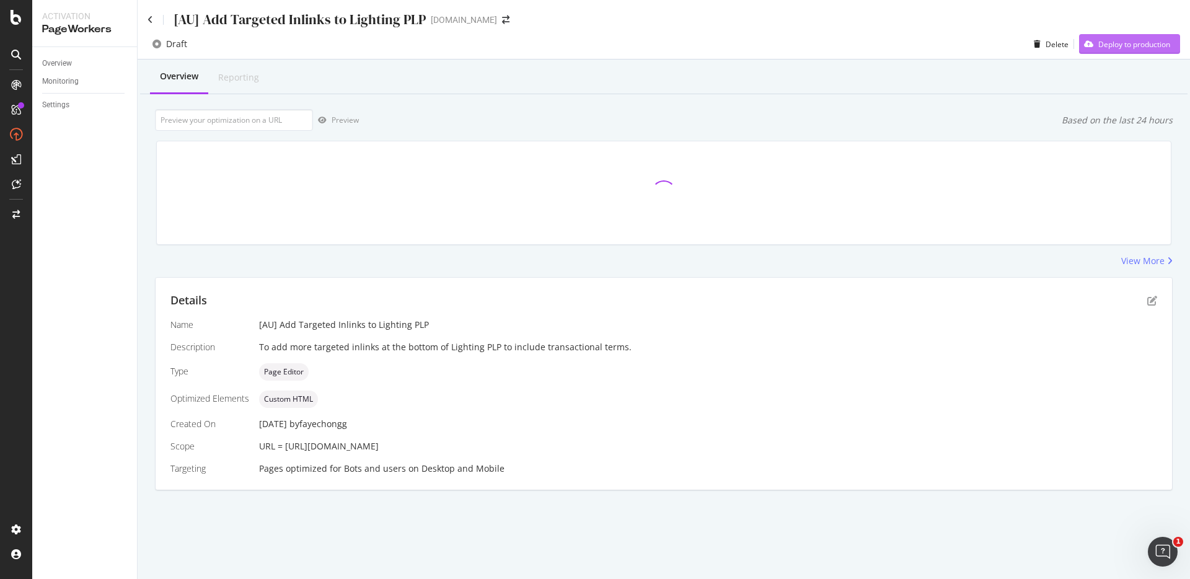
click at [1151, 41] on div "Deploy to production" at bounding box center [1134, 44] width 72 height 11
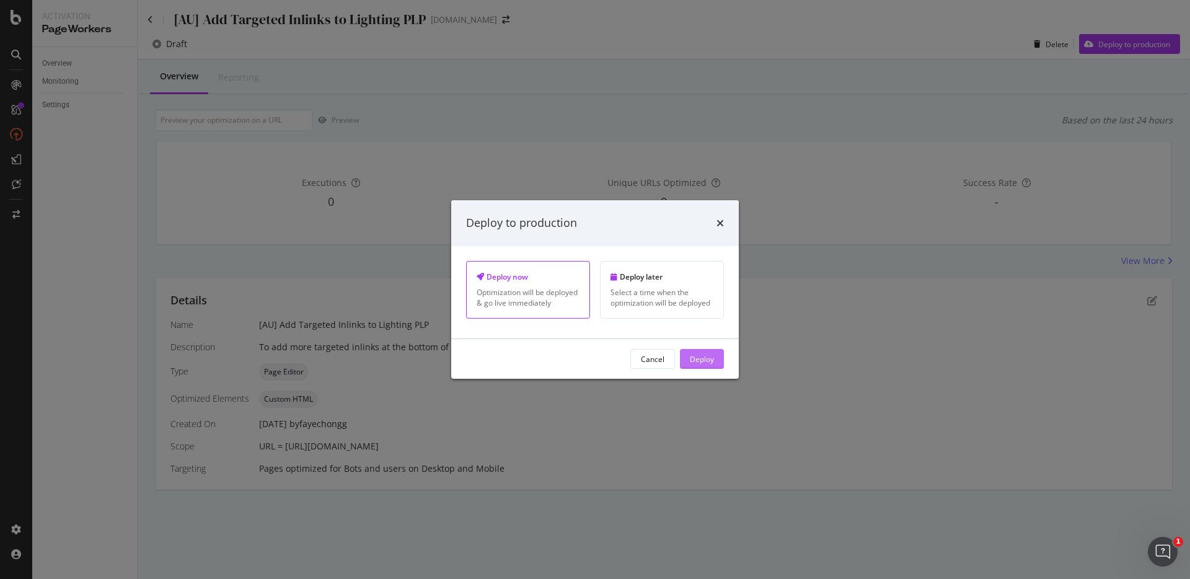
click at [703, 351] on div "Deploy" at bounding box center [702, 358] width 24 height 19
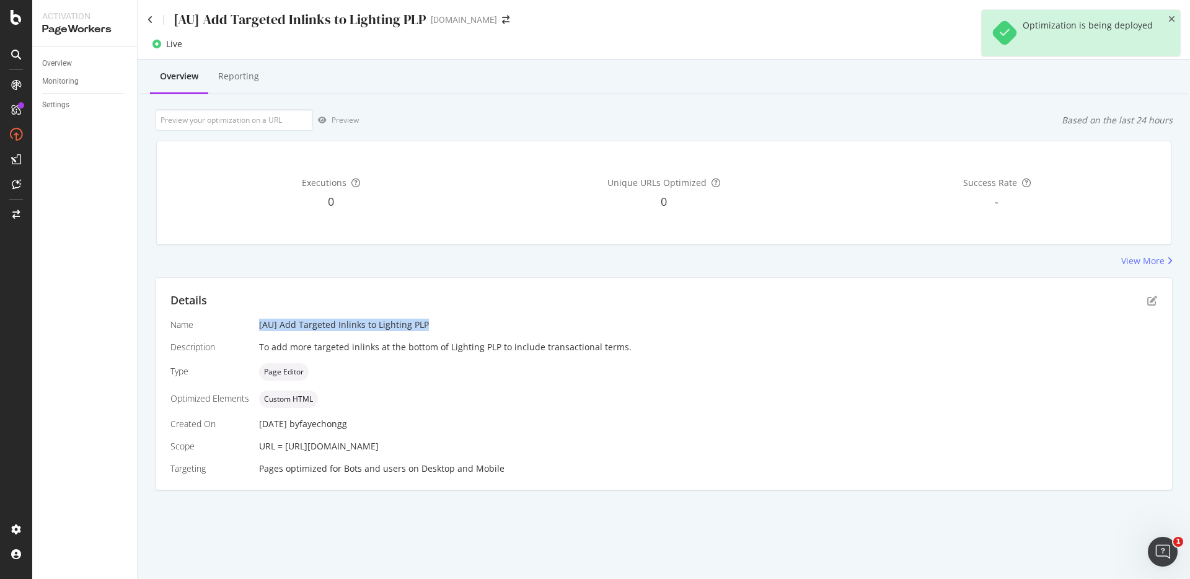
drag, startPoint x: 441, startPoint y: 327, endPoint x: 231, endPoint y: 327, distance: 209.4
click at [231, 327] on div "Name [AU] Add Targeted Inlinks to Lighting PLP Description To add more targeted…" at bounding box center [663, 396] width 986 height 156
copy div "[AU] Add Targeted Inlinks to Lighting PLP"
click at [150, 20] on icon at bounding box center [150, 19] width 6 height 9
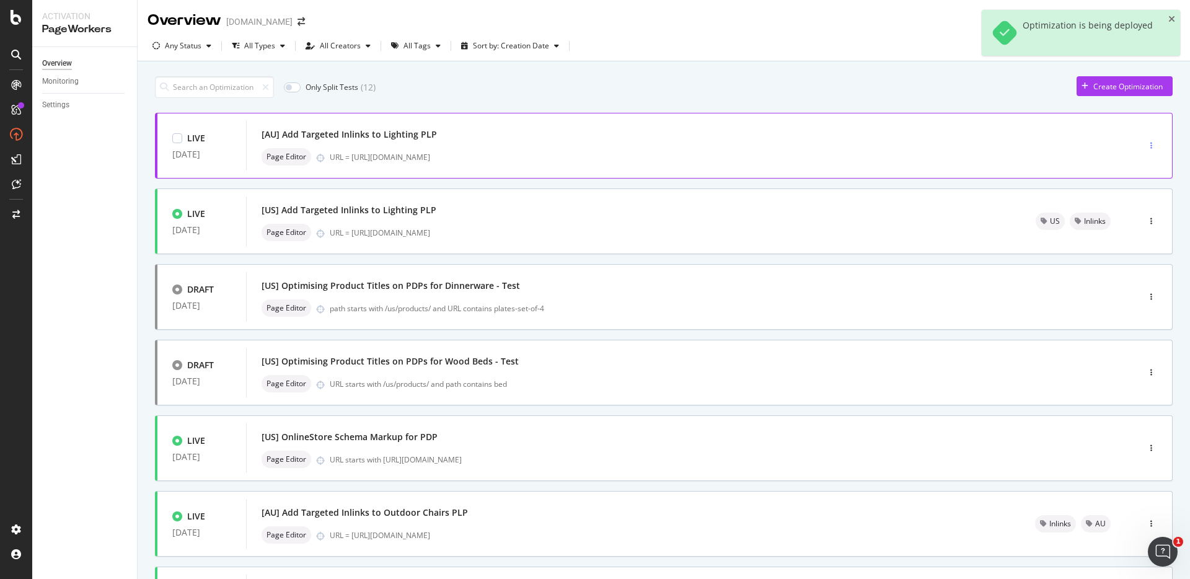
click at [1145, 144] on div "button" at bounding box center [1151, 145] width 12 height 7
click at [1126, 209] on div "Tags" at bounding box center [1125, 209] width 17 height 11
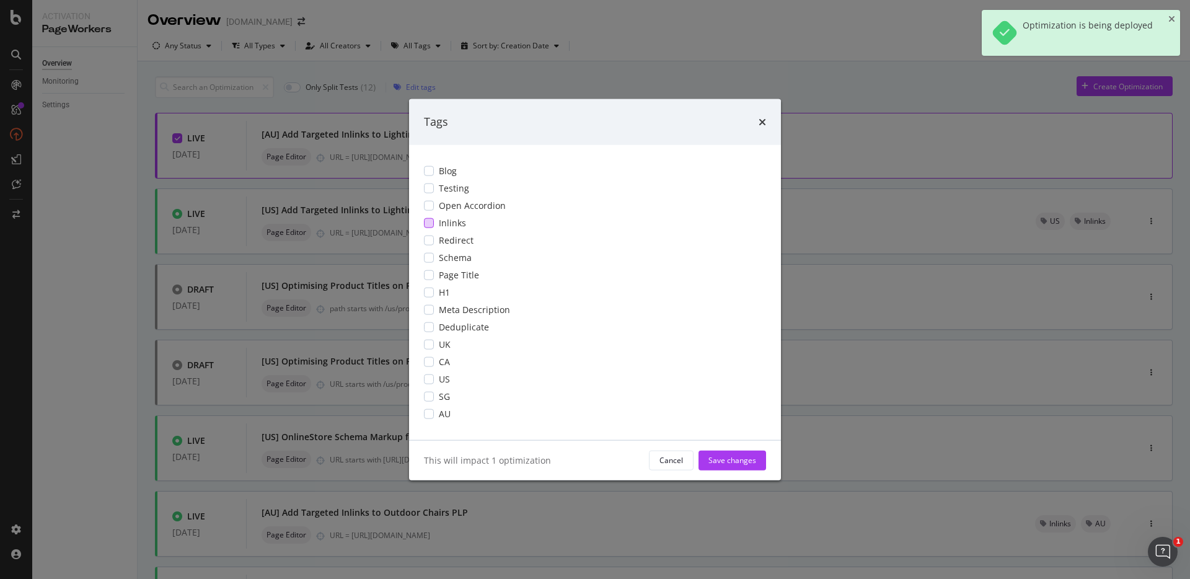
click at [430, 216] on div "Blog Testing Open Accordion Inlinks Redirect Schema Page Title H1 Meta Descript…" at bounding box center [595, 291] width 372 height 295
click at [432, 219] on div "modal" at bounding box center [429, 222] width 10 height 10
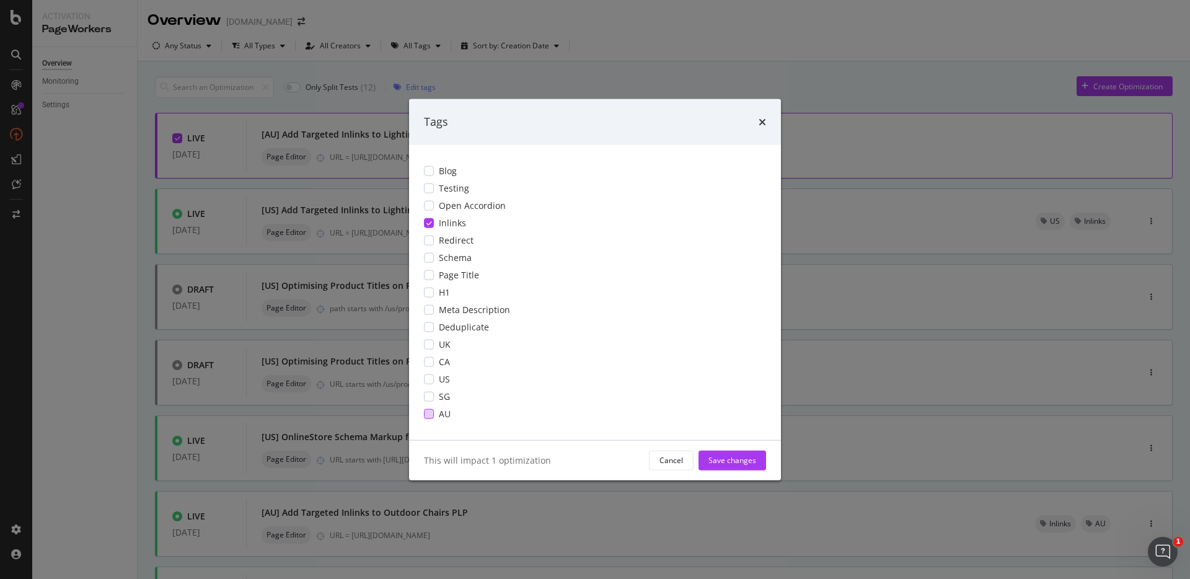
click at [428, 411] on div "modal" at bounding box center [429, 413] width 10 height 10
click at [751, 455] on div "Save changes" at bounding box center [732, 460] width 48 height 11
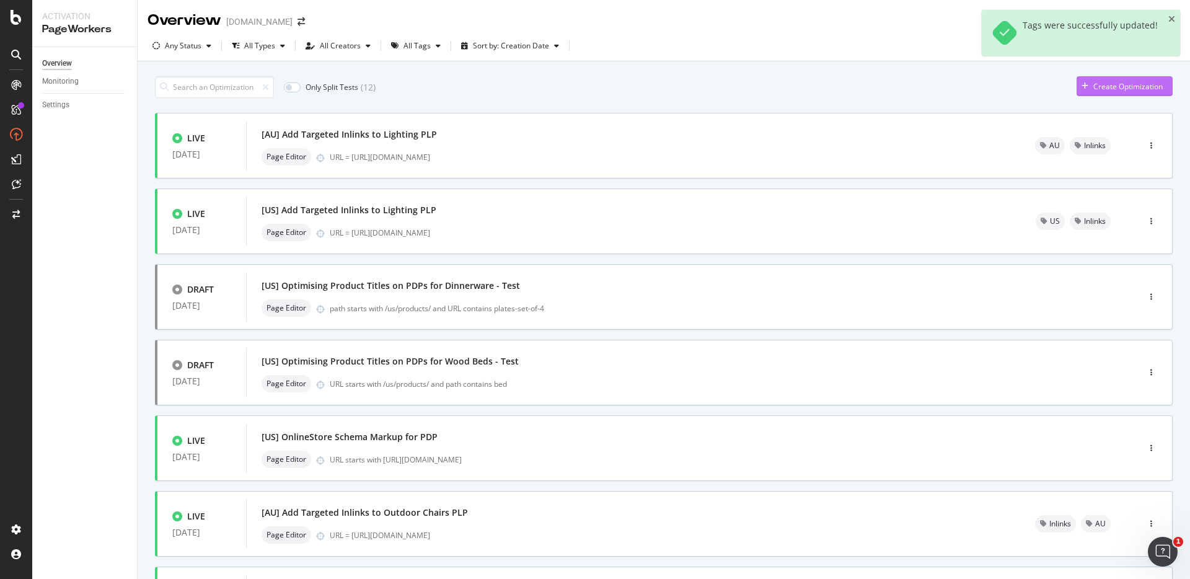
click at [1102, 87] on div "Create Optimization" at bounding box center [1127, 86] width 69 height 11
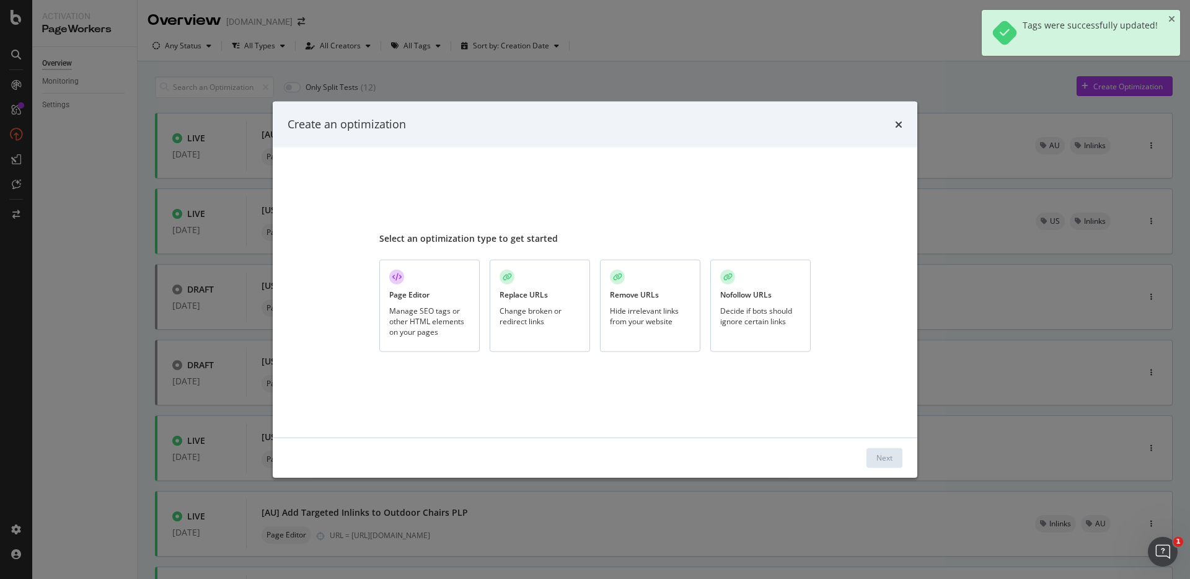
click at [415, 297] on div "Page Editor" at bounding box center [409, 294] width 40 height 11
click at [889, 465] on div "Next" at bounding box center [884, 457] width 16 height 19
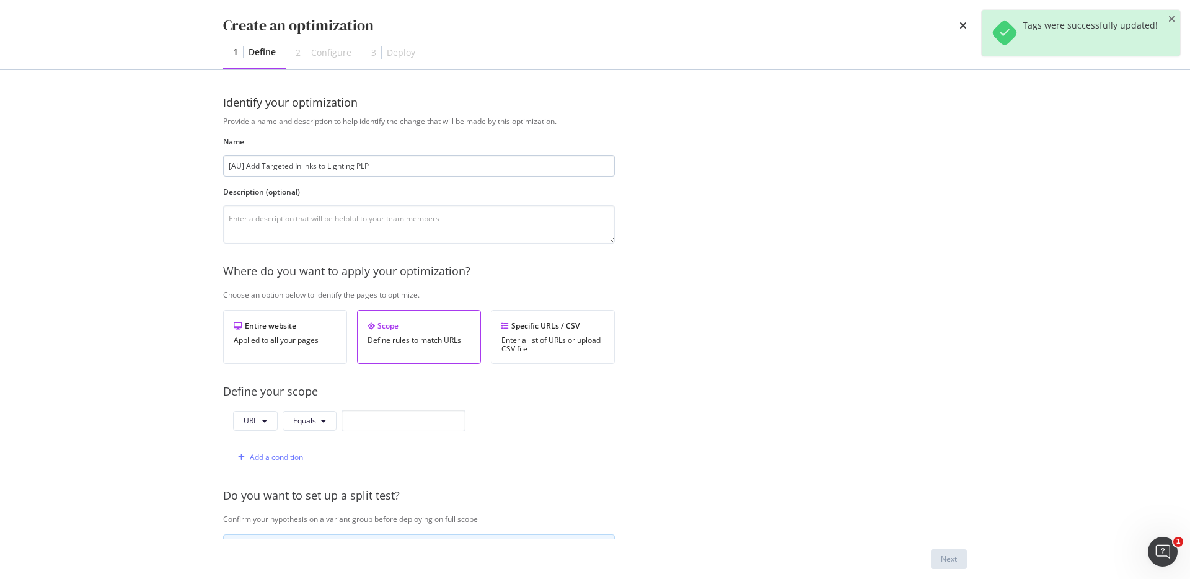
click at [242, 167] on input "[AU] Add Targeted Inlinks to Lighting PLP" at bounding box center [419, 166] width 392 height 22
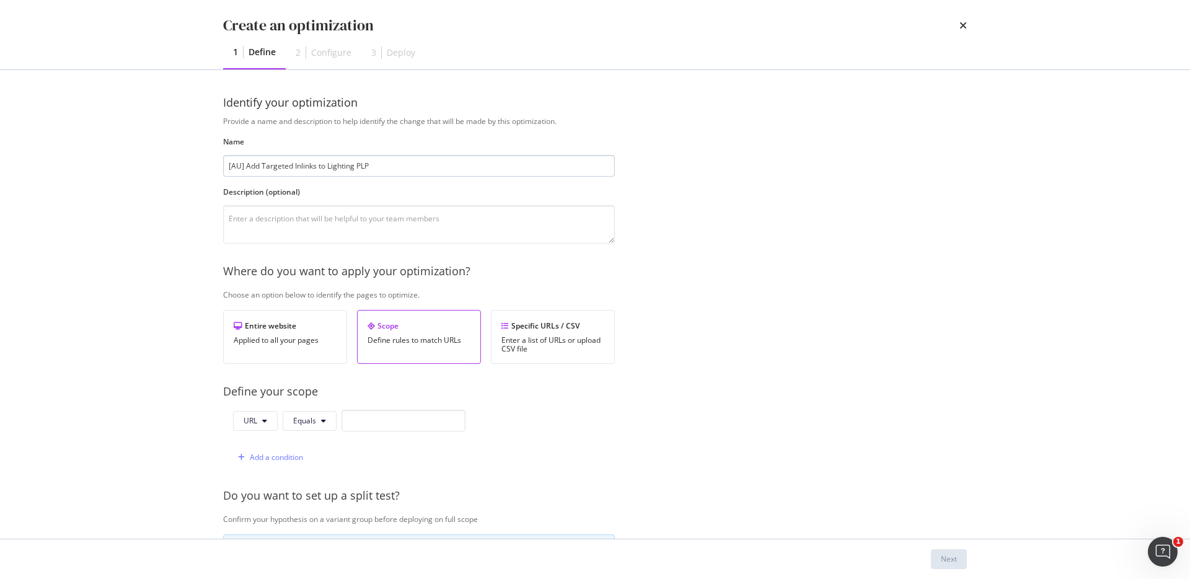
click at [239, 166] on input "[AU] Add Targeted Inlinks to Lighting PLP" at bounding box center [419, 166] width 392 height 22
type input "[SG] Add Targeted Inlinks to Lighting PLP"
click at [317, 217] on textarea "modal" at bounding box center [419, 224] width 392 height 38
paste textarea "To add more targeted inlinks at the bottom of Lighting PLP to include transacti…"
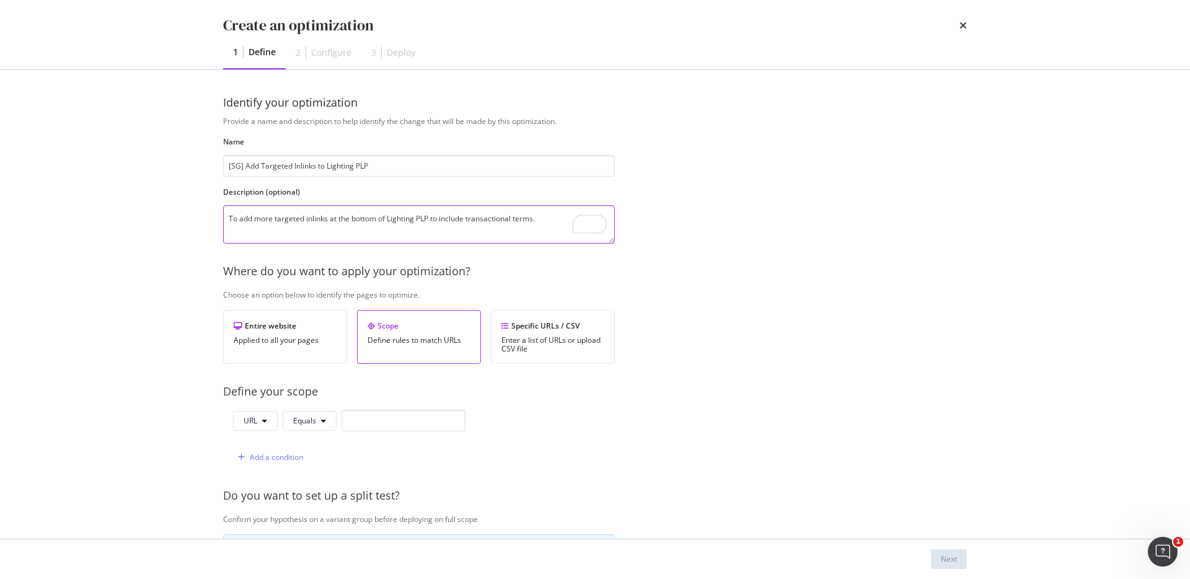
click at [229, 227] on textarea "To add more targeted inlinks at the bottom of Lighting PLP to include transacti…" at bounding box center [419, 224] width 392 height 38
type textarea "To add more targeted inlinks at the bottom of Lighting PLP to include transacti…"
click at [450, 419] on input "modal" at bounding box center [403, 421] width 124 height 22
paste input "https://www.castlery.com/us/accessories/lighting"
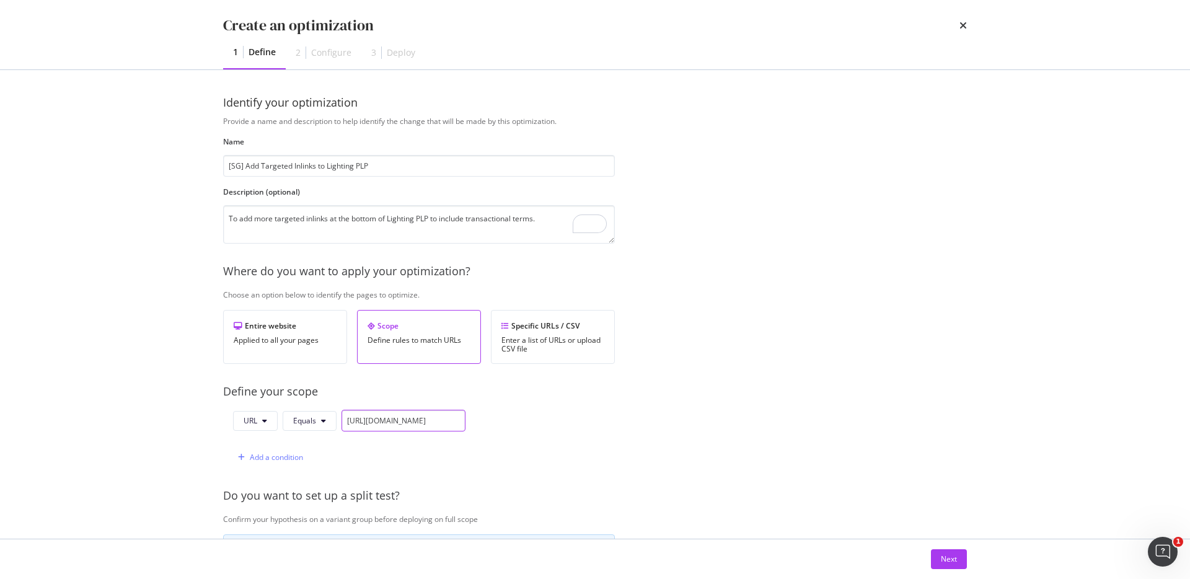
click at [379, 423] on input "https://www.castlery.com/us/accessories/lighting" at bounding box center [403, 421] width 124 height 22
type input "https://www.castlery.com/sg/accessories/lighting"
click at [952, 551] on div "Next" at bounding box center [949, 559] width 16 height 19
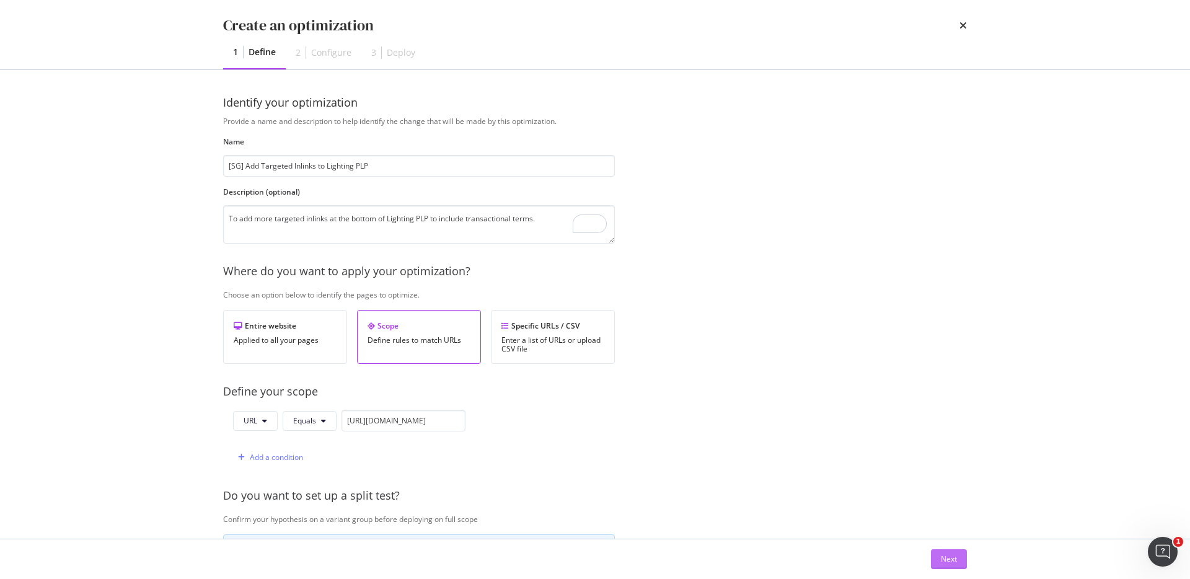
scroll to position [0, 0]
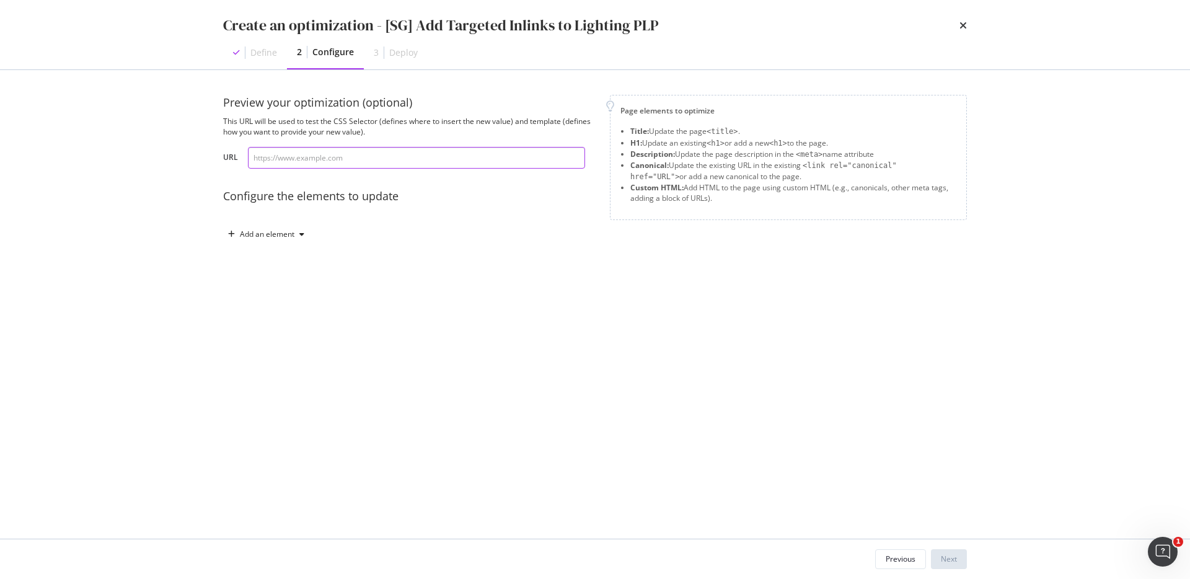
click at [450, 160] on input "modal" at bounding box center [416, 158] width 337 height 22
paste input "https://www.castlery.com/sg/accessories/lighting"
type input "https://www.castlery.com/sg/accessories/lighting"
click at [276, 236] on div "Add an element" at bounding box center [267, 233] width 55 height 7
click at [284, 342] on div "Custom HTML" at bounding box center [280, 340] width 49 height 11
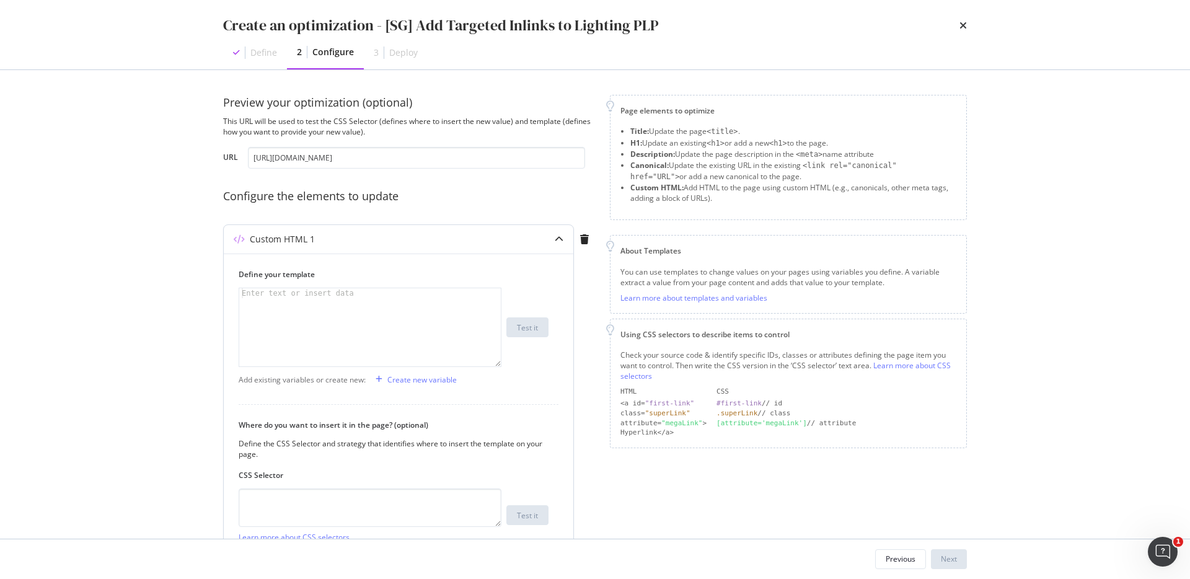
click at [458, 364] on div "modal" at bounding box center [369, 337] width 261 height 98
paste textarea "</div>"
type textarea "</div>"
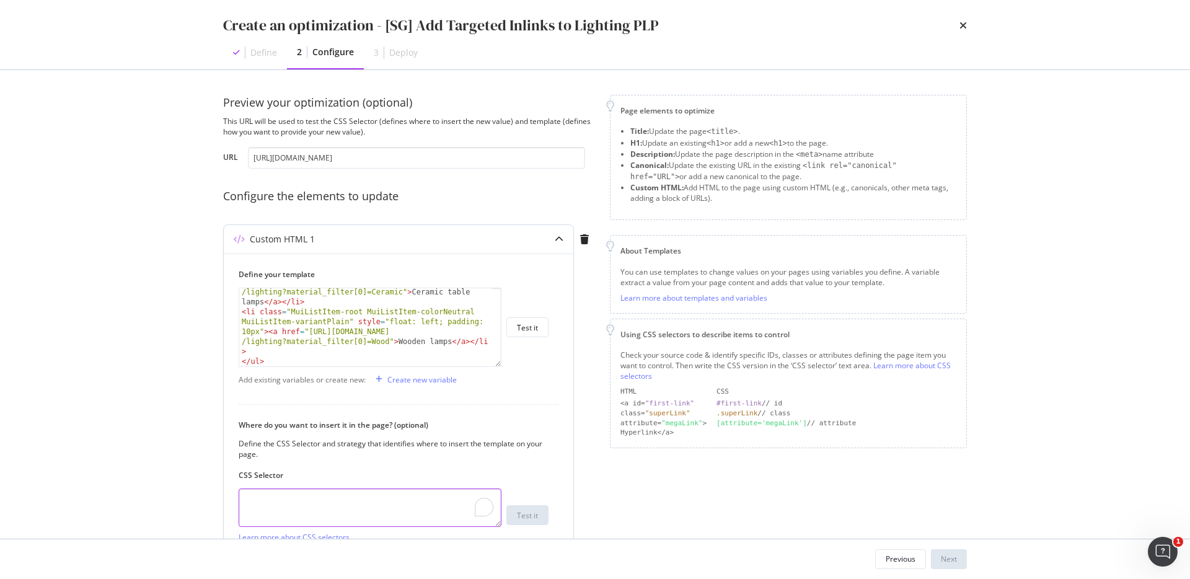
click at [444, 513] on textarea "To enrich screen reader interactions, please activate Accessibility in Grammarl…" at bounding box center [370, 507] width 263 height 38
paste textarea "#root > div > div > div._7fOCa\+__container > div.MuiContainer-root.MuiContaine…"
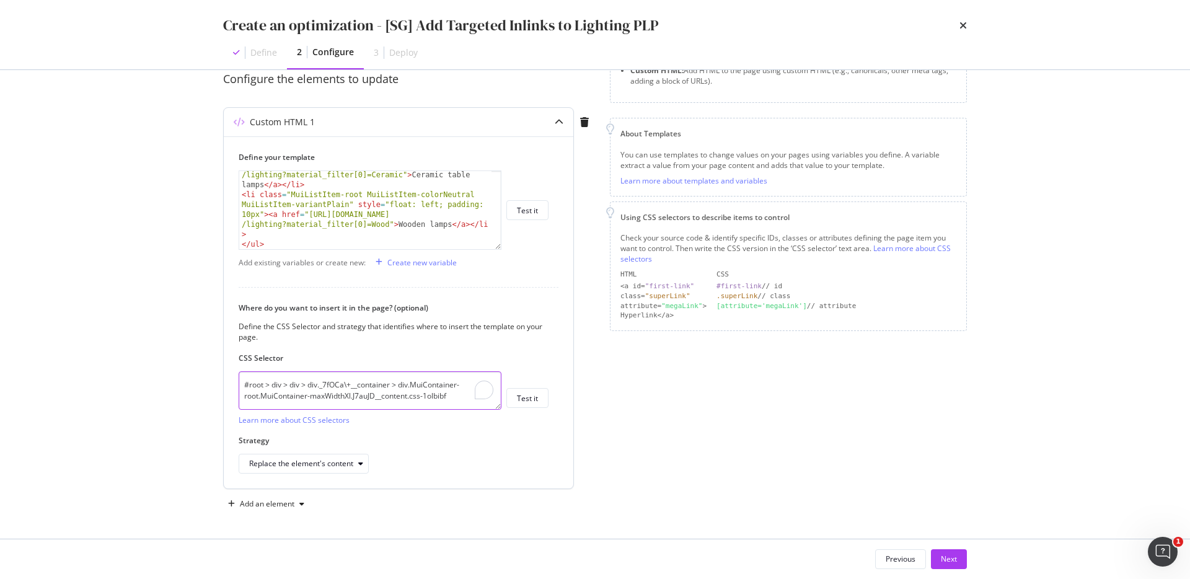
type textarea "#root > div > div > div._7fOCa\+__container > div.MuiContainer-root.MuiContaine…"
click at [346, 452] on div "Strategy Replace the element's content" at bounding box center [394, 454] width 310 height 38
click at [345, 464] on div "Replace the element's content" at bounding box center [301, 463] width 104 height 7
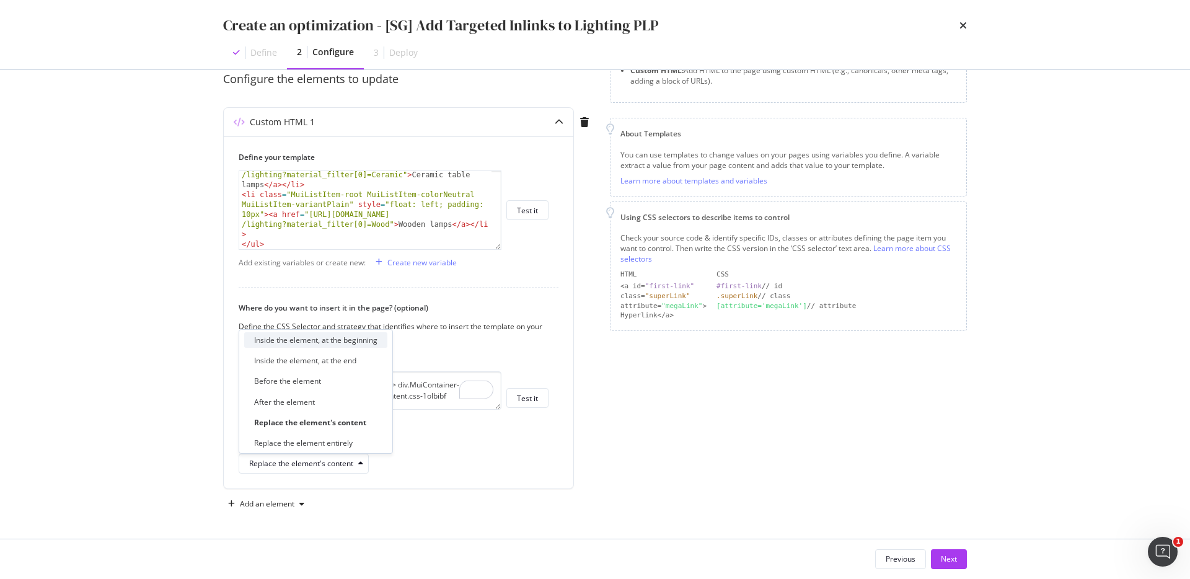
click at [343, 346] on div "Inside the element, at the beginning" at bounding box center [315, 339] width 143 height 15
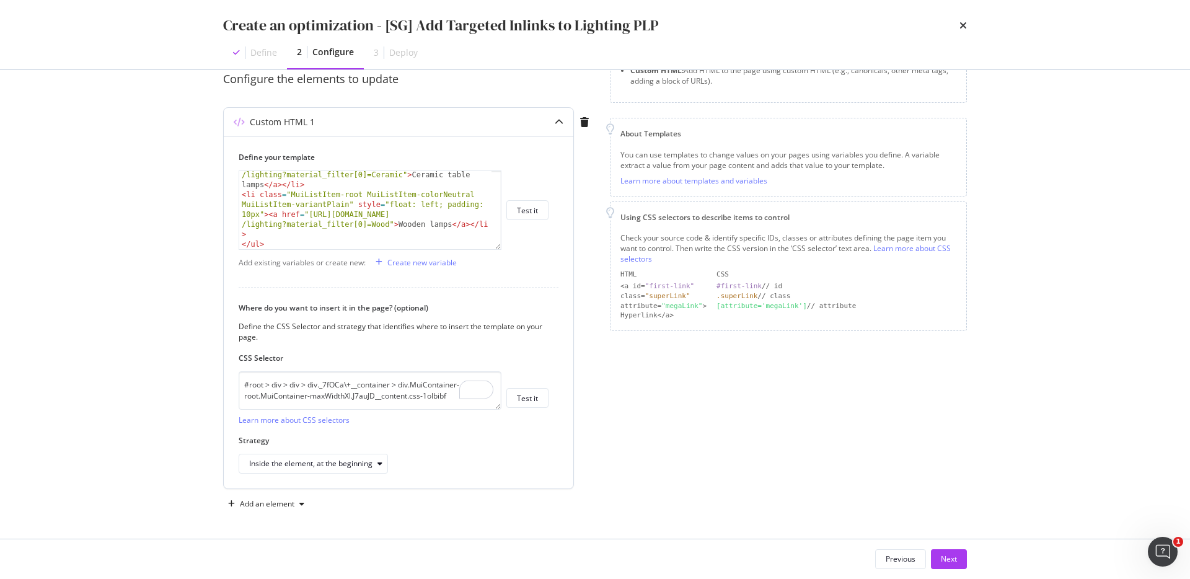
click at [413, 219] on div "< li class = "MuiListItem-root MuiListItem-colorNeutral MuiListItem-variantPlai…" at bounding box center [365, 209] width 252 height 138
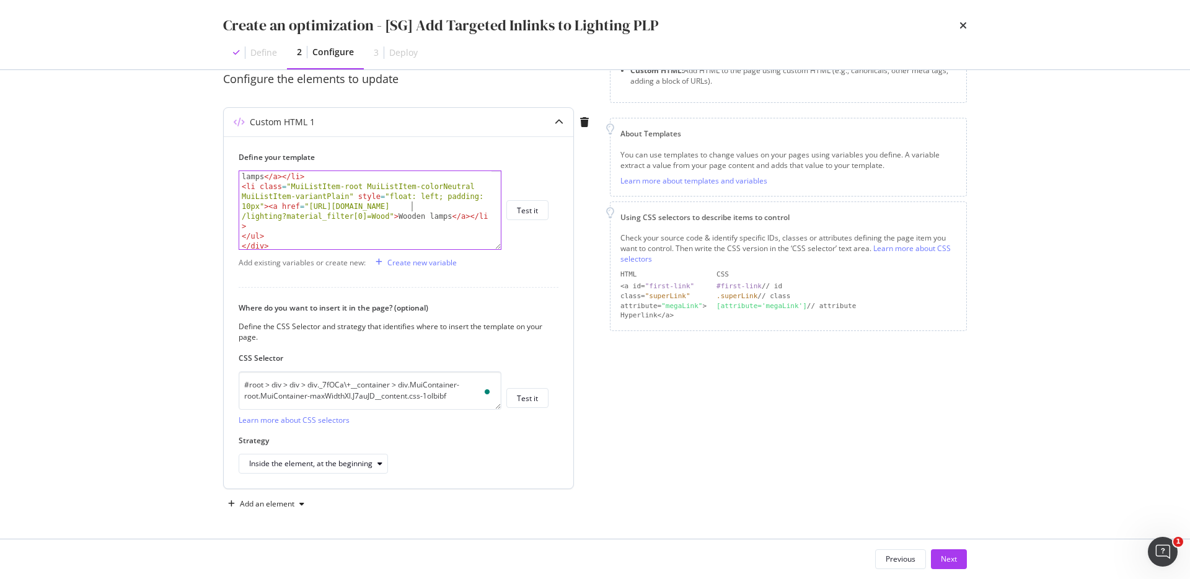
scroll to position [209, 0]
drag, startPoint x: 496, startPoint y: 247, endPoint x: 479, endPoint y: 523, distance: 276.9
click at [479, 250] on div "<li class="MuiListItem-root MuiListItem-colorNeutral MuiListItem-variantPlain" …" at bounding box center [370, 209] width 263 height 79
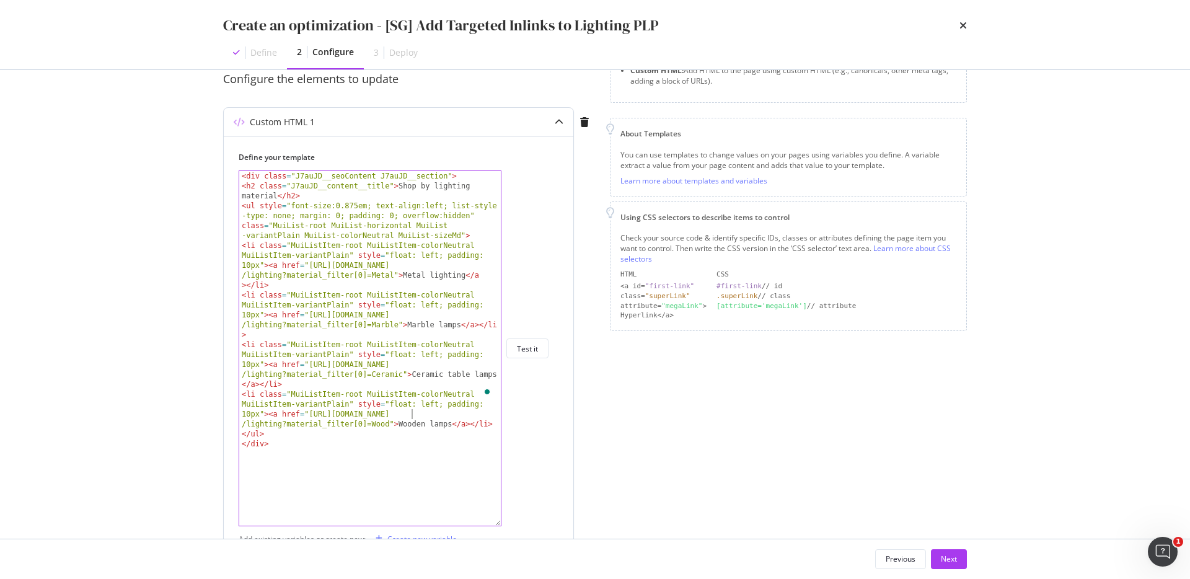
scroll to position [0, 0]
click at [419, 346] on div "< div class = "J7auJD__seoContent J7auJD__section" > < h2 class = "J7auJD__cont…" at bounding box center [369, 358] width 261 height 374
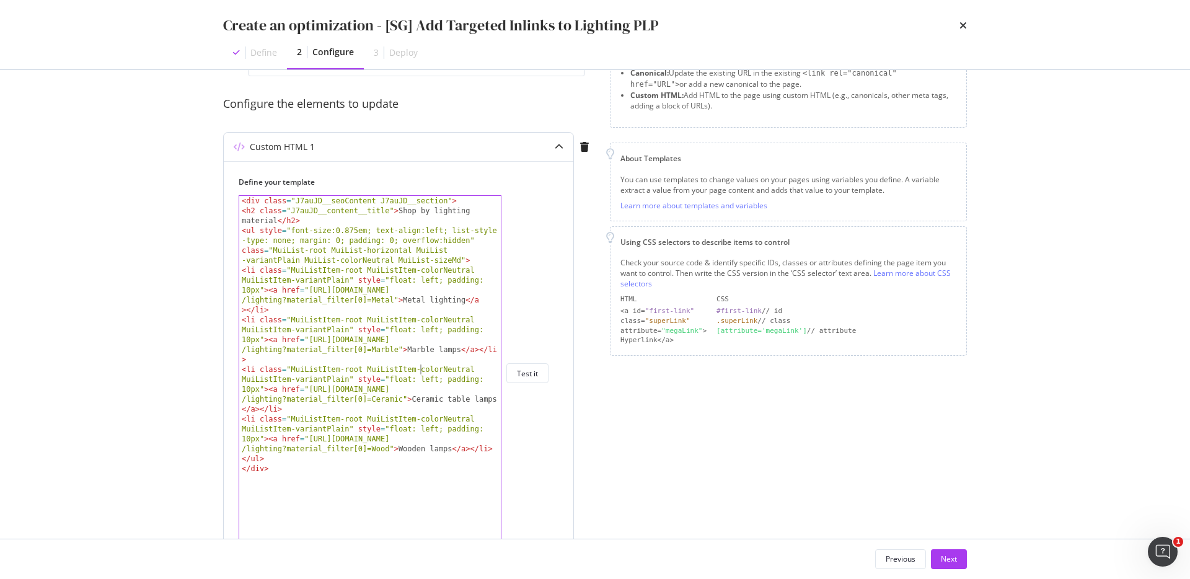
scroll to position [77, 0]
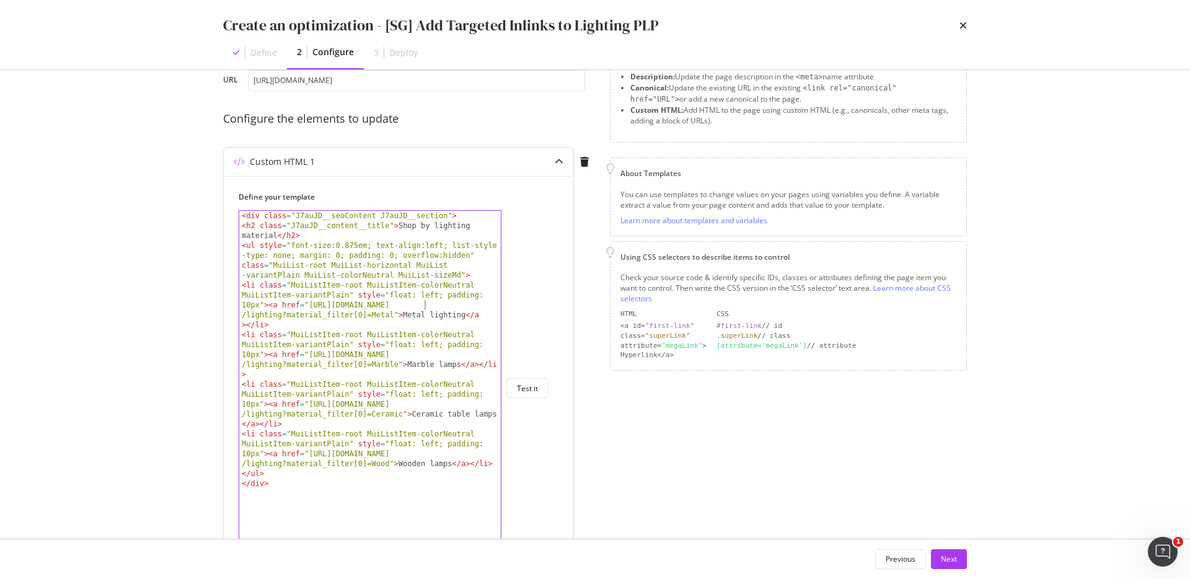
click at [426, 305] on div "< div class = "J7auJD__seoContent J7auJD__section" > < h2 class = "J7auJD__cont…" at bounding box center [369, 398] width 261 height 374
click at [425, 351] on div "< div class = "J7auJD__seoContent J7auJD__section" > < h2 class = "J7auJD__cont…" at bounding box center [369, 398] width 261 height 374
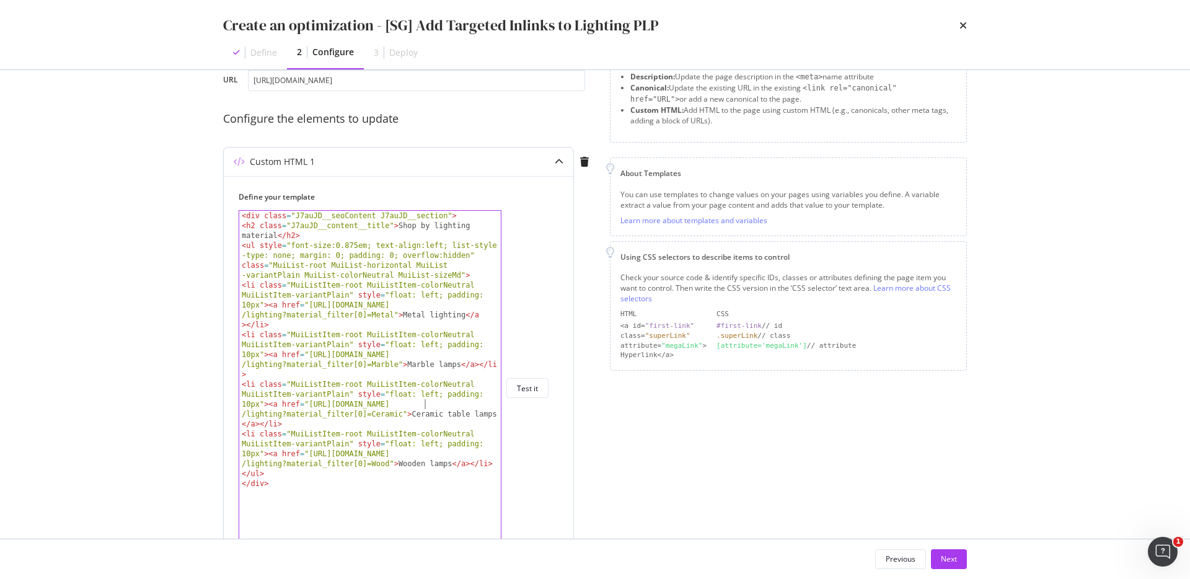
click at [424, 405] on div "< div class = "J7auJD__seoContent J7auJD__section" > < h2 class = "J7auJD__cont…" at bounding box center [369, 398] width 261 height 374
click at [424, 455] on div "< div class = "J7auJD__seoContent J7auJD__section" > < h2 class = "J7auJD__cont…" at bounding box center [369, 398] width 261 height 374
click at [421, 393] on div "< div class = "J7auJD__seoContent J7auJD__section" > < h2 class = "J7auJD__cont…" at bounding box center [369, 398] width 261 height 374
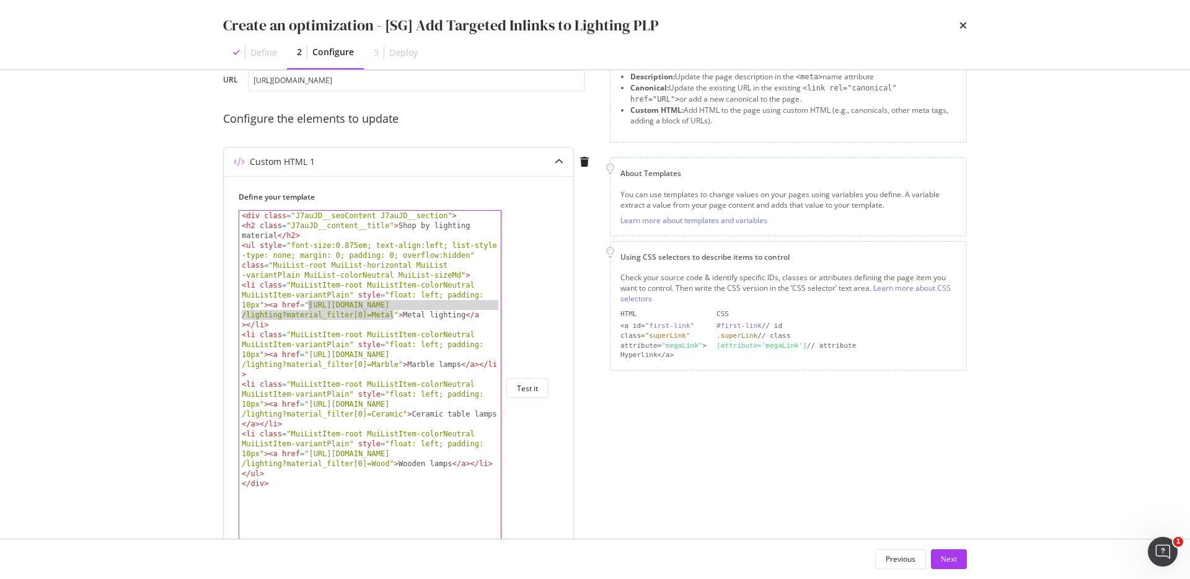
drag, startPoint x: 392, startPoint y: 313, endPoint x: 309, endPoint y: 307, distance: 83.3
click at [309, 307] on div "< div class = "J7auJD__seoContent J7auJD__section" > < h2 class = "J7auJD__cont…" at bounding box center [369, 398] width 261 height 374
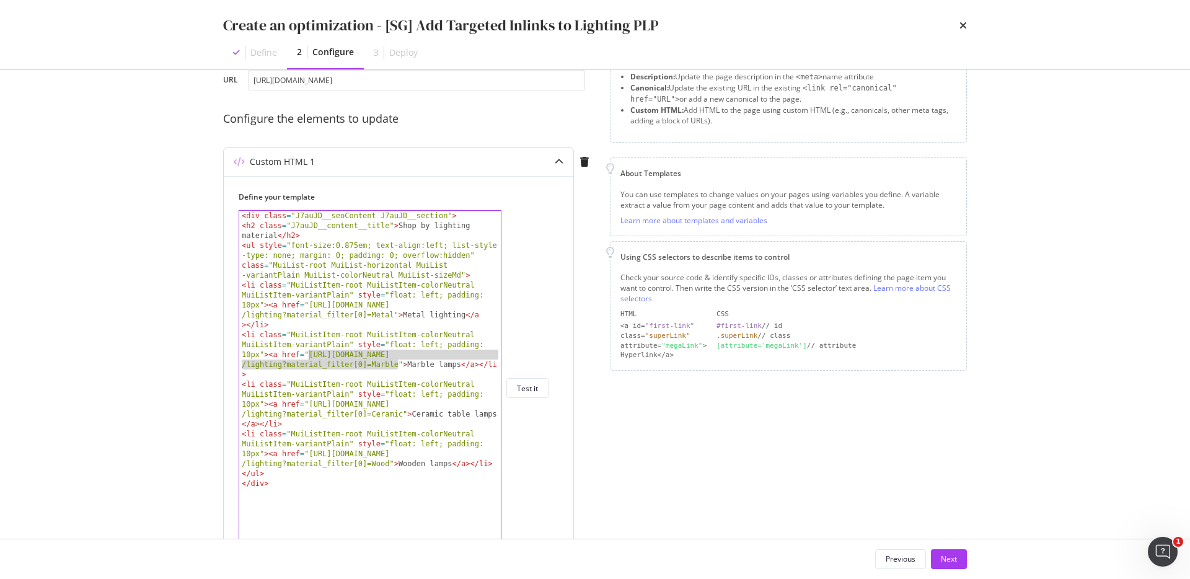
drag, startPoint x: 397, startPoint y: 362, endPoint x: 309, endPoint y: 358, distance: 88.1
click at [309, 358] on div "< div class = "J7auJD__seoContent J7auJD__section" > < h2 class = "J7auJD__cont…" at bounding box center [369, 398] width 261 height 374
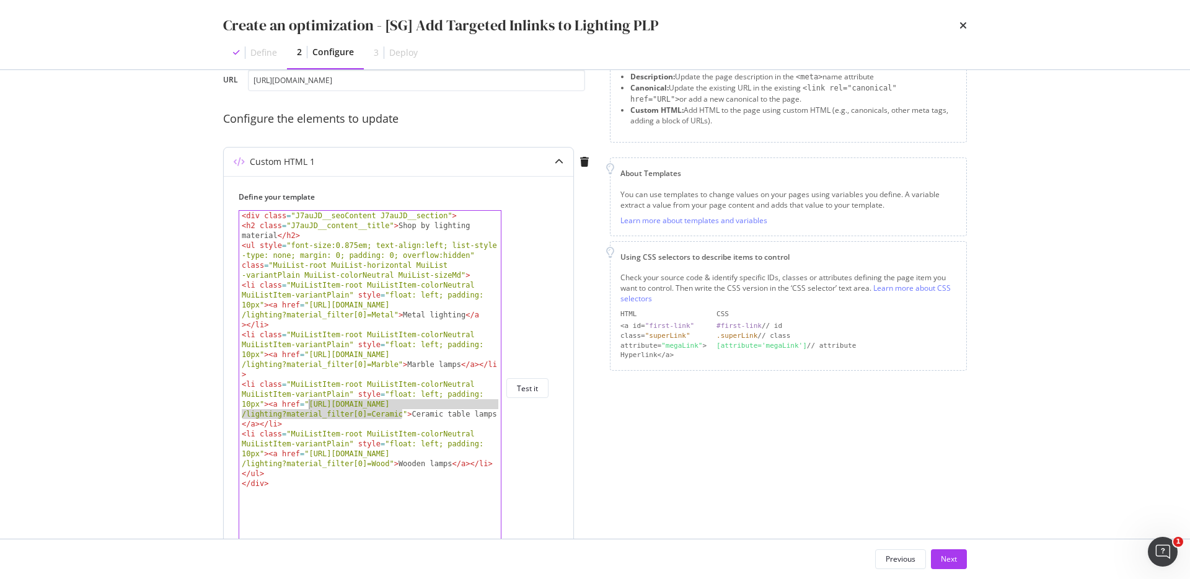
drag, startPoint x: 402, startPoint y: 413, endPoint x: 309, endPoint y: 406, distance: 93.1
click at [309, 406] on div "< div class = "J7auJD__seoContent J7auJD__section" > < h2 class = "J7auJD__cont…" at bounding box center [369, 398] width 261 height 374
click at [416, 365] on div "< div class = "J7auJD__seoContent J7auJD__section" > < h2 class = "J7auJD__cont…" at bounding box center [369, 398] width 261 height 374
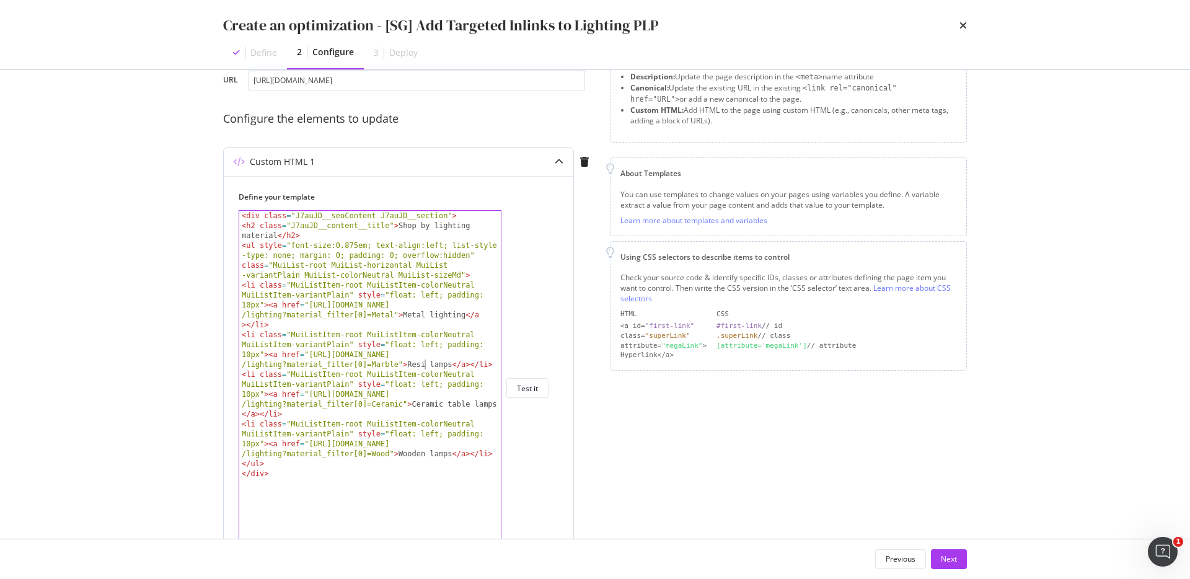
scroll to position [0, 76]
click at [456, 361] on div "< div class = "J7auJD__seoContent J7auJD__section" > < h2 class = "J7auJD__cont…" at bounding box center [369, 398] width 261 height 374
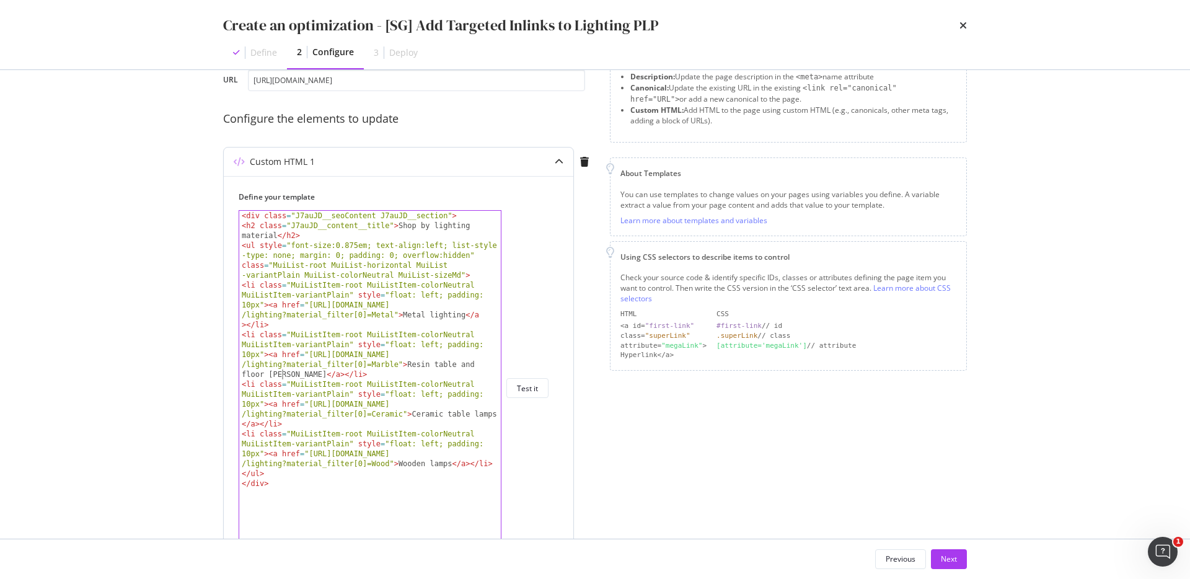
scroll to position [0, 84]
drag, startPoint x: 397, startPoint y: 366, endPoint x: 310, endPoint y: 356, distance: 88.0
click at [310, 356] on div "< div class = "J7auJD__seoContent J7auJD__section" > < h2 class = "J7auJD__cont…" at bounding box center [369, 398] width 261 height 374
paste textarea "Resin"
click at [354, 425] on div "< div class = "J7auJD__seoContent J7auJD__section" > < h2 class = "J7auJD__cont…" at bounding box center [369, 398] width 261 height 374
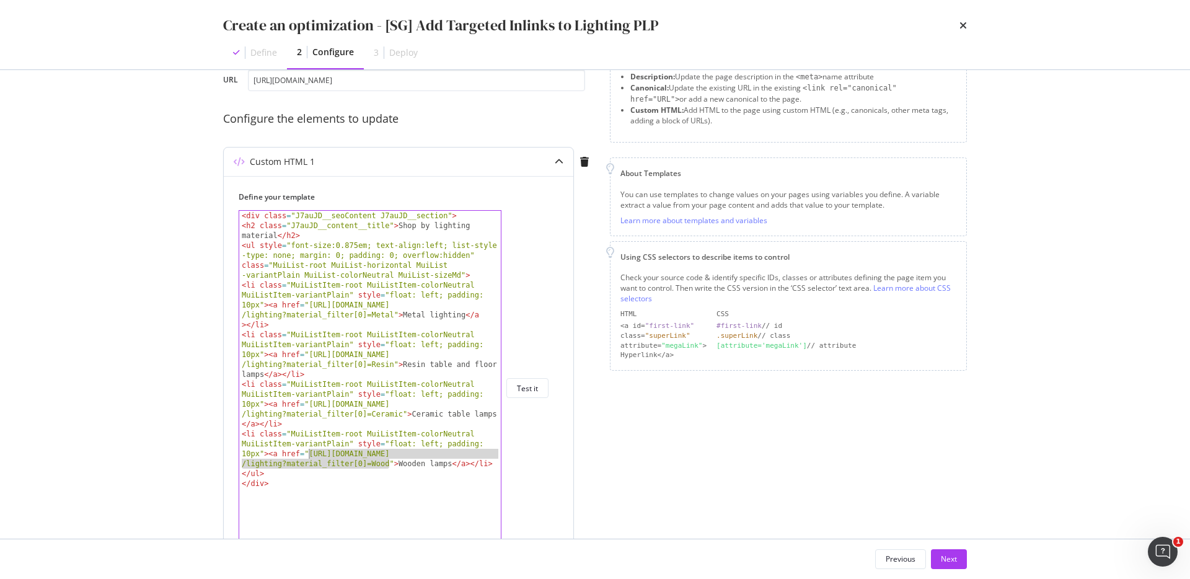
drag, startPoint x: 389, startPoint y: 463, endPoint x: 309, endPoint y: 455, distance: 81.0
click at [309, 455] on div "< div class = "J7auJD__seoContent J7auJD__section" > < h2 class = "J7auJD__cont…" at bounding box center [369, 398] width 261 height 374
click at [429, 462] on div "< div class = "J7auJD__seoContent J7auJD__section" > < h2 class = "J7auJD__cont…" at bounding box center [369, 398] width 261 height 374
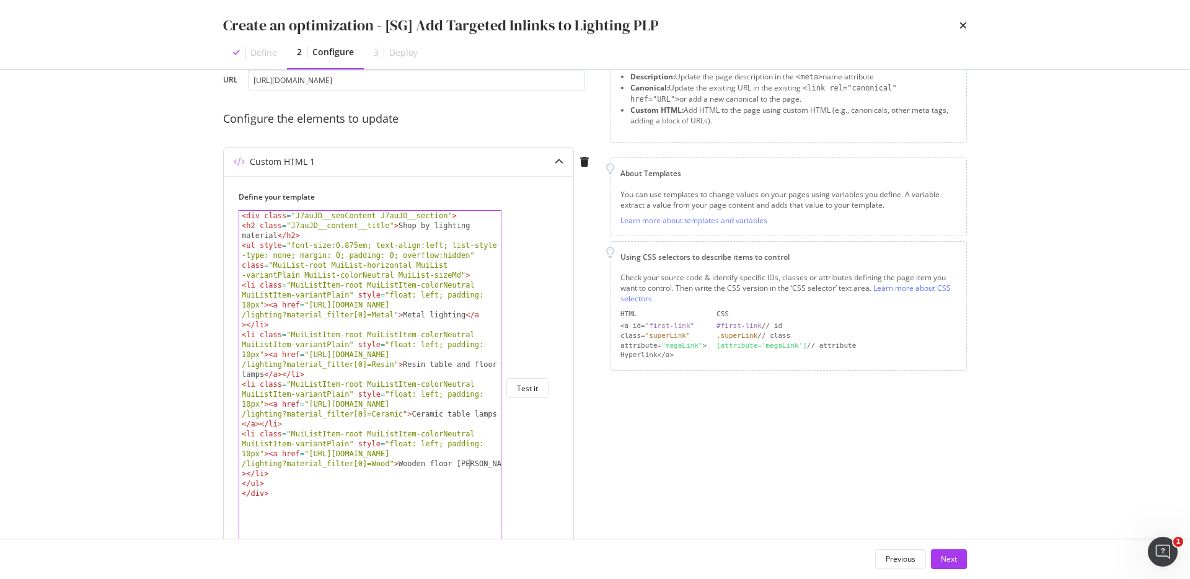
type textarea "<li class="MuiListItem-root MuiListItem-colorNeutral MuiListItem-variantPlain" …"
drag, startPoint x: 434, startPoint y: 473, endPoint x: 434, endPoint y: 396, distance: 76.8
click at [434, 396] on div "< div class = "J7auJD__seoContent J7auJD__section" > < h2 class = "J7auJD__cont…" at bounding box center [369, 398] width 261 height 374
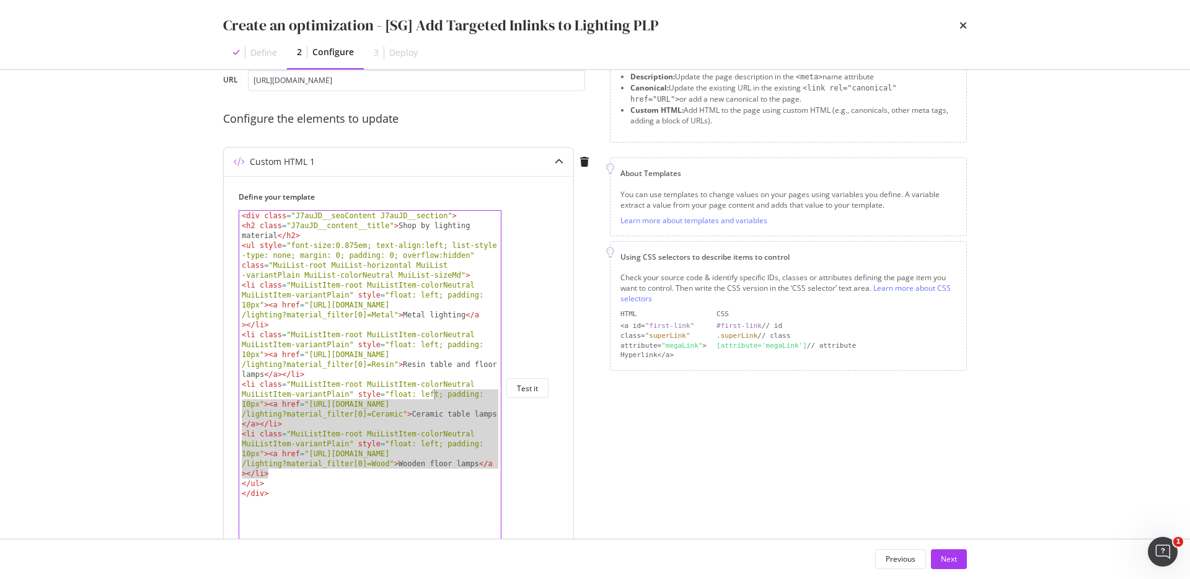
scroll to position [0, 0]
click at [434, 396] on div "< div class = "J7auJD__seoContent J7auJD__section" > < h2 class = "J7auJD__cont…" at bounding box center [369, 398] width 261 height 374
type textarea "<li class="MuiListItem-root MuiListItem-colorNeutral MuiListItem-variantPlain" …"
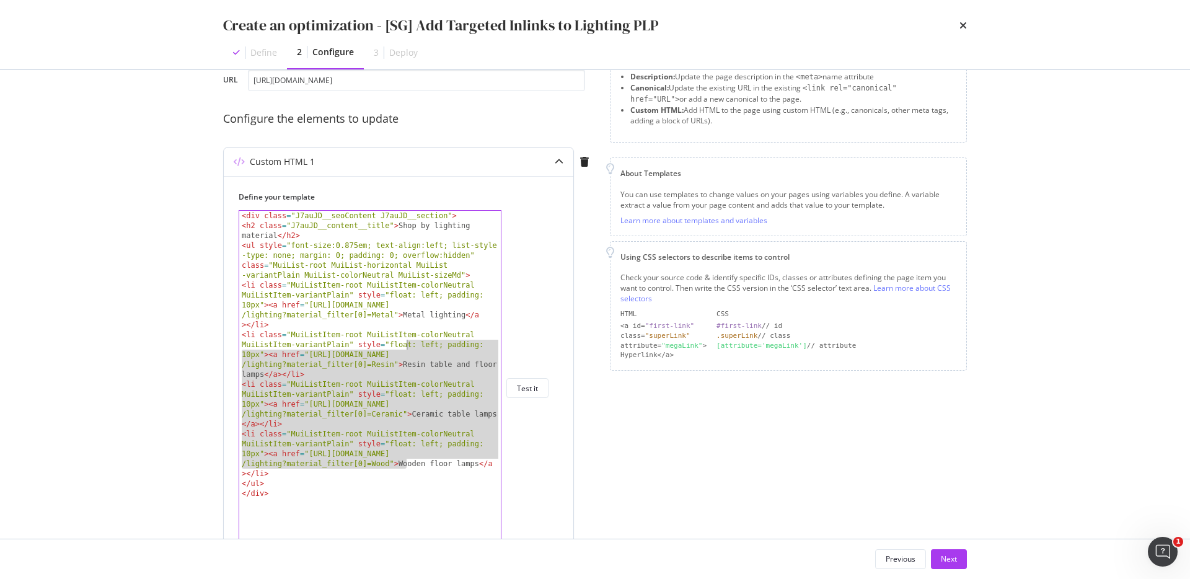
drag, startPoint x: 406, startPoint y: 412, endPoint x: 406, endPoint y: 344, distance: 68.2
click at [406, 344] on div "< div class = "J7auJD__seoContent J7auJD__section" > < h2 class = "J7auJD__cont…" at bounding box center [369, 398] width 261 height 374
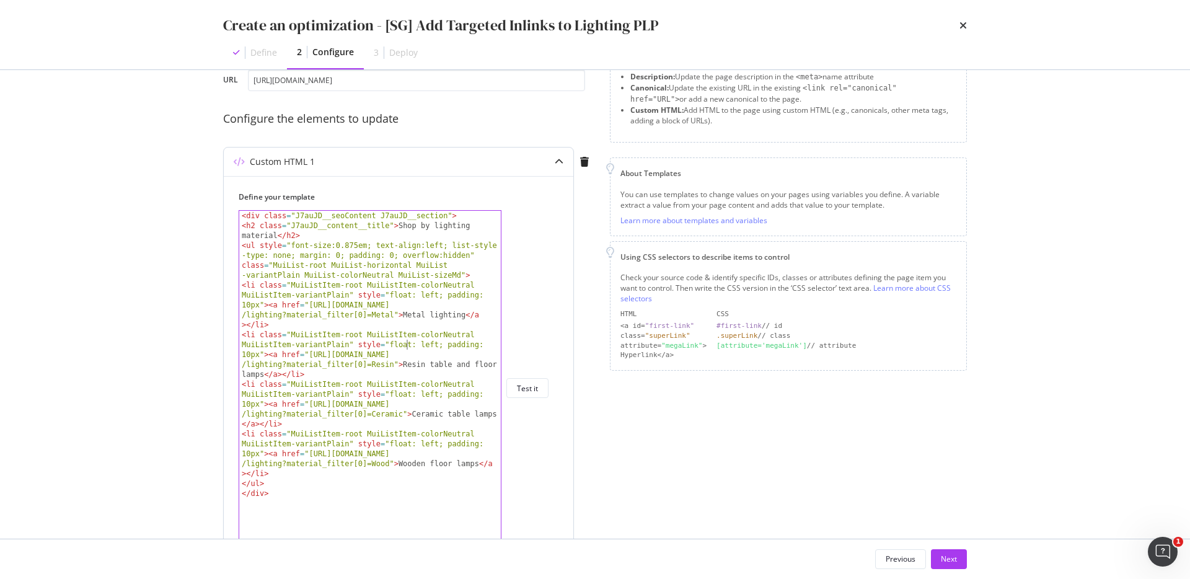
scroll to position [123, 0]
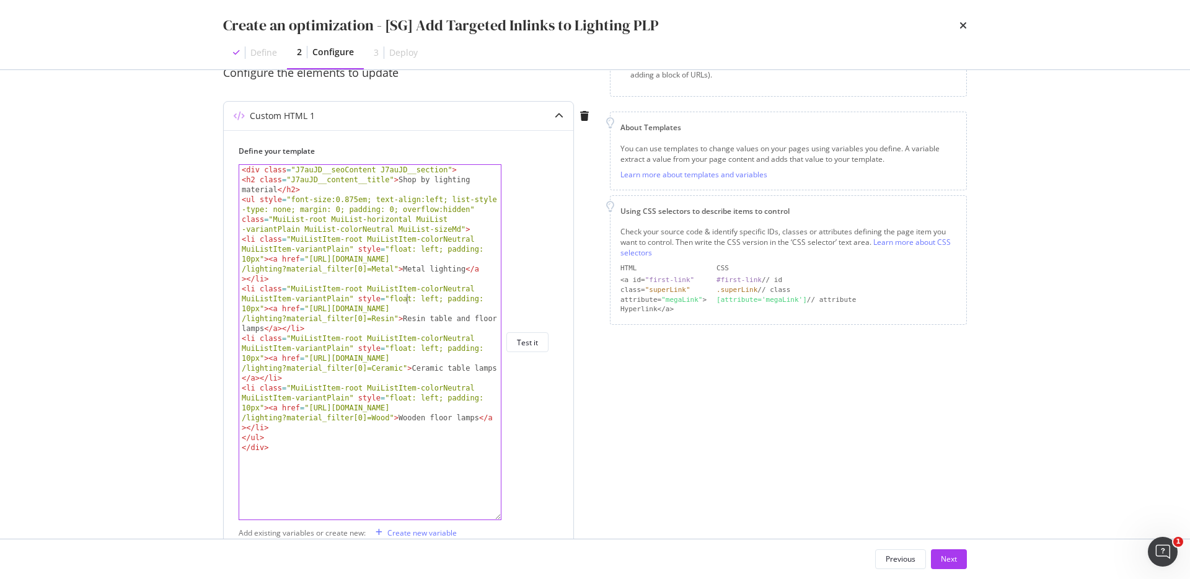
click at [369, 381] on div "< div class = "J7auJD__seoContent J7auJD__section" > < h2 class = "J7auJD__cont…" at bounding box center [369, 352] width 261 height 374
type textarea "<li class="MuiListItem-root MuiListItem-colorNeutral MuiListItem-variantPlain" …"
drag, startPoint x: 360, startPoint y: 424, endPoint x: 357, endPoint y: 263, distance: 161.1
click at [357, 263] on div "< div class = "J7auJD__seoContent J7auJD__section" > < h2 class = "J7auJD__cont…" at bounding box center [369, 352] width 261 height 374
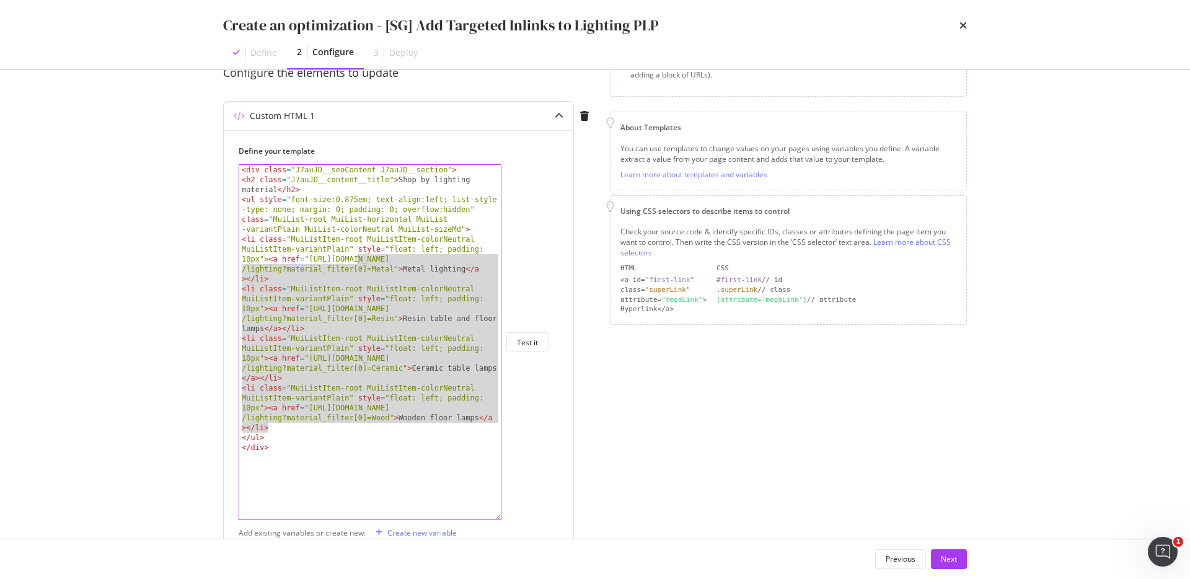
click at [357, 263] on div "< div class = "J7auJD__seoContent J7auJD__section" > < h2 class = "J7auJD__cont…" at bounding box center [369, 352] width 261 height 374
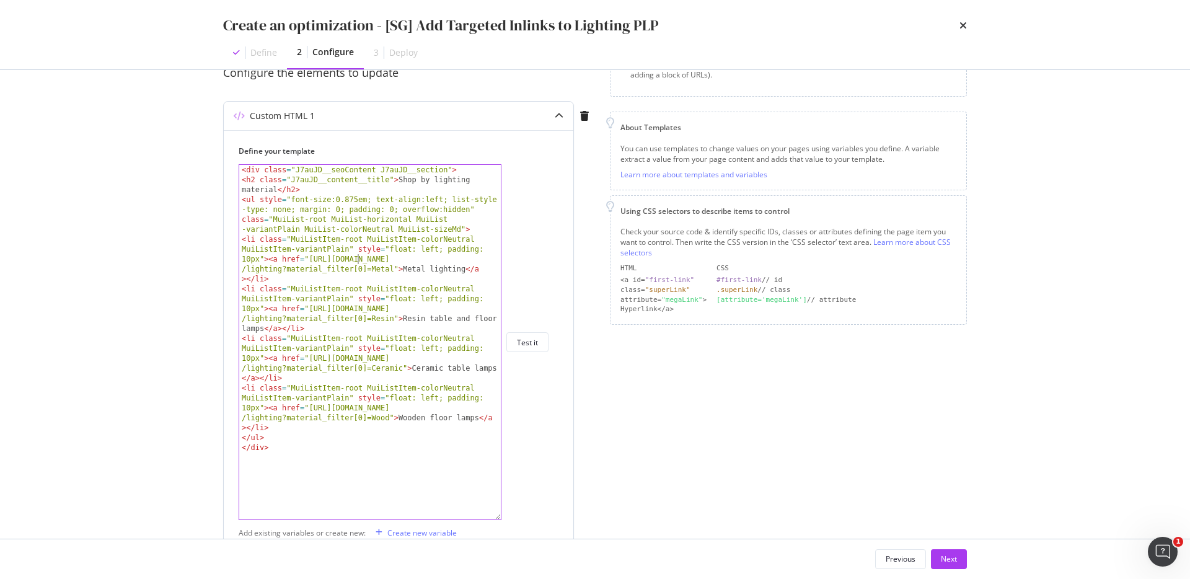
click at [347, 309] on div "< div class = "J7auJD__seoContent J7auJD__section" > < h2 class = "J7auJD__cont…" at bounding box center [369, 352] width 261 height 374
type textarea "<li class="MuiListItem-root MuiListItem-colorNeutral MuiListItem-variantPlain" …"
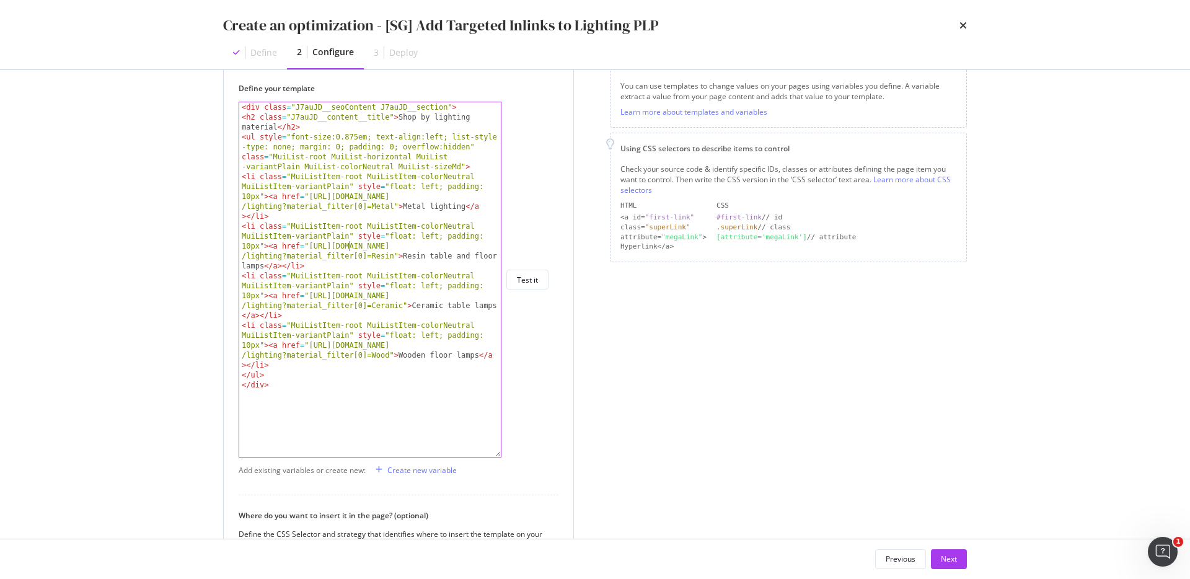
scroll to position [186, 0]
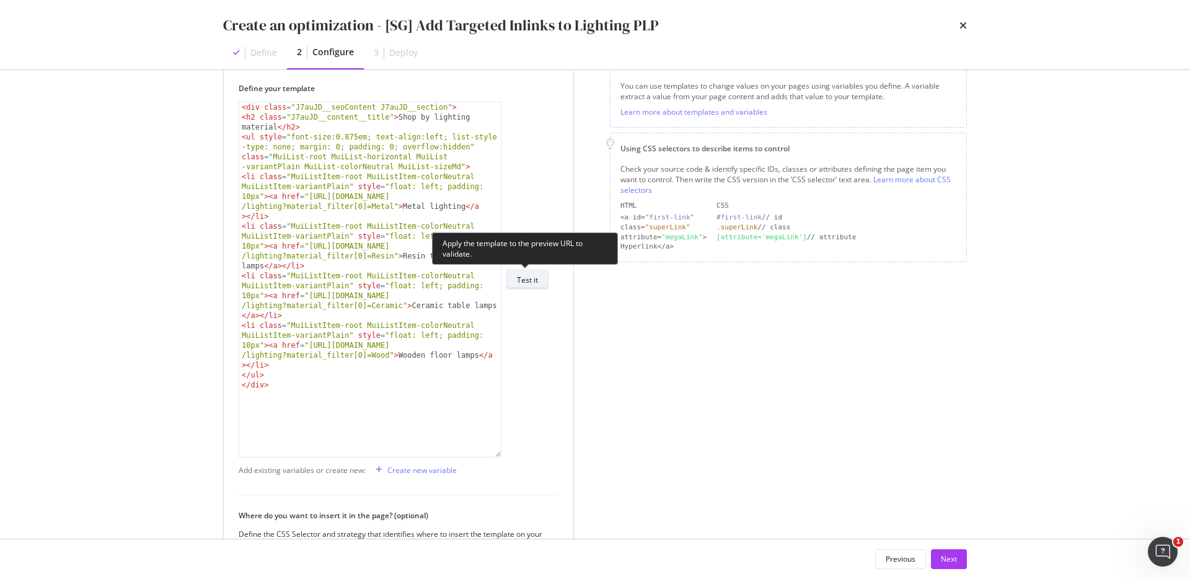
click at [534, 274] on div "Test it" at bounding box center [527, 279] width 21 height 11
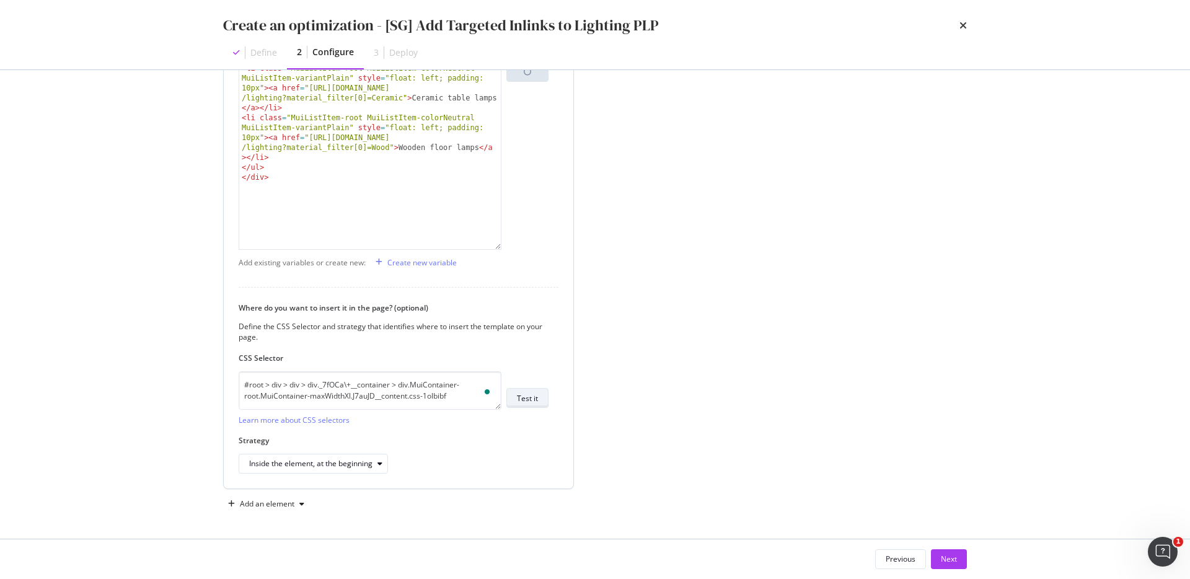
click at [523, 398] on div "Test it" at bounding box center [527, 398] width 21 height 11
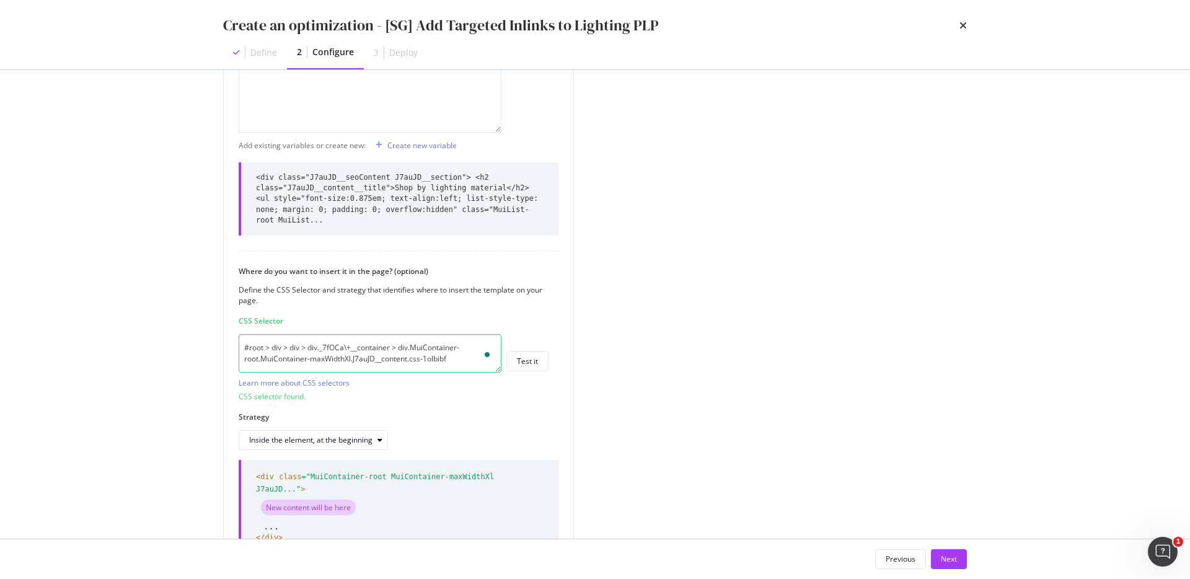
scroll to position [590, 0]
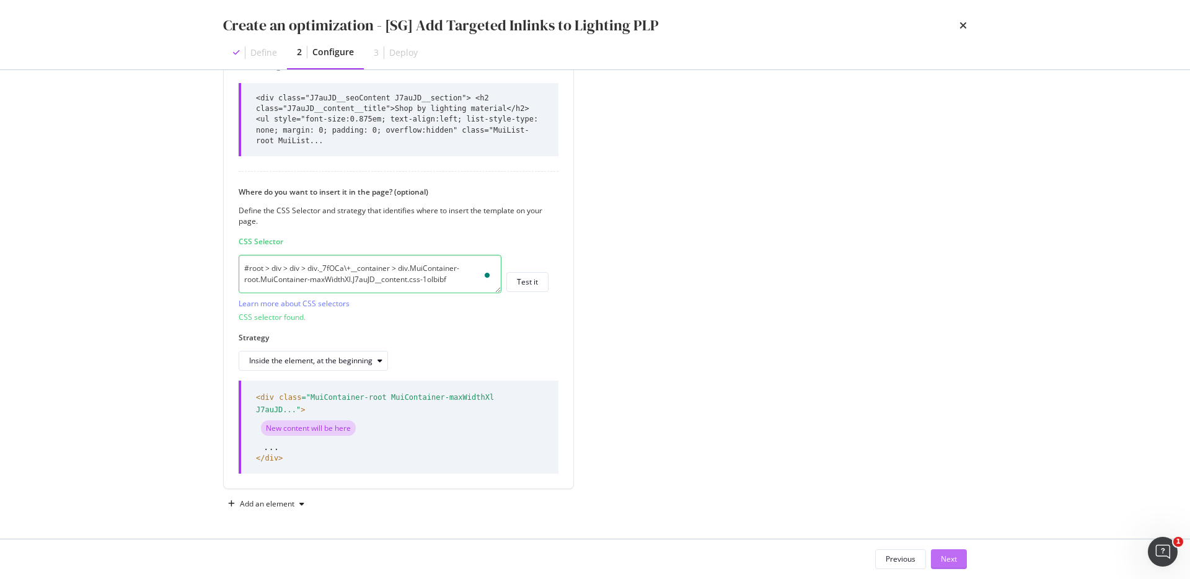
click at [951, 560] on div "Next" at bounding box center [949, 558] width 16 height 11
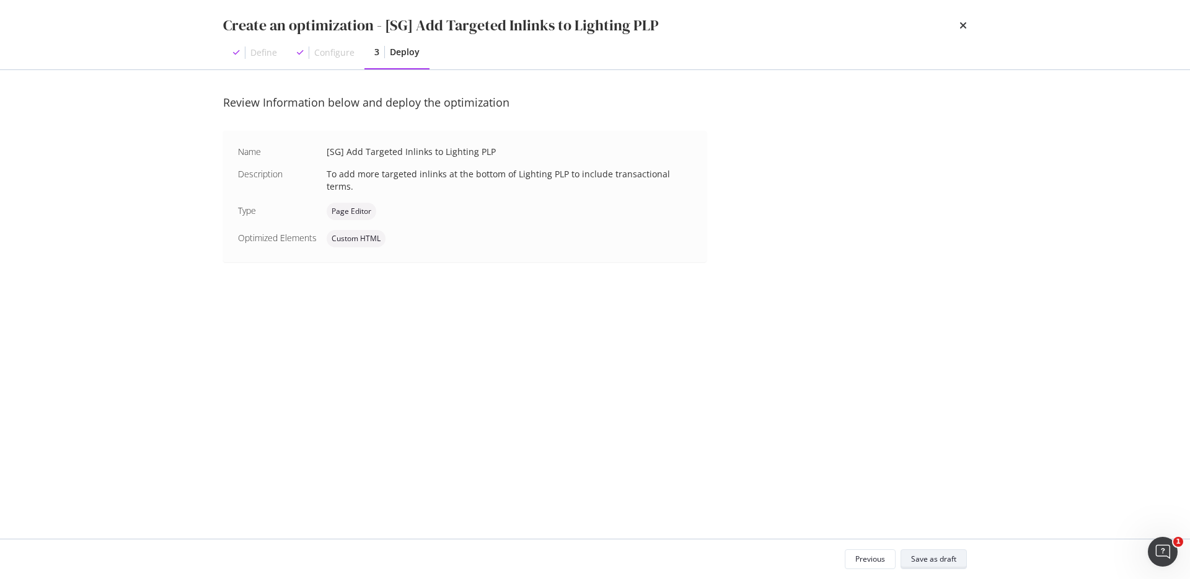
click at [951, 560] on div "Save as draft" at bounding box center [933, 558] width 45 height 11
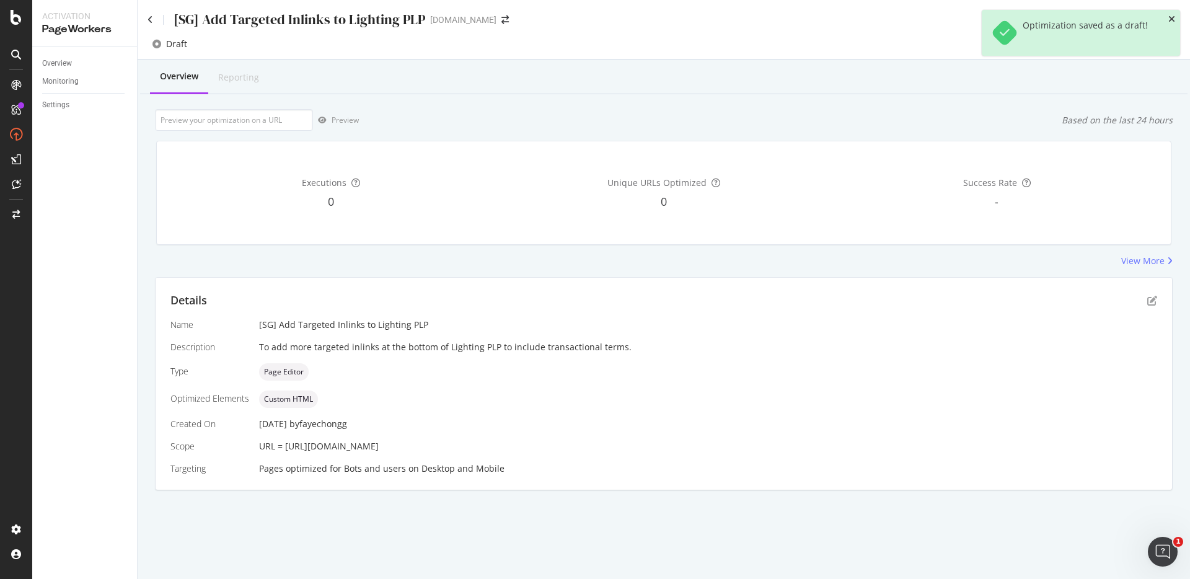
click at [1170, 20] on icon "close toast" at bounding box center [1171, 19] width 7 height 9
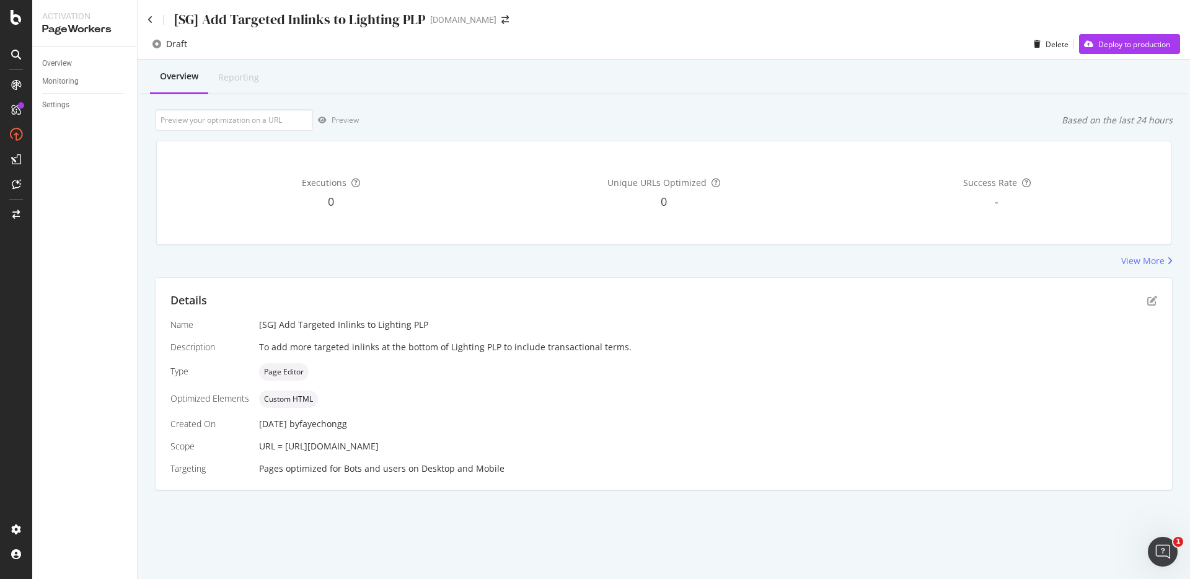
click at [1154, 32] on div "Draft Delete Deploy to production" at bounding box center [664, 44] width 1052 height 30
click at [1144, 46] on div "Deploy to production" at bounding box center [1134, 44] width 72 height 11
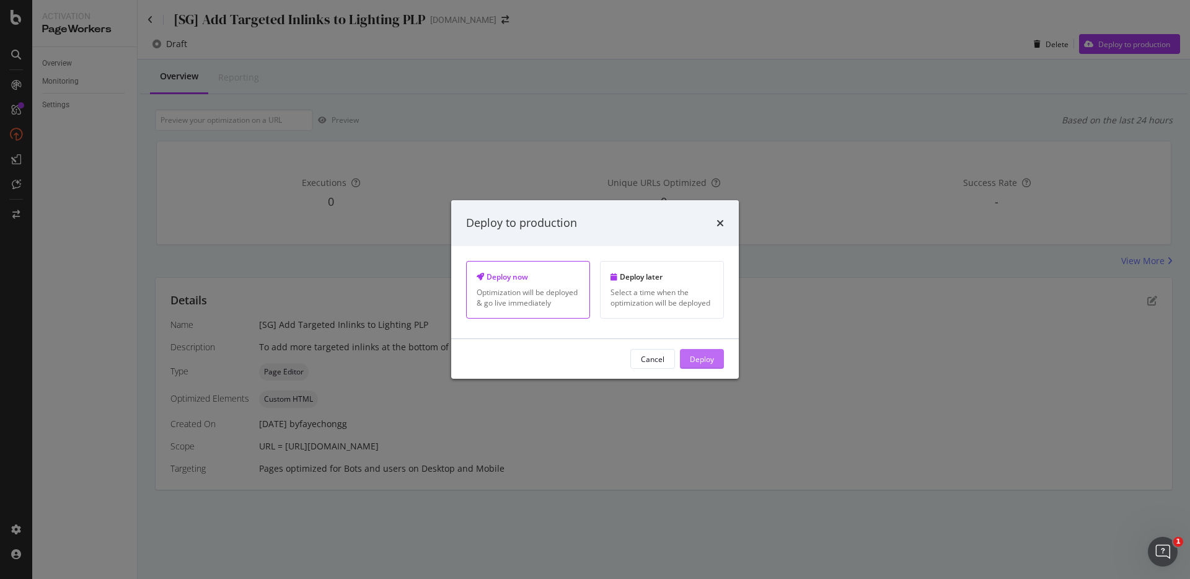
click at [718, 354] on button "Deploy" at bounding box center [702, 359] width 44 height 20
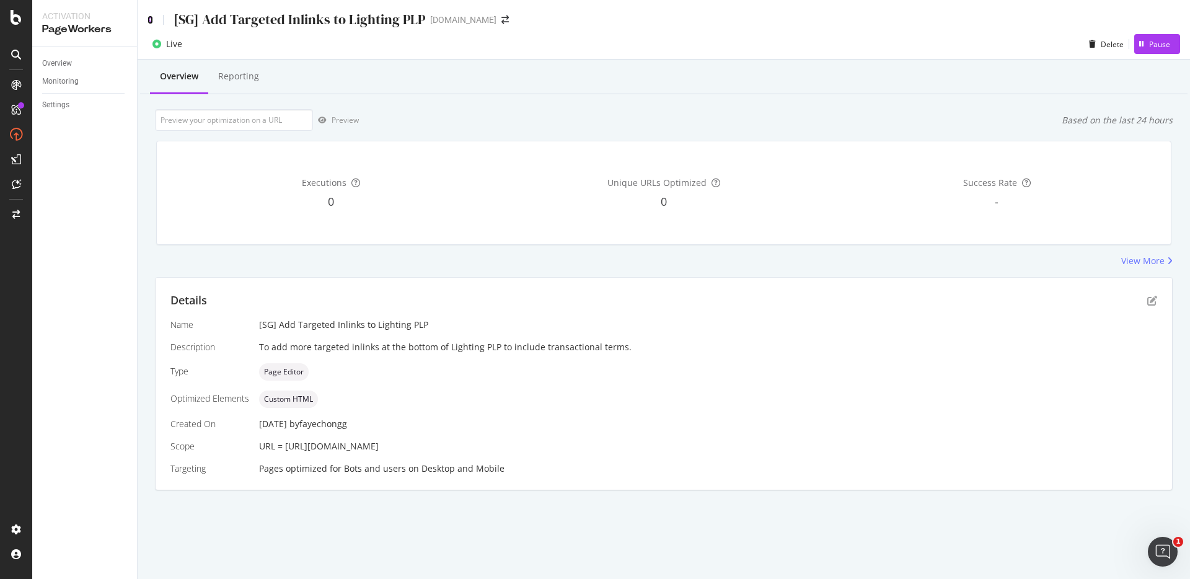
click at [150, 21] on icon at bounding box center [150, 19] width 6 height 9
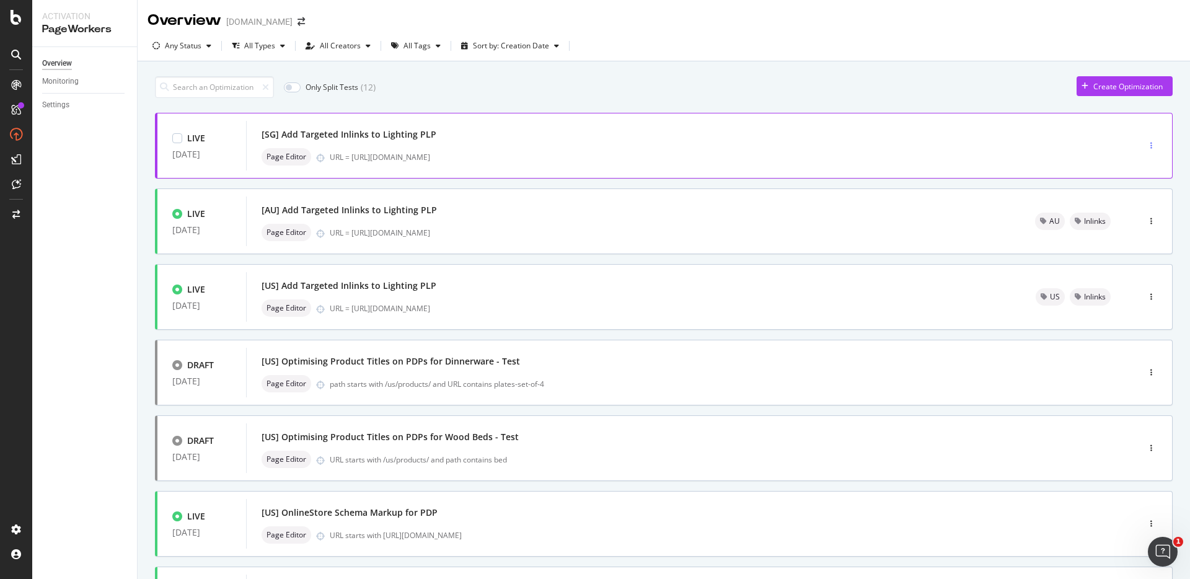
click at [1145, 147] on div "button" at bounding box center [1151, 145] width 12 height 7
click at [1121, 212] on div "Tags" at bounding box center [1125, 209] width 17 height 11
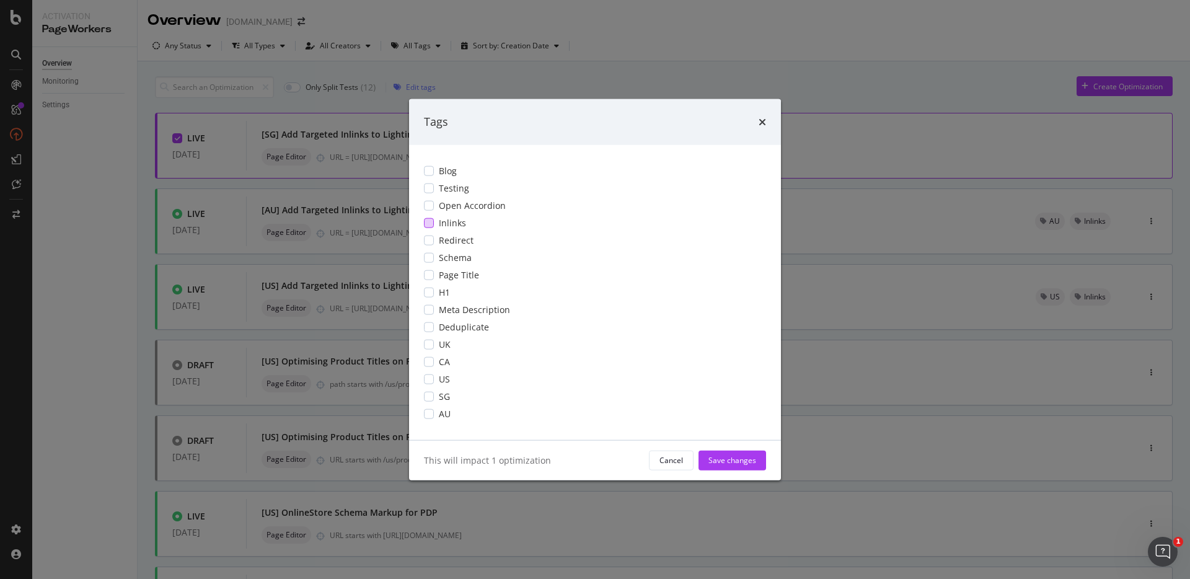
click at [432, 216] on div "Inlinks" at bounding box center [595, 222] width 342 height 12
click at [432, 396] on div "modal" at bounding box center [429, 396] width 10 height 10
click at [716, 455] on div "Save changes" at bounding box center [732, 460] width 48 height 11
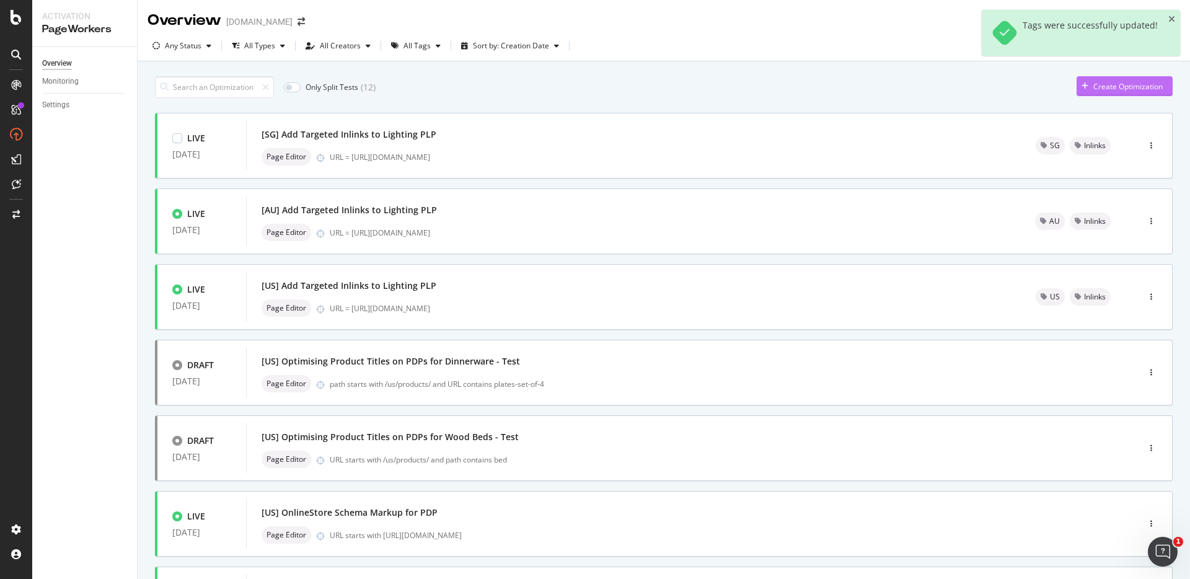
click at [1116, 81] on div "Create Optimization" at bounding box center [1127, 86] width 69 height 11
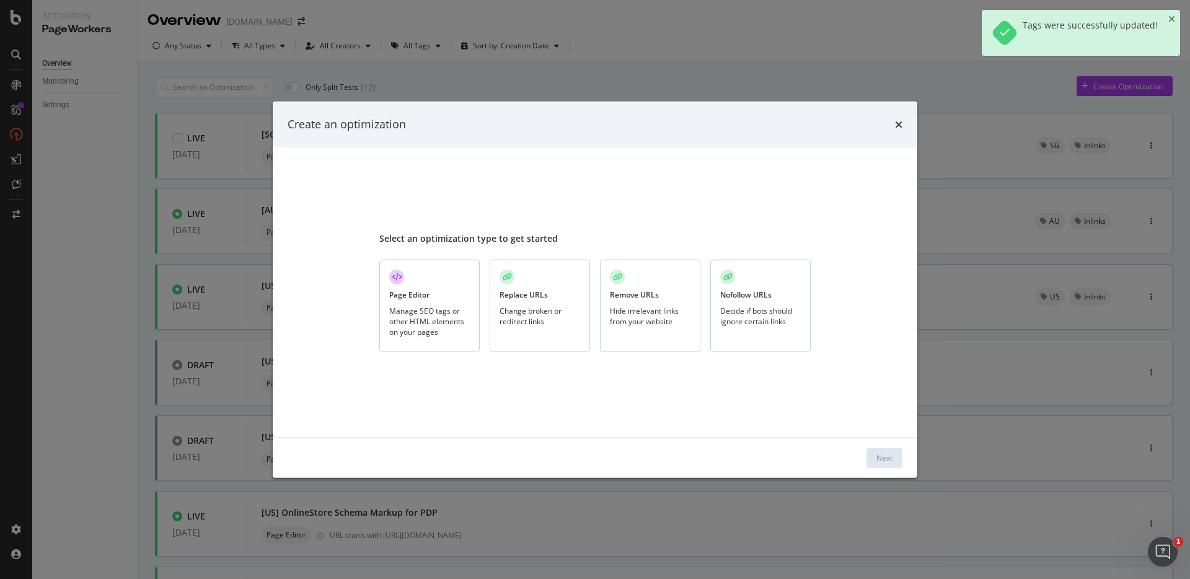
click at [402, 299] on div "Page Editor" at bounding box center [409, 294] width 40 height 11
click at [880, 471] on div "Next" at bounding box center [595, 457] width 644 height 40
click at [880, 461] on div "Next" at bounding box center [884, 457] width 16 height 11
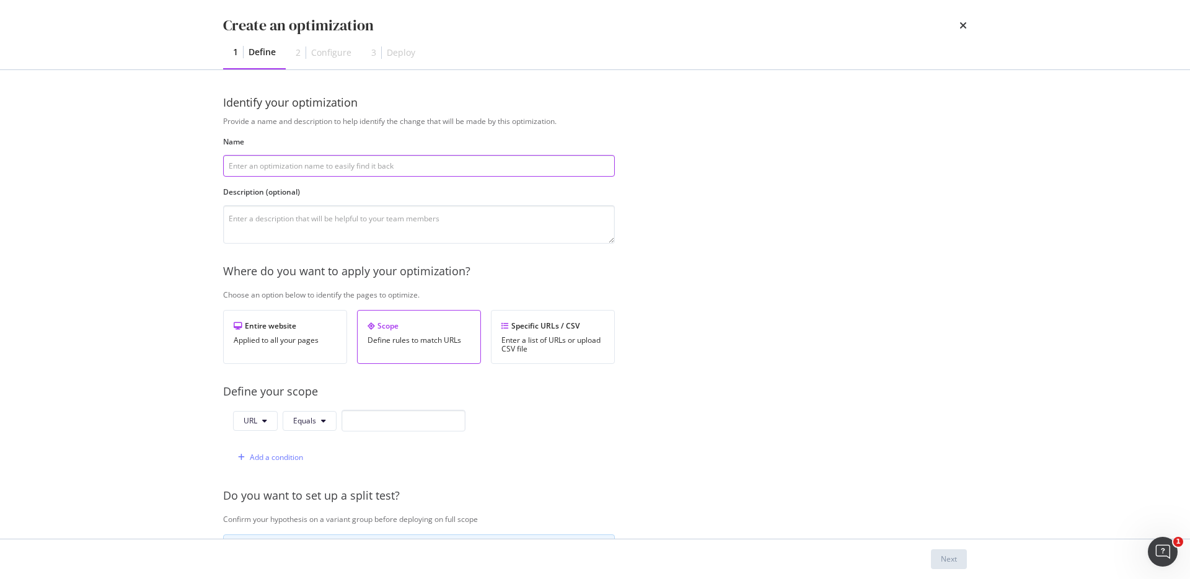
paste input "[US] Add Targeted Inlinks to Lighting PLP"
click at [234, 168] on input "[US] Add Targeted Inlinks to Lighting PLP" at bounding box center [419, 166] width 392 height 22
click at [348, 169] on input "[CA] Add Targeted Inlinks to Lighting PLP" at bounding box center [419, 166] width 392 height 22
type input "[CA] Add Targeted Inlinks to Lighting PLP"
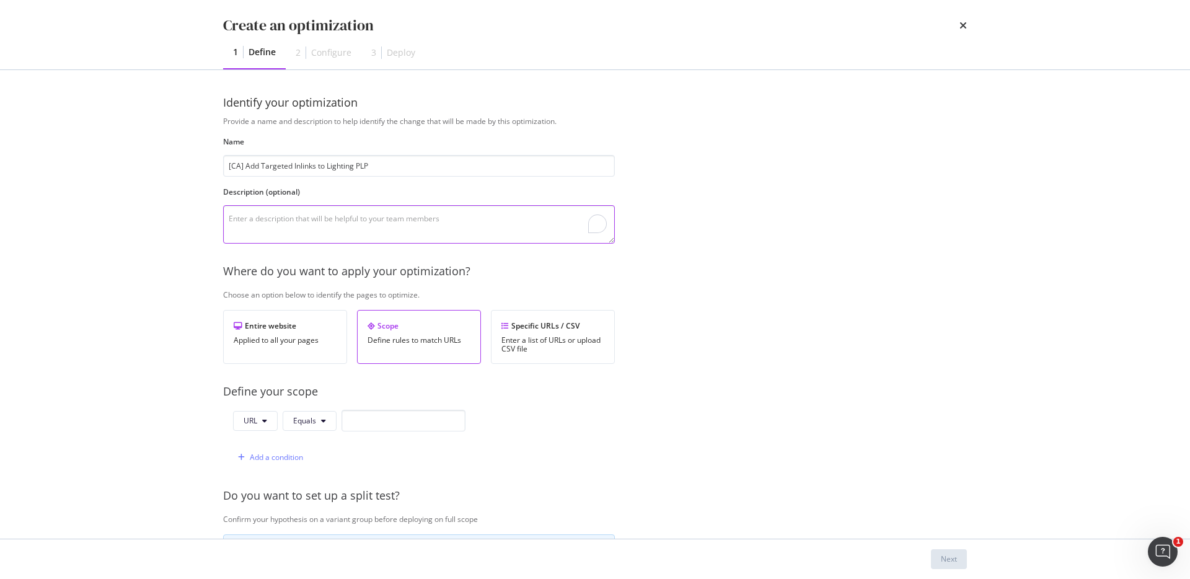
click at [346, 233] on textarea "To enrich screen reader interactions, please activate Accessibility in Grammarl…" at bounding box center [419, 224] width 392 height 38
paste textarea "To add more targeted inlinks at the bottom of Lighting PLP to include transacti…"
type textarea "To add more targeted inlinks at the bottom of Lighting PLP to include transacti…"
click at [378, 418] on input "modal" at bounding box center [403, 421] width 124 height 22
paste input "https://www.castlery.com/ca/accessories/lighting"
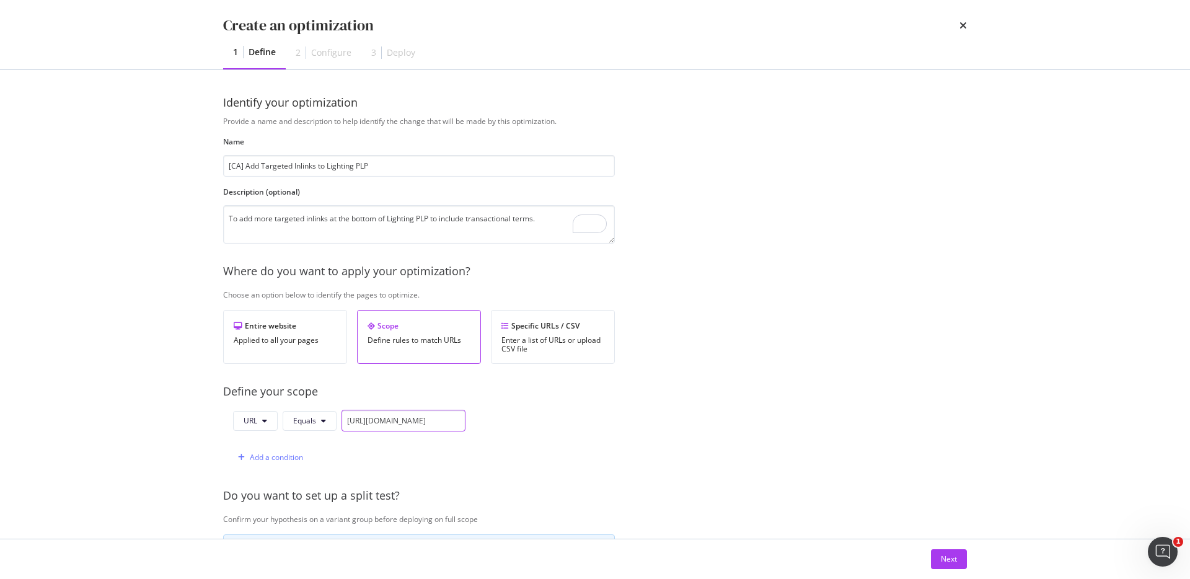
scroll to position [0, 56]
type input "https://www.castlery.com/ca/accessories/lighting"
click at [938, 558] on button "Next" at bounding box center [949, 559] width 36 height 20
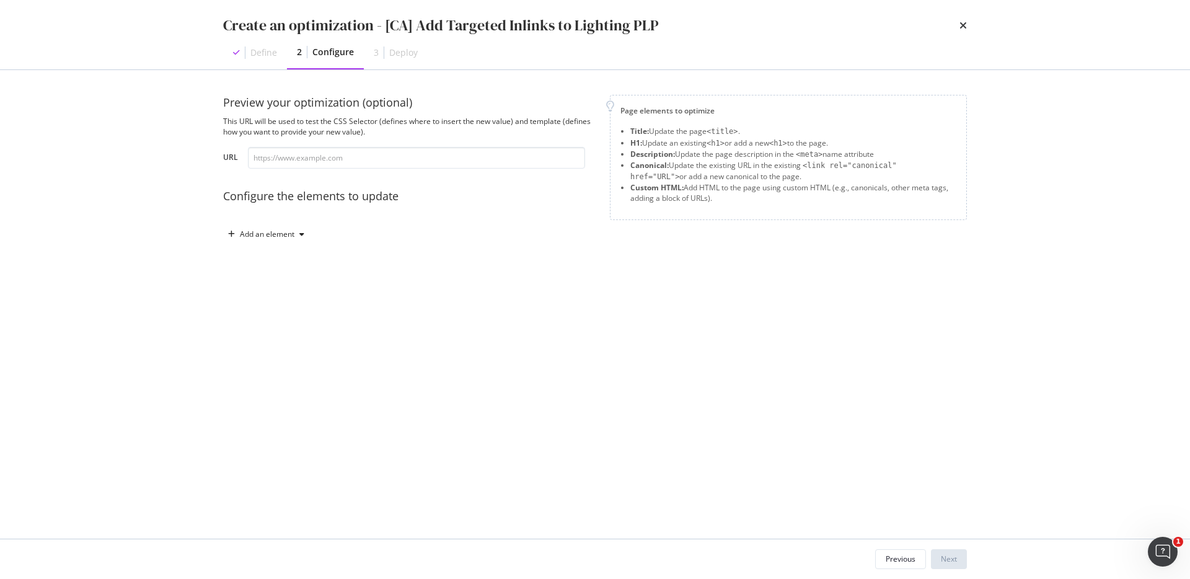
click at [350, 143] on div "Preview your optimization (optional) This URL will be used to test the CSS Sele…" at bounding box center [409, 132] width 372 height 74
click at [347, 151] on input "modal" at bounding box center [416, 158] width 337 height 22
paste input "https://www.castlery.com/ca/accessories/lighting"
type input "https://www.castlery.com/ca/accessories/lighting"
click at [297, 226] on div "Add an element" at bounding box center [266, 234] width 86 height 19
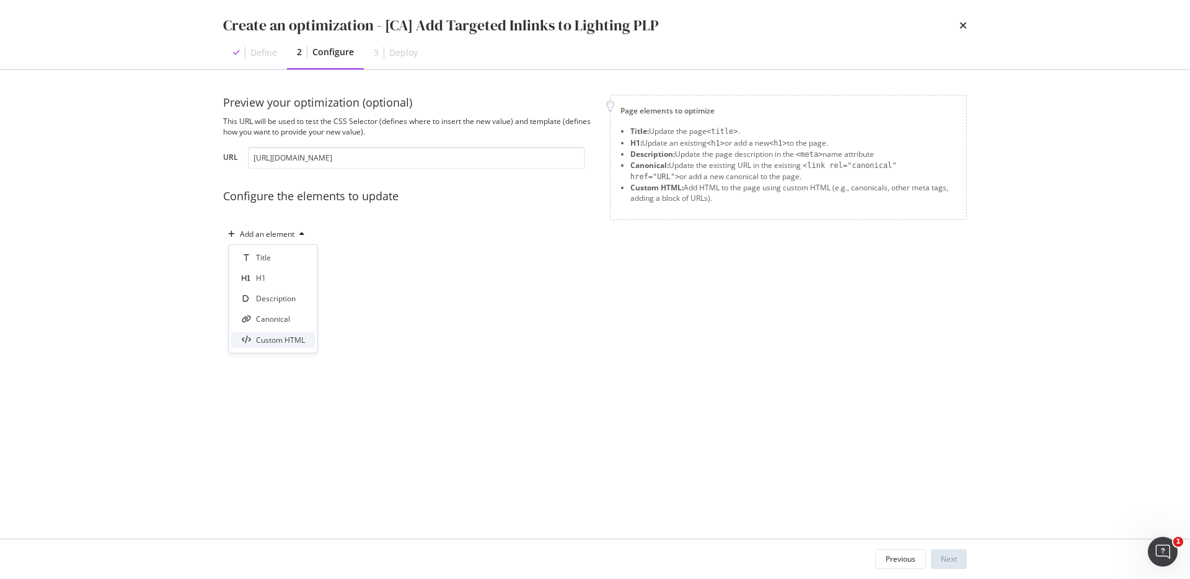
click at [284, 335] on div "Custom HTML" at bounding box center [280, 340] width 49 height 11
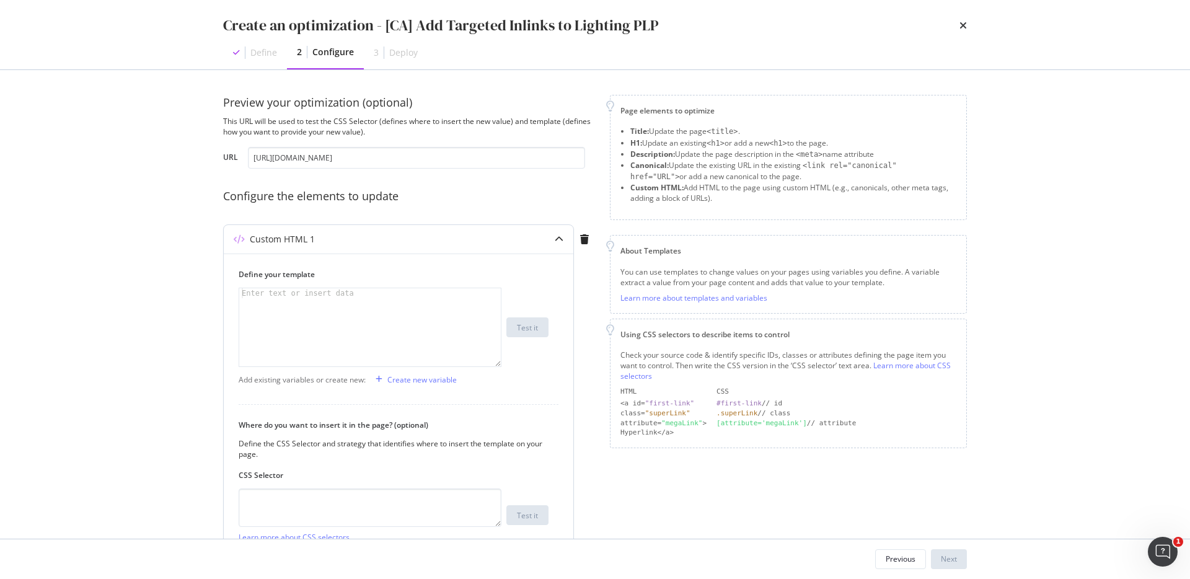
click at [396, 325] on div "modal" at bounding box center [369, 337] width 261 height 98
paste textarea "</div>"
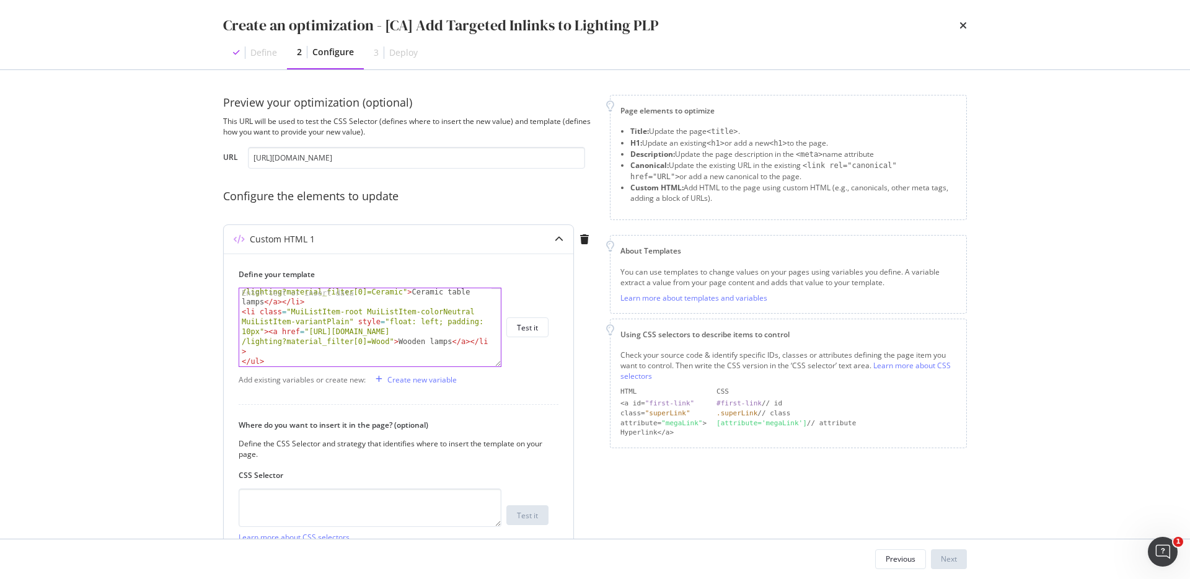
type textarea "</div>"
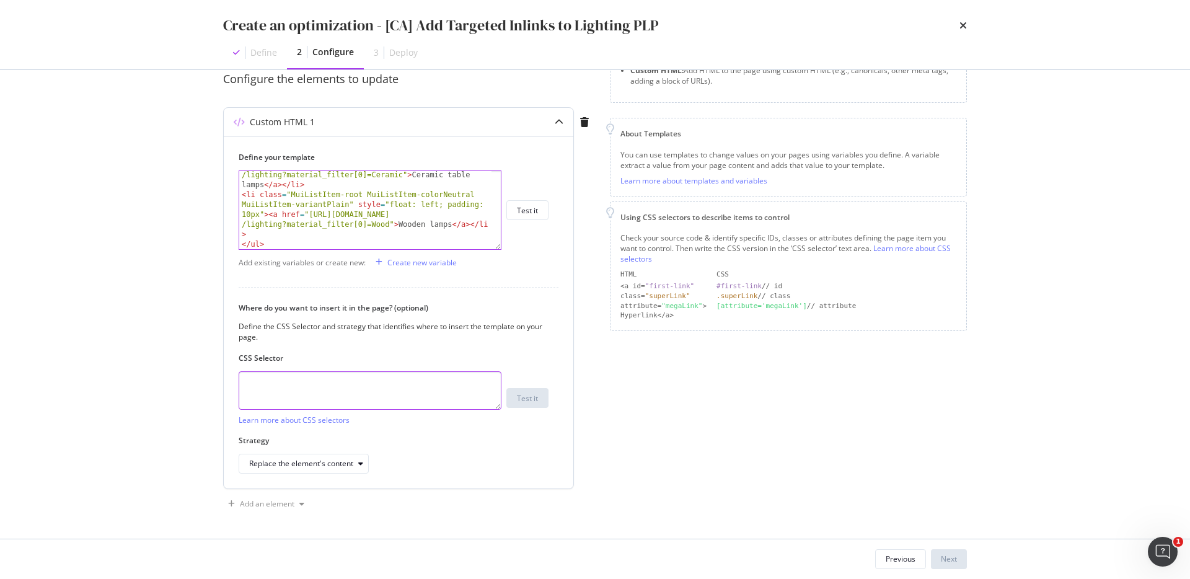
click at [414, 400] on textarea "modal" at bounding box center [370, 390] width 263 height 38
paste textarea "#root > div > div > div._7fOCa\+__container > div.MuiContainer-root.MuiContaine…"
type textarea "#root > div > div > div._7fOCa\+__container > div.MuiContainer-root.MuiContaine…"
click at [329, 460] on div "Replace the element's content" at bounding box center [301, 463] width 104 height 7
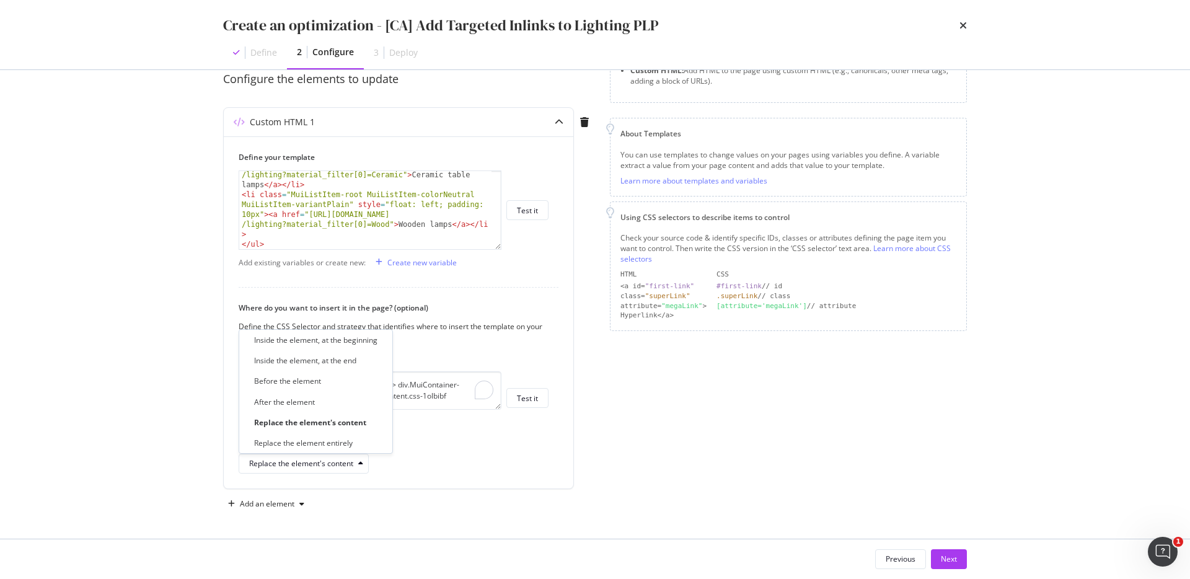
click at [322, 349] on div "Inside the element, at the beginning Inside the element, at the end Before the …" at bounding box center [315, 391] width 143 height 118
click at [322, 343] on div "Inside the element, at the beginning" at bounding box center [315, 340] width 123 height 11
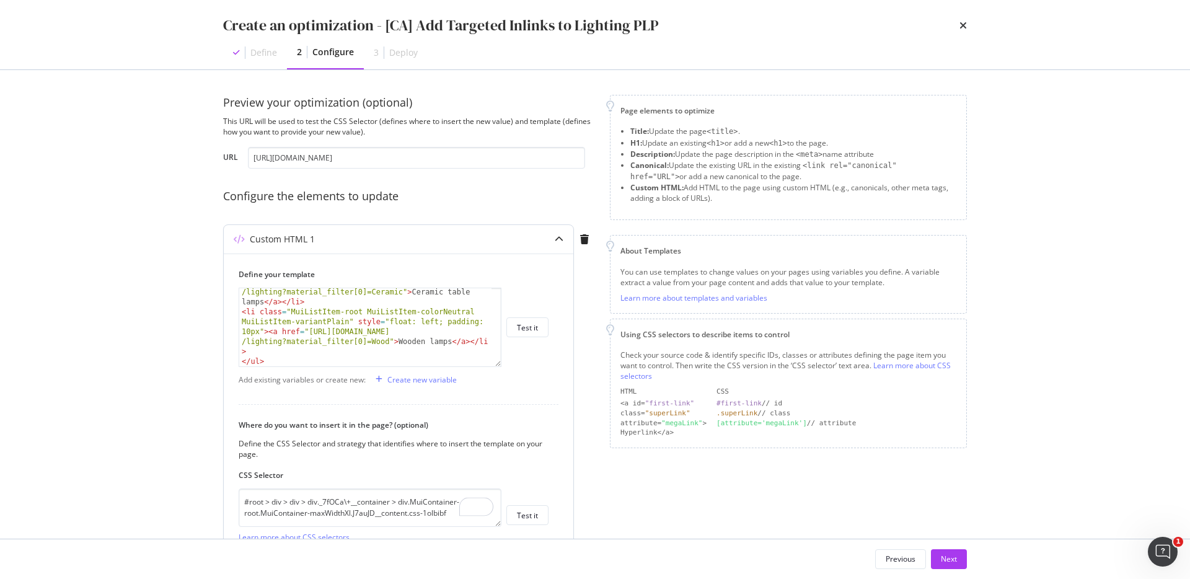
scroll to position [197, 0]
click at [448, 349] on div "< li class = "MuiListItem-root MuiListItem-colorNeutral MuiListItem-variantPlai…" at bounding box center [365, 329] width 252 height 138
drag, startPoint x: 496, startPoint y: 362, endPoint x: 494, endPoint y: 555, distance: 193.3
click at [494, 555] on div "Create an optimization - [CA] Add Targeted Inlinks to Lighting PLP Define 2 Con…" at bounding box center [595, 289] width 1190 height 579
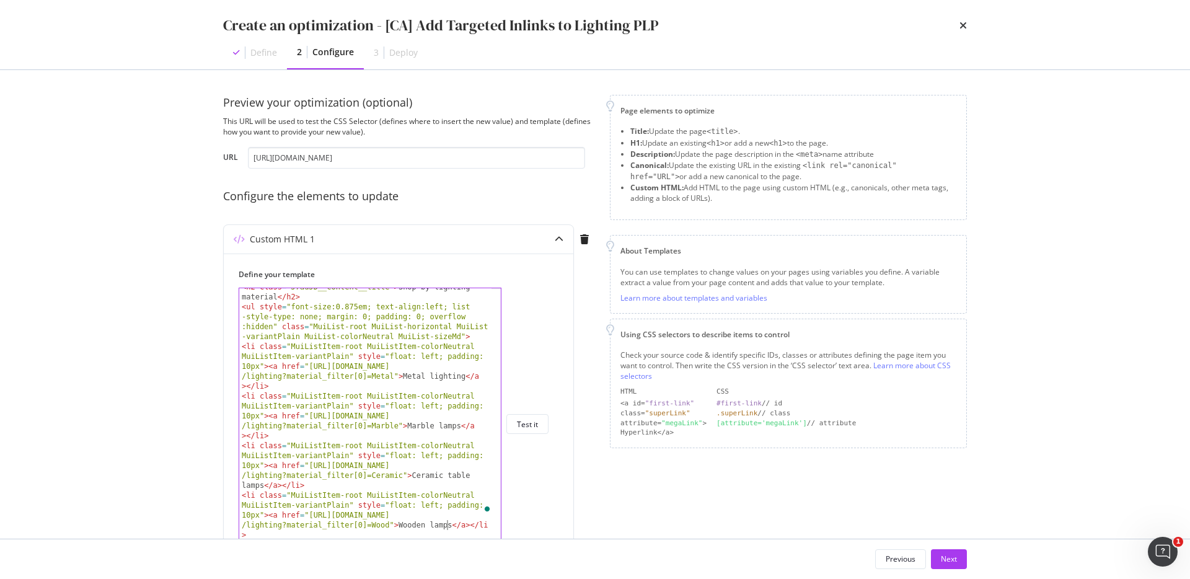
scroll to position [16, 0]
click at [432, 425] on div "< h2 class = "J7auJD__content__title" > Shop by lighting material </ h2 > < ul …" at bounding box center [365, 432] width 252 height 301
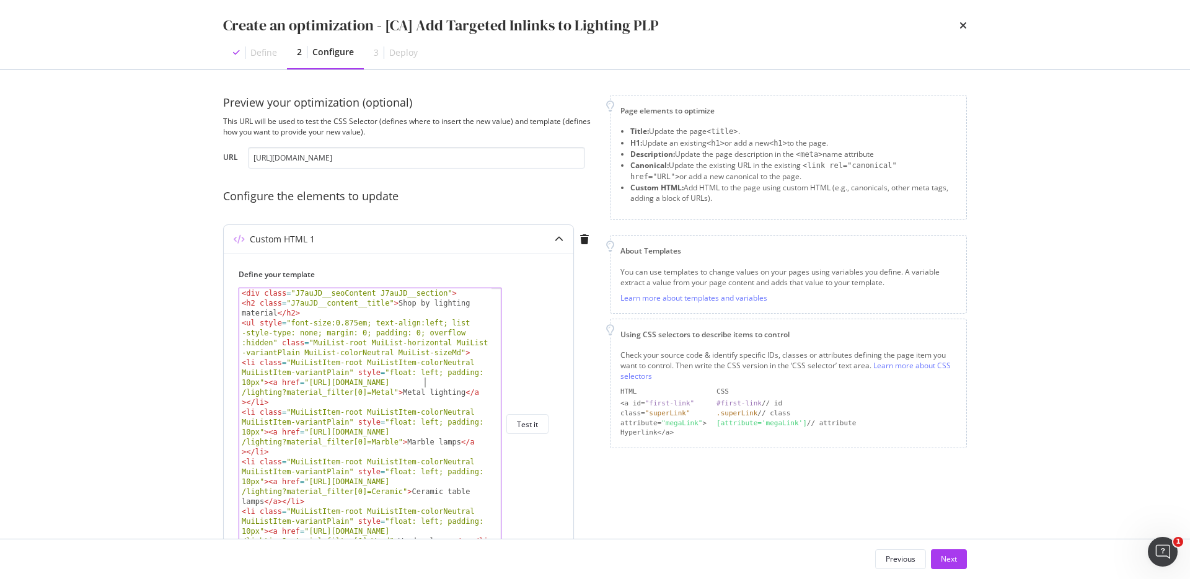
click at [424, 383] on div "< div class = "J7auJD__seoContent J7auJD__section" > < h2 class = "J7auJD__cont…" at bounding box center [365, 433] width 252 height 291
click at [423, 431] on div "< div class = "J7auJD__seoContent J7auJD__section" > < h2 class = "J7auJD__cont…" at bounding box center [365, 433] width 252 height 291
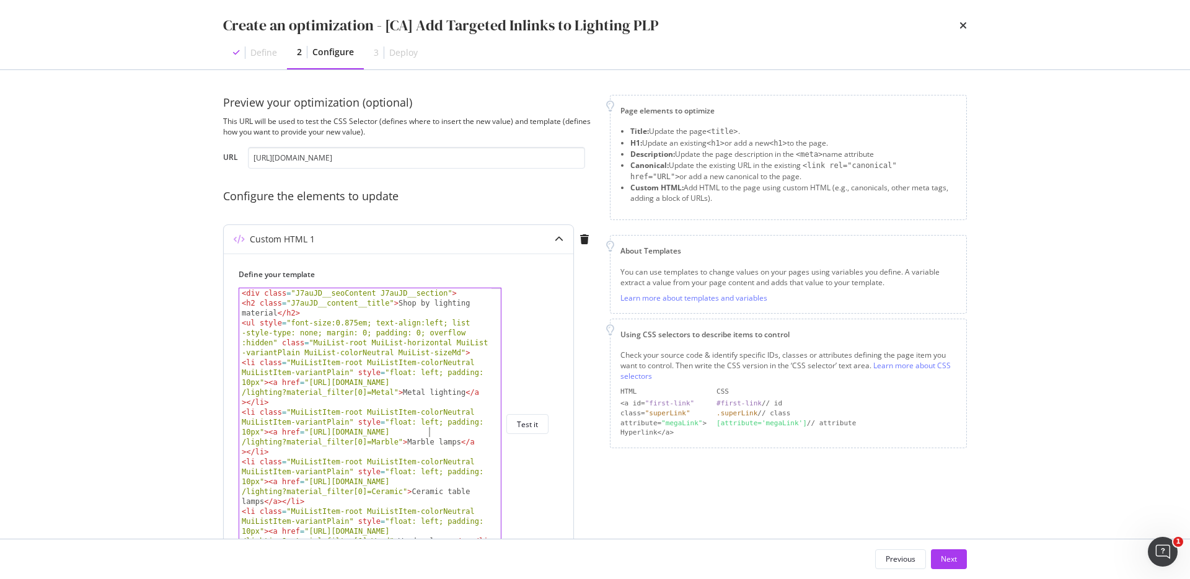
click at [423, 481] on div "< div class = "J7auJD__seoContent J7auJD__section" > < h2 class = "J7auJD__cont…" at bounding box center [365, 433] width 252 height 291
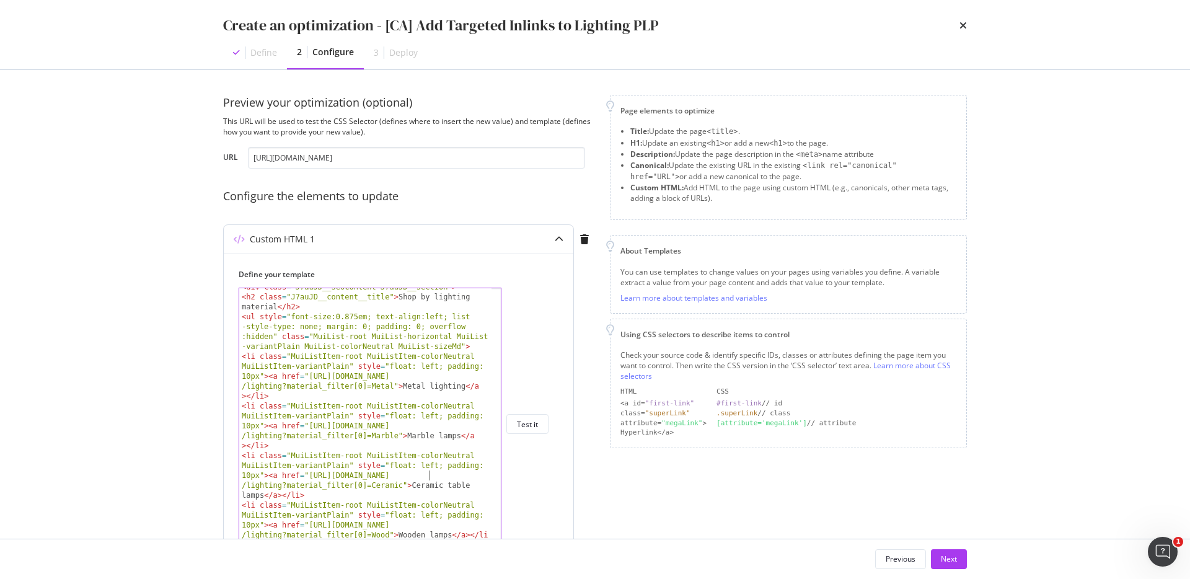
scroll to position [16, 0]
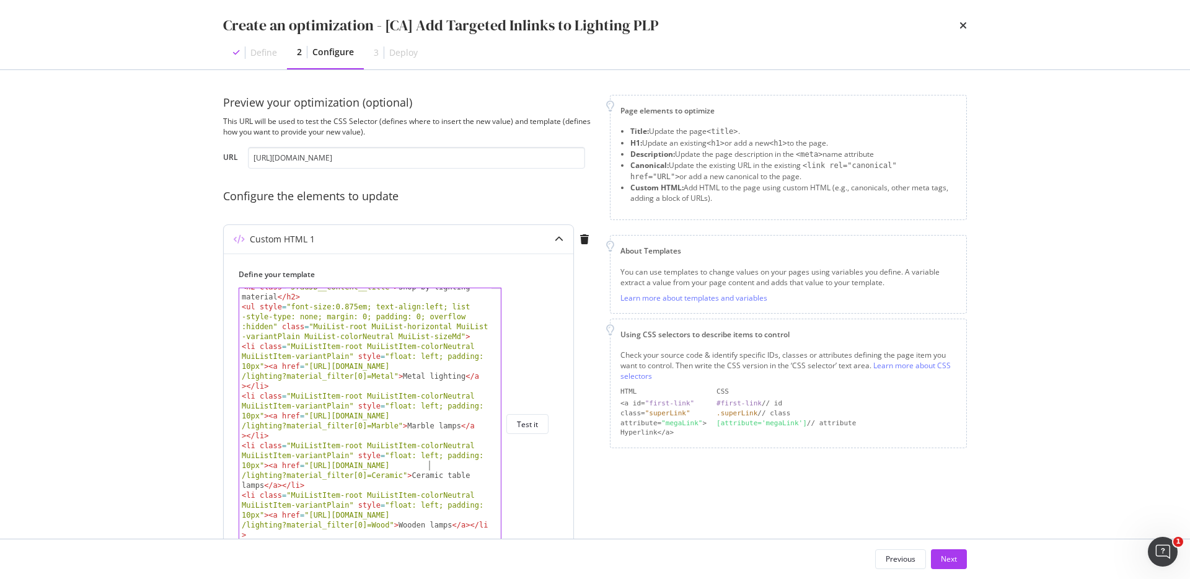
click at [421, 516] on div "< h2 class = "J7auJD__content__title" > Shop by lighting material </ h2 > < ul …" at bounding box center [365, 432] width 252 height 301
drag, startPoint x: 393, startPoint y: 373, endPoint x: 310, endPoint y: 369, distance: 83.1
click at [310, 369] on div "< h2 class = "J7auJD__content__title" > Shop by lighting material </ h2 > < ul …" at bounding box center [365, 432] width 252 height 301
drag, startPoint x: 309, startPoint y: 417, endPoint x: 397, endPoint y: 423, distance: 88.2
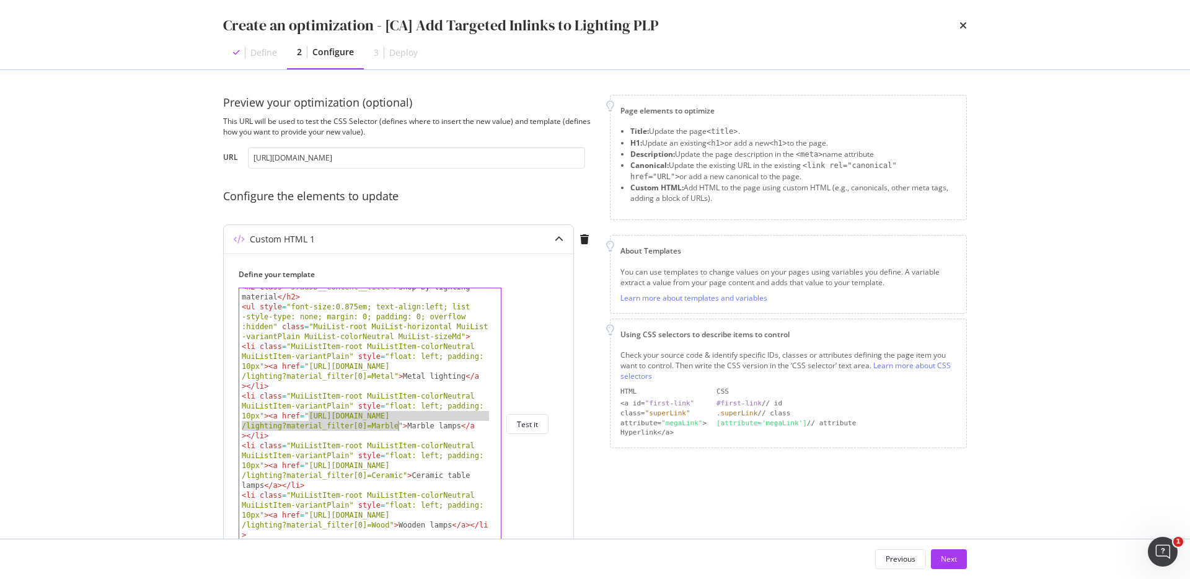
click at [397, 423] on div "< h2 class = "J7auJD__content__title" > Shop by lighting material </ h2 > < ul …" at bounding box center [365, 432] width 252 height 301
click at [419, 428] on div "< h2 class = "J7auJD__content__title" > Shop by lighting material </ h2 > < ul …" at bounding box center [365, 432] width 252 height 301
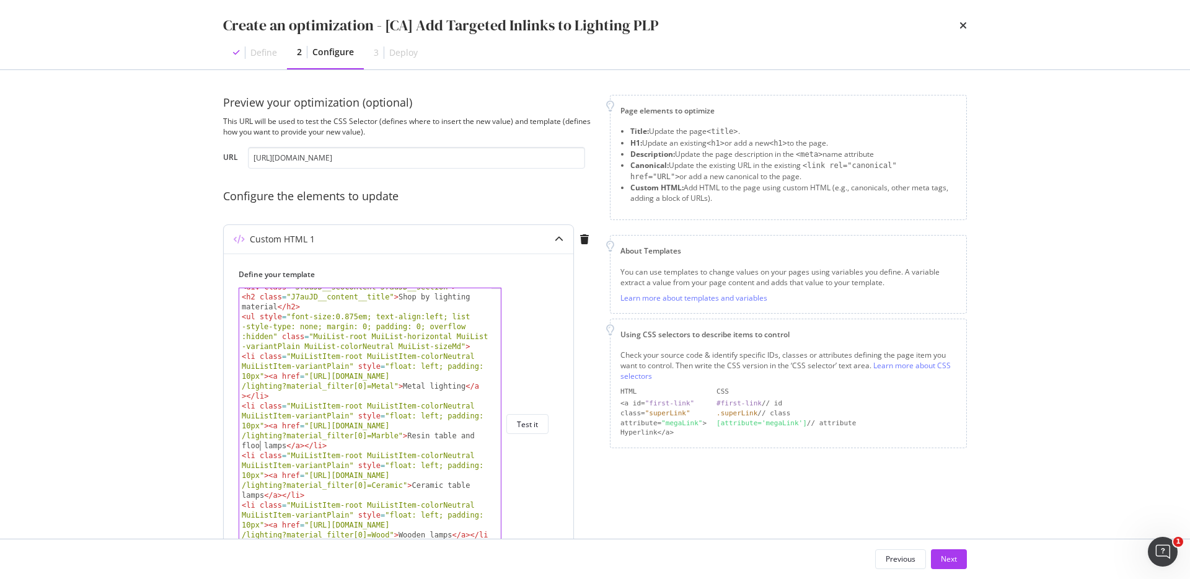
scroll to position [0, 82]
drag, startPoint x: 398, startPoint y: 434, endPoint x: 310, endPoint y: 429, distance: 88.7
click at [310, 429] on div "< div class = "J7auJD__seoContent J7auJD__section" > < h2 class = "J7auJD__cont…" at bounding box center [365, 427] width 252 height 291
paste textarea "Resin"
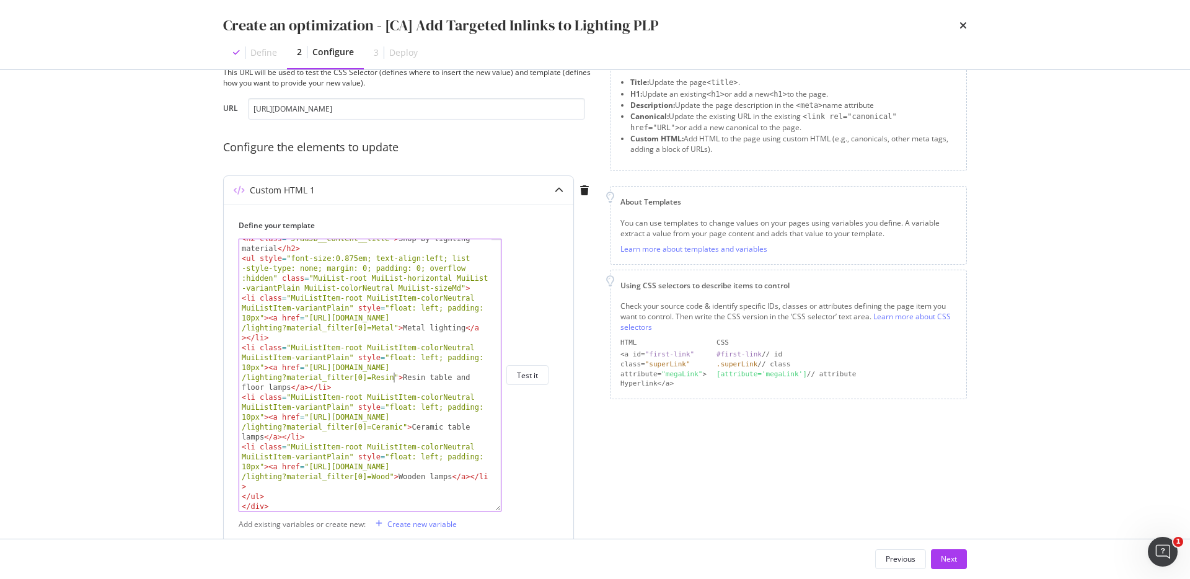
scroll to position [57, 0]
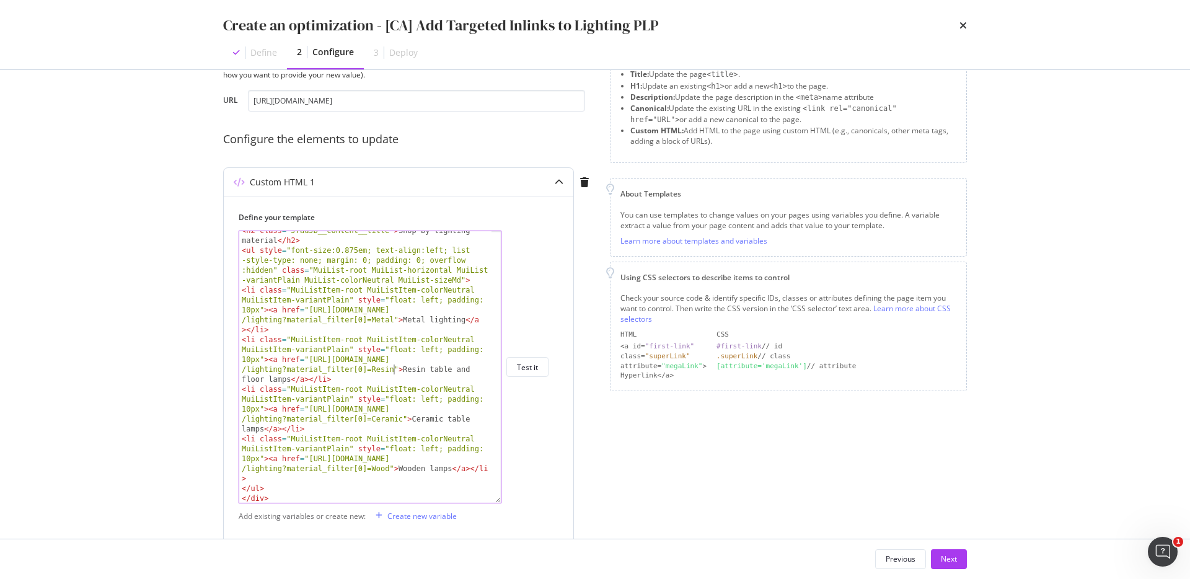
click at [413, 444] on div "< h2 class = "J7auJD__content__title" > Shop by lighting material </ h2 > < ul …" at bounding box center [365, 376] width 252 height 301
drag, startPoint x: 402, startPoint y: 420, endPoint x: 309, endPoint y: 409, distance: 93.6
click at [309, 409] on div "< h2 class = "J7auJD__content__title" > Shop by lighting material </ h2 > < ul …" at bounding box center [365, 376] width 252 height 301
drag, startPoint x: 388, startPoint y: 469, endPoint x: 309, endPoint y: 462, distance: 79.7
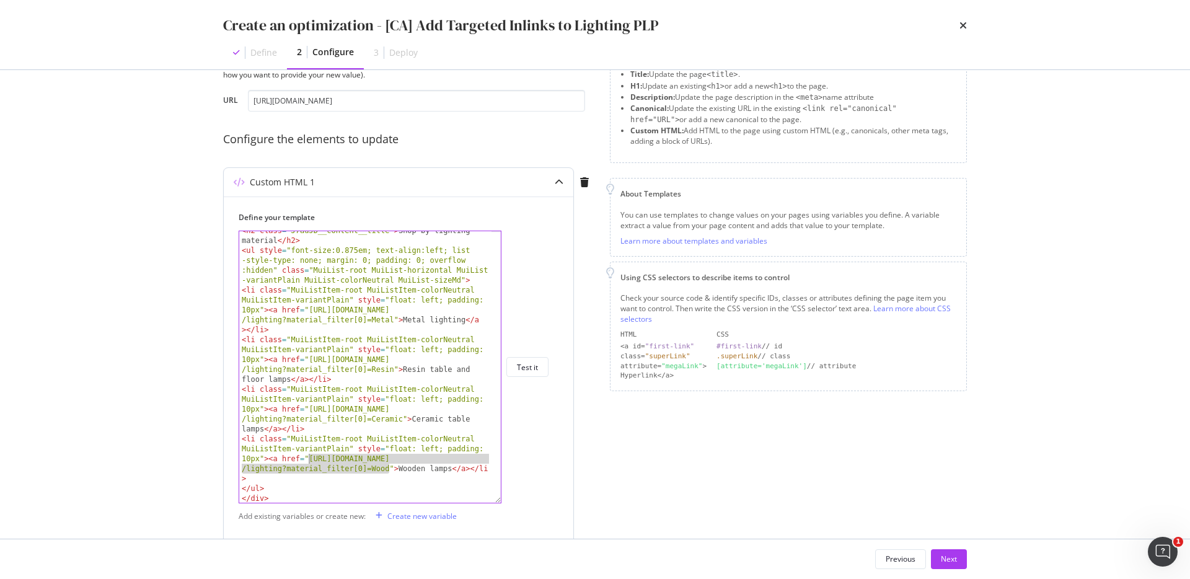
click at [309, 462] on div "< h2 class = "J7auJD__content__title" > Shop by lighting material </ h2 > < ul …" at bounding box center [365, 376] width 252 height 301
click at [426, 464] on div "< h2 class = "J7auJD__content__title" > Shop by lighting material </ h2 > < ul …" at bounding box center [365, 376] width 252 height 301
click at [426, 462] on div "< h2 class = "J7auJD__content__title" > Shop by lighting material </ h2 > < ul …" at bounding box center [365, 376] width 252 height 301
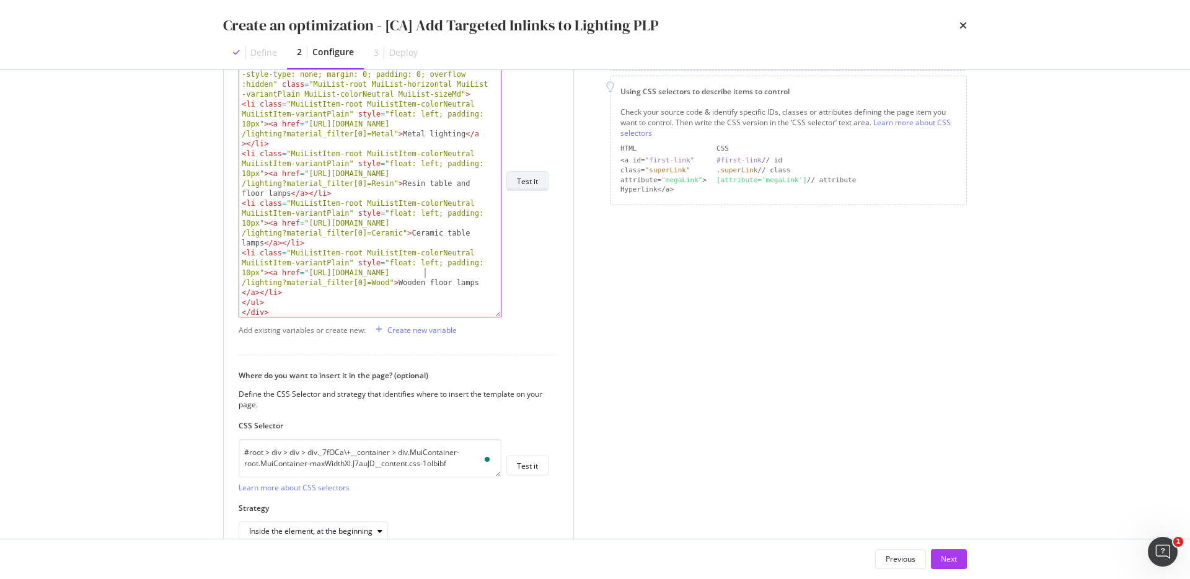
type textarea "<li class="MuiListItem-root MuiListItem-colorNeutral MuiListItem-variantPlain" …"
click at [519, 183] on div "Test it" at bounding box center [527, 181] width 21 height 11
click at [520, 465] on div "Test it" at bounding box center [527, 465] width 21 height 11
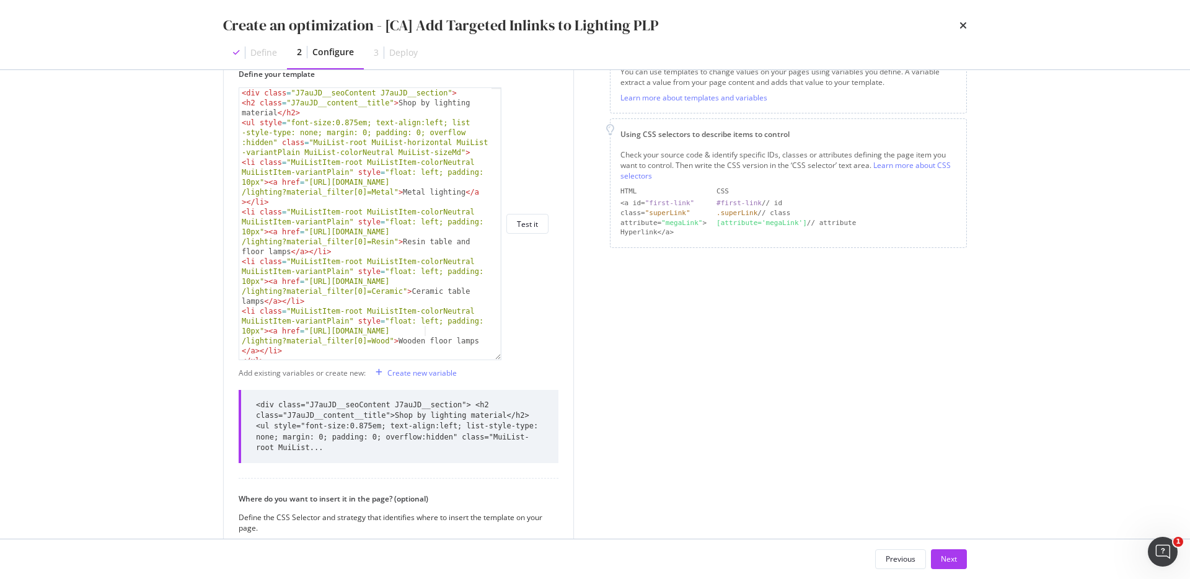
scroll to position [0, 0]
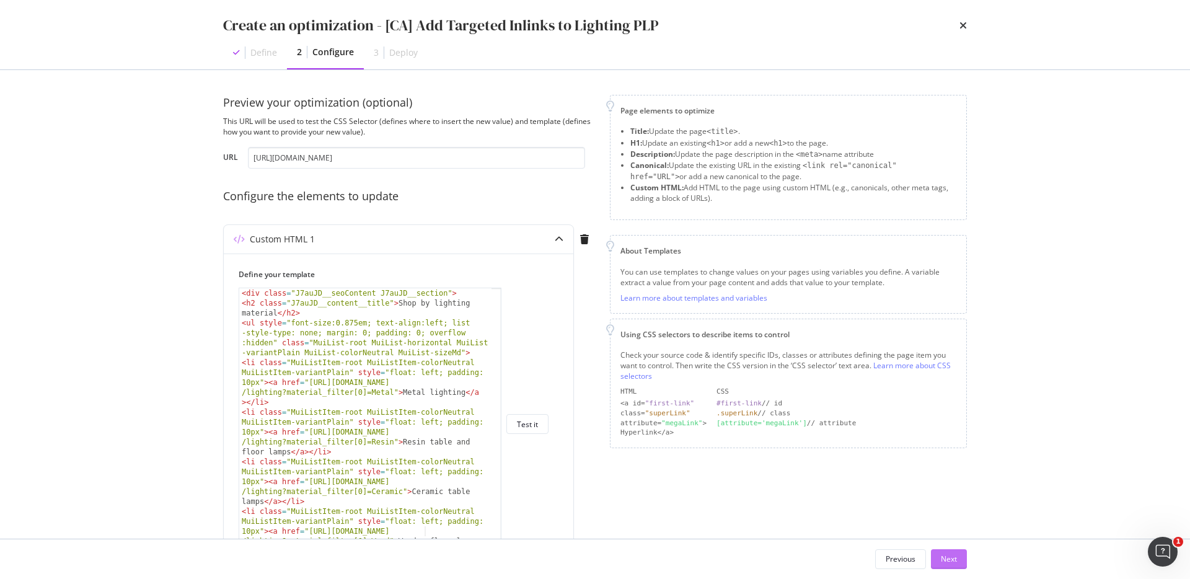
click at [952, 560] on div "Next" at bounding box center [949, 558] width 16 height 11
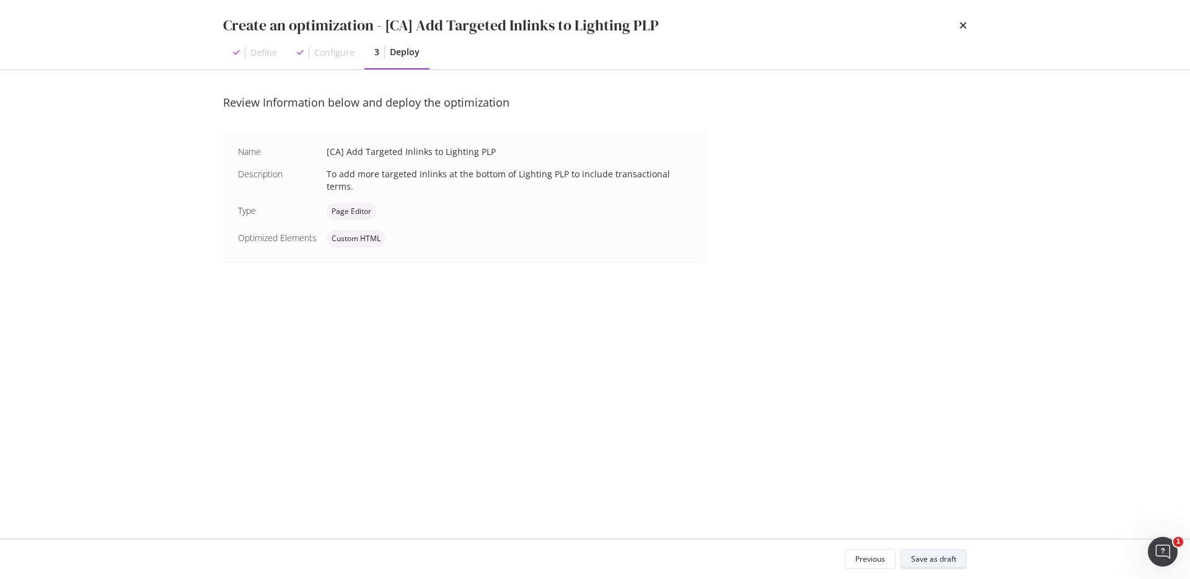
click at [952, 560] on div "Save as draft" at bounding box center [933, 558] width 45 height 11
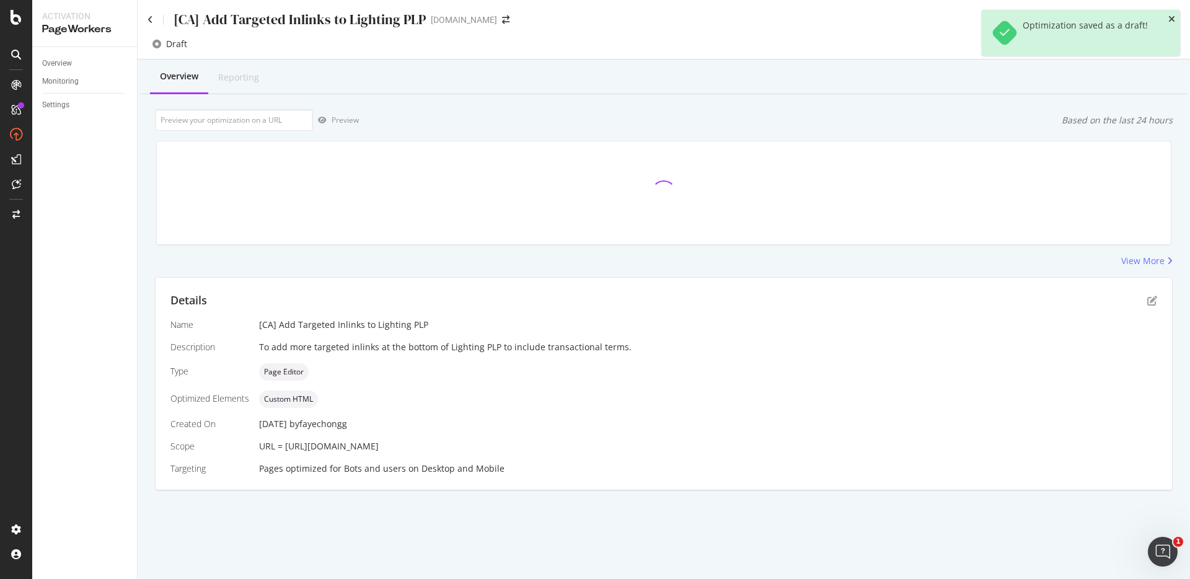
click at [1170, 20] on icon "close toast" at bounding box center [1171, 19] width 7 height 9
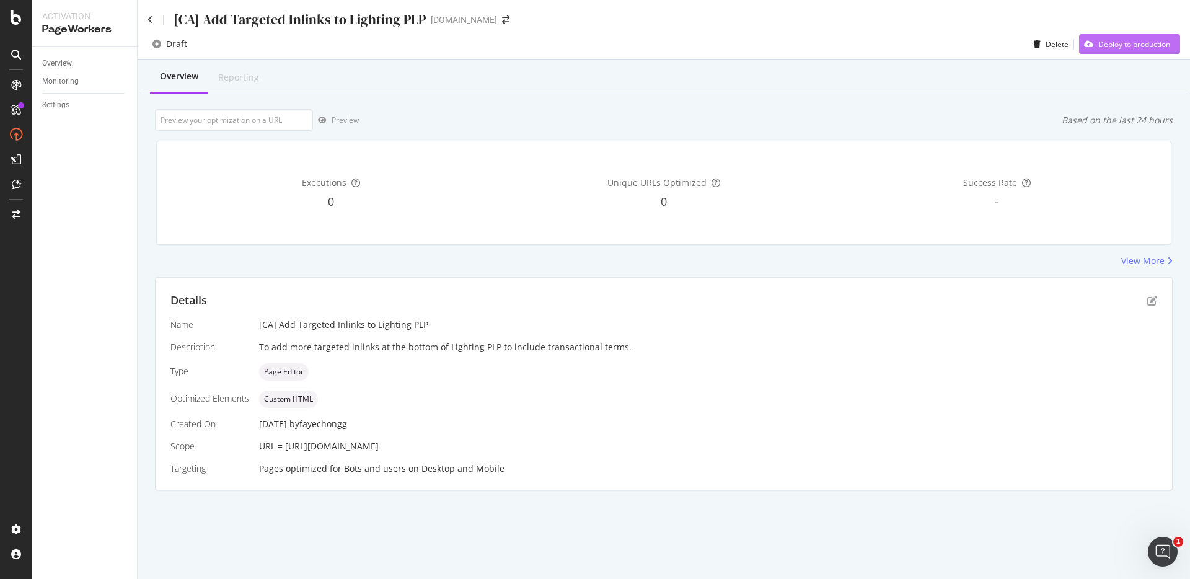
click at [1151, 42] on div "Deploy to production" at bounding box center [1134, 44] width 72 height 11
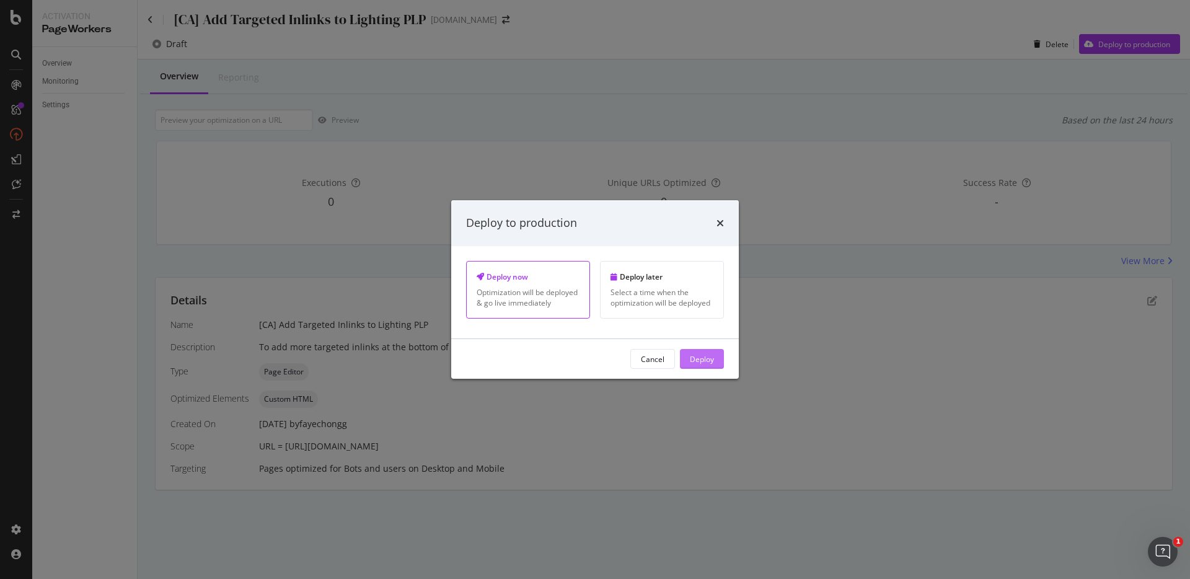
click at [706, 360] on div "Deploy" at bounding box center [702, 358] width 24 height 11
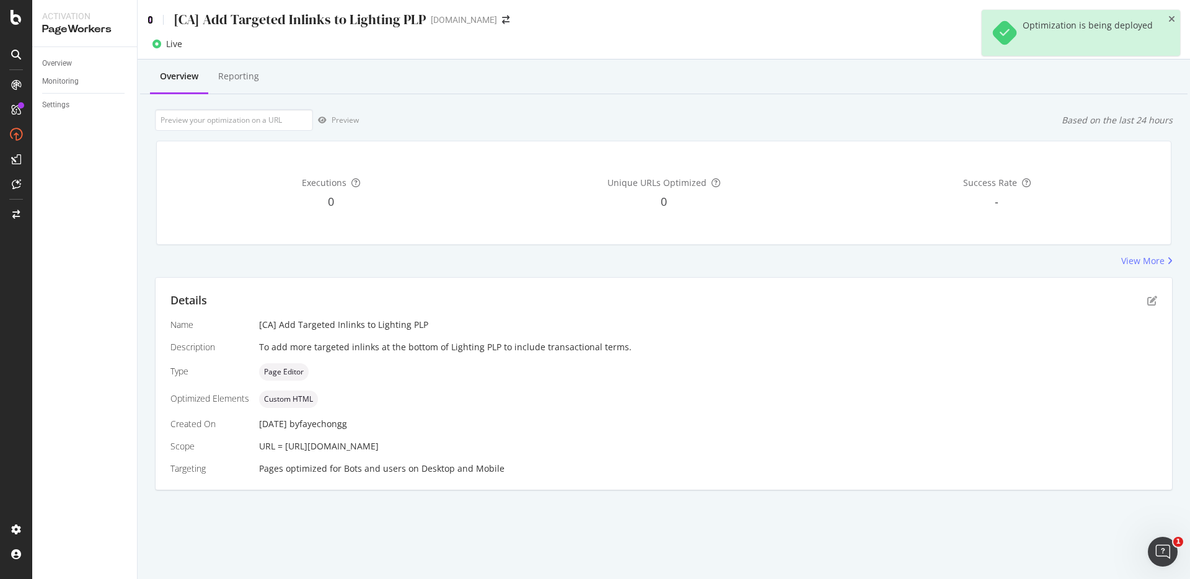
click at [151, 19] on icon at bounding box center [150, 19] width 6 height 9
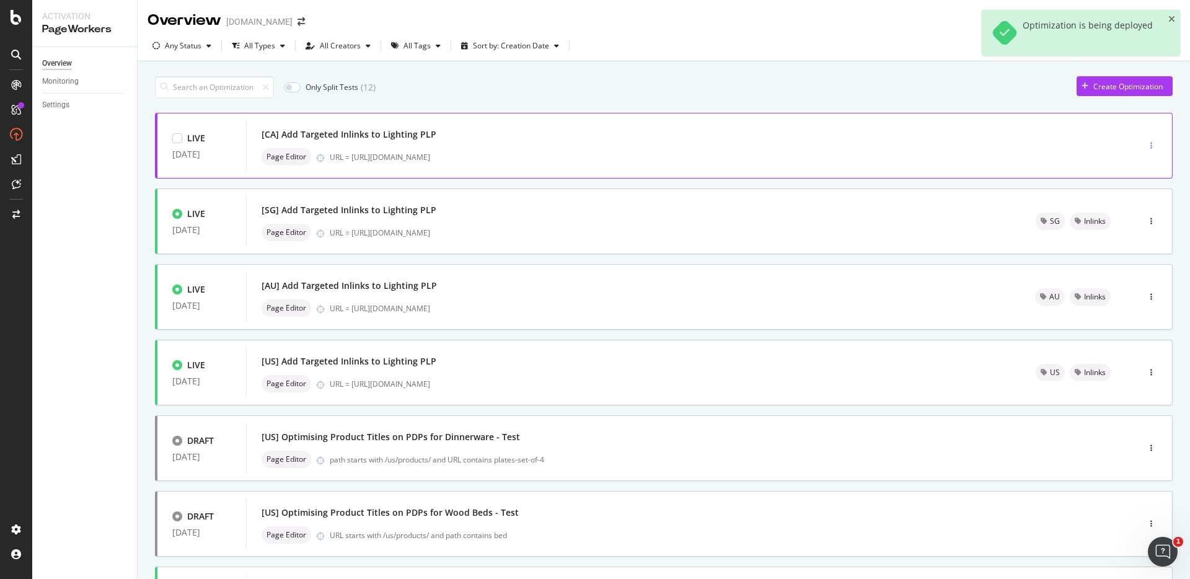
click at [1150, 145] on icon "button" at bounding box center [1151, 145] width 2 height 7
click at [1115, 217] on div "Tags" at bounding box center [1121, 209] width 58 height 15
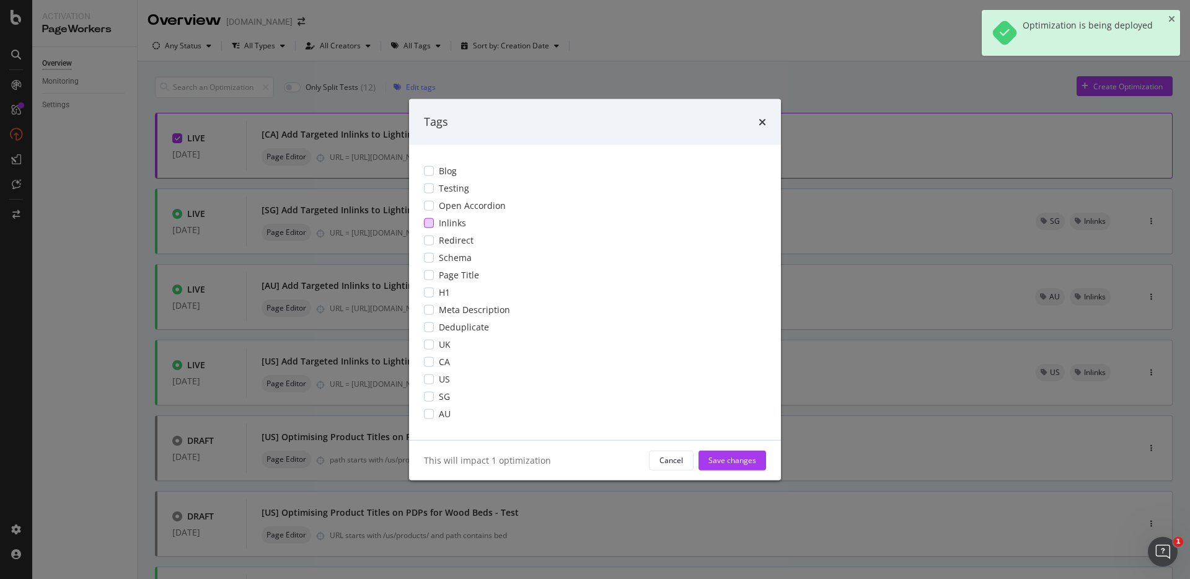
click at [436, 220] on div "Inlinks" at bounding box center [595, 222] width 342 height 12
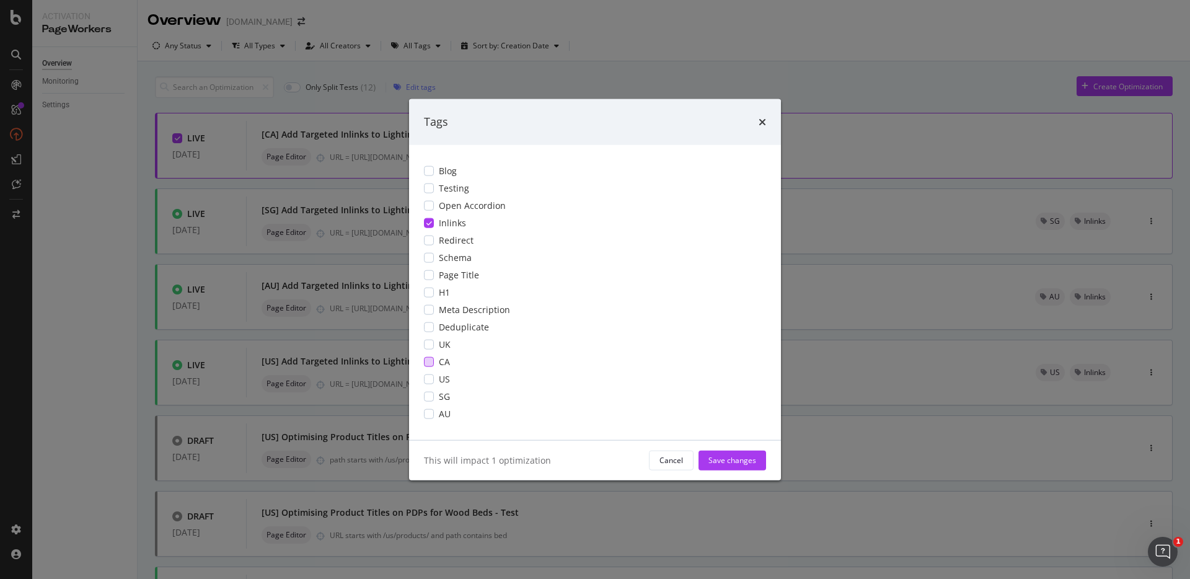
click at [431, 361] on div "modal" at bounding box center [429, 361] width 10 height 10
click at [714, 459] on div "Save changes" at bounding box center [732, 460] width 48 height 11
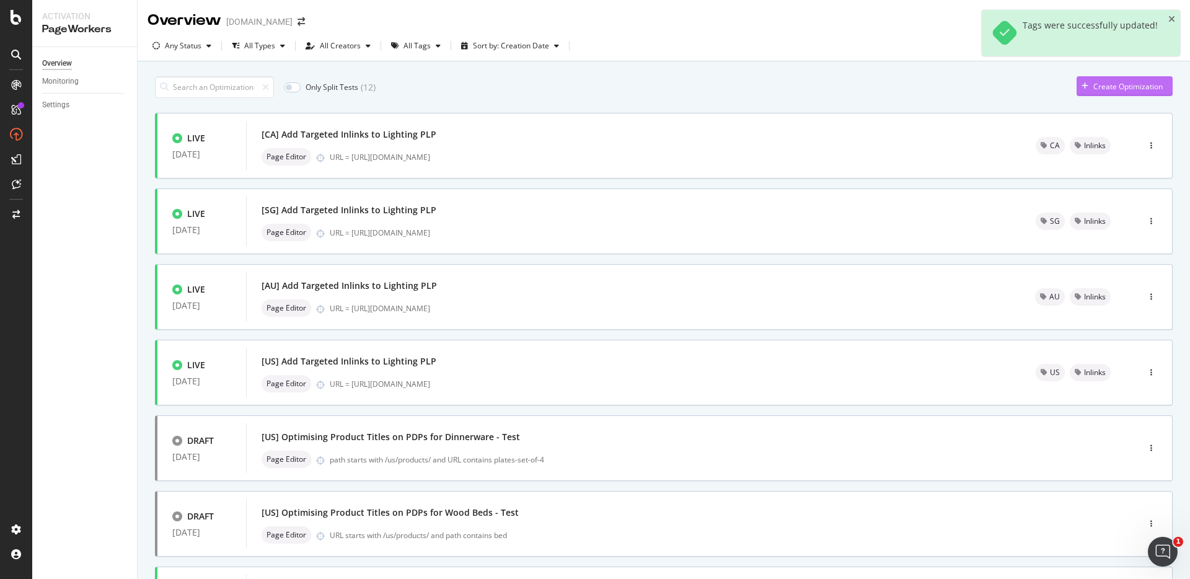
click at [1130, 85] on div "Create Optimization" at bounding box center [1127, 86] width 69 height 11
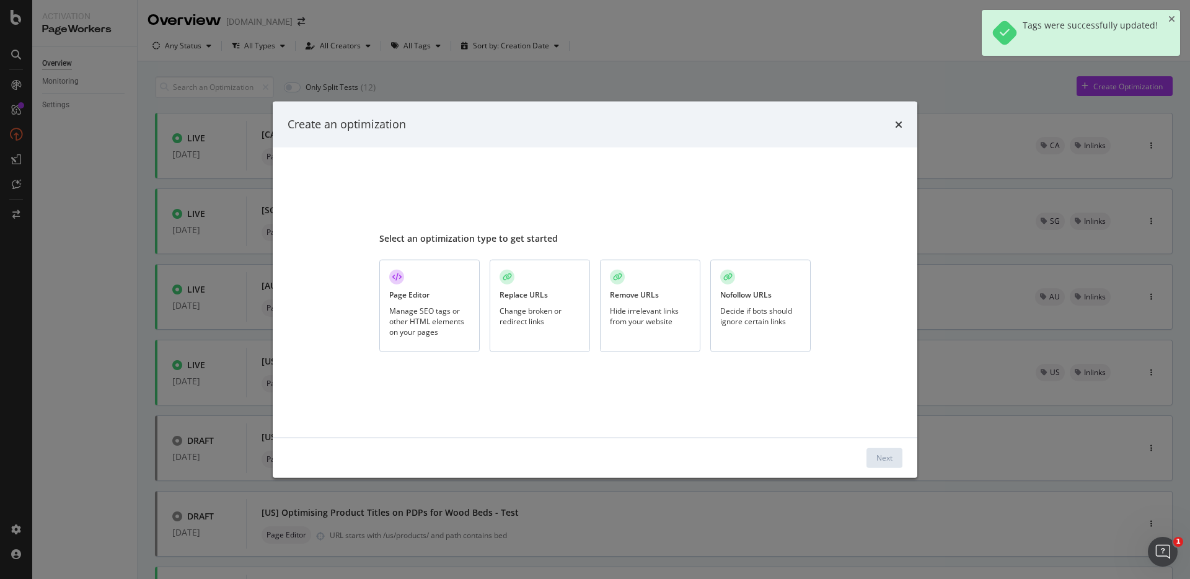
click at [421, 333] on div "Manage SEO tags or other HTML elements on your pages" at bounding box center [429, 321] width 81 height 32
click at [897, 456] on button "Next" at bounding box center [884, 457] width 36 height 20
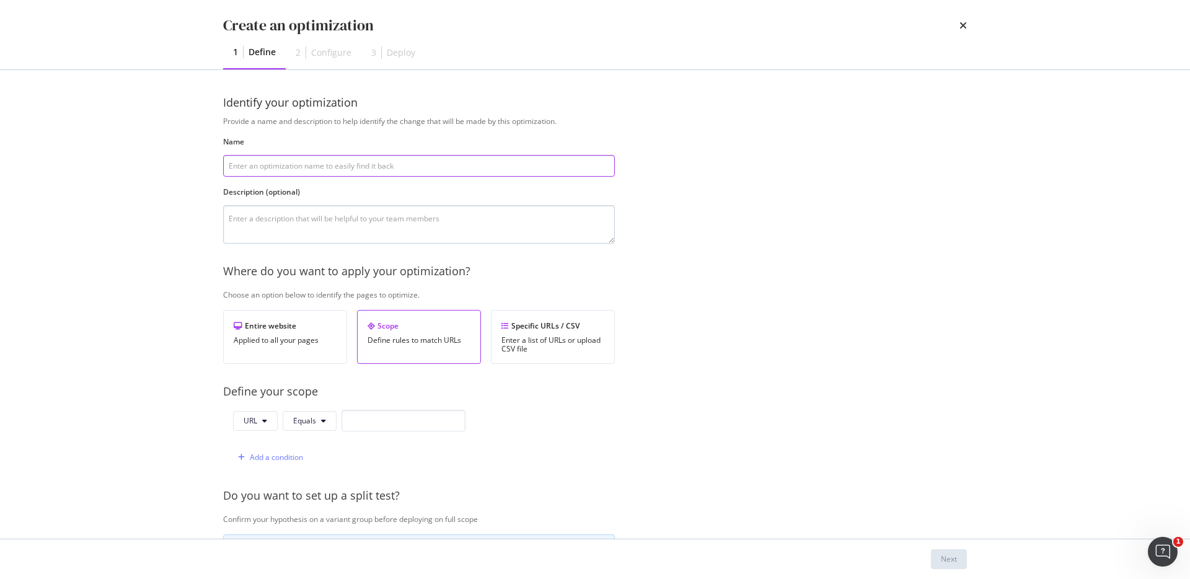
paste input "[US] Add Targeted Inlinks to Lighting PLP"
click at [235, 165] on input "[US] Add Targeted Inlinks to Lighting PLP" at bounding box center [419, 166] width 392 height 22
type input "[UK] Add Targeted Inlinks to Lighting PLP"
click at [438, 207] on textarea "modal" at bounding box center [419, 224] width 392 height 38
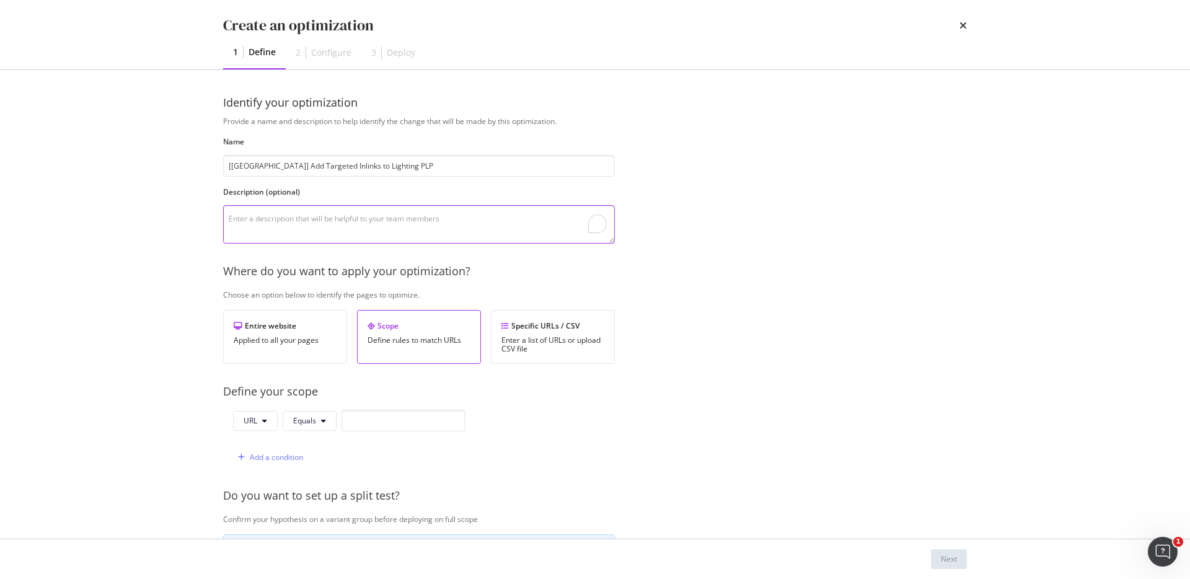
paste textarea "To add more targeted inlinks at the bottom of Lighting PLP to include transacti…"
type textarea "To add more targeted inlinks at the bottom of Lighting PLP to include transacti…"
click at [384, 405] on div "Provide a name and description to help identify the change that will be made by…" at bounding box center [595, 450] width 744 height 669
click at [384, 415] on input "modal" at bounding box center [403, 421] width 124 height 22
paste input "https://www.castlery.com/uk/accessories/lighting"
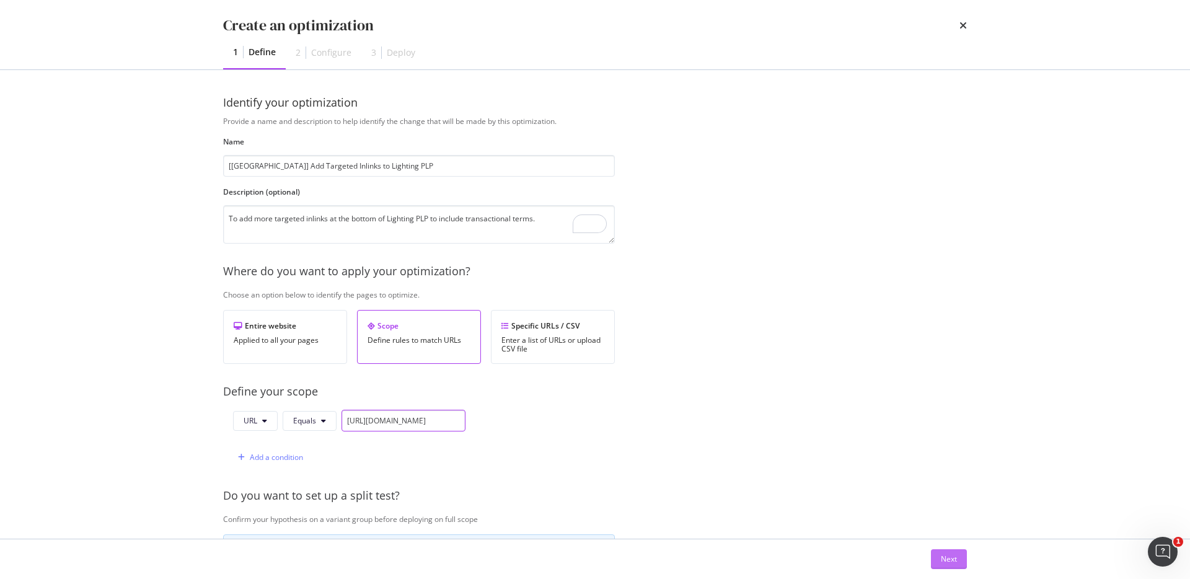
type input "https://www.castlery.com/uk/accessories/lighting"
click at [948, 562] on div "Next" at bounding box center [949, 558] width 16 height 11
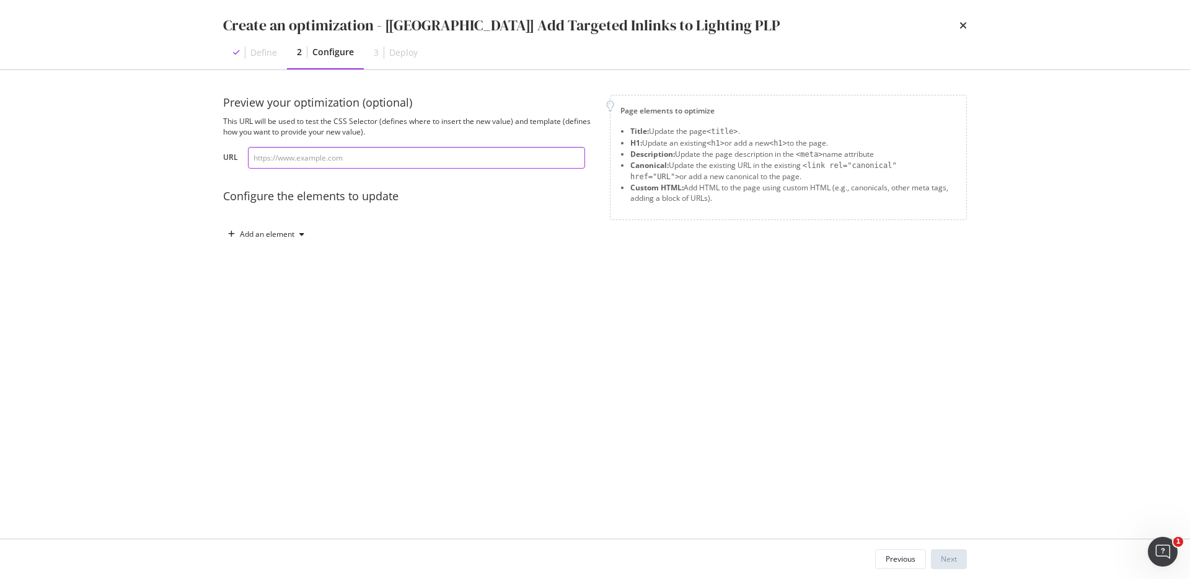
click at [540, 162] on input "modal" at bounding box center [416, 158] width 337 height 22
paste input "https://www.castlery.com/uk/accessories/lighting"
type input "https://www.castlery.com/uk/accessories/lighting"
click at [277, 224] on button "Add an element" at bounding box center [266, 234] width 86 height 20
click at [283, 333] on div "Custom HTML" at bounding box center [273, 339] width 84 height 15
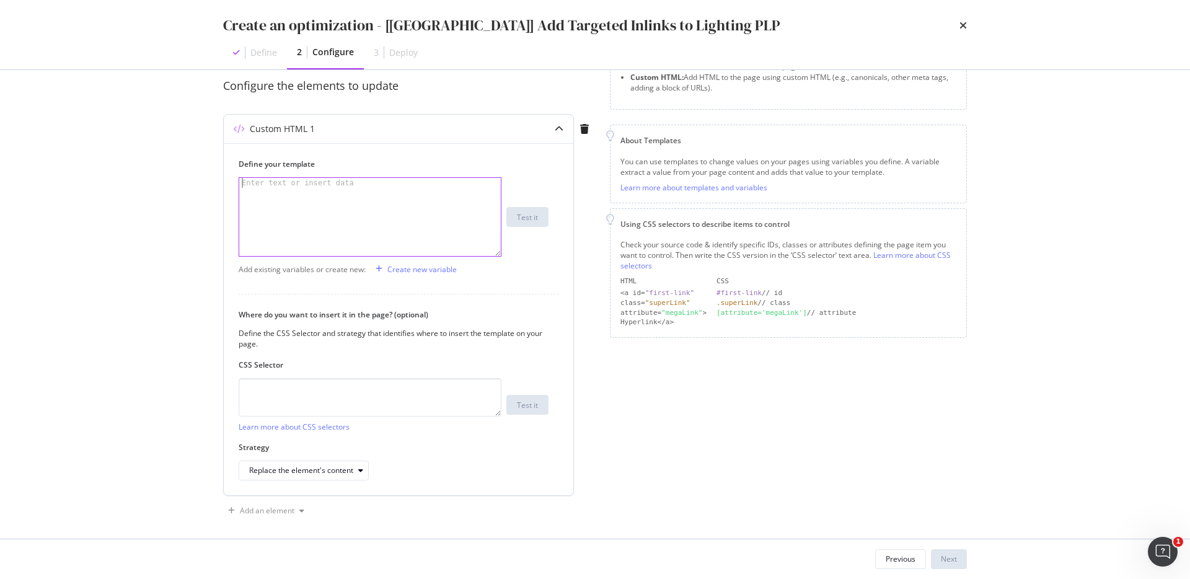
click at [376, 240] on div "modal" at bounding box center [369, 227] width 261 height 98
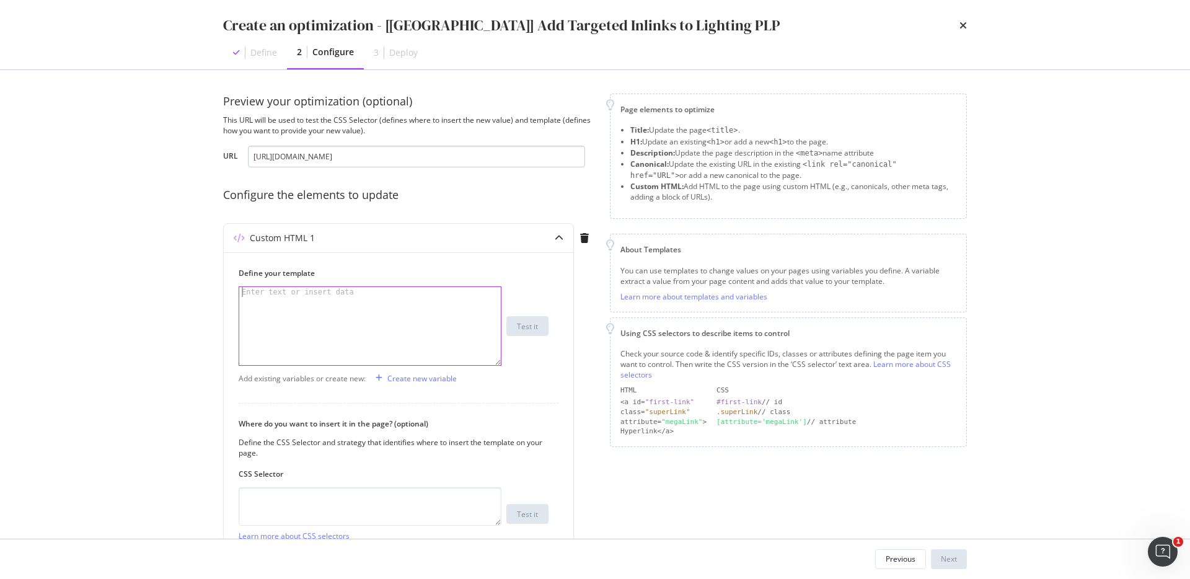
scroll to position [7, 0]
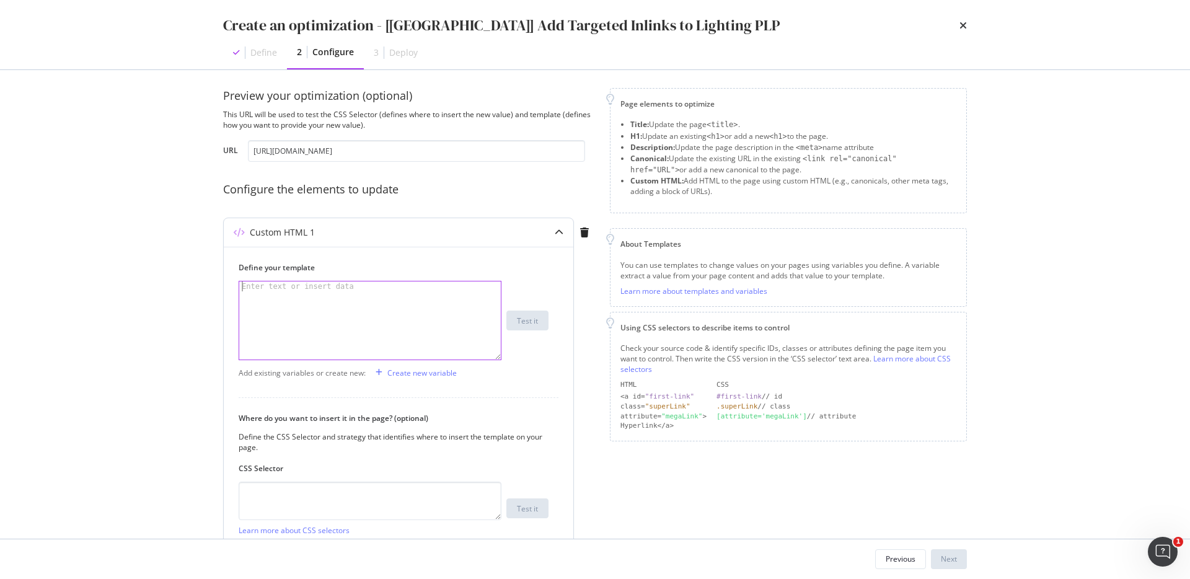
paste textarea "</div>"
type textarea "</div>"
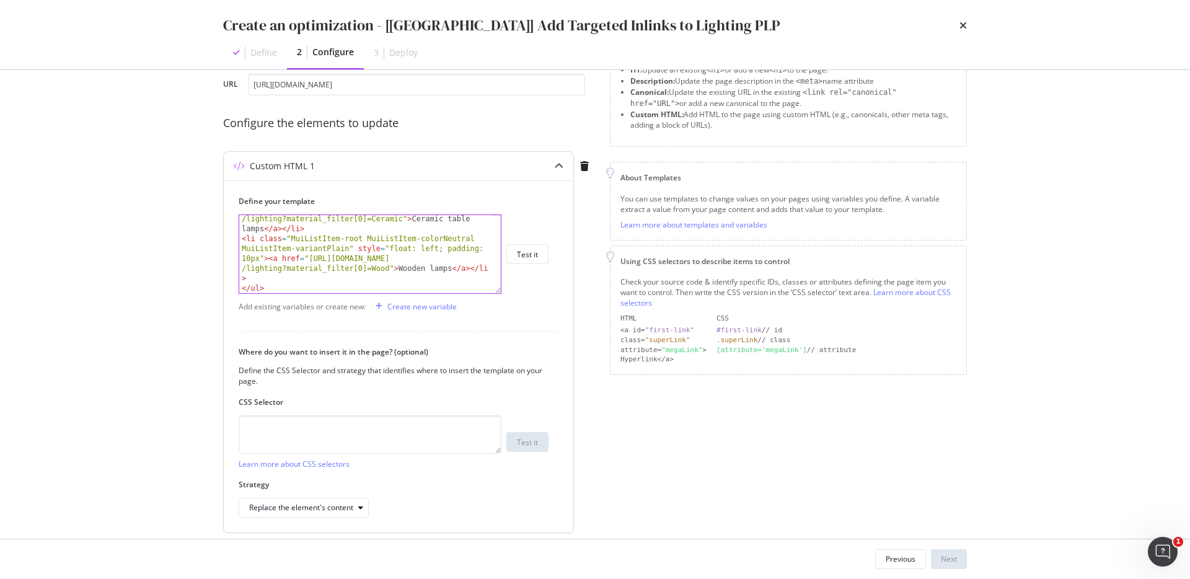
scroll to position [117, 0]
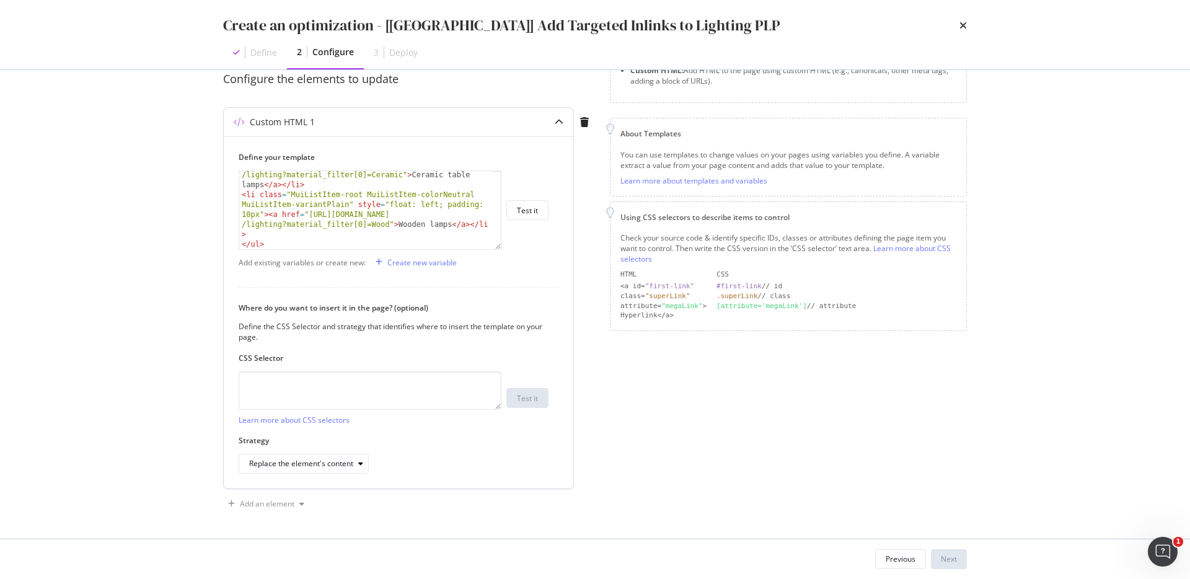
click at [447, 362] on label "CSS Selector" at bounding box center [394, 358] width 310 height 11
click at [429, 390] on textarea "modal" at bounding box center [370, 390] width 263 height 38
paste textarea "#root > div > div > div._7fOCa\+__container > div.MuiContainer-root.MuiContaine…"
type textarea "#root > div > div > div._7fOCa\+__container > div.MuiContainer-root.MuiContaine…"
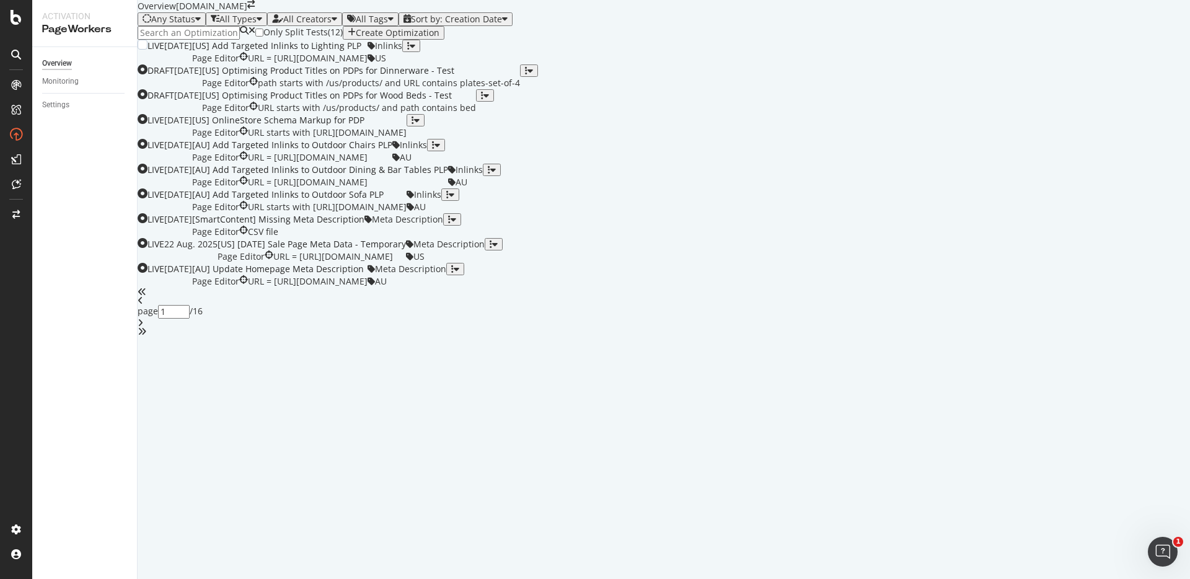
click at [367, 52] on div "[US] Add Targeted Inlinks to Lighting PLP" at bounding box center [279, 46] width 175 height 12
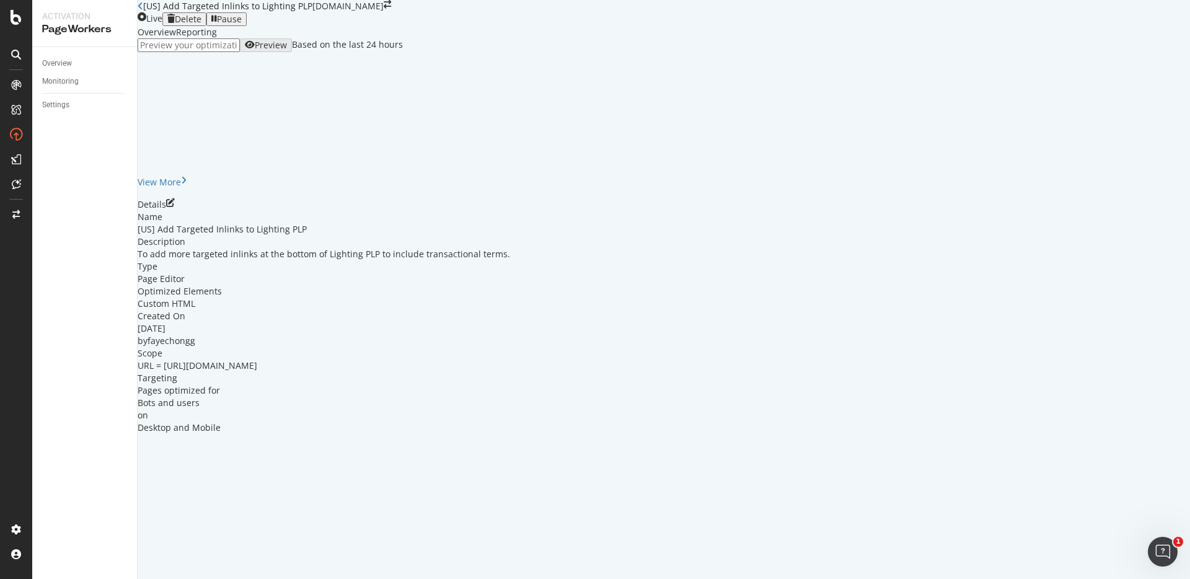
click at [175, 207] on icon "pen-to-square" at bounding box center [170, 202] width 9 height 9
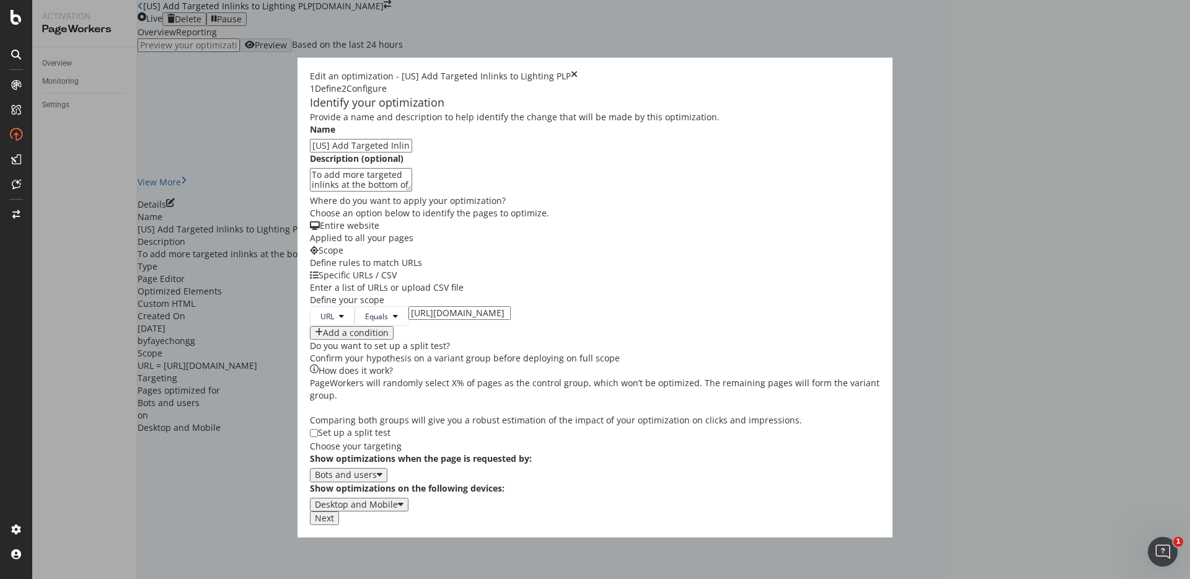
click at [339, 525] on button "Next" at bounding box center [324, 518] width 29 height 14
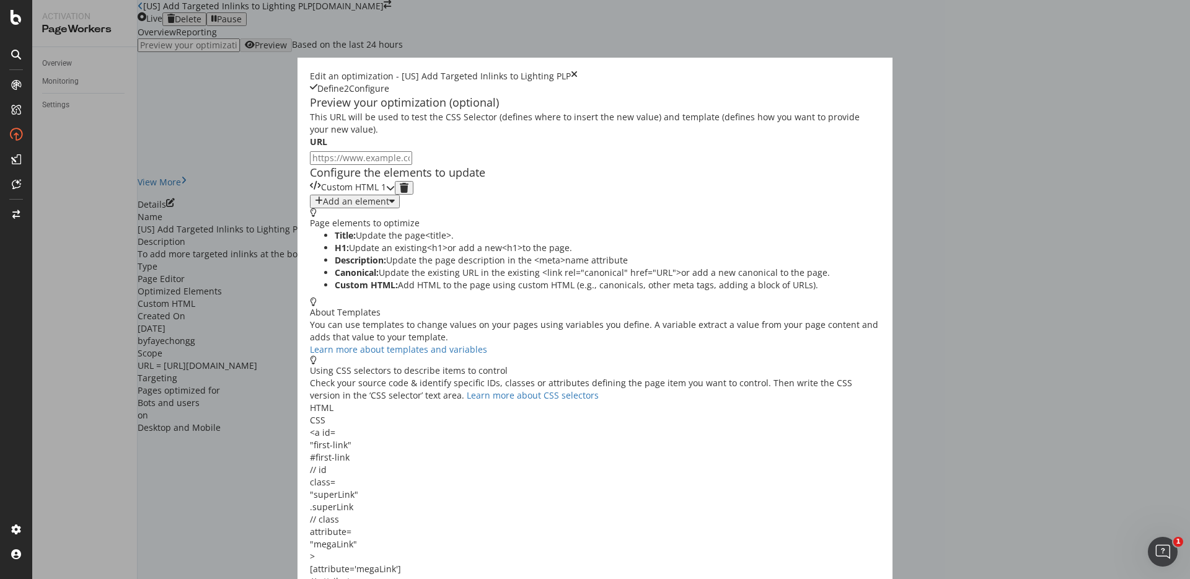
click at [386, 195] on div "Custom HTML 1" at bounding box center [348, 188] width 76 height 14
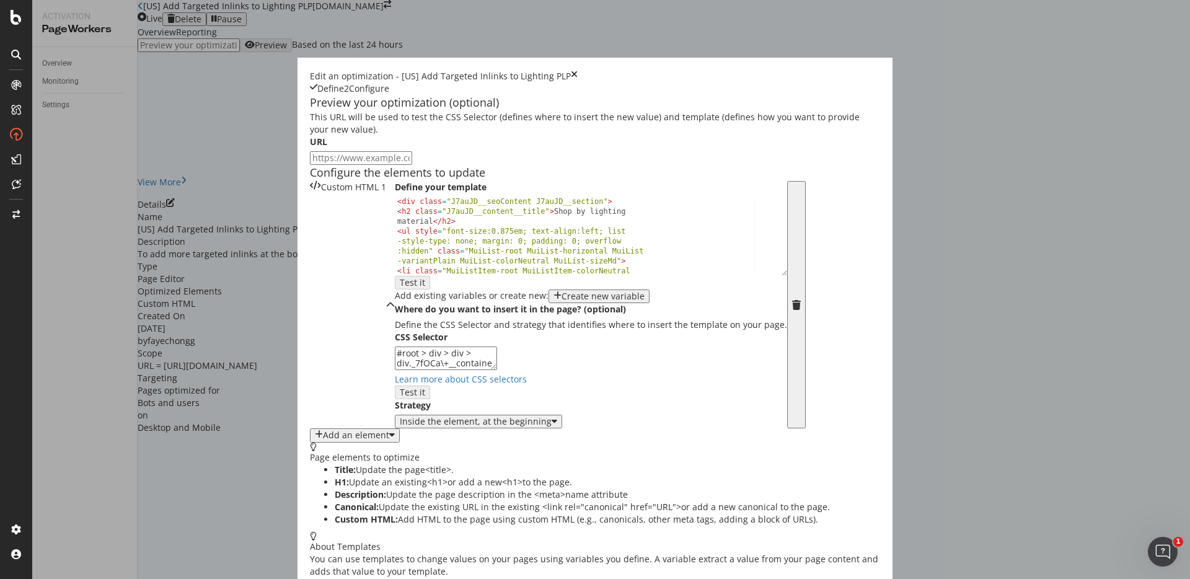
click at [395, 368] on div "Define your template 1 < div class = "J7auJD__seoContent J7auJD__section" > < h…" at bounding box center [591, 305] width 392 height 248
click at [395, 334] on div "< div class = "J7auJD__seoContent J7auJD__section" > < h2 class = "J7auJD__cont…" at bounding box center [586, 265] width 383 height 138
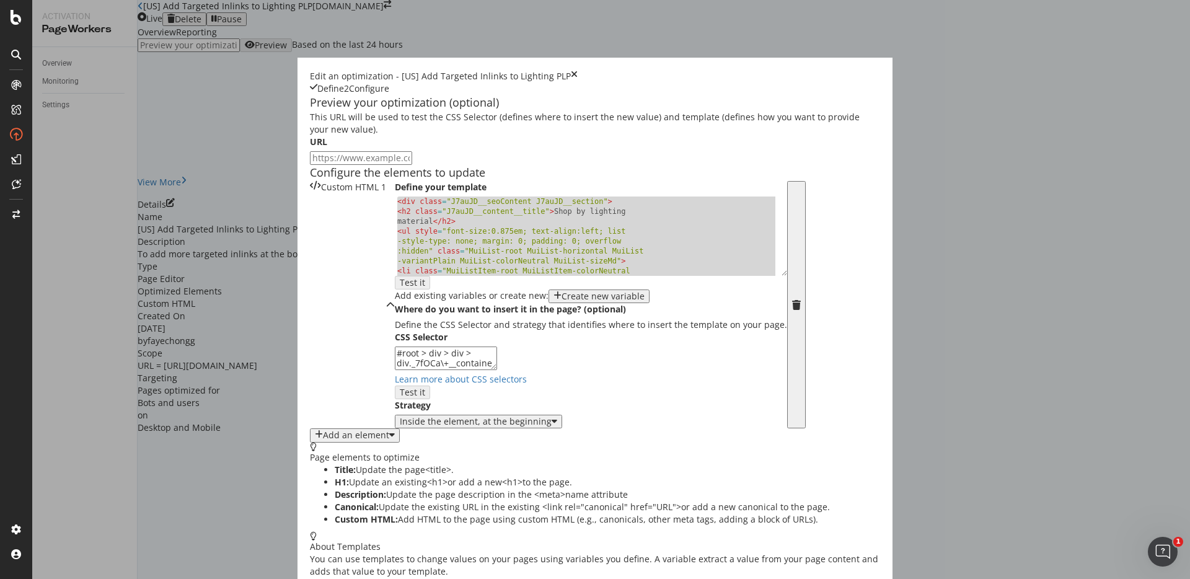
click at [418, 334] on div "< div class = "J7auJD__seoContent J7auJD__section" > < h2 class = "J7auJD__cont…" at bounding box center [586, 265] width 383 height 138
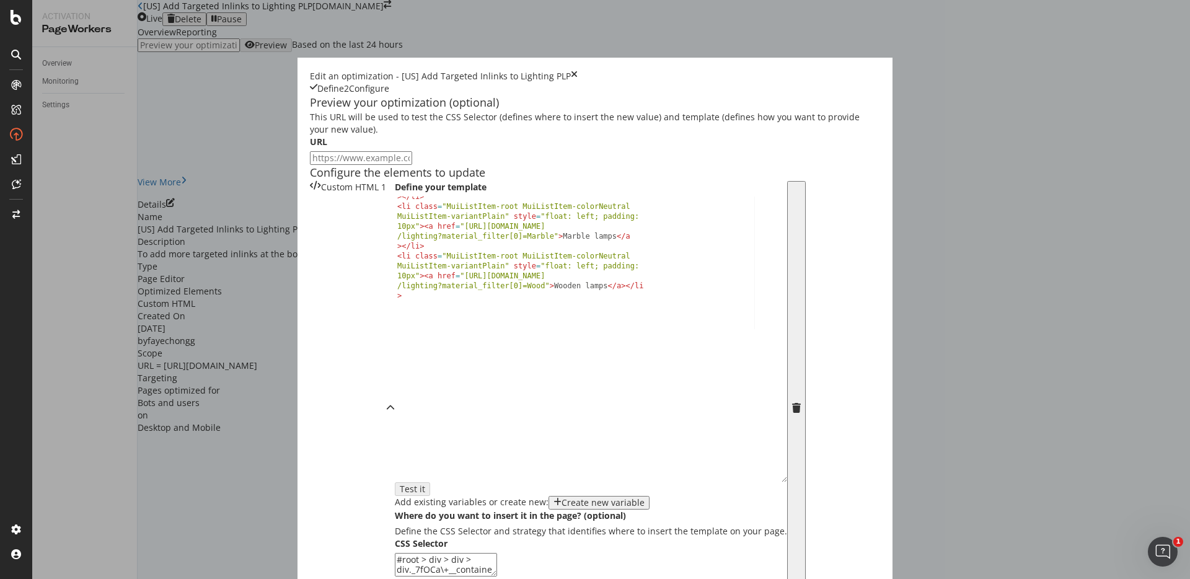
scroll to position [114, 0]
drag, startPoint x: 496, startPoint y: 364, endPoint x: 488, endPoint y: 576, distance: 212.7
click at [488, 576] on div "Edit an optimization - [US] Add Targeted Inlinks to Lighting PLP Define 2 Confi…" at bounding box center [594, 567] width 595 height 1019
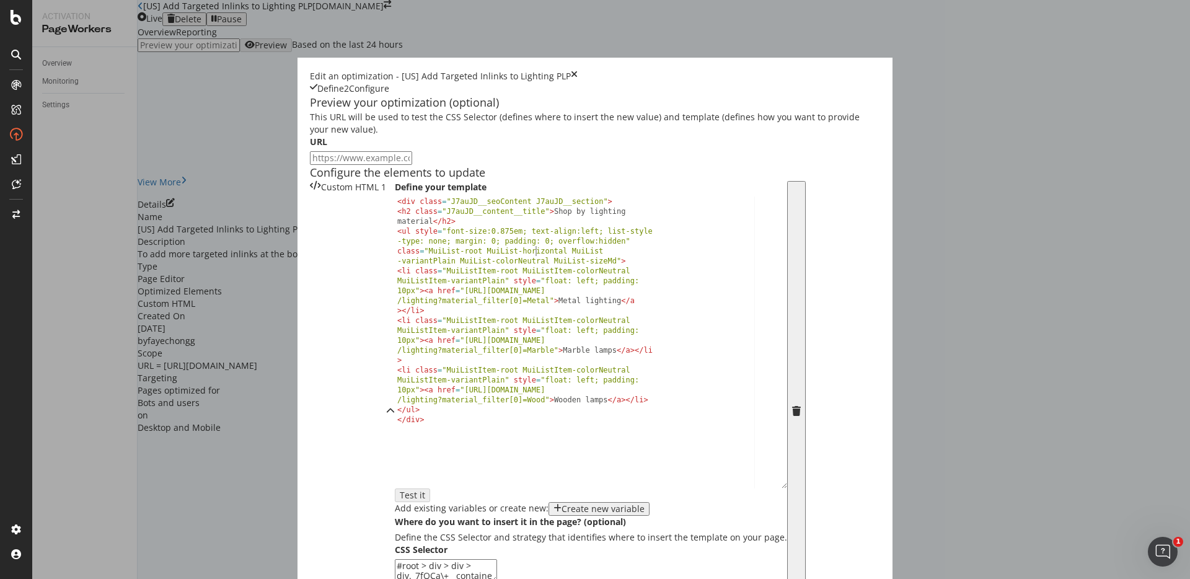
click at [408, 453] on div "< div class = "J7auJD__seoContent J7auJD__section" > < h2 class = "J7auJD__cont…" at bounding box center [591, 351] width 392 height 310
type textarea "<li class="MuiListItem-root MuiListItem-colorNeutral MuiListItem-variantPlain" …"
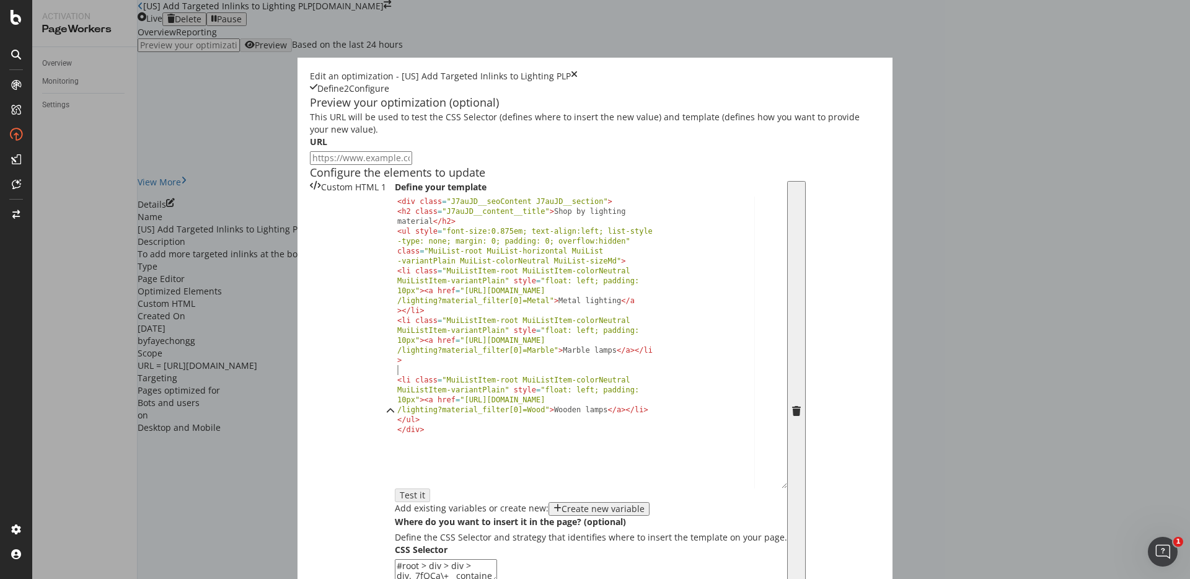
paste textarea "<li class="MuiListItem-root MuiListItem-colorNeutral MuiListItem-variantPlain" …"
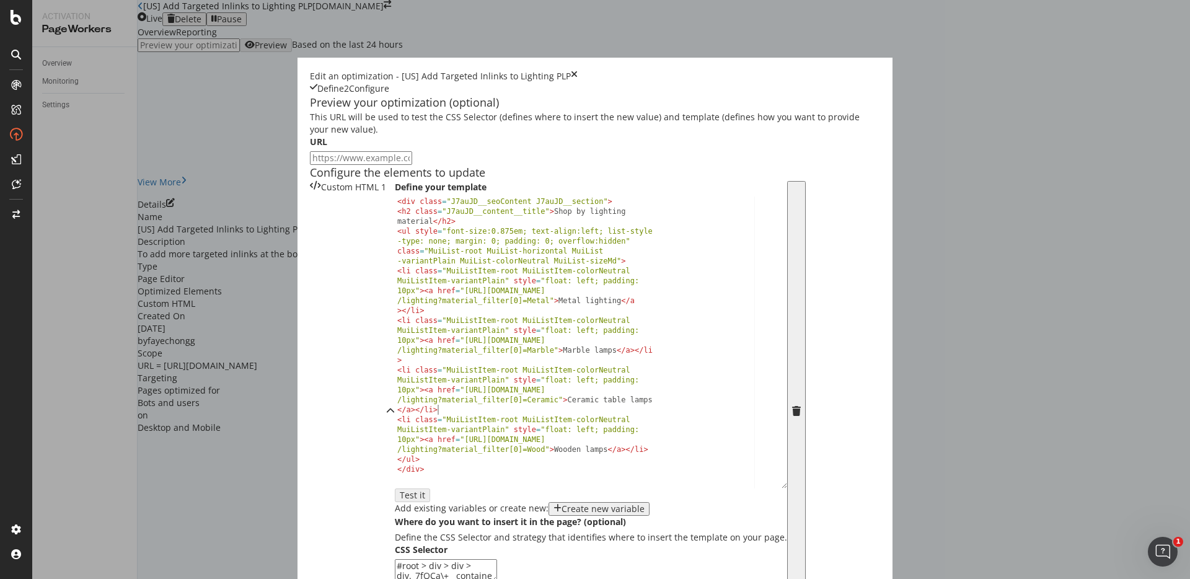
click at [395, 491] on div "< div class = "J7auJD__seoContent J7auJD__section" > < h2 class = "J7auJD__cont…" at bounding box center [591, 351] width 392 height 310
click at [427, 481] on div "< div class = "J7auJD__seoContent J7auJD__section" > < h2 class = "J7auJD__cont…" at bounding box center [591, 351] width 392 height 310
drag, startPoint x: 403, startPoint y: 494, endPoint x: 308, endPoint y: 485, distance: 95.3
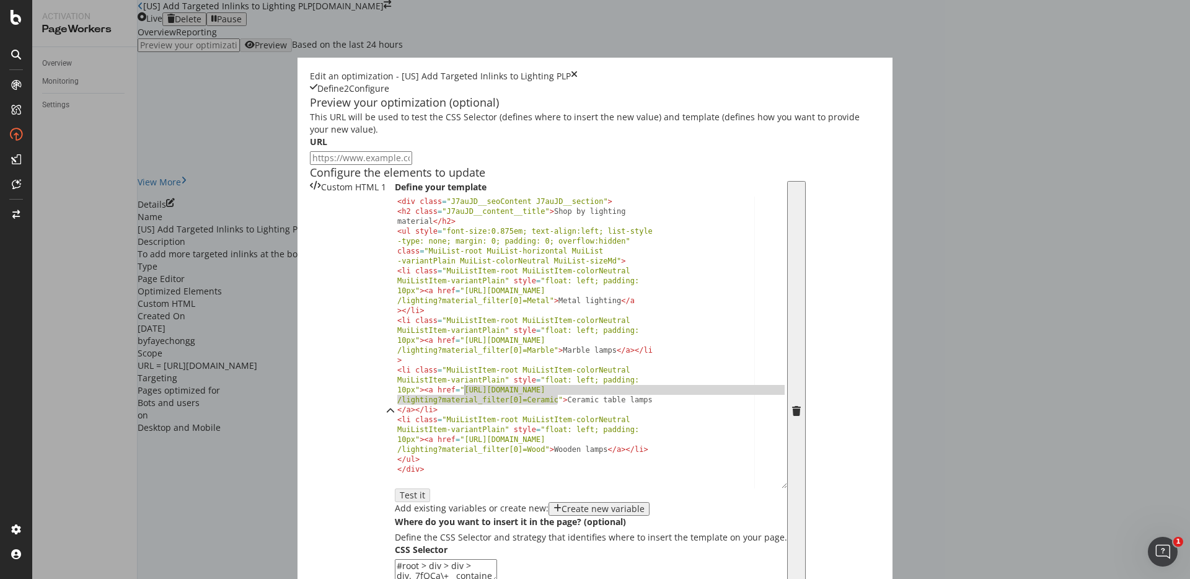
click at [395, 485] on div "< div class = "J7auJD__seoContent J7auJD__section" > < h2 class = "J7auJD__cont…" at bounding box center [591, 351] width 392 height 310
type textarea "<li class="MuiListItem-root MuiListItem-colorNeutral MuiListItem-variantPlain" …"
click at [437, 451] on div "< div class = "J7auJD__seoContent J7auJD__section" > < h2 class = "J7auJD__cont…" at bounding box center [591, 351] width 392 height 310
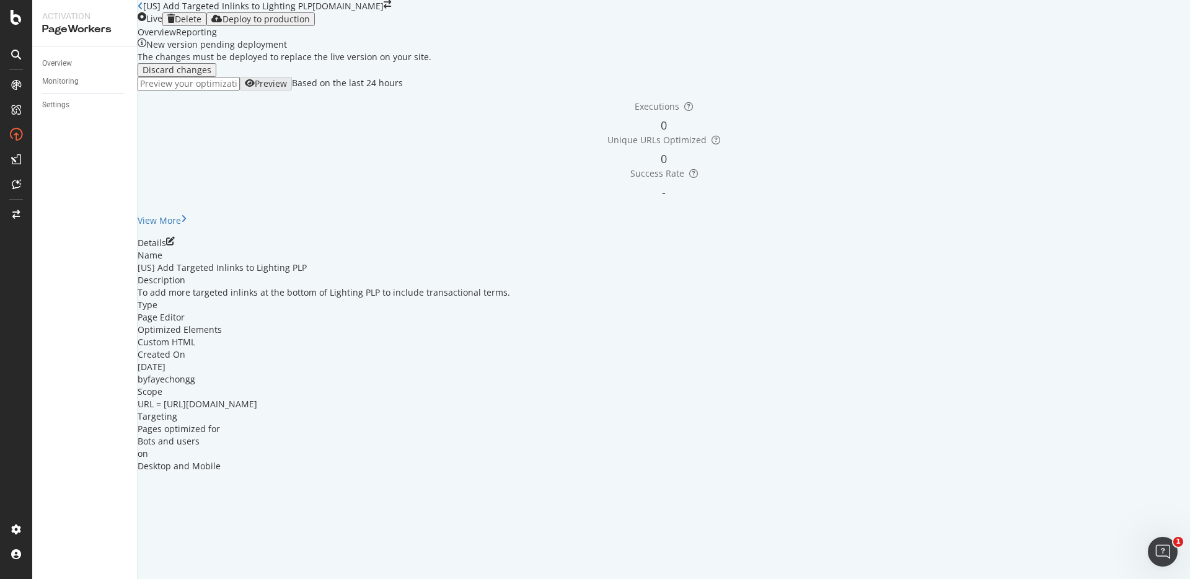
click at [7, 578] on icon "close toast" at bounding box center [3, 585] width 7 height 12
click at [310, 24] on div "Deploy to production" at bounding box center [265, 19] width 87 height 10
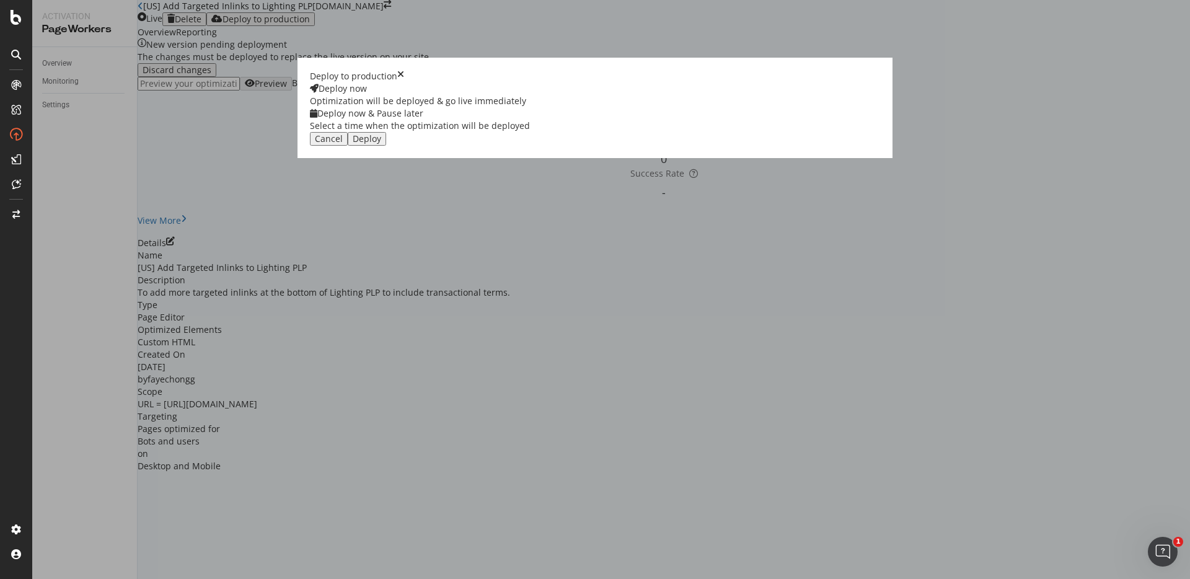
click at [381, 144] on div "Deploy" at bounding box center [367, 139] width 29 height 10
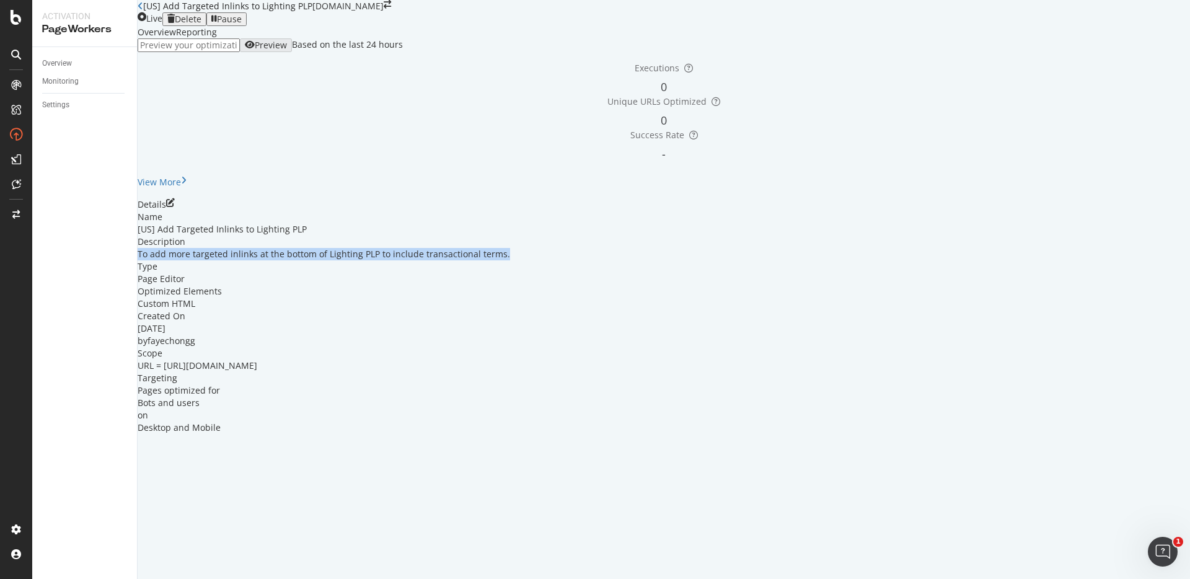
drag, startPoint x: 253, startPoint y: 345, endPoint x: 709, endPoint y: 348, distance: 456.0
click at [709, 348] on div "Name [US] Add Targeted Inlinks to Lighting PLP Description To add more targeted…" at bounding box center [664, 322] width 1052 height 223
copy div "To add more targeted inlinks at the bottom of Lighting PLP to include transacti…"
click at [1157, 302] on div "Details Name [US] Add Targeted Inlinks to Lighting PLP Description To add more …" at bounding box center [664, 315] width 1052 height 235
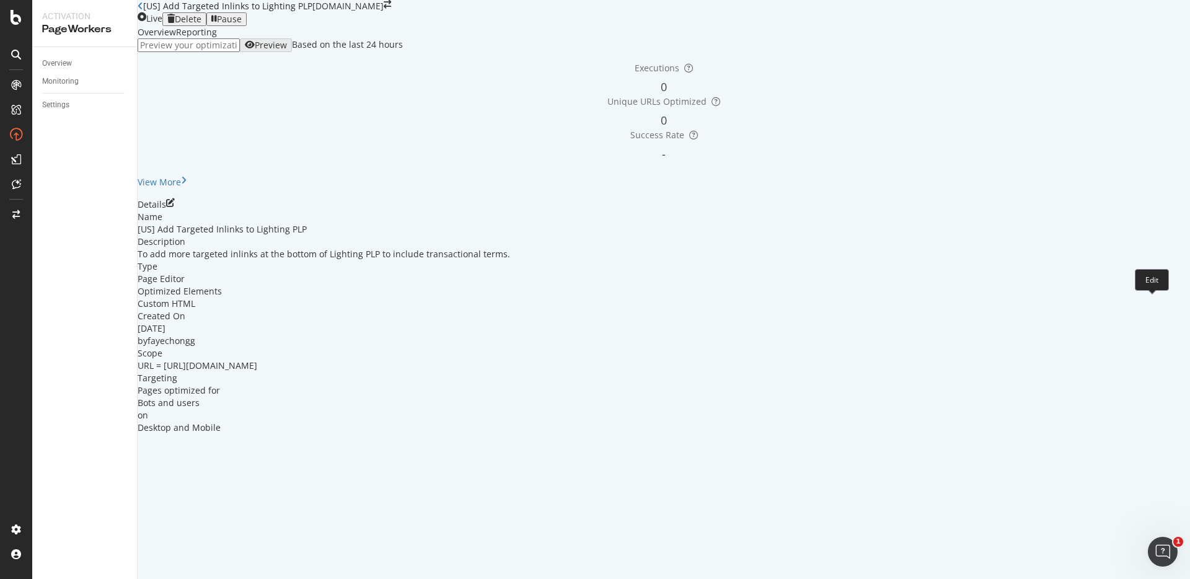
click at [175, 207] on icon "pen-to-square" at bounding box center [170, 202] width 9 height 9
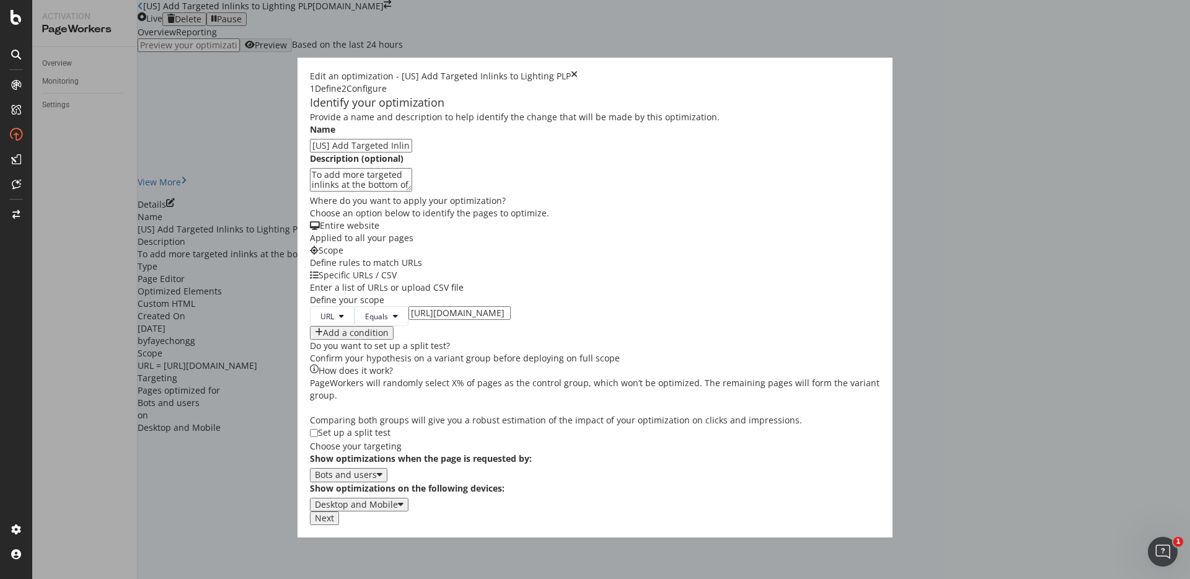
click at [334, 523] on div "Next" at bounding box center [324, 518] width 19 height 10
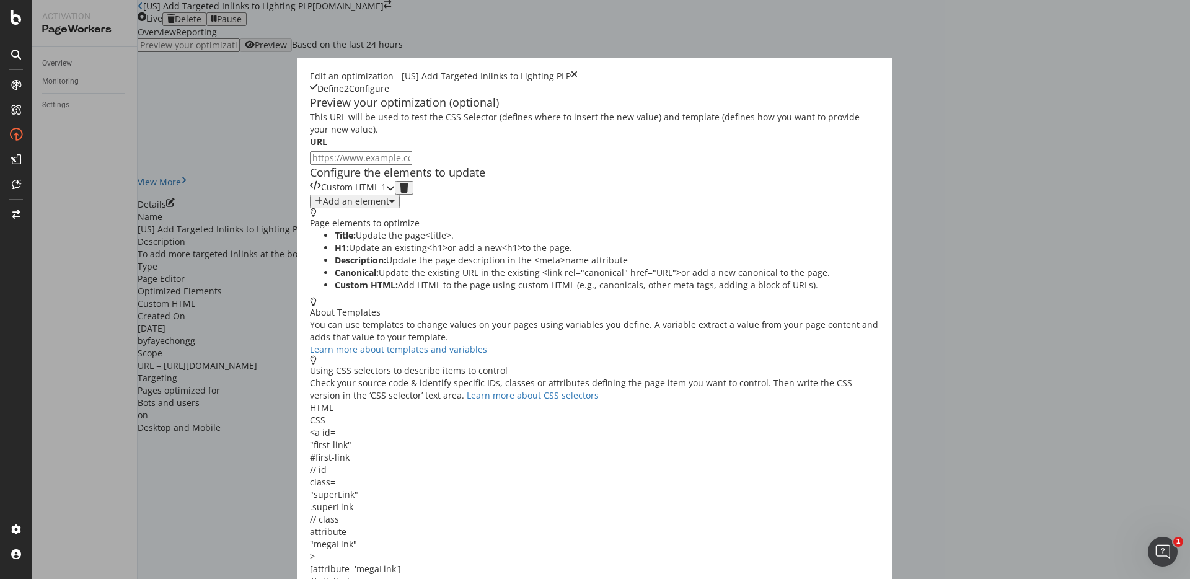
click at [395, 195] on div "Custom HTML 1" at bounding box center [352, 188] width 85 height 14
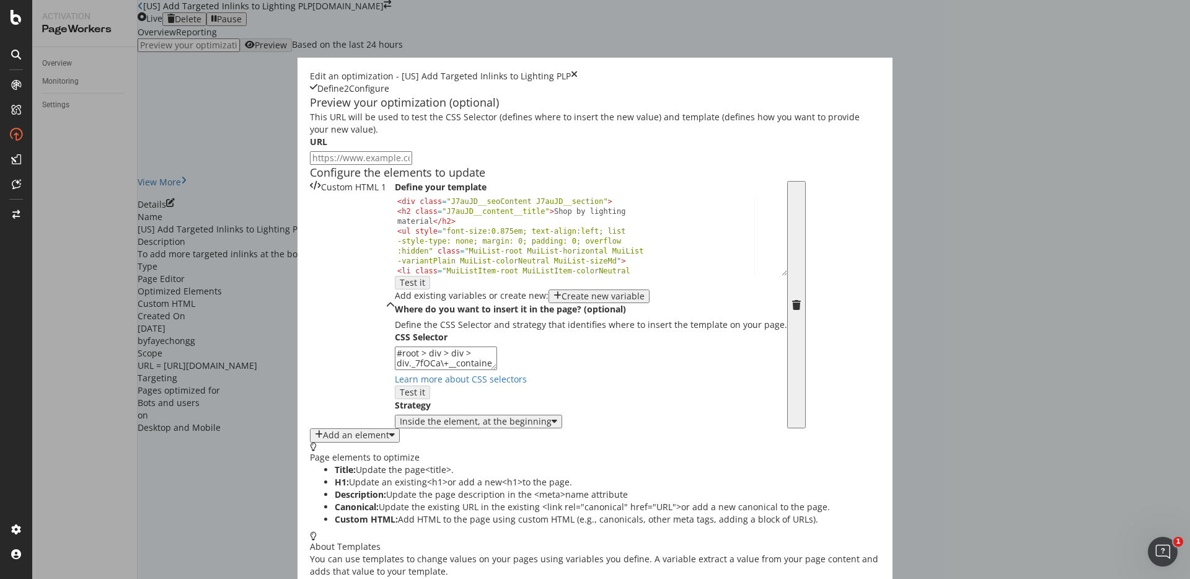
click at [395, 334] on div "< div class = "J7auJD__seoContent J7auJD__section" > < h2 class = "J7auJD__cont…" at bounding box center [586, 265] width 383 height 138
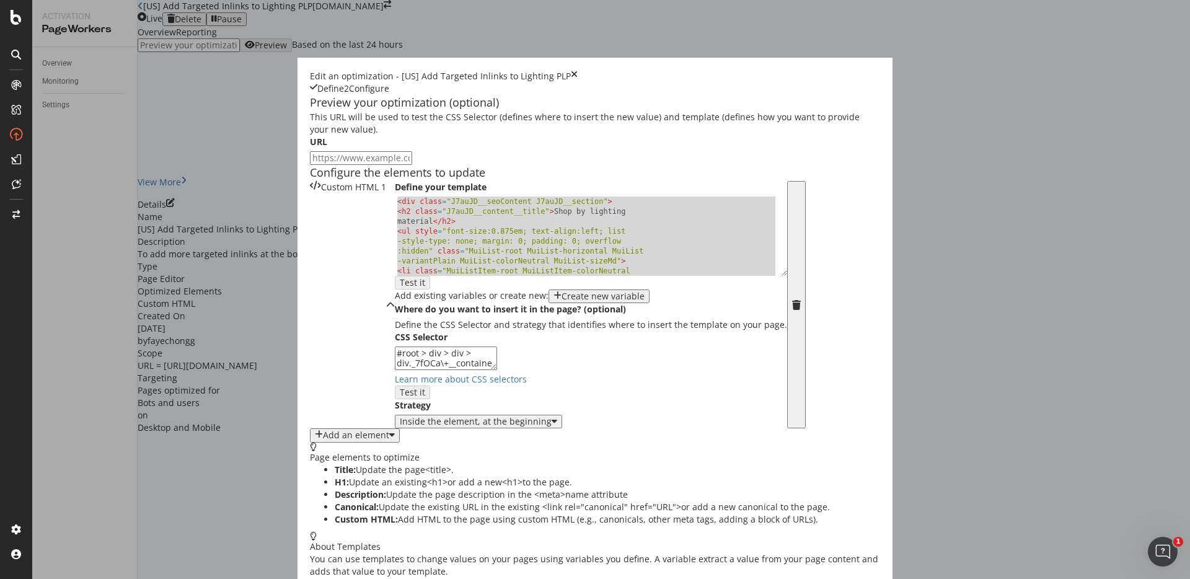
type textarea "</ul> </div>"
click at [449, 370] on textarea "#root > div > div > div._7fOCa\+__container > div.MuiContainer-root.MuiContaine…" at bounding box center [446, 358] width 102 height 24
drag, startPoint x: 368, startPoint y: 23, endPoint x: 670, endPoint y: 24, distance: 302.4
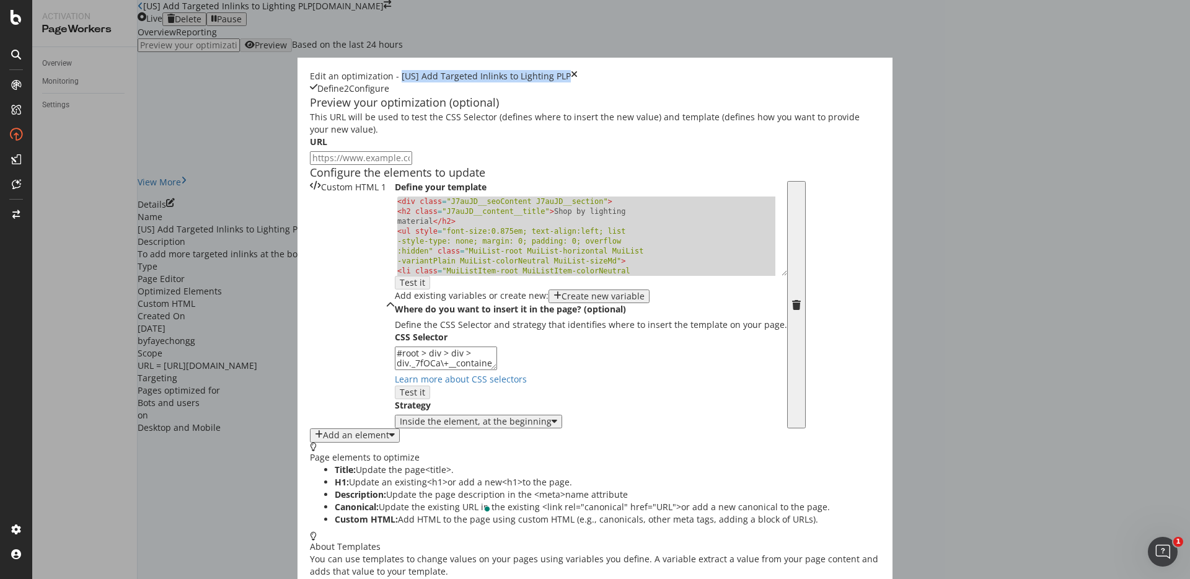
click at [670, 70] on div "Edit an optimization - [US] Add Targeted Inlinks to Lighting PLP" at bounding box center [595, 76] width 570 height 12
copy div "[US] Add Targeted Inlinks to Lighting PLP"
click at [577, 70] on icon "times" at bounding box center [574, 76] width 7 height 12
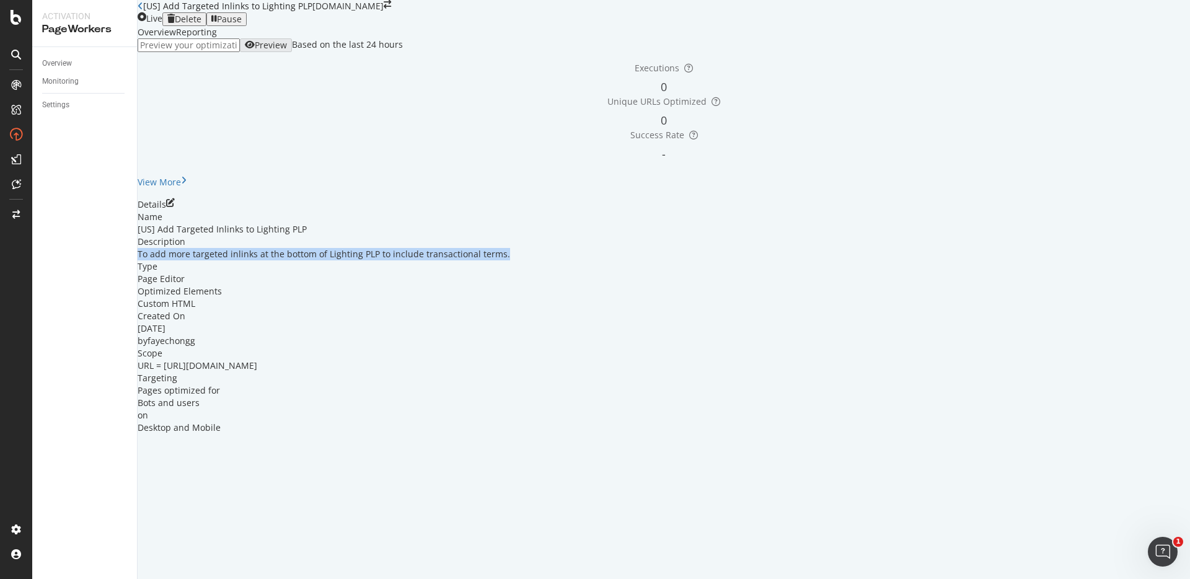
drag, startPoint x: 258, startPoint y: 345, endPoint x: 753, endPoint y: 344, distance: 495.7
click at [753, 260] on div "To add more targeted inlinks at the bottom of Lighting PLP to include transacti…" at bounding box center [664, 254] width 1052 height 12
copy div "To add more targeted inlinks at the bottom of Lighting PLP to include transacti…"
click at [175, 207] on icon "pen-to-square" at bounding box center [170, 202] width 9 height 9
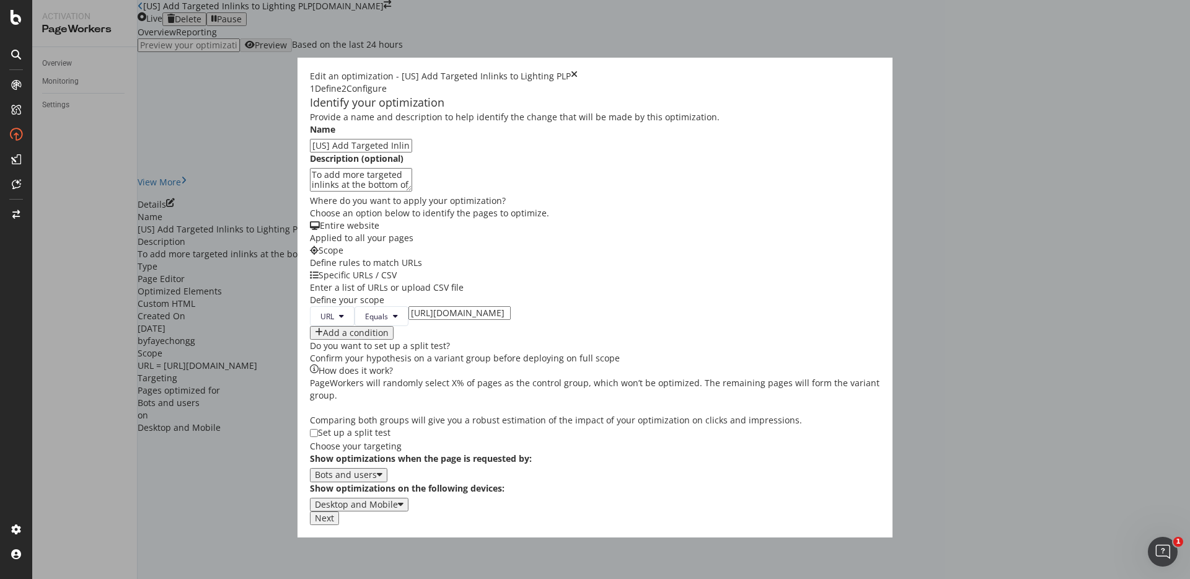
click at [339, 525] on button "Next" at bounding box center [324, 518] width 29 height 14
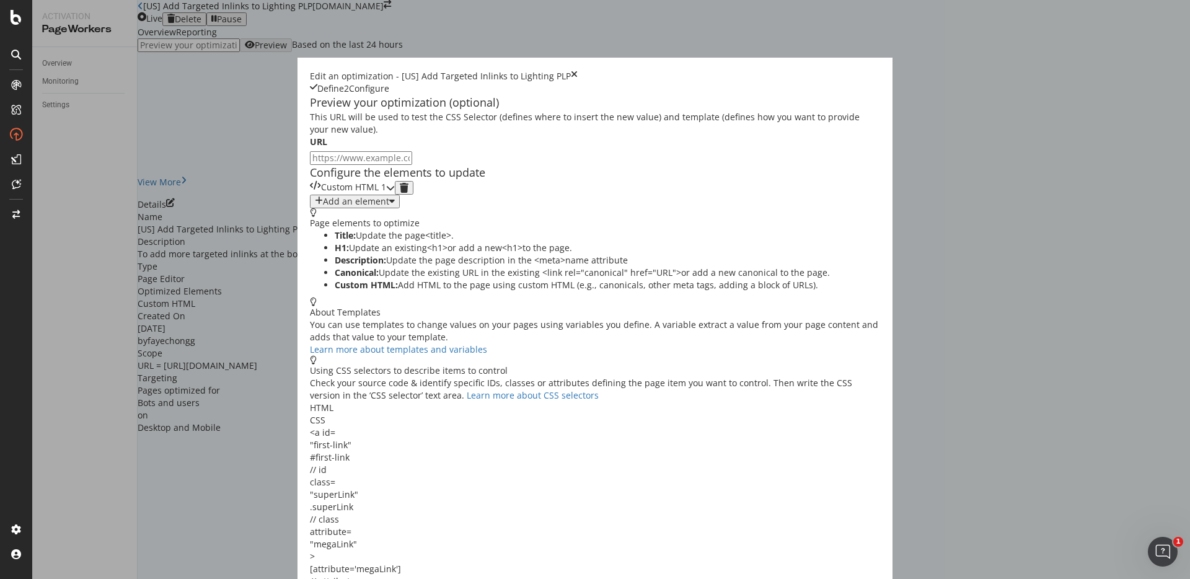
click at [386, 195] on div "Custom HTML 1" at bounding box center [348, 188] width 76 height 14
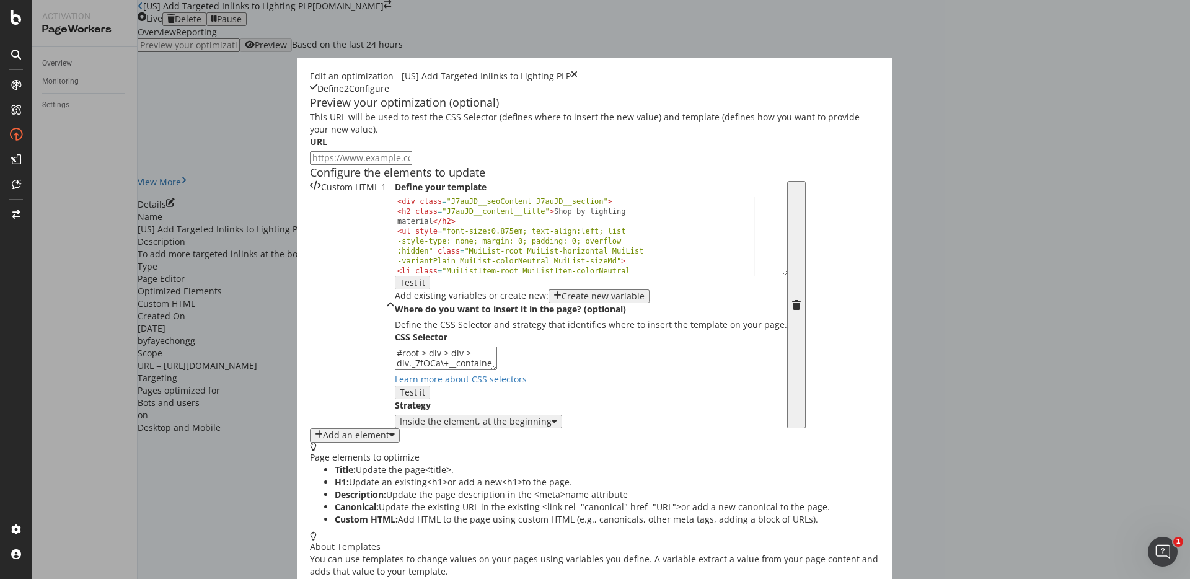
click at [395, 334] on div "< div class = "J7auJD__seoContent J7auJD__section" > < h2 class = "J7auJD__cont…" at bounding box center [586, 265] width 383 height 138
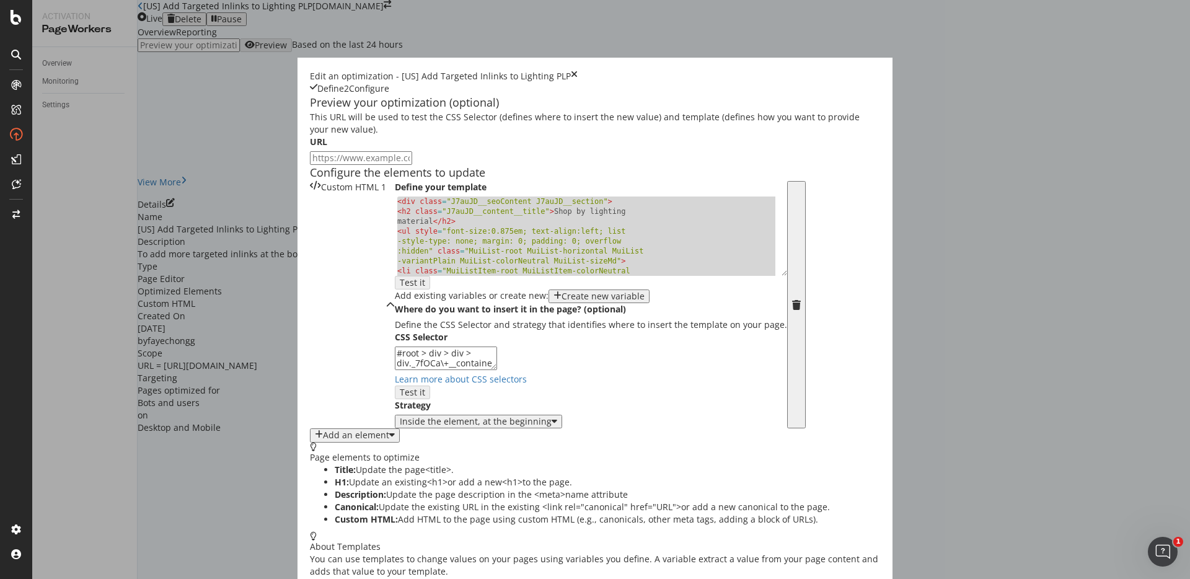
type textarea "</ul> </div>"
click at [422, 370] on textarea "#root > div > div > div._7fOCa\+__container > div.MuiContainer-root.MuiContaine…" at bounding box center [446, 358] width 102 height 24
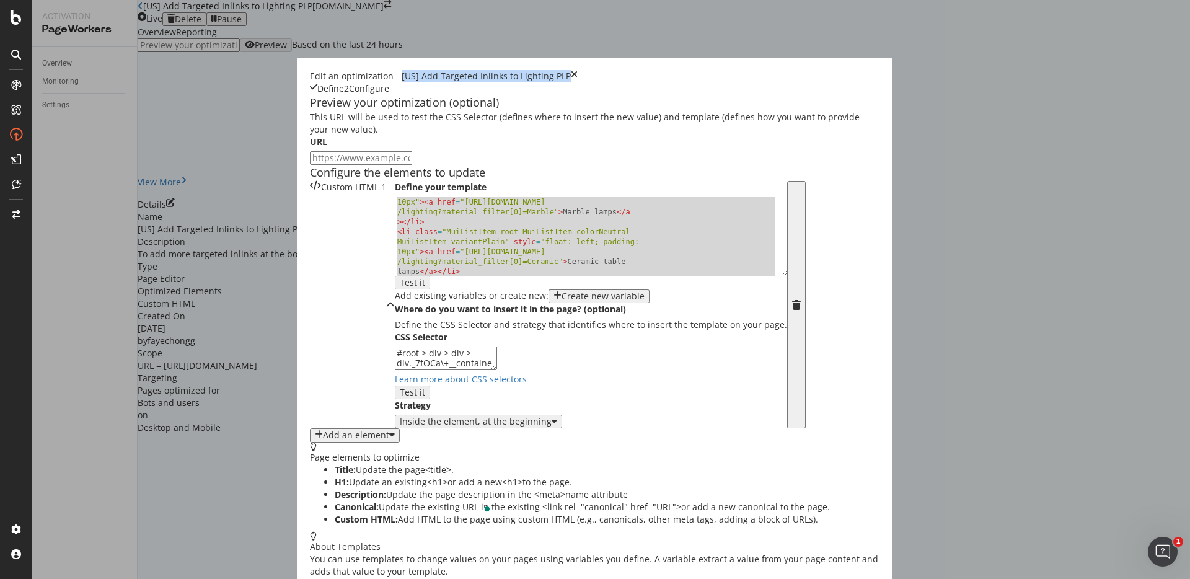
drag, startPoint x: 370, startPoint y: 26, endPoint x: 638, endPoint y: 25, distance: 267.7
click at [638, 70] on div "Edit an optimization - [US] Add Targeted Inlinks to Lighting PLP" at bounding box center [595, 76] width 570 height 12
copy div "[US] Add Targeted Inlinks to Lighting PLP"
click at [577, 70] on icon "times" at bounding box center [574, 76] width 7 height 12
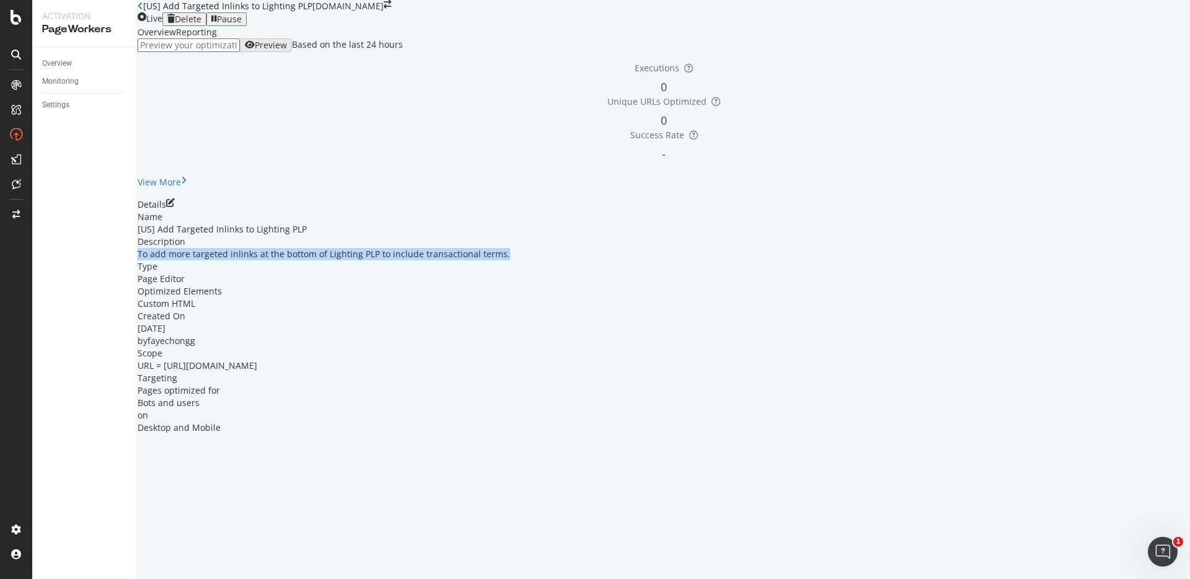
drag, startPoint x: 258, startPoint y: 347, endPoint x: 663, endPoint y: 345, distance: 404.6
click at [663, 260] on div "To add more targeted inlinks at the bottom of Lighting PLP to include transacti…" at bounding box center [664, 254] width 1052 height 12
copy div "To add more targeted inlinks at the bottom of Lighting PLP to include transacti…"
click at [175, 207] on icon "pen-to-square" at bounding box center [170, 202] width 9 height 9
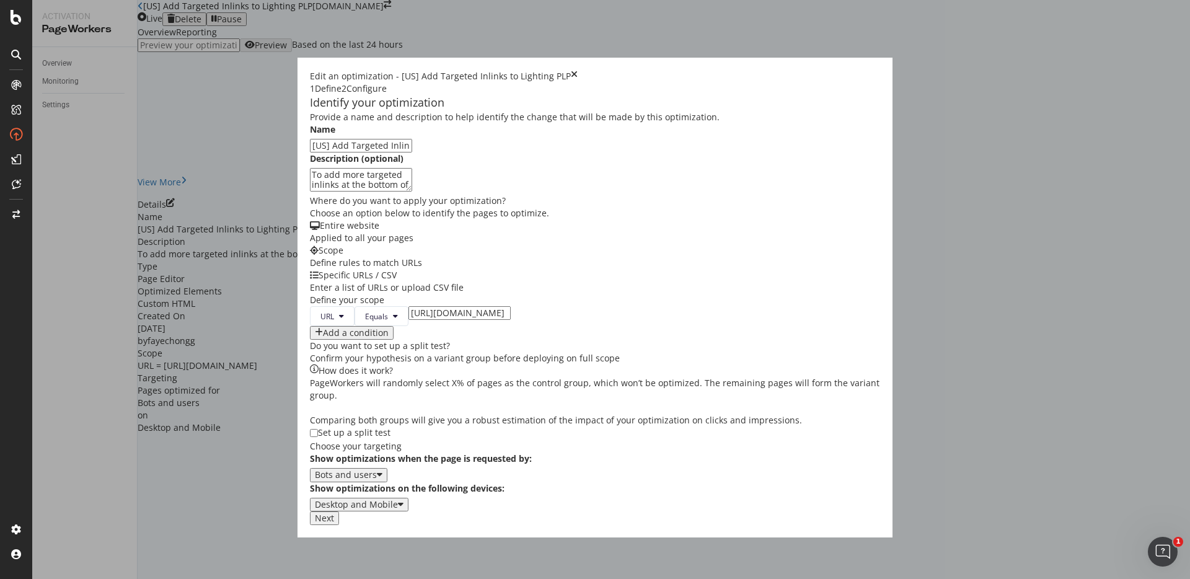
click at [334, 523] on div "Next" at bounding box center [324, 518] width 19 height 10
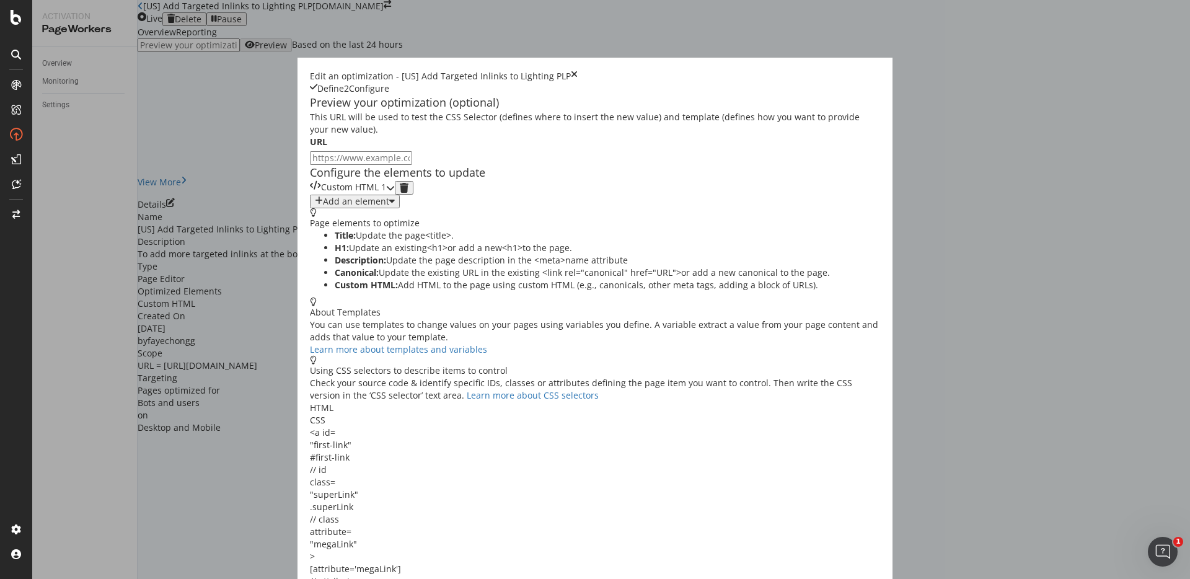
click at [395, 195] on div "Custom HTML 1" at bounding box center [352, 188] width 85 height 14
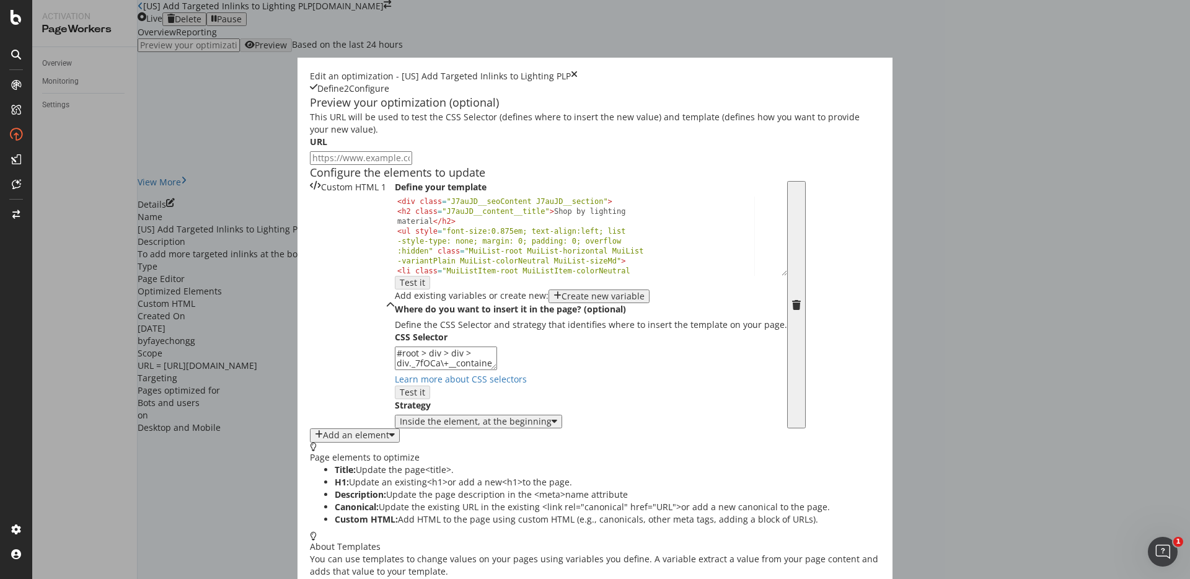
click at [395, 320] on div "< div class = "J7auJD__seoContent J7auJD__section" > < h2 class = "J7auJD__cont…" at bounding box center [586, 265] width 383 height 138
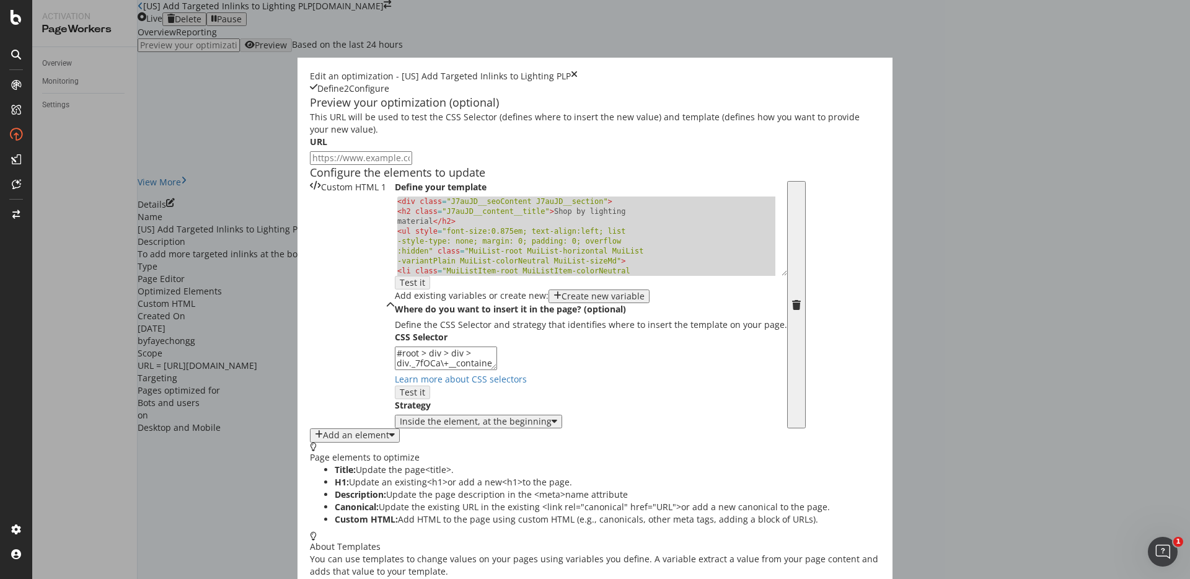
type textarea "</ul> </div>"
click at [420, 370] on textarea "#root > div > div > div._7fOCa\+__container > div.MuiContainer-root.MuiContaine…" at bounding box center [446, 358] width 102 height 24
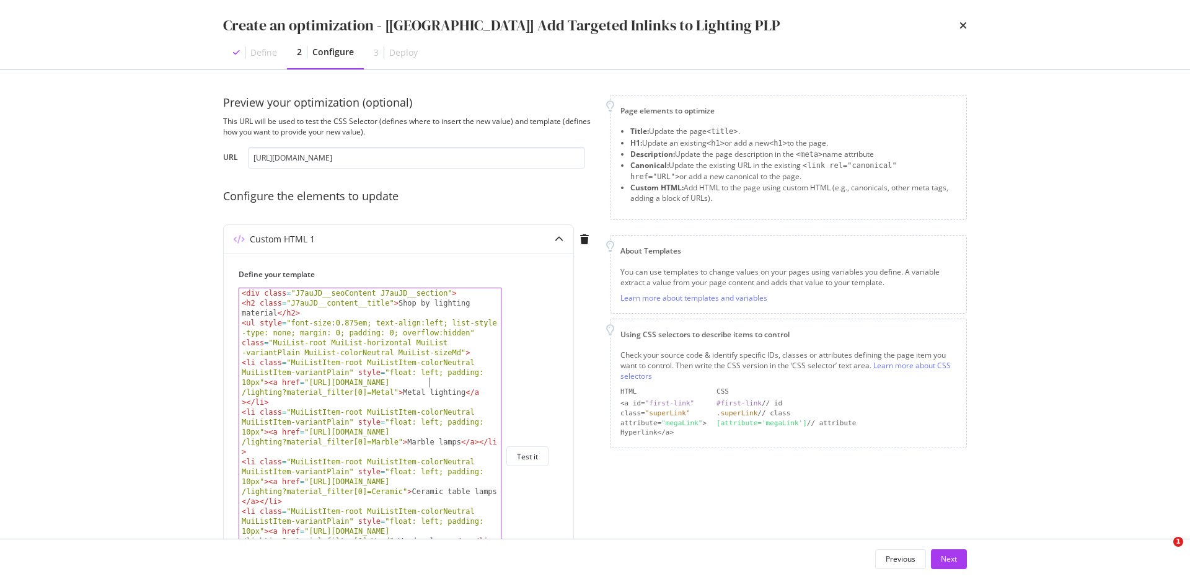
click at [422, 346] on div "< div class = "J7auJD__seoContent J7auJD__section" > < h2 class = "J7auJD__cont…" at bounding box center [369, 466] width 261 height 356
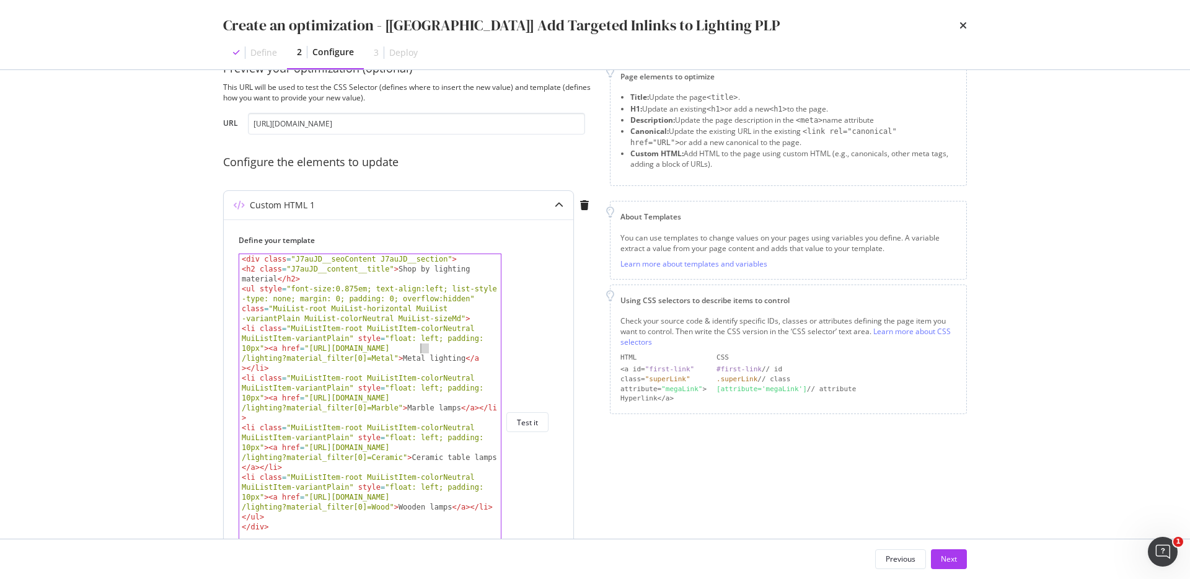
click at [421, 395] on div "< div class = "J7auJD__seoContent J7auJD__section" > < h2 class = "J7auJD__cont…" at bounding box center [369, 432] width 261 height 356
click at [421, 445] on div "< div class = "J7auJD__seoContent J7auJD__section" > < h2 class = "J7auJD__cont…" at bounding box center [369, 432] width 261 height 356
click at [424, 496] on div "< div class = "J7auJD__seoContent J7auJD__section" > < h2 class = "J7auJD__cont…" at bounding box center [369, 432] width 261 height 356
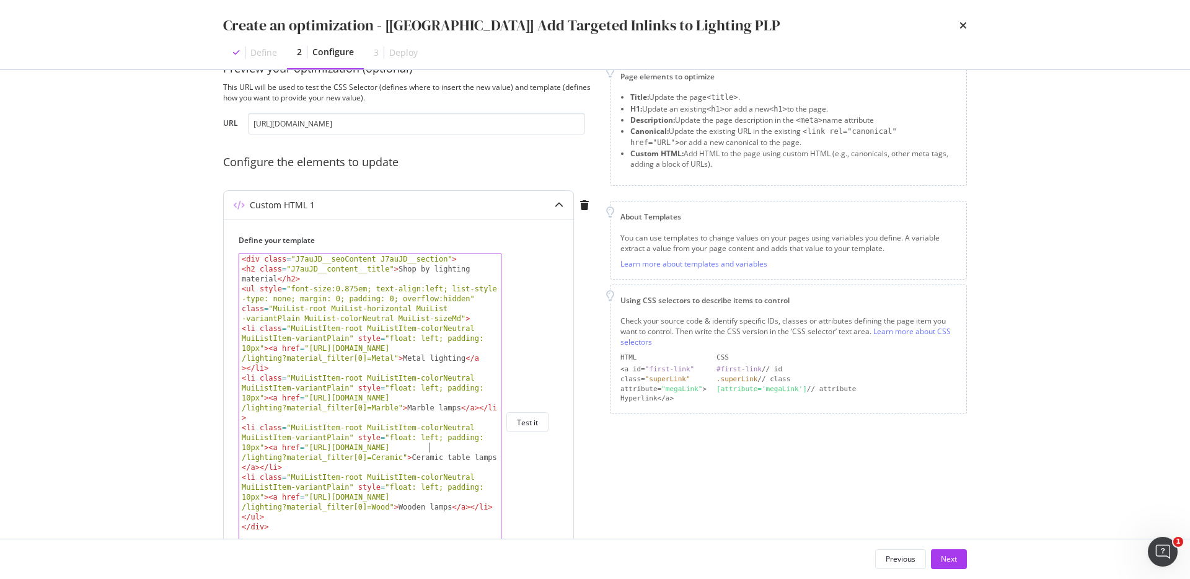
click at [424, 496] on div "< div class = "J7auJD__seoContent J7auJD__section" > < h2 class = "J7auJD__cont…" at bounding box center [369, 432] width 261 height 356
drag, startPoint x: 309, startPoint y: 348, endPoint x: 394, endPoint y: 356, distance: 85.9
click at [394, 356] on div "< div class = "J7auJD__seoContent J7auJD__section" > < h2 class = "J7auJD__cont…" at bounding box center [369, 432] width 261 height 356
drag, startPoint x: 397, startPoint y: 408, endPoint x: 309, endPoint y: 399, distance: 87.8
click at [309, 400] on div "< div class = "J7auJD__seoContent J7auJD__section" > < h2 class = "J7auJD__cont…" at bounding box center [369, 432] width 261 height 356
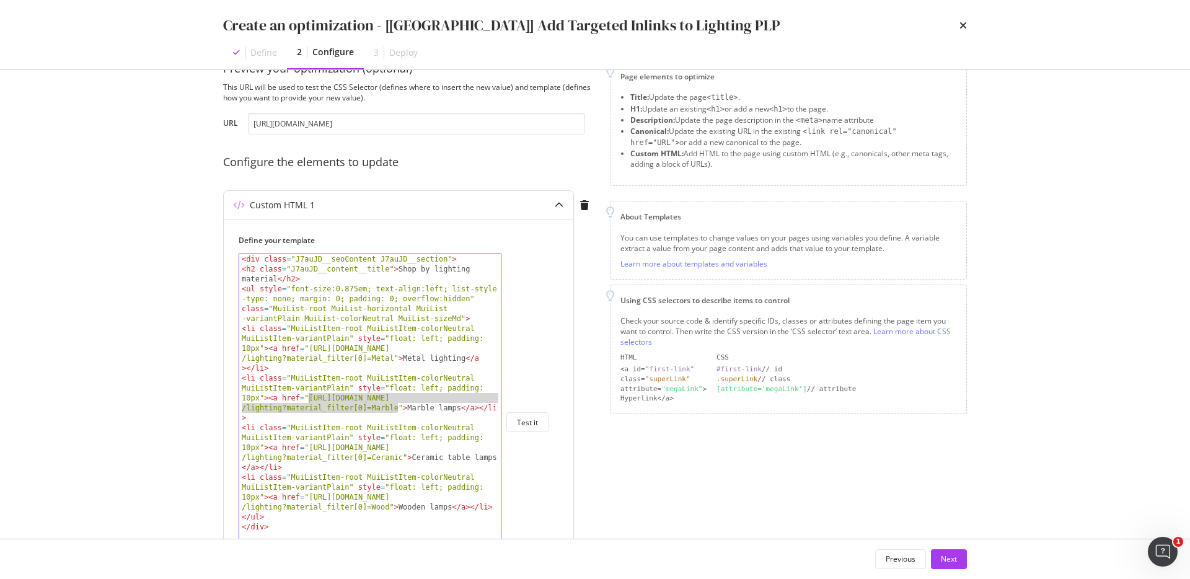
paste textarea "Resin"
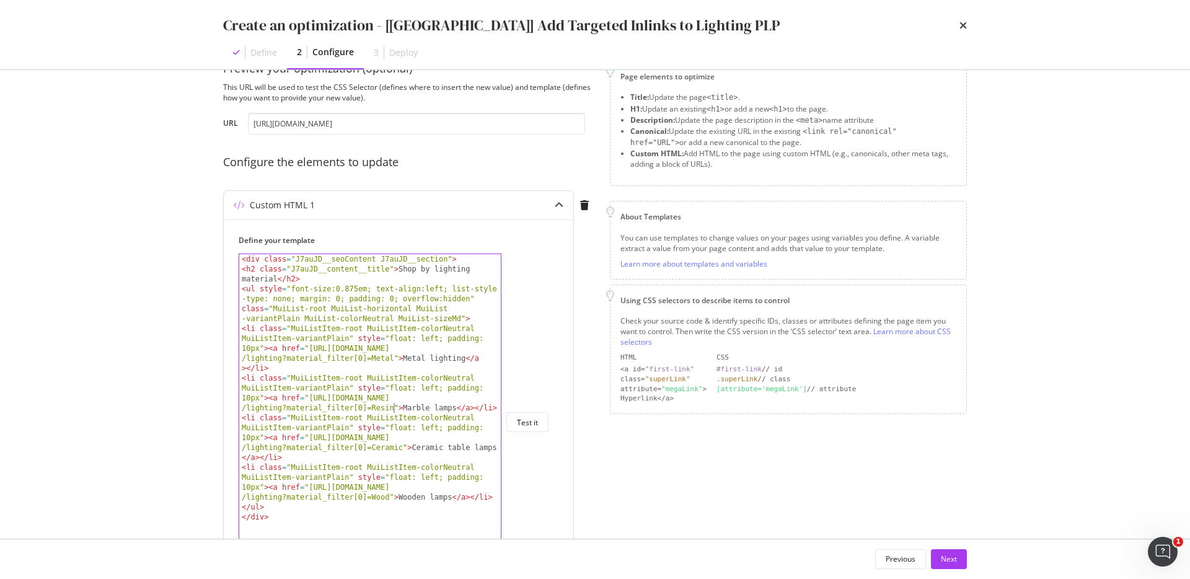
click at [418, 407] on div "< div class = "J7auJD__seoContent J7auJD__section" > < h2 class = "J7auJD__cont…" at bounding box center [369, 432] width 261 height 356
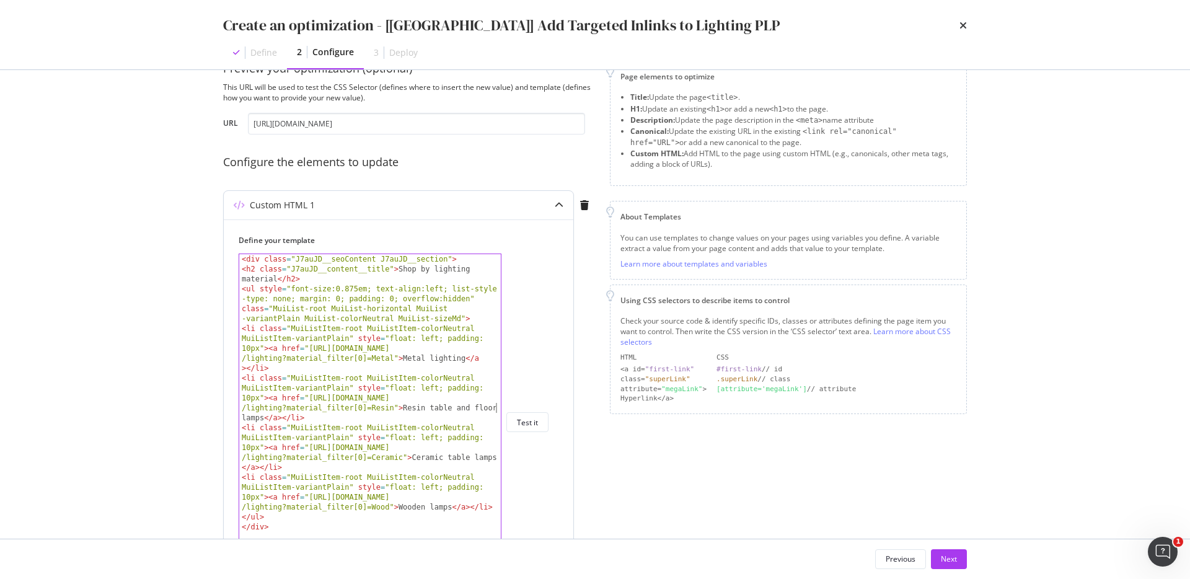
scroll to position [0, 81]
click at [450, 428] on div "< div class = "J7auJD__seoContent J7auJD__section" > < h2 class = "J7auJD__cont…" at bounding box center [369, 432] width 261 height 356
drag, startPoint x: 308, startPoint y: 447, endPoint x: 401, endPoint y: 456, distance: 93.4
click at [401, 456] on div "< div class = "J7auJD__seoContent J7auJD__section" > < h2 class = "J7auJD__cont…" at bounding box center [369, 432] width 261 height 356
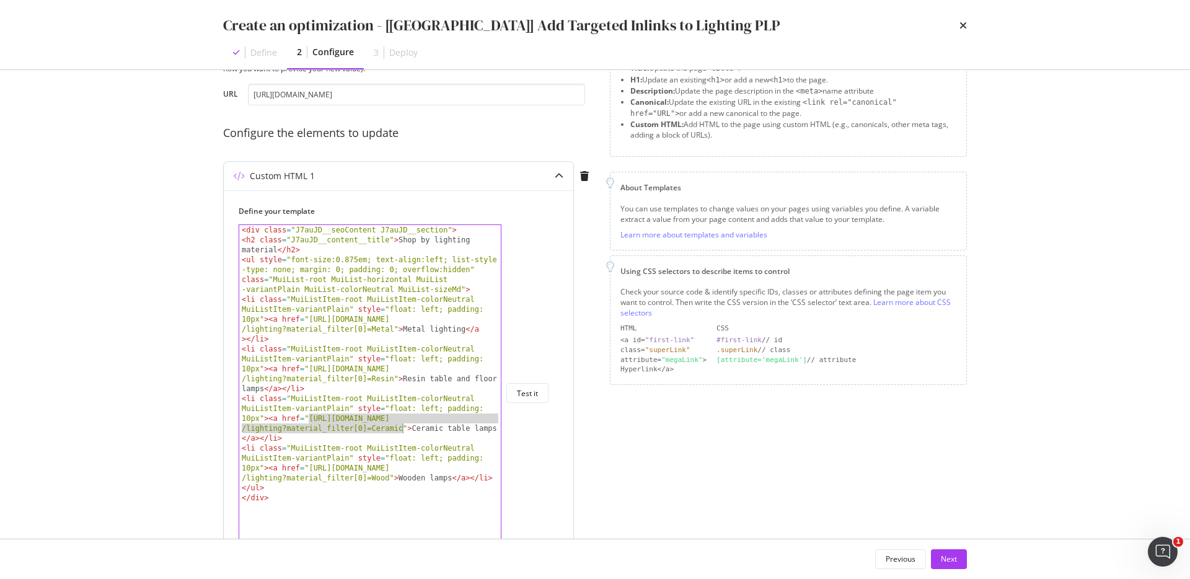
scroll to position [74, 0]
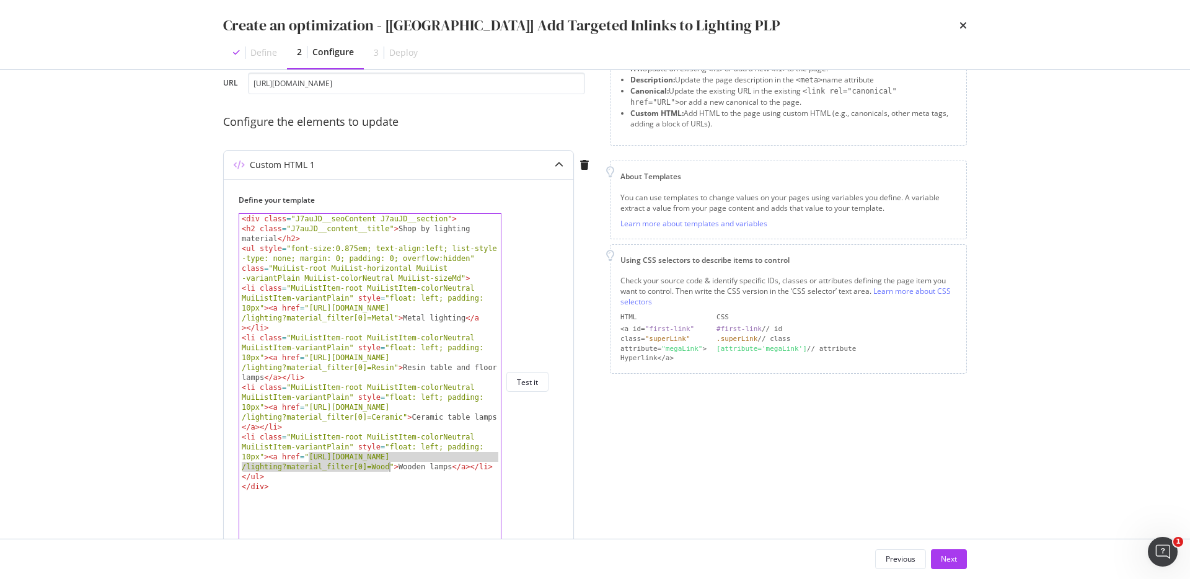
drag, startPoint x: 309, startPoint y: 456, endPoint x: 389, endPoint y: 465, distance: 80.4
click at [389, 465] on div "< div class = "J7auJD__seoContent J7auJD__section" > < h2 class = "J7auJD__cont…" at bounding box center [369, 392] width 261 height 356
paste textarea "Iron"
click at [411, 465] on div "< div class = "J7auJD__seoContent J7auJD__section" > < h2 class = "J7auJD__cont…" at bounding box center [369, 392] width 261 height 356
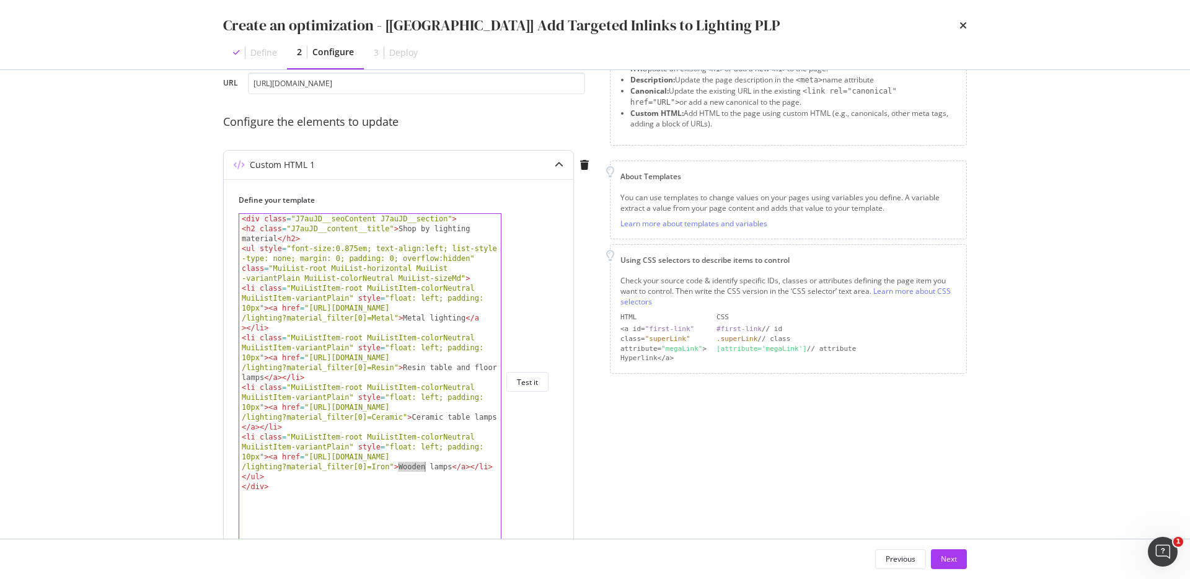
click at [411, 465] on div "< div class = "J7auJD__seoContent J7auJD__section" > < h2 class = "J7auJD__cont…" at bounding box center [369, 392] width 261 height 356
click at [437, 465] on div "< div class = "J7auJD__seoContent J7auJD__section" > < h2 class = "J7auJD__cont…" at bounding box center [369, 392] width 261 height 356
click at [456, 488] on div "< div class = "J7auJD__seoContent J7auJD__section" > < h2 class = "J7auJD__cont…" at bounding box center [369, 392] width 261 height 356
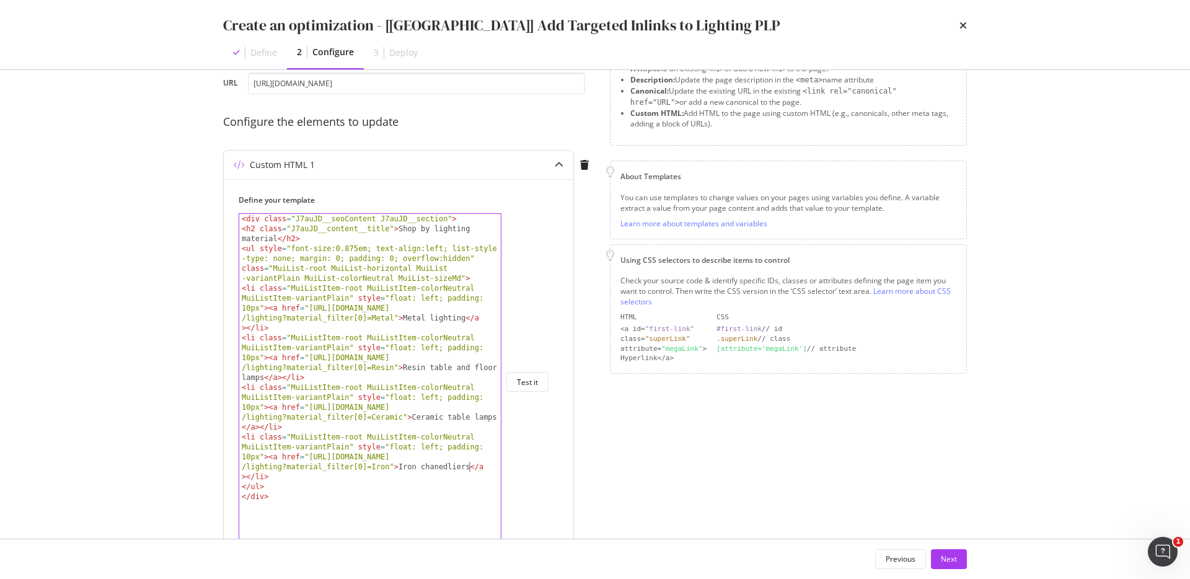
scroll to position [0, 1]
click at [444, 465] on div "< div class = "J7auJD__seoContent J7auJD__section" > < h2 class = "J7auJD__cont…" at bounding box center [369, 392] width 261 height 356
click at [424, 466] on div "< div class = "J7auJD__seoContent J7auJD__section" > < h2 class = "J7auJD__cont…" at bounding box center [369, 392] width 261 height 356
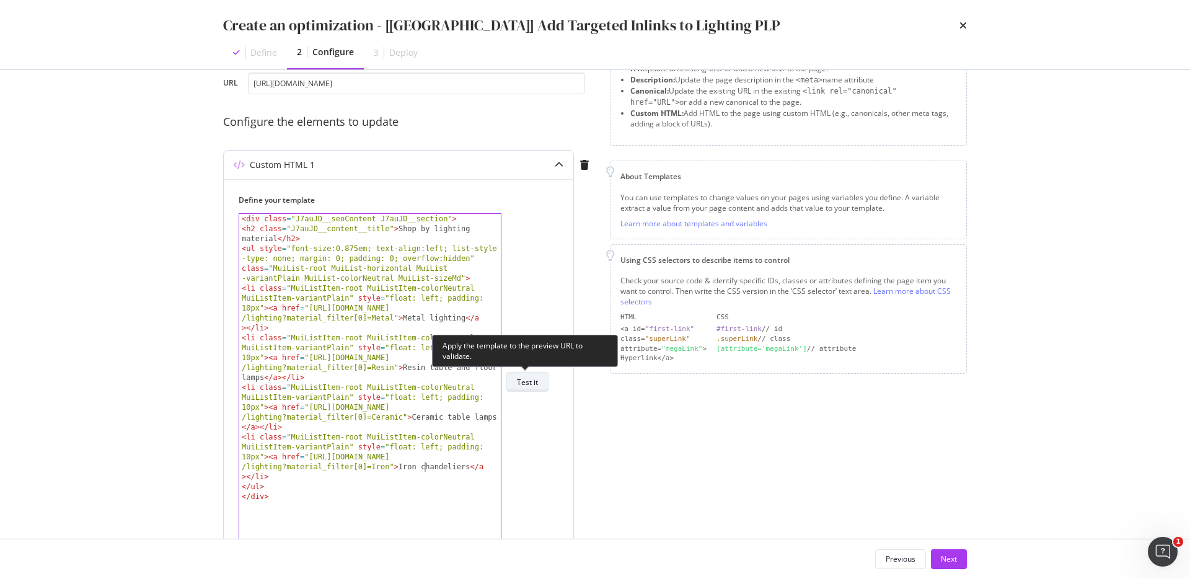
click at [543, 384] on button "Test it" at bounding box center [527, 382] width 42 height 20
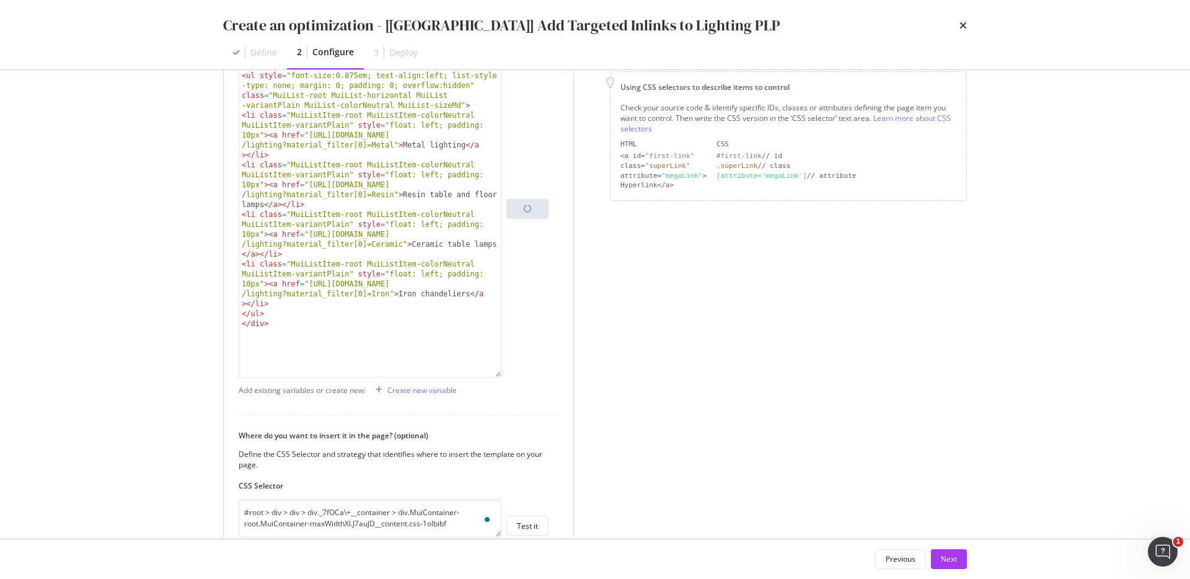
scroll to position [0, 0]
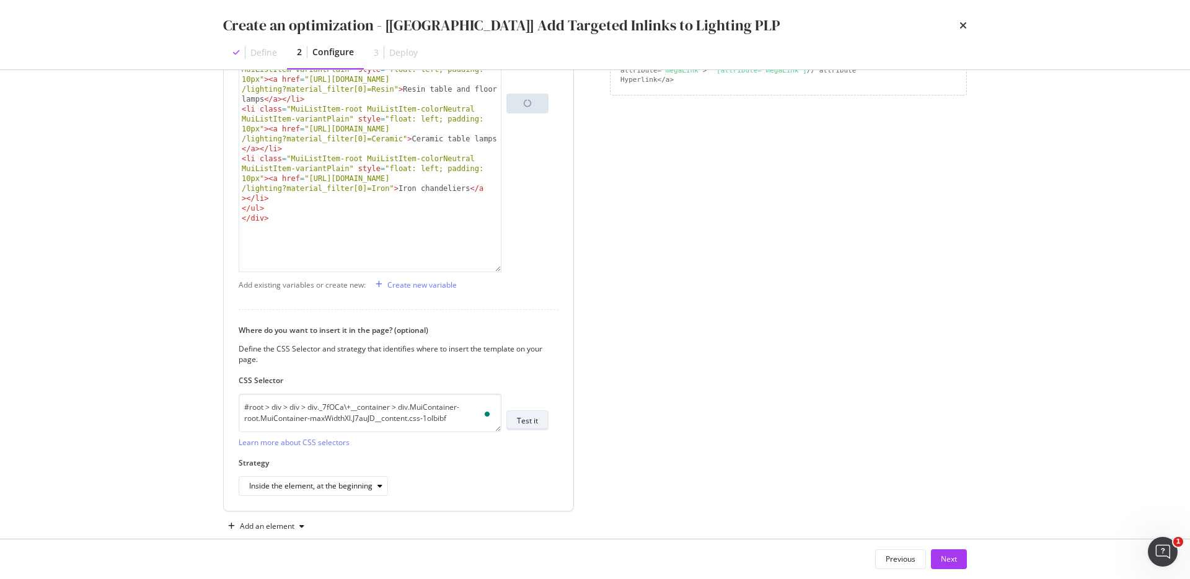
click at [532, 418] on div "Test it" at bounding box center [527, 420] width 21 height 11
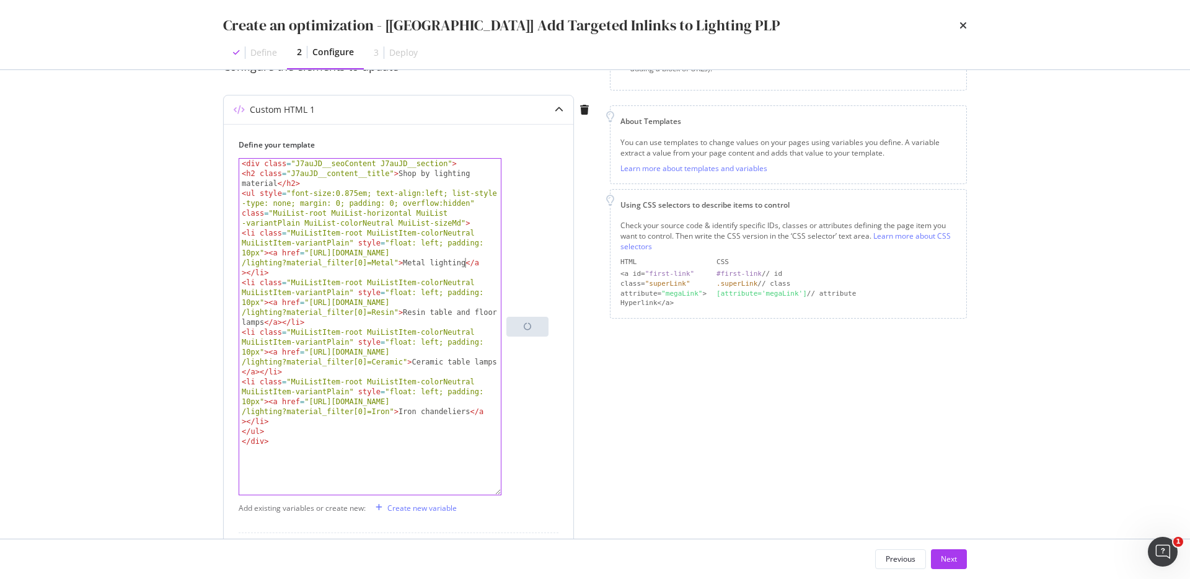
click at [463, 266] on div "< div class = "J7auJD__seoContent J7auJD__section" > < h2 class = "J7auJD__cont…" at bounding box center [369, 337] width 261 height 356
click at [415, 411] on div "< div class = "J7auJD__seoContent J7auJD__section" > < h2 class = "J7auJD__cont…" at bounding box center [369, 337] width 261 height 356
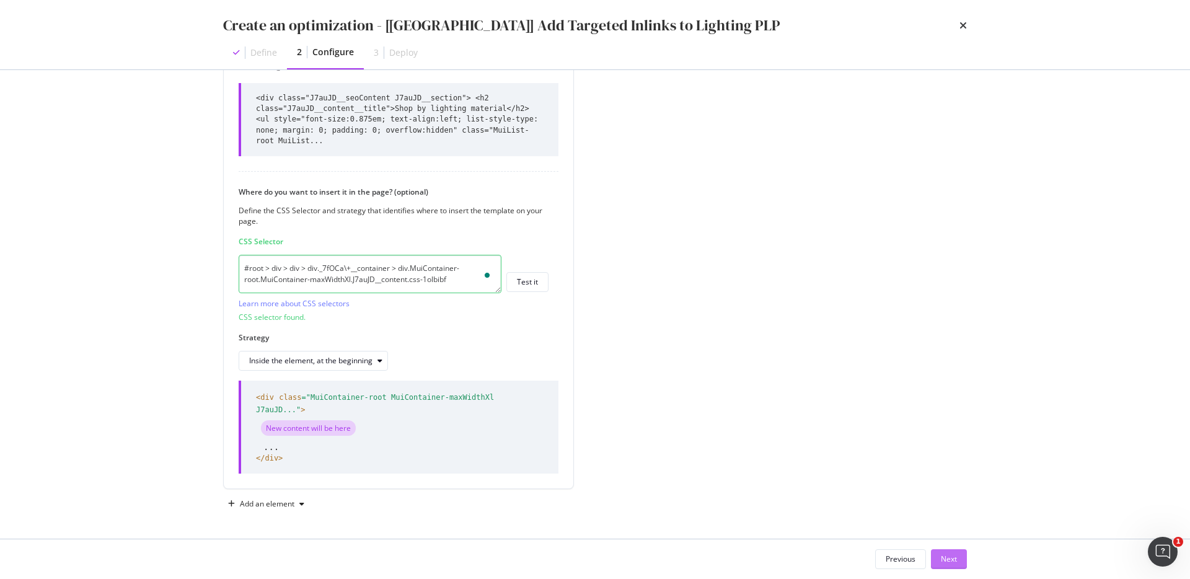
type textarea "<li class="MuiListItem-root MuiListItem-colorNeutral MuiListItem-variantPlain" …"
click at [952, 563] on div "Next" at bounding box center [949, 558] width 16 height 11
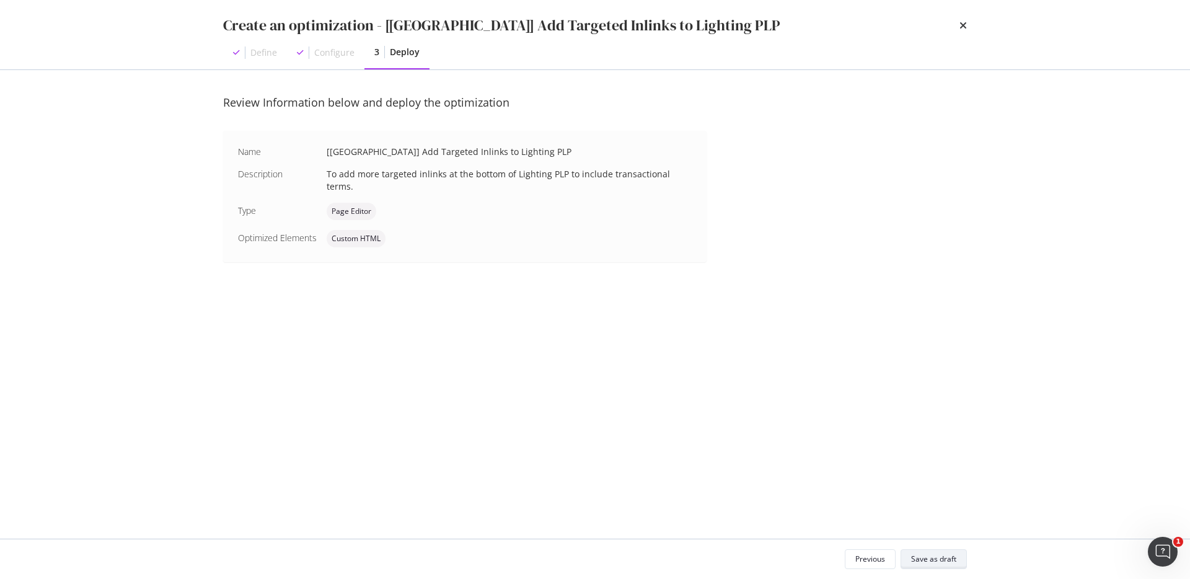
click at [952, 563] on div "Save as draft" at bounding box center [933, 558] width 45 height 11
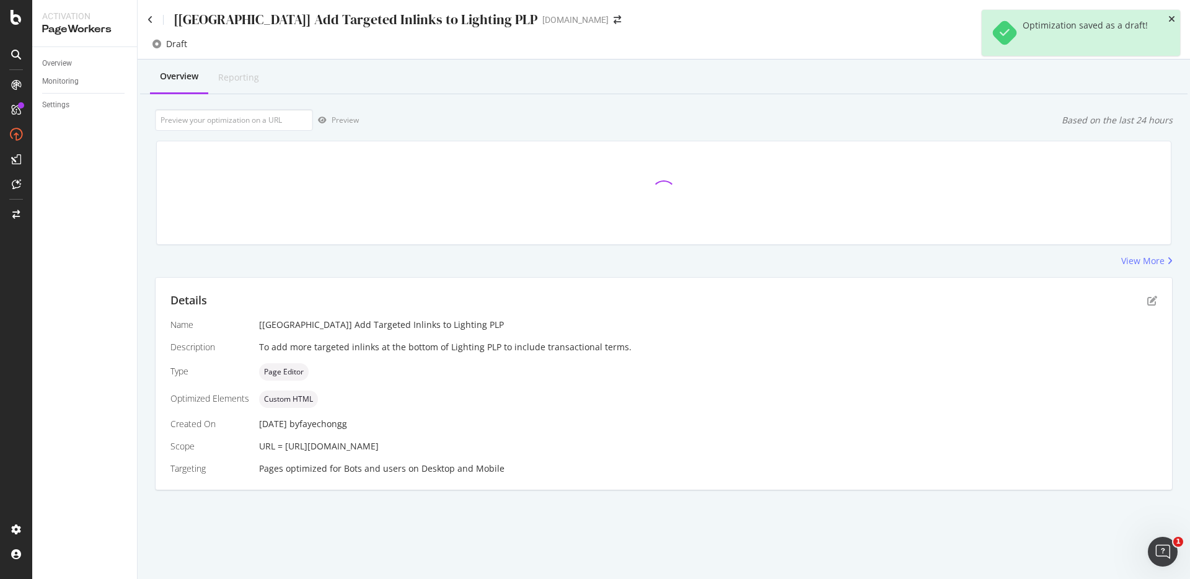
click at [1170, 19] on icon "close toast" at bounding box center [1171, 19] width 7 height 9
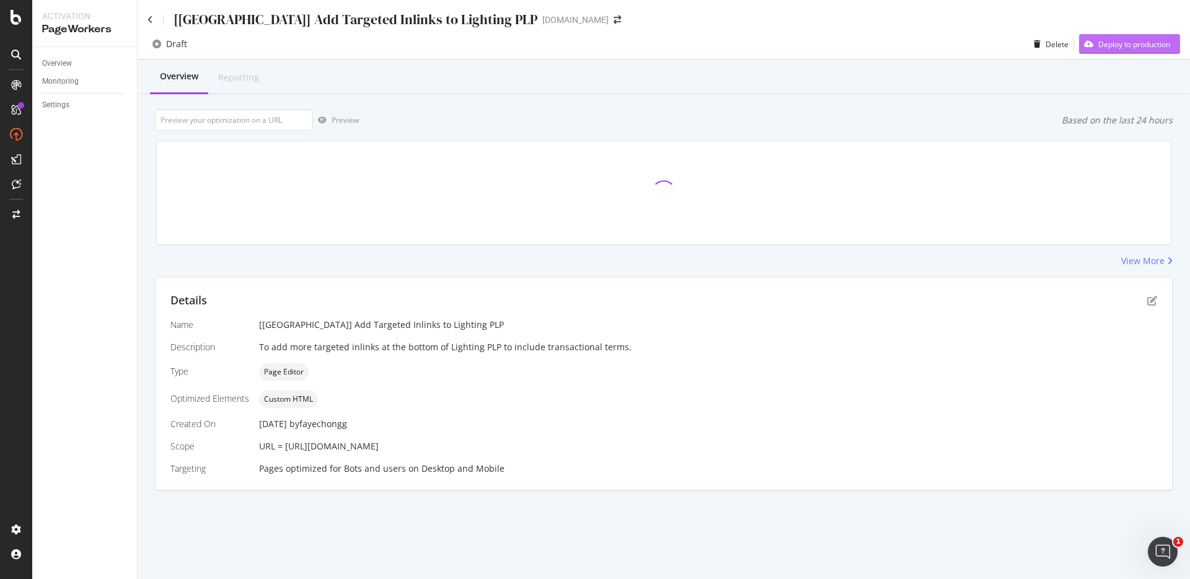
click at [1154, 40] on div "Deploy to production" at bounding box center [1134, 44] width 72 height 11
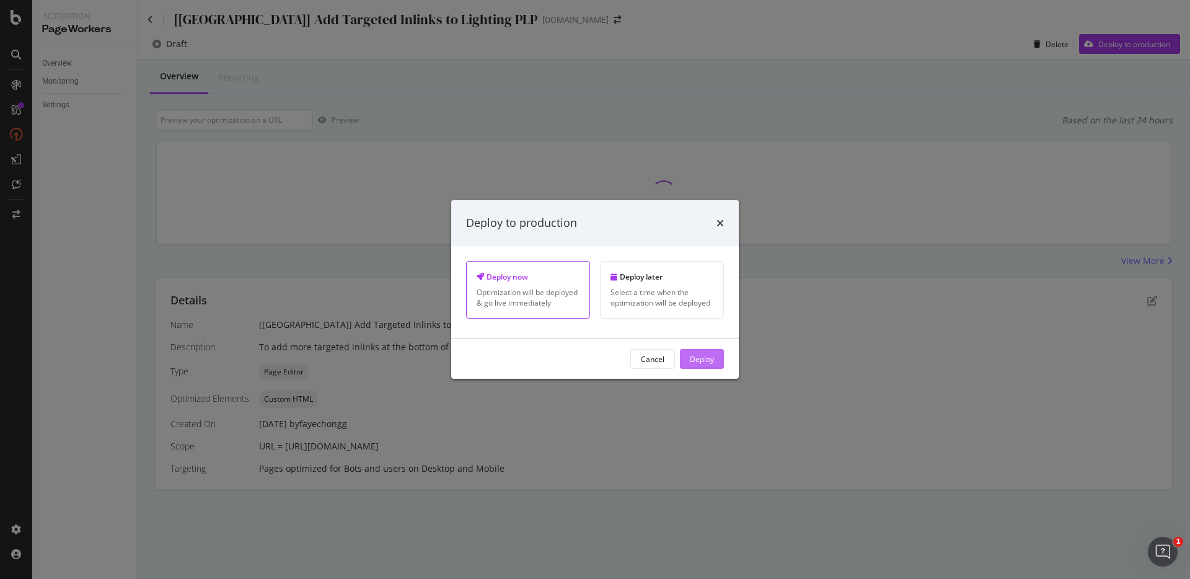
click at [714, 351] on button "Deploy" at bounding box center [702, 359] width 44 height 20
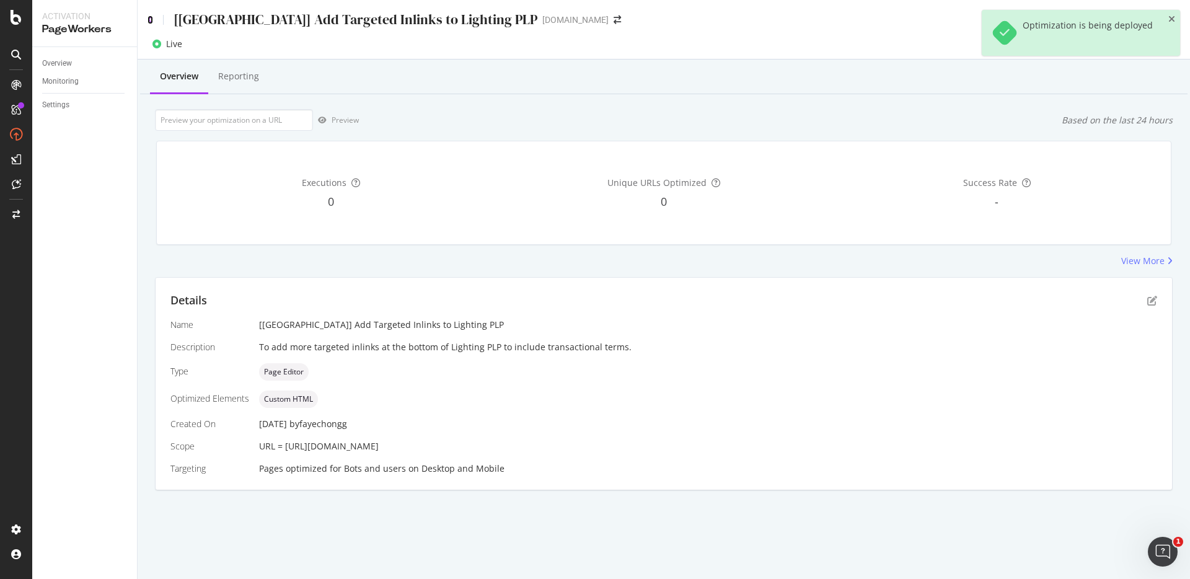
click at [151, 19] on icon at bounding box center [150, 19] width 6 height 9
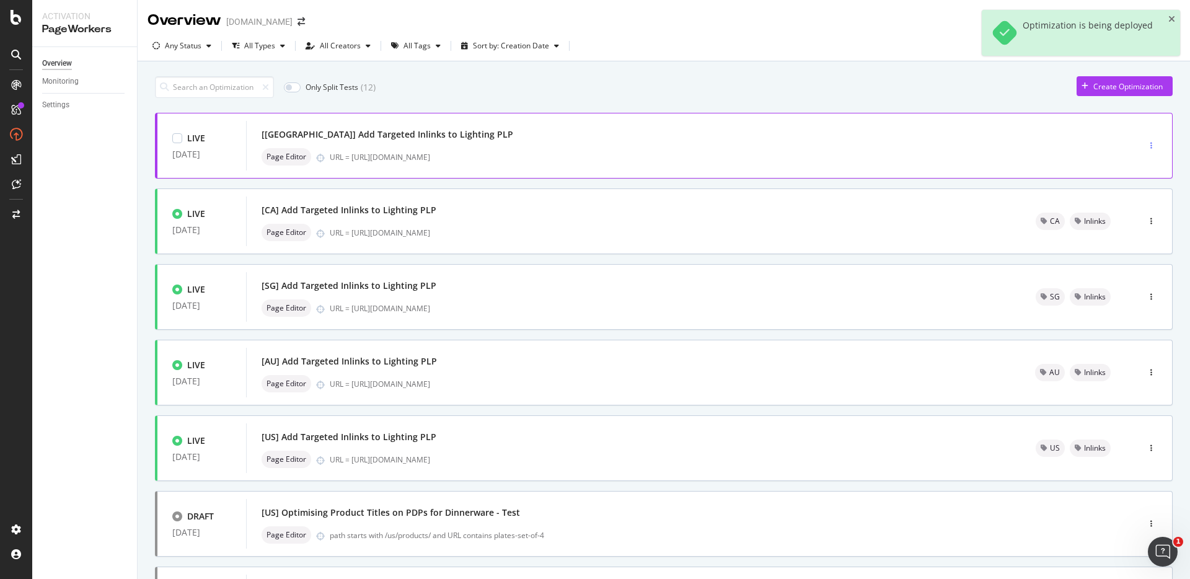
click at [1145, 143] on div "button" at bounding box center [1151, 145] width 12 height 7
click at [1120, 211] on div "Tags" at bounding box center [1125, 209] width 17 height 11
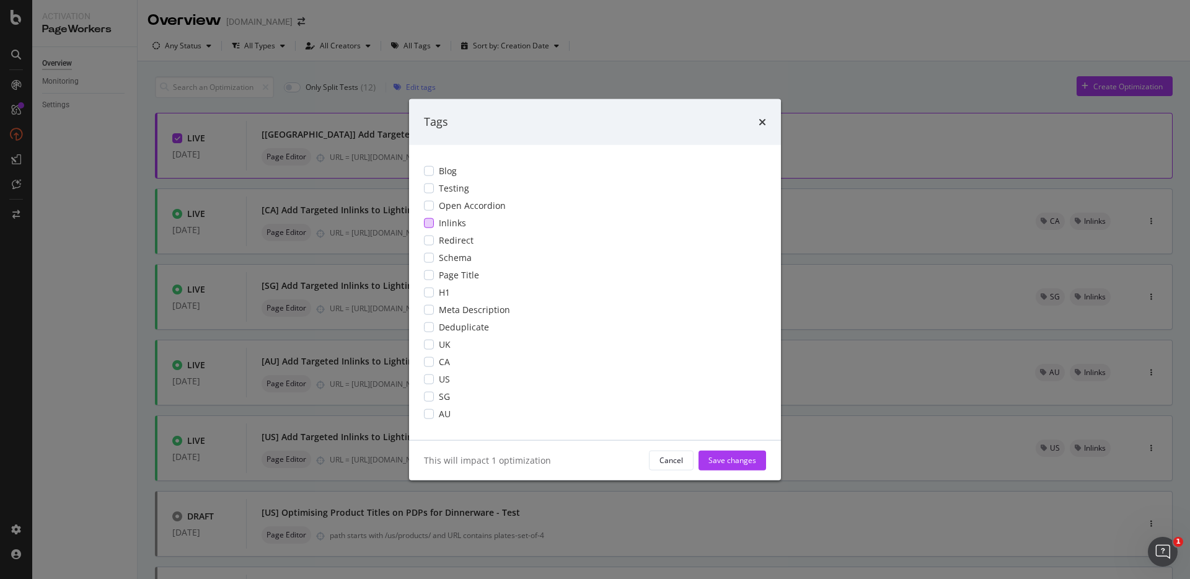
click at [428, 219] on div "modal" at bounding box center [429, 222] width 10 height 10
click at [430, 348] on div "modal" at bounding box center [429, 344] width 10 height 10
click at [721, 466] on div "Save changes" at bounding box center [732, 459] width 48 height 19
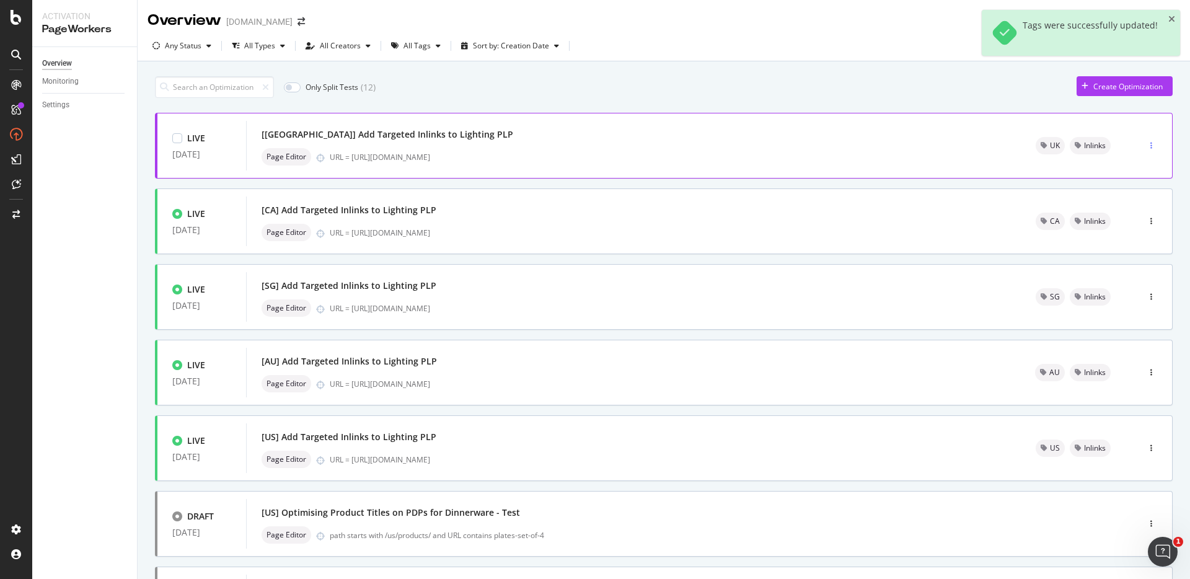
click at [1150, 143] on icon "button" at bounding box center [1151, 145] width 2 height 7
click at [862, 108] on div "Only Split Tests ( 12 ) Create Optimization LIVE 03 Sep. 2025 [UK] Add Targeted…" at bounding box center [663, 482] width 1017 height 825
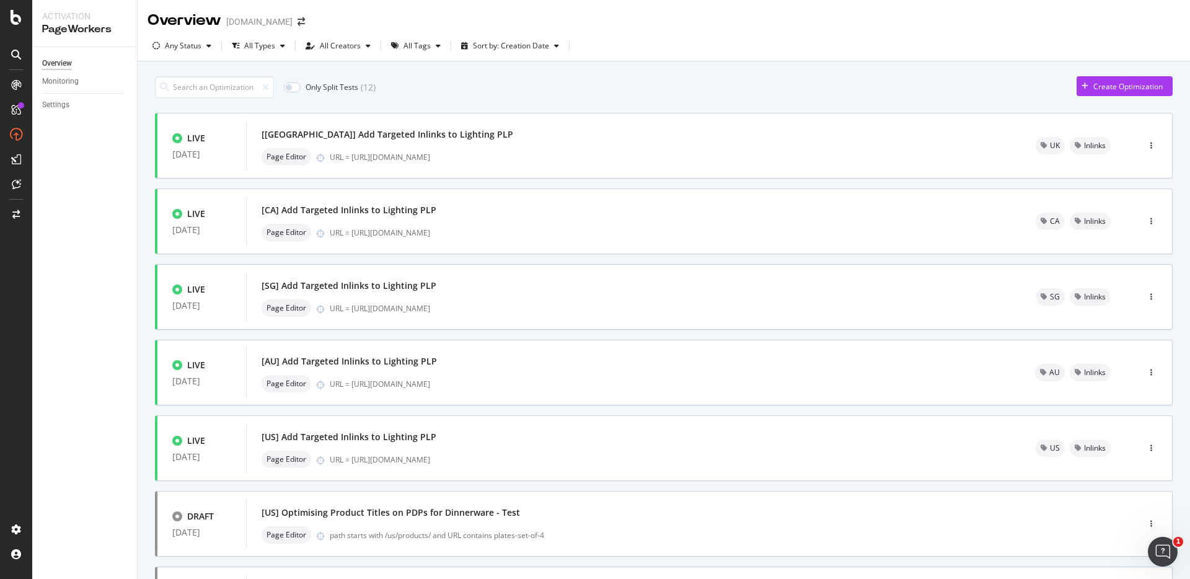
click at [558, 87] on div "Only Split Tests ( 12 ) Create Optimization" at bounding box center [663, 87] width 1017 height 22
click at [556, 86] on div "Only Split Tests ( 12 ) Create Optimization" at bounding box center [663, 87] width 1017 height 22
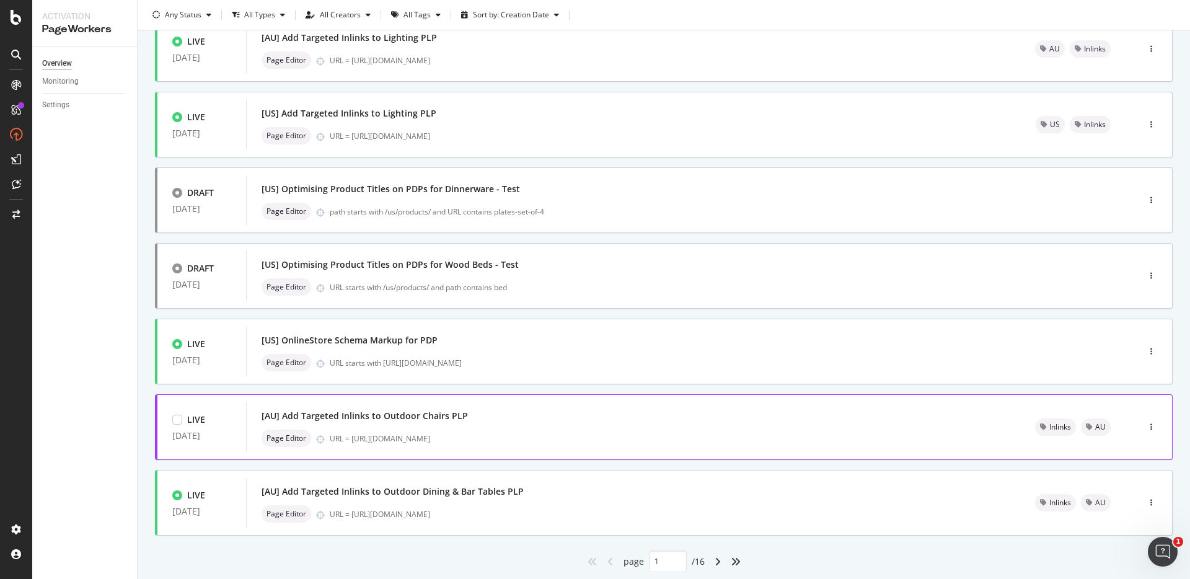
scroll to position [323, 0]
click at [1145, 354] on div "button" at bounding box center [1151, 351] width 12 height 7
click at [1126, 415] on div "Tags" at bounding box center [1125, 416] width 17 height 11
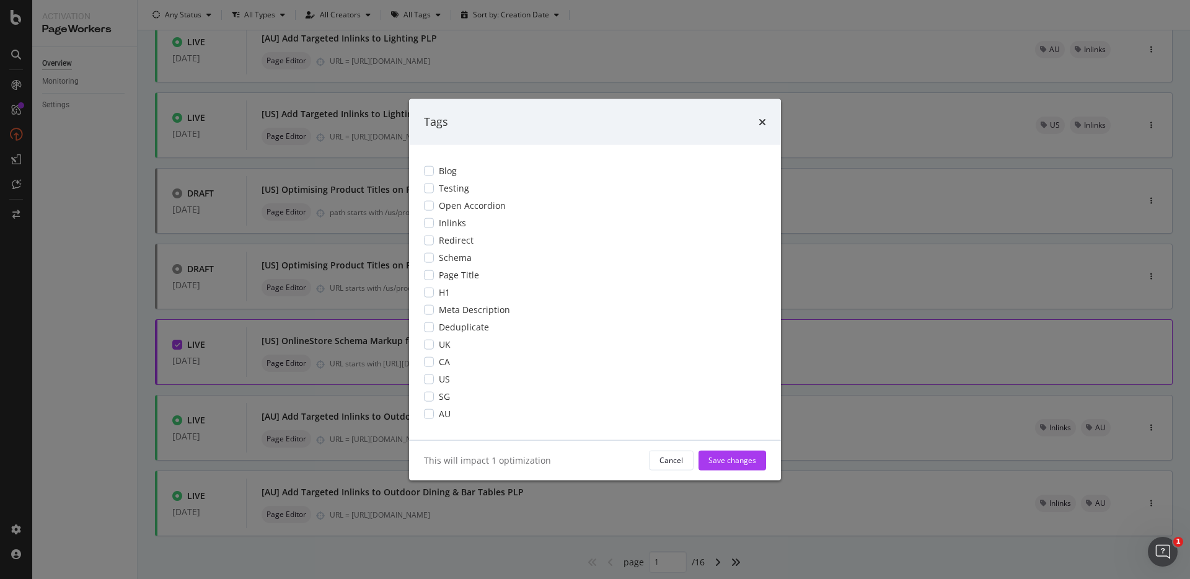
scroll to position [0, 0]
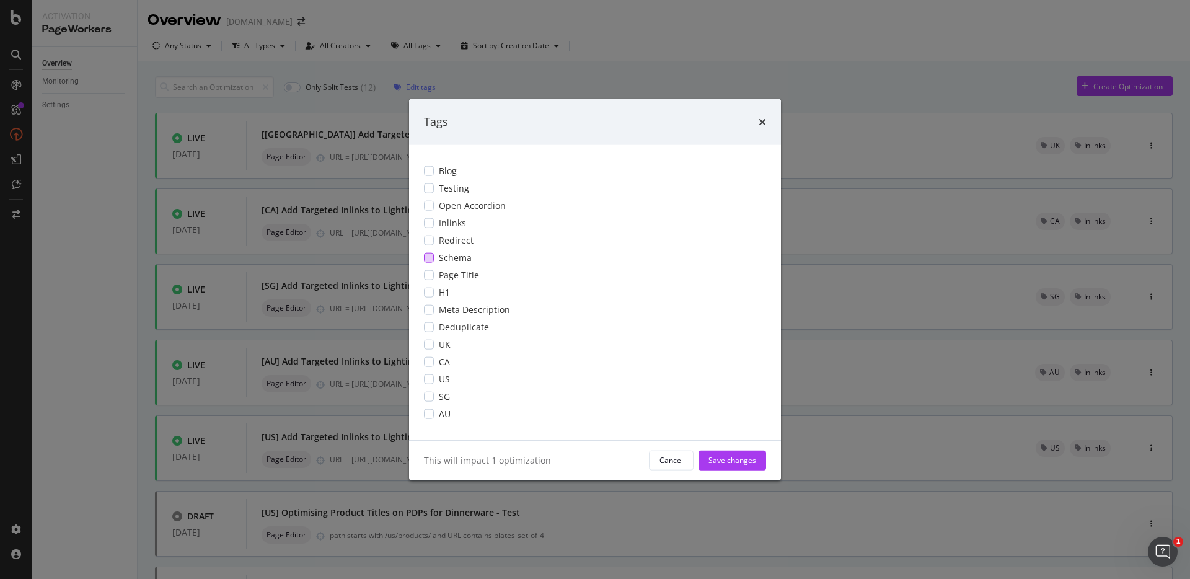
click at [431, 257] on div "modal" at bounding box center [429, 257] width 10 height 10
click at [428, 382] on div "modal" at bounding box center [429, 379] width 10 height 10
click at [714, 462] on div "Save changes" at bounding box center [732, 460] width 48 height 11
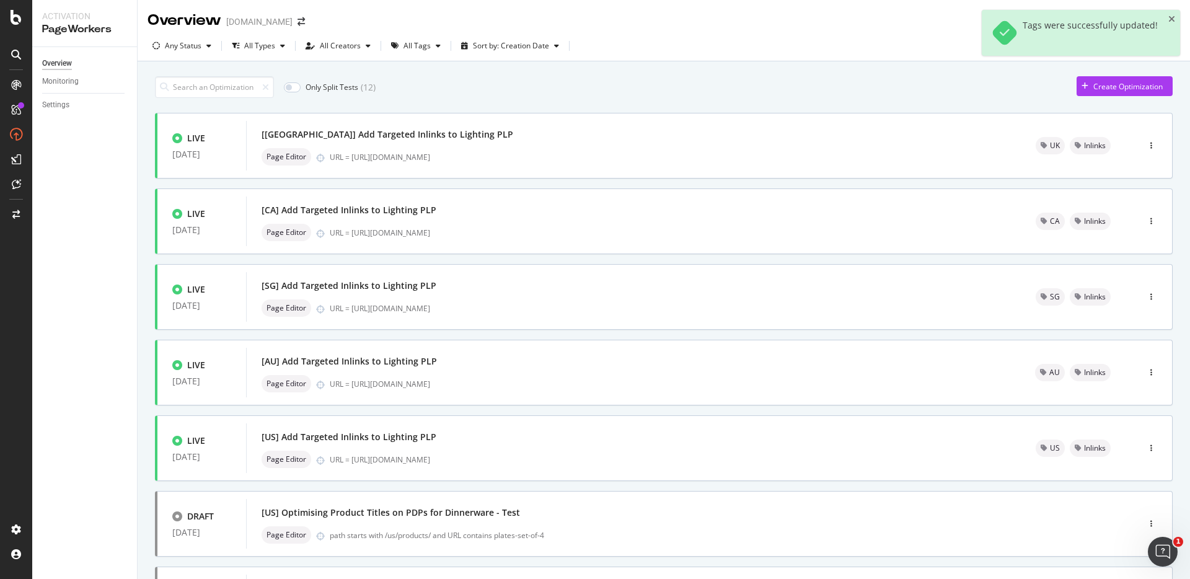
click at [866, 97] on div "Only Split Tests ( 12 ) Create Optimization" at bounding box center [663, 87] width 1017 height 22
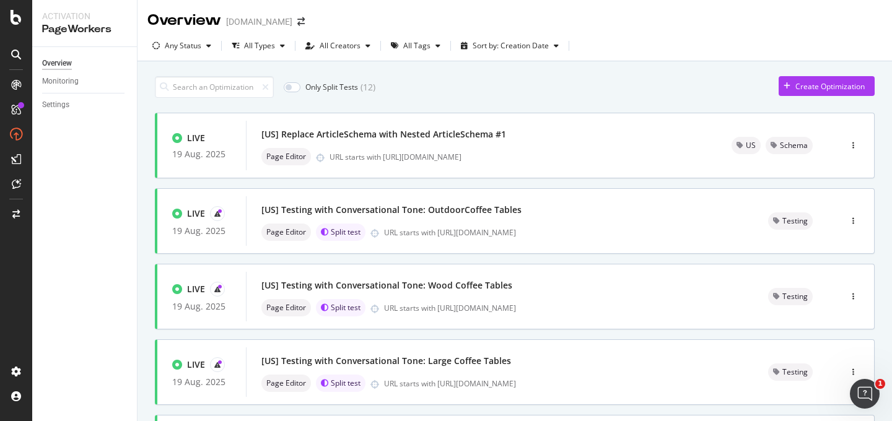
scroll to position [1, 0]
